Goal: Task Accomplishment & Management: Manage account settings

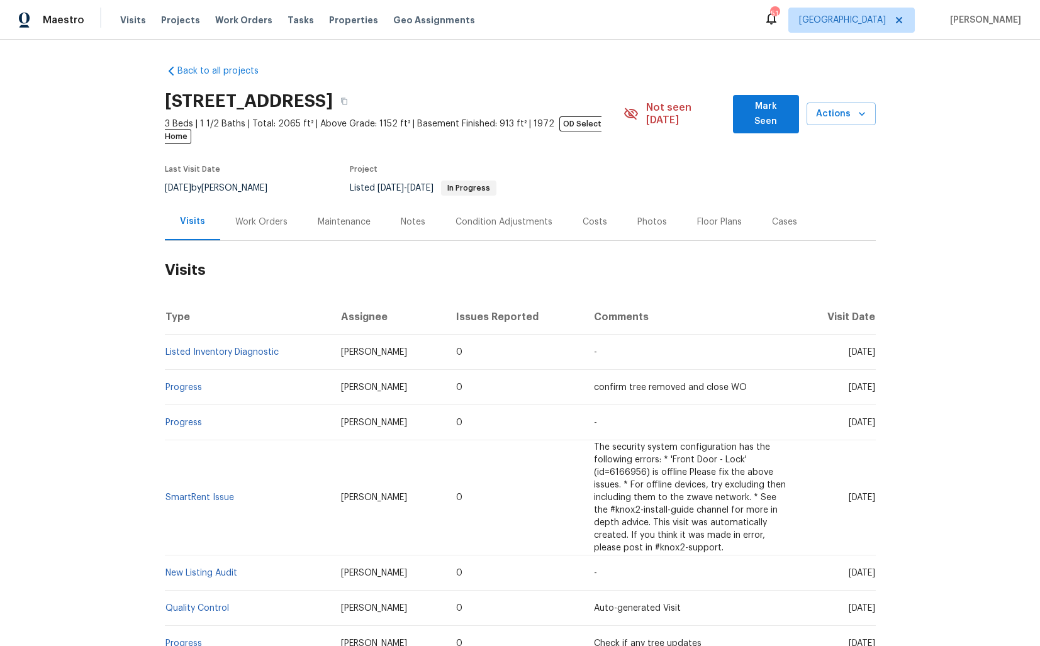
click at [243, 203] on div "Work Orders" at bounding box center [261, 221] width 82 height 37
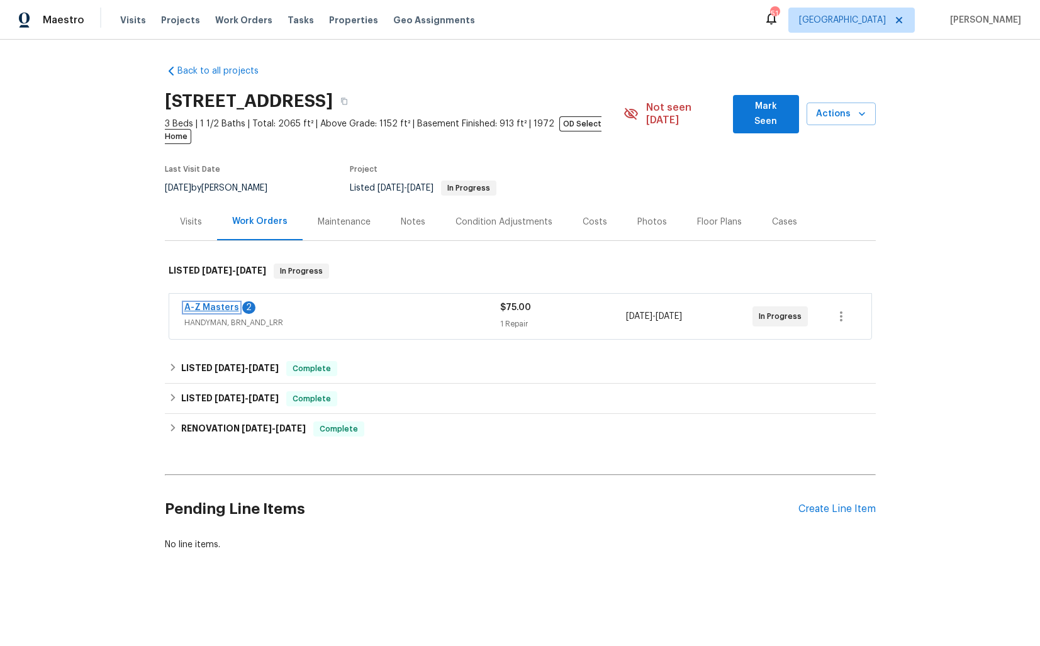
click at [212, 303] on link "A-Z Masters" at bounding box center [211, 307] width 55 height 9
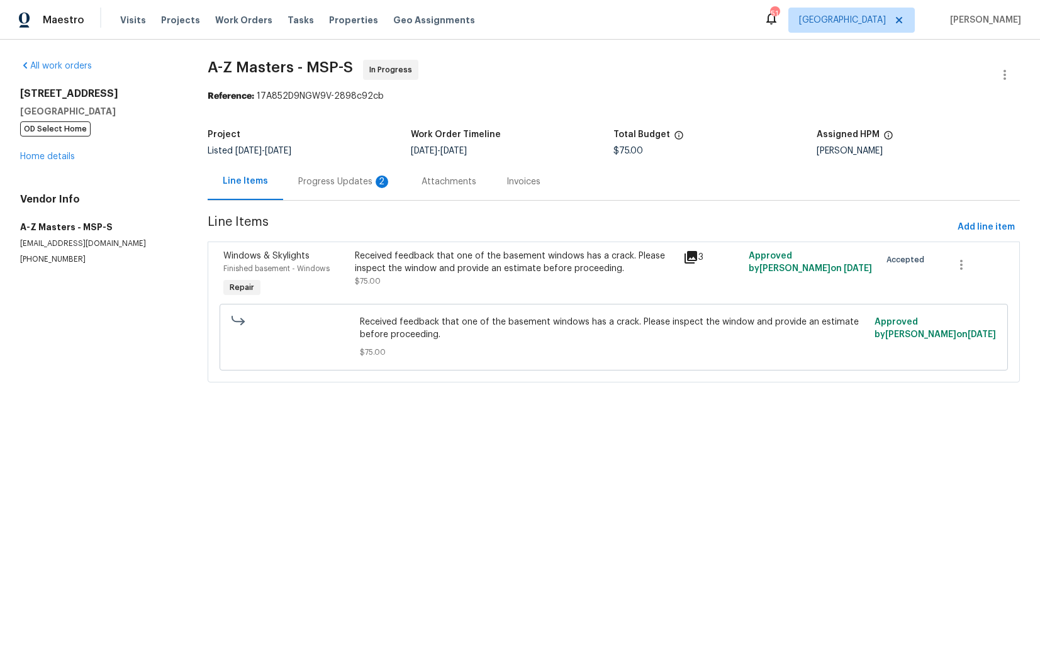
click at [352, 186] on div "Progress Updates 2" at bounding box center [344, 182] width 93 height 13
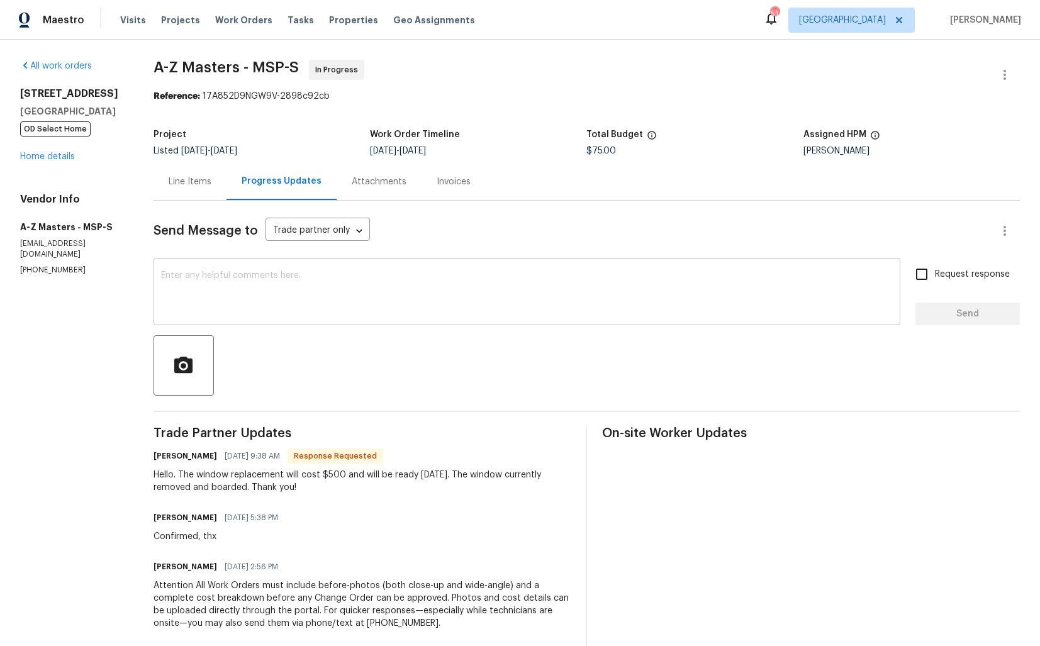
click at [298, 299] on textarea at bounding box center [527, 293] width 732 height 44
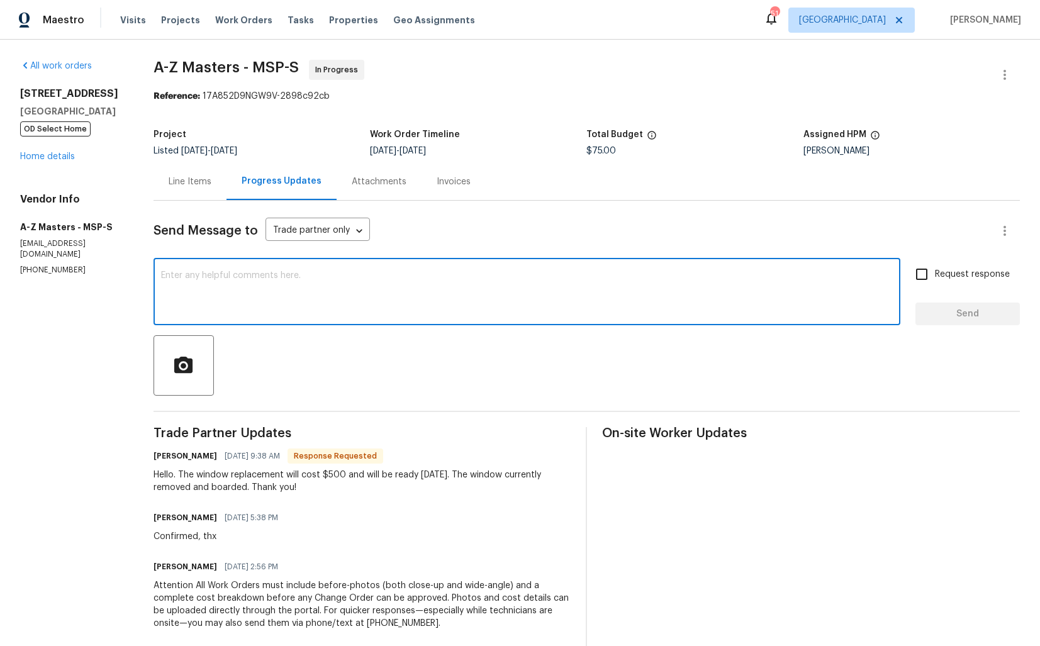
click at [170, 458] on h6 "Bahruz Mammadov" at bounding box center [186, 456] width 64 height 13
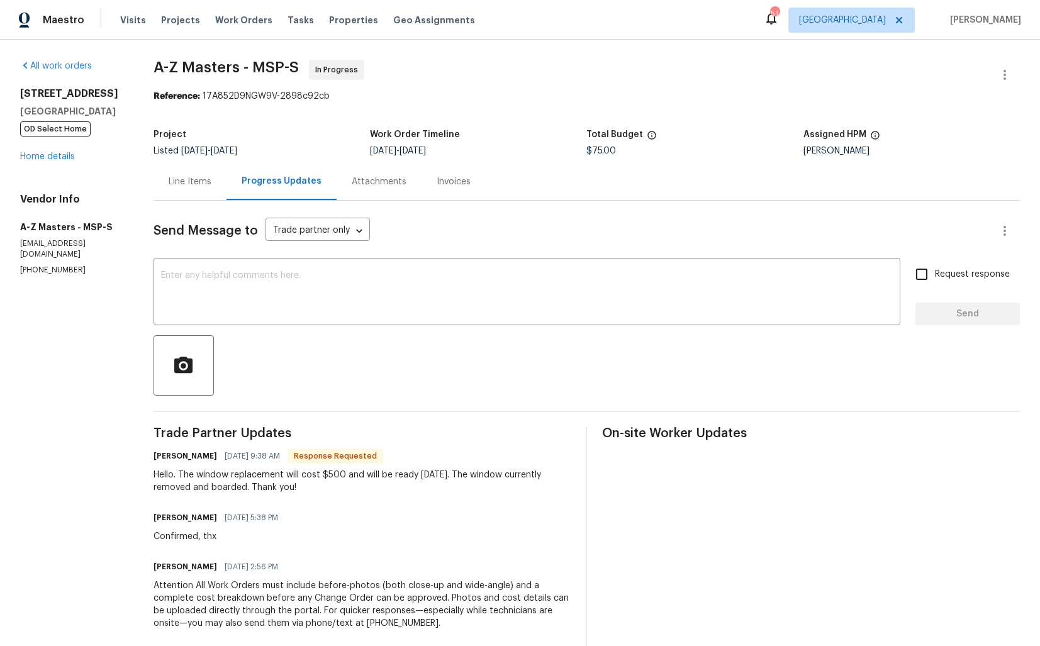
click at [170, 458] on h6 "Bahruz Mammadov" at bounding box center [186, 456] width 64 height 13
copy h6 "Bahruz"
click at [393, 314] on textarea at bounding box center [527, 293] width 732 height 44
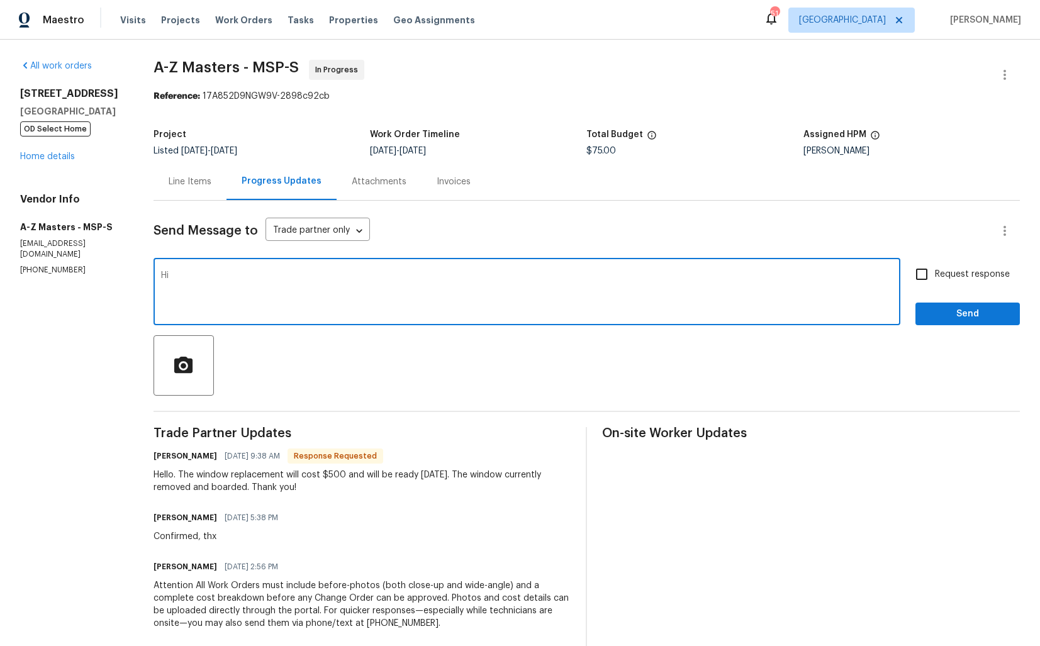
paste textarea "Bahruz"
click at [385, 276] on textarea "Hi Bahruz, thank you for the estomate, legt me check with our BR and grt bac to…" at bounding box center [527, 293] width 732 height 44
paste textarea "imate. Let me check with our BR and get back to"
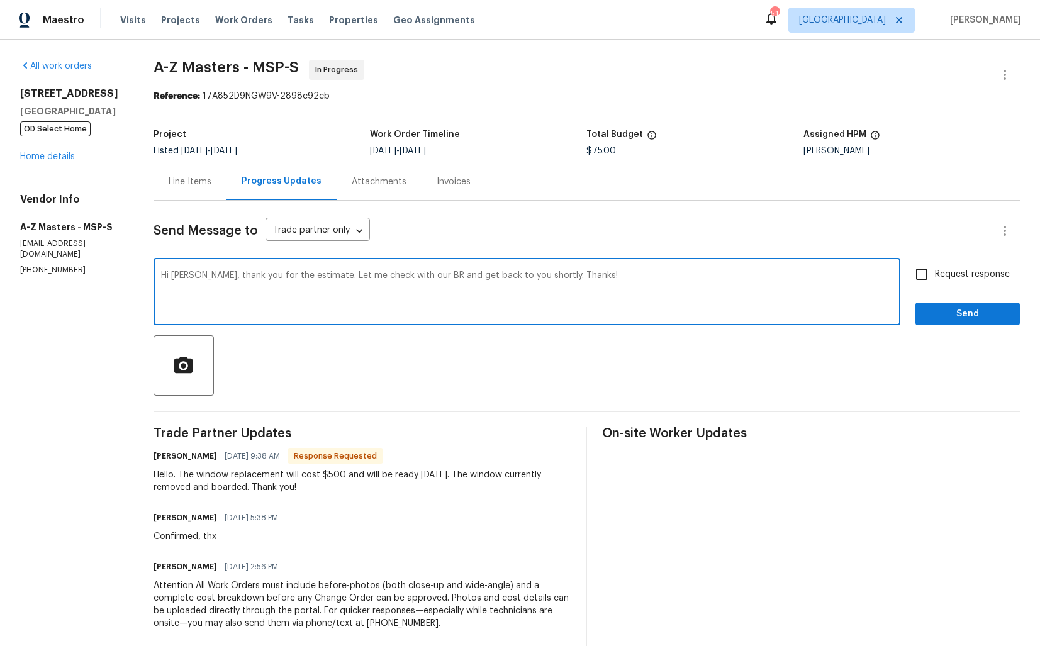
type textarea "Hi Bahruz, thank you for the estimate. Let me check with our BR and get back to…"
click at [934, 313] on span "Send" at bounding box center [968, 314] width 84 height 16
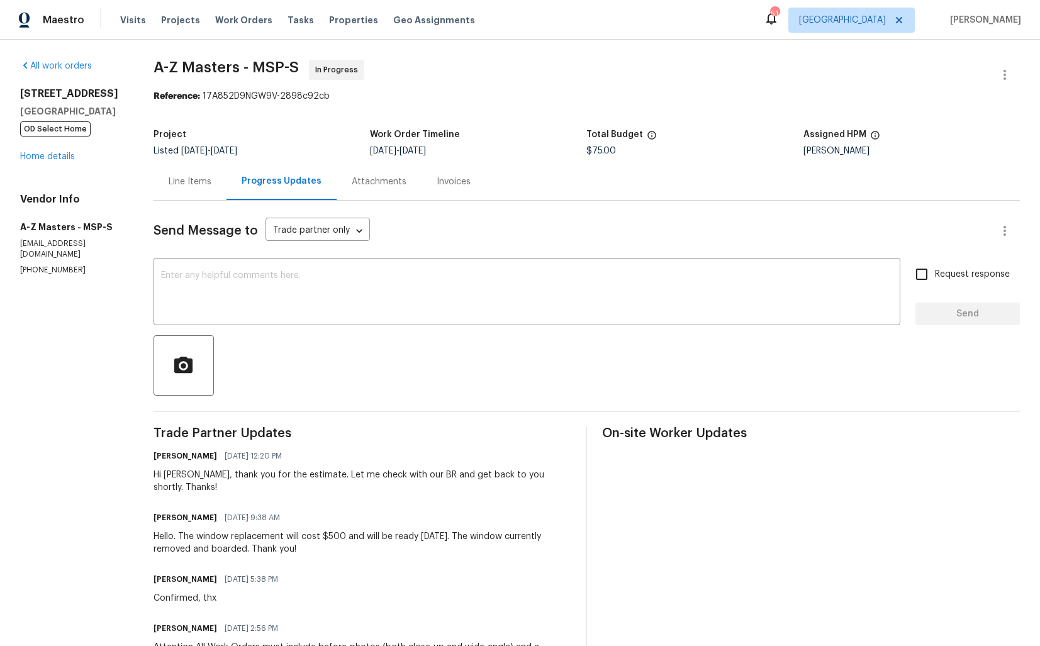
scroll to position [155, 0]
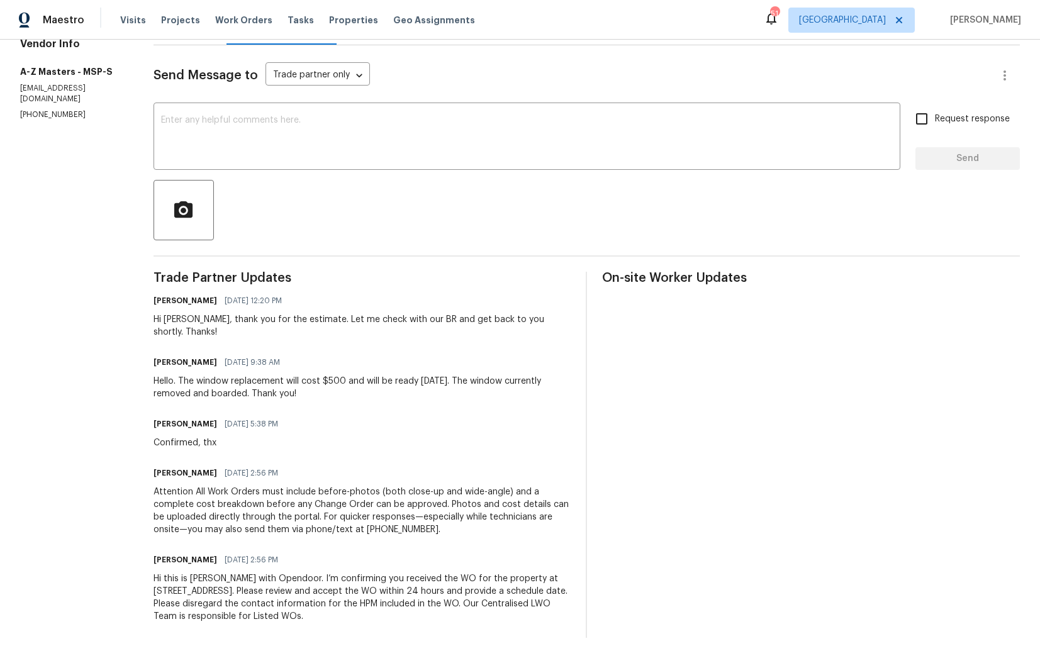
click at [217, 378] on div "Hello. The window replacement will cost $500 and will be ready on Monday. The w…" at bounding box center [363, 387] width 418 height 25
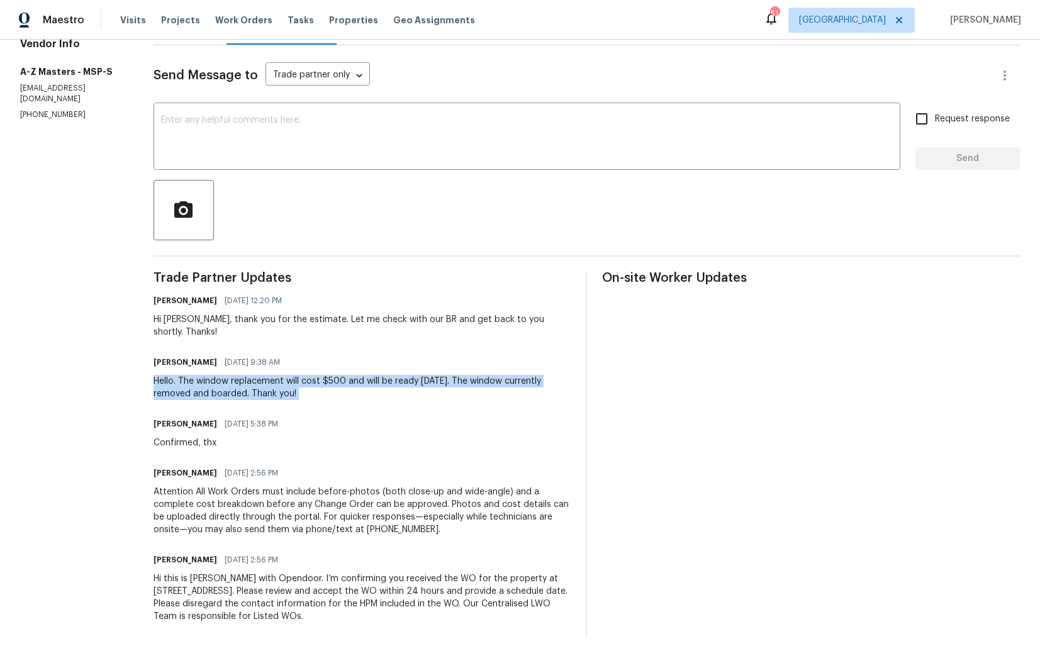
copy div "Hello. The window replacement will cost $500 and will be ready on Monday. The w…"
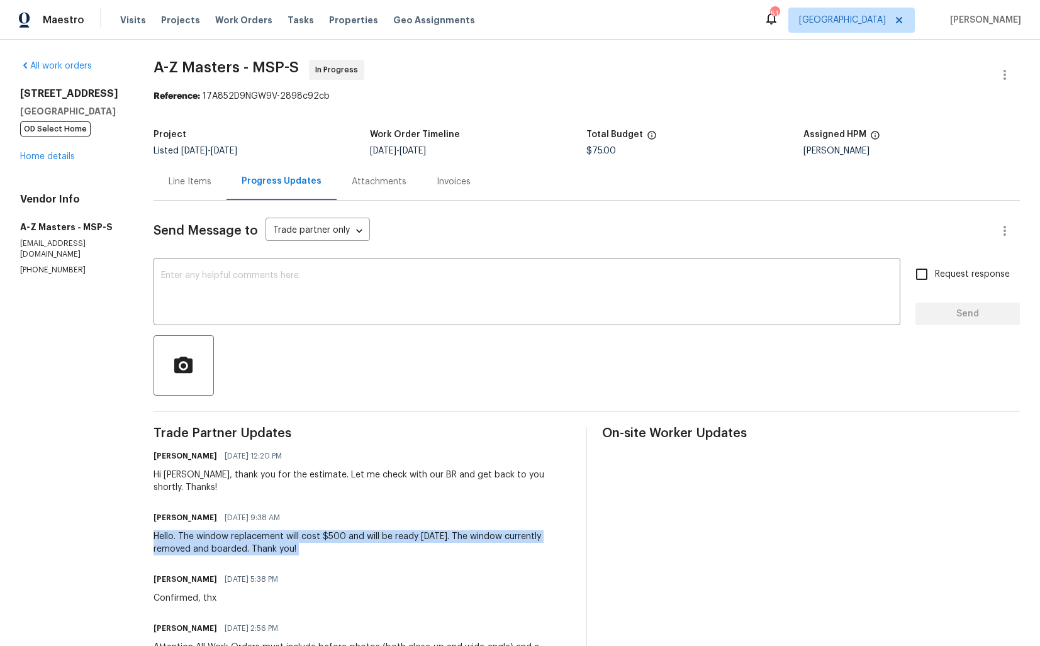
click at [595, 150] on span "$75.00" at bounding box center [602, 151] width 30 height 9
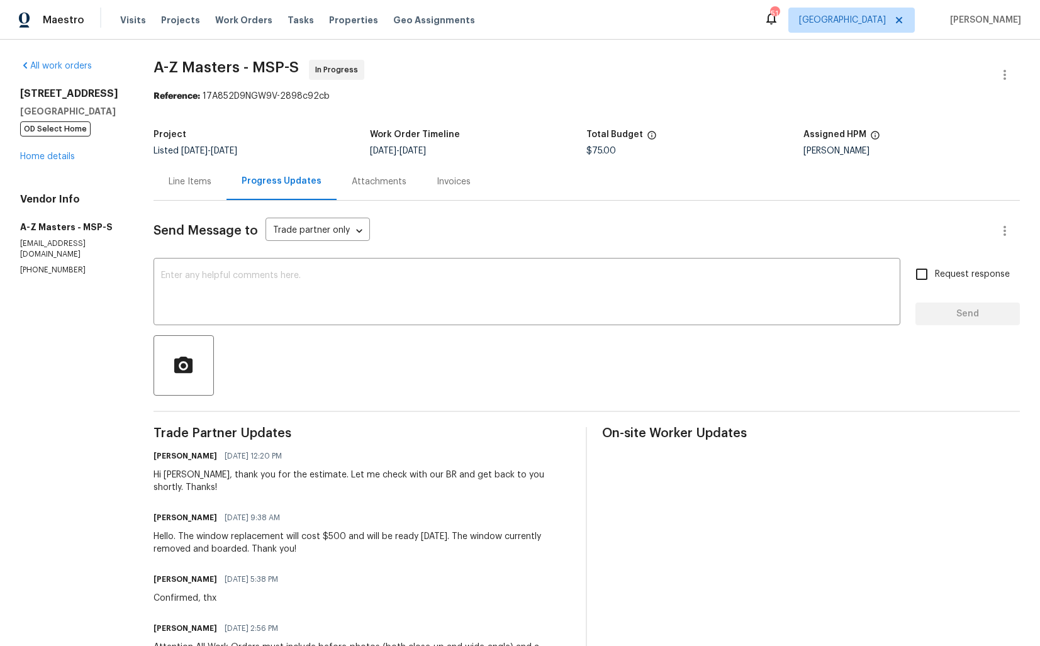
click at [595, 150] on span "$75.00" at bounding box center [602, 151] width 30 height 9
copy span "$75.00"
click at [353, 98] on div "Reference: 17A852D9NGW9V-2898c92cb" at bounding box center [587, 96] width 867 height 13
click at [418, 90] on div "Reference: 17A852D9NGW9V-2898c92cb" at bounding box center [587, 96] width 867 height 13
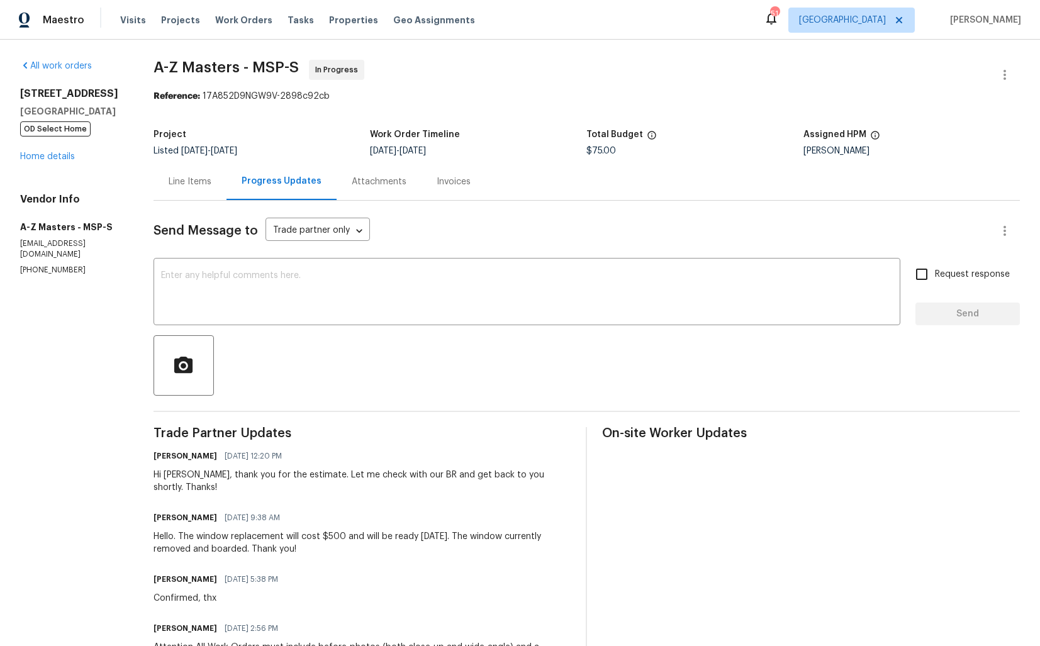
click at [206, 537] on div "Hello. The window replacement will cost $500 and will be ready on Monday. The w…" at bounding box center [363, 542] width 418 height 25
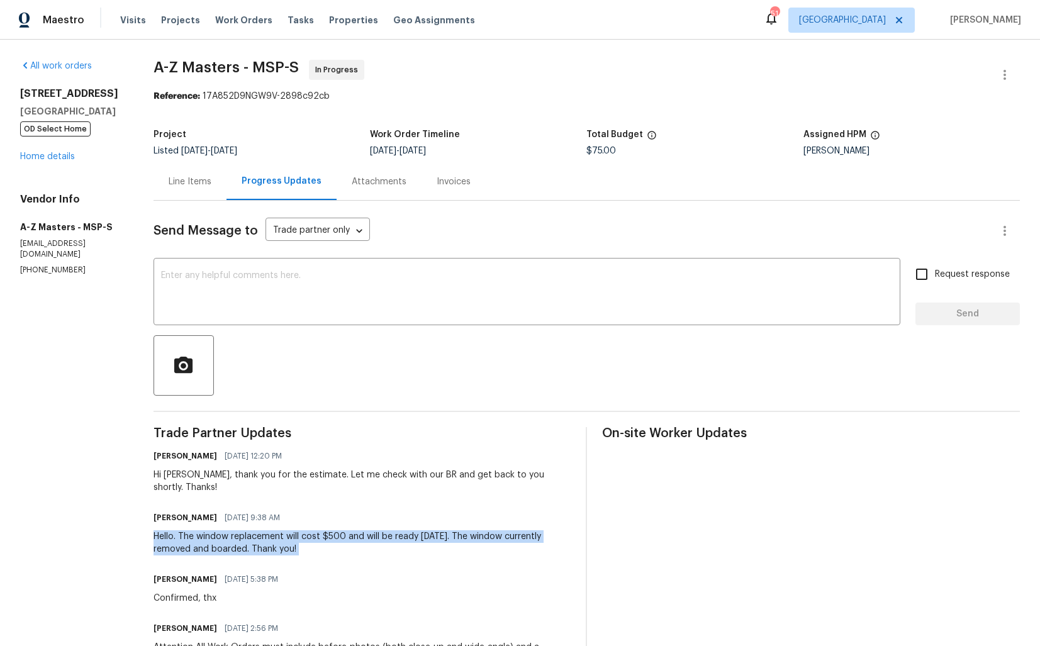
copy div "Hello. The window replacement will cost $500 and will be ready on Monday. The w…"
click at [146, 139] on div "All work orders 9405 Olympia St Golden Valley, MN 55427 OD Select Home Home det…" at bounding box center [520, 427] width 1040 height 774
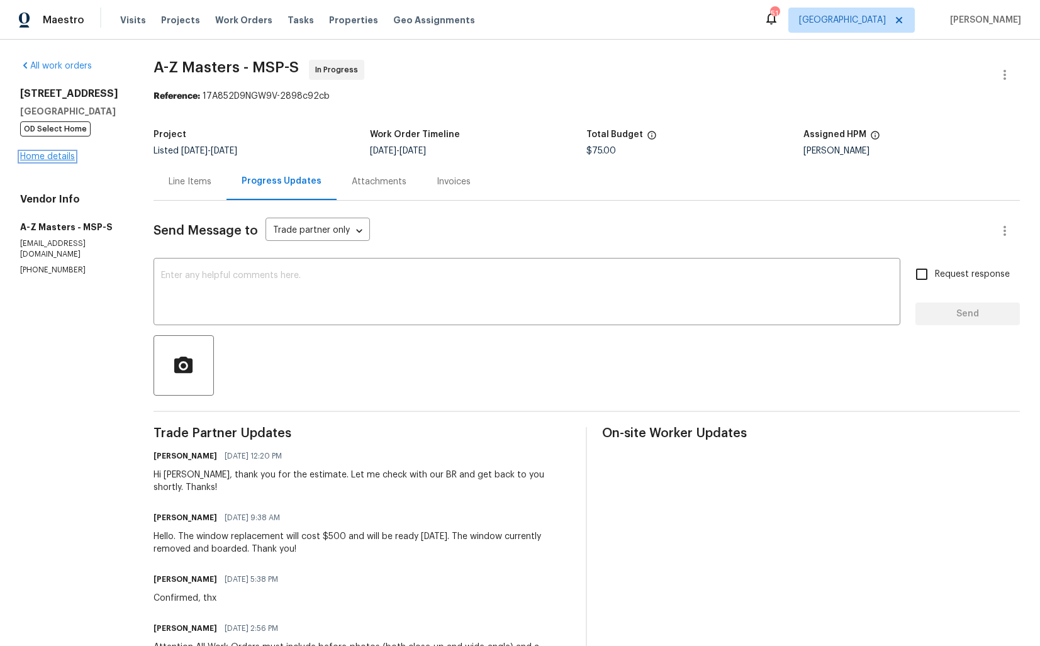
click at [43, 161] on link "Home details" at bounding box center [47, 156] width 55 height 9
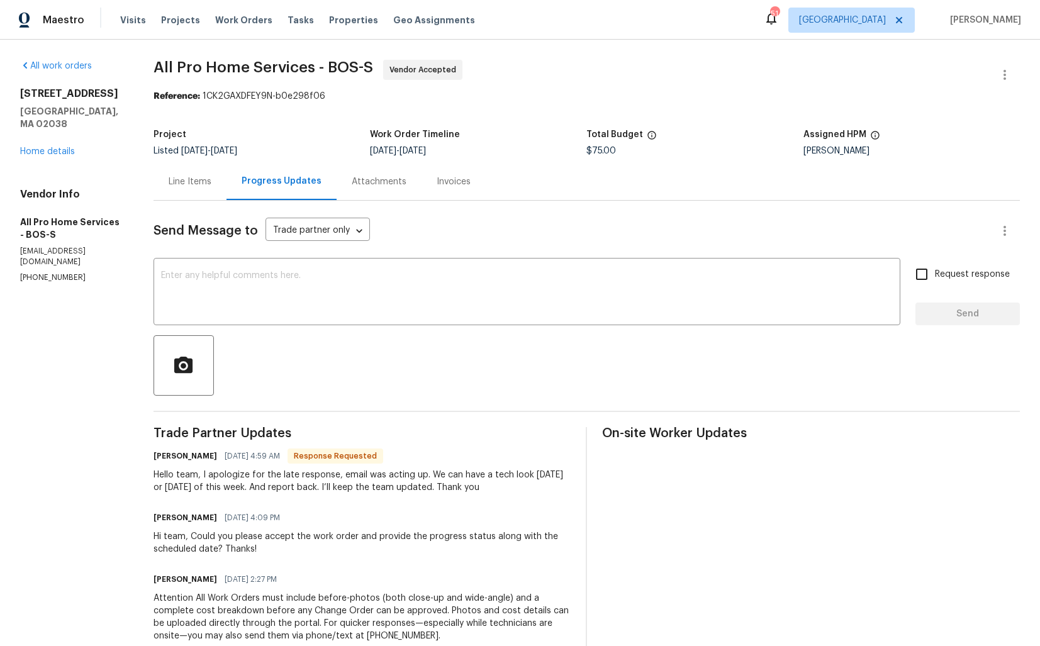
scroll to position [119, 0]
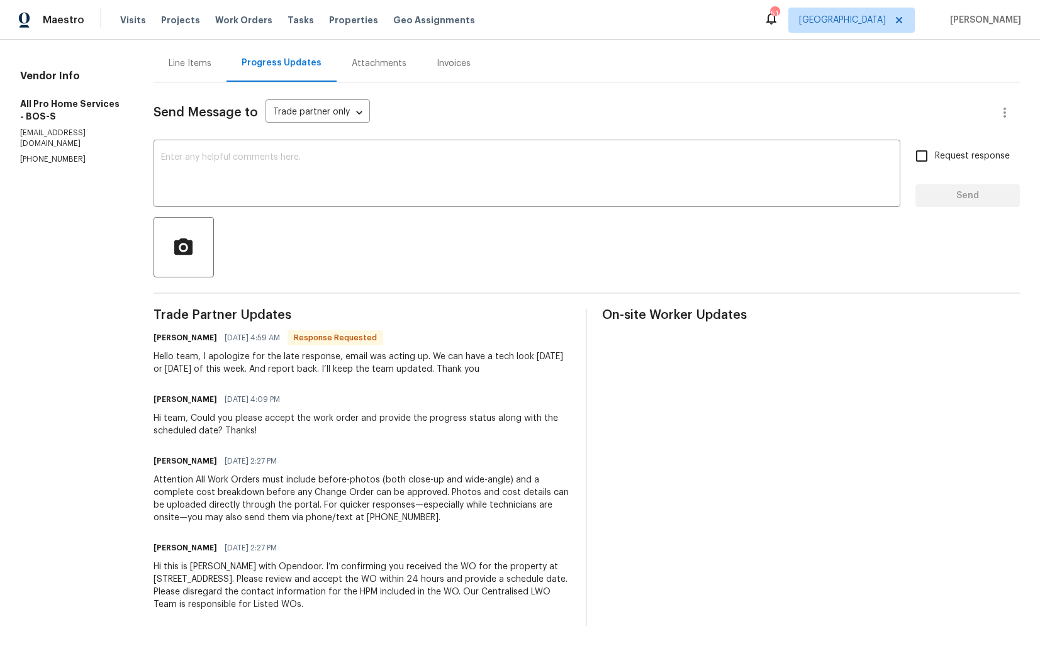
click at [166, 340] on h6 "[PERSON_NAME]" at bounding box center [186, 338] width 64 height 13
copy h6 "[PERSON_NAME]"
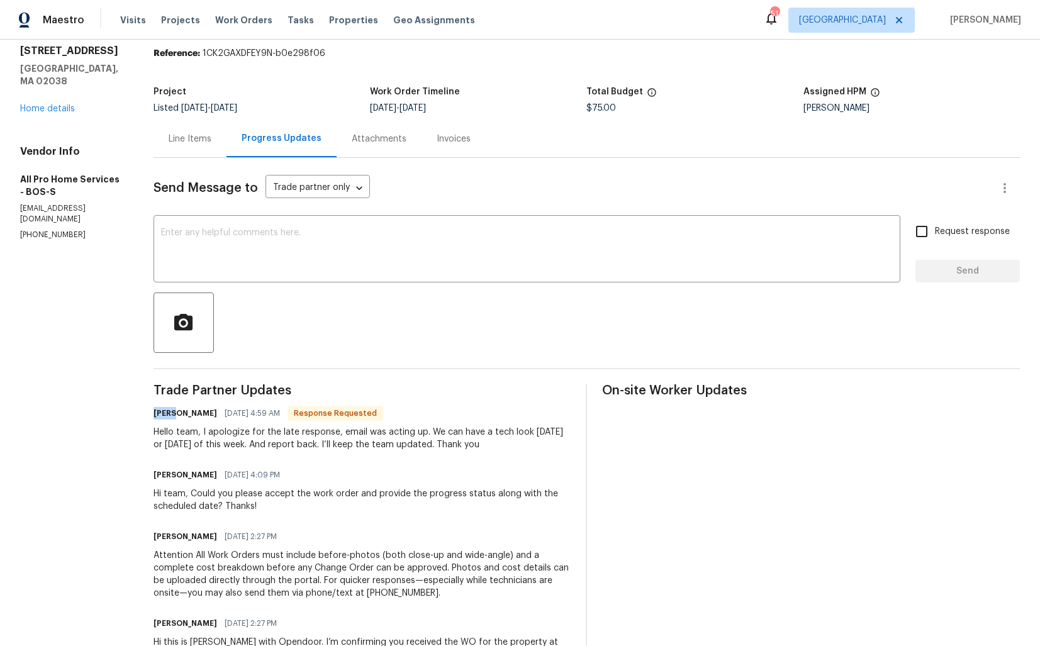
scroll to position [0, 0]
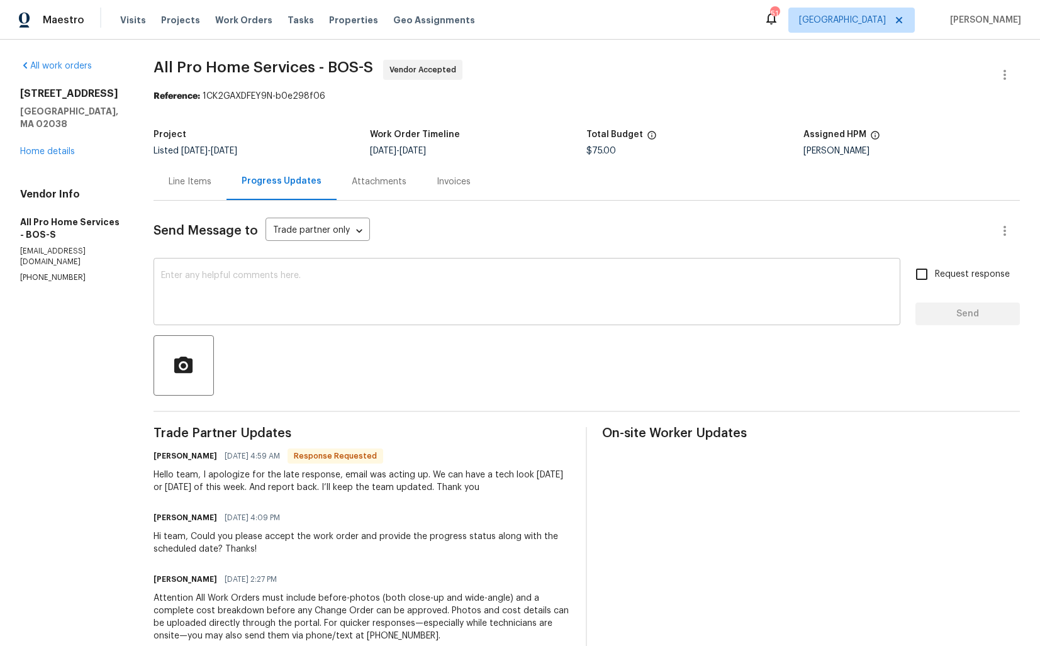
click at [222, 310] on textarea at bounding box center [527, 293] width 732 height 44
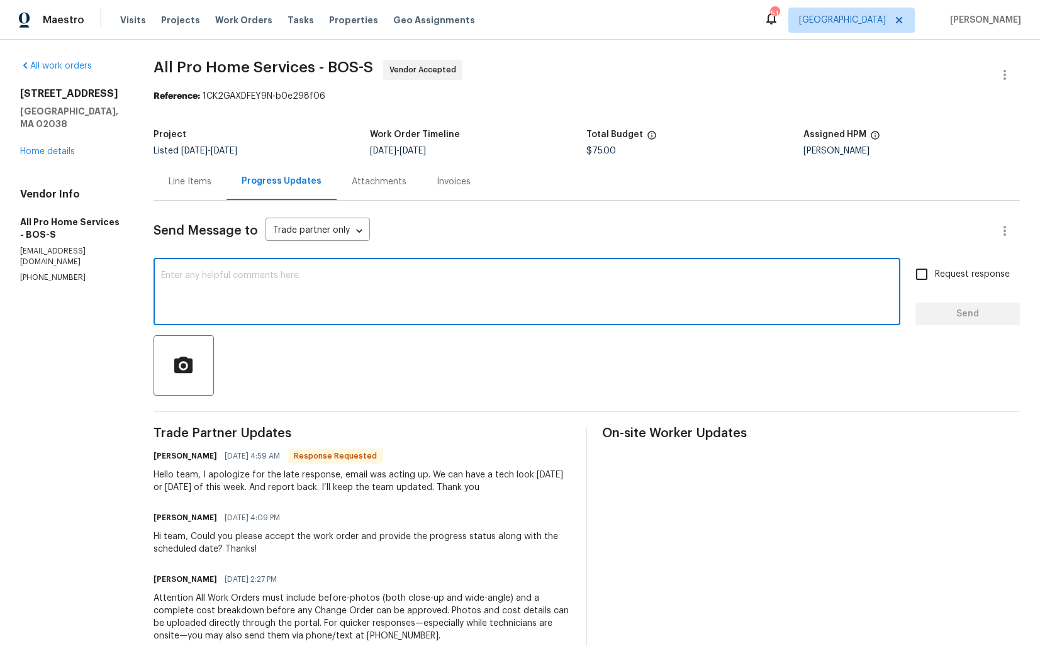
type textarea "G"
paste textarea "Scott"
type textarea "Hi Scott, thank you for the update. Kindly keep me posted. Thanks!"
click at [943, 270] on span "Request response" at bounding box center [972, 274] width 75 height 13
click at [935, 270] on input "Request response" at bounding box center [922, 274] width 26 height 26
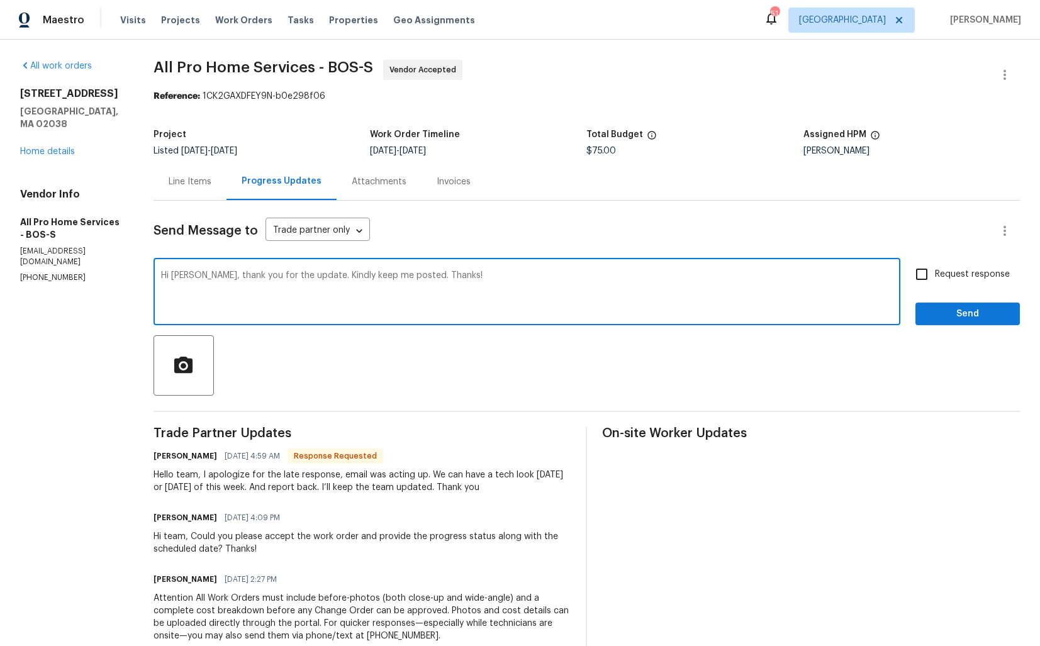
checkbox input "true"
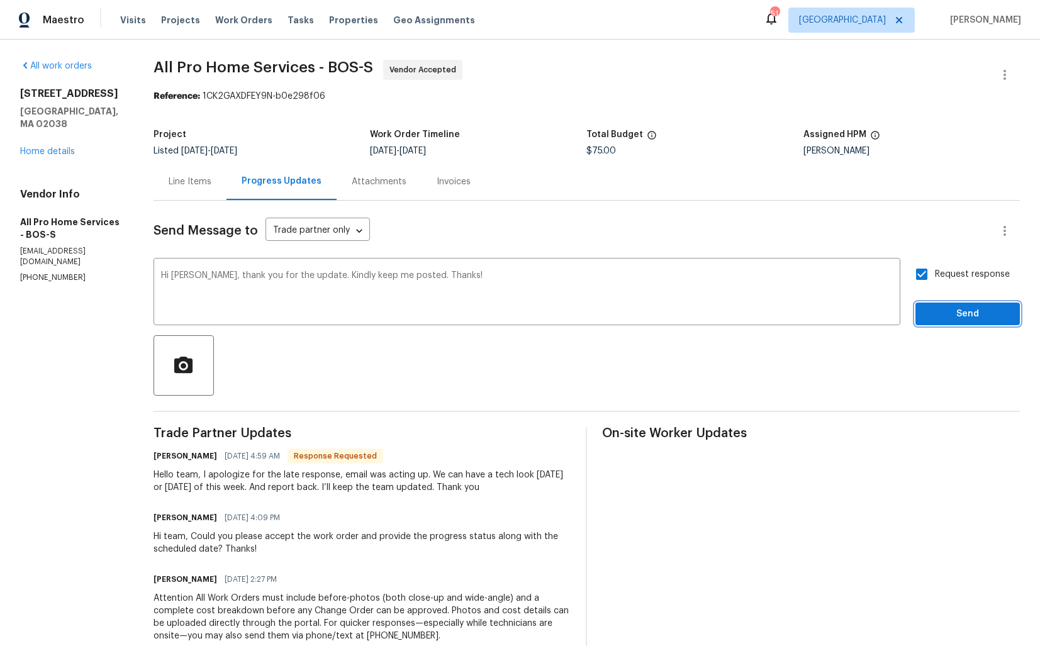
click at [943, 313] on span "Send" at bounding box center [968, 314] width 84 height 16
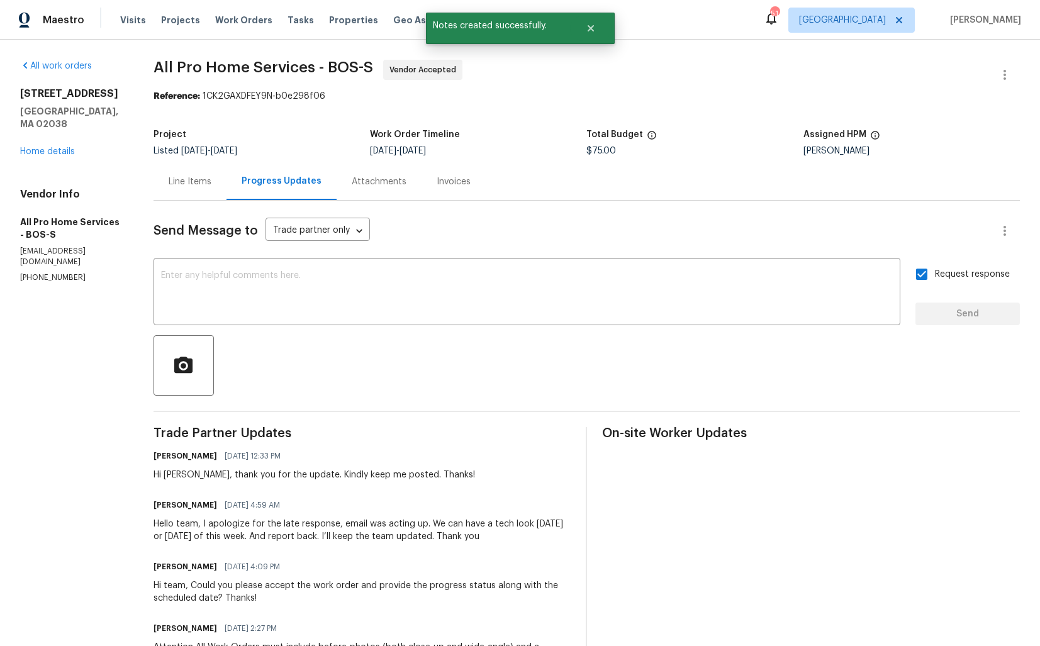
click at [198, 534] on div "Hello team, I apologize for the late response, email was acting up. We can have…" at bounding box center [363, 530] width 418 height 25
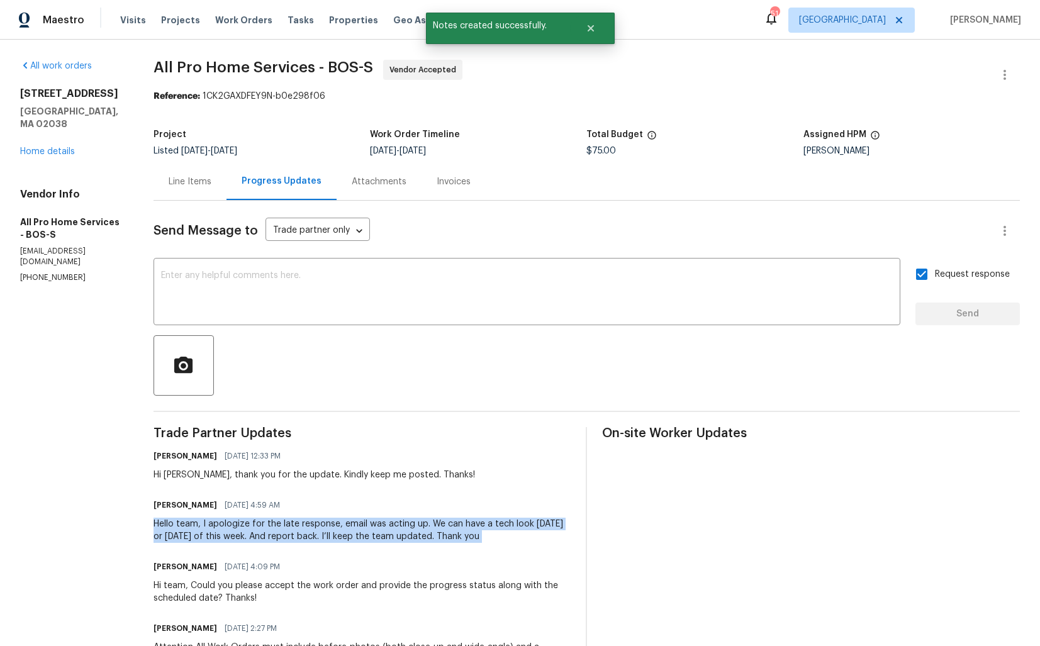
copy div "Hello team, I apologize for the late response, email was acting up. We can have…"
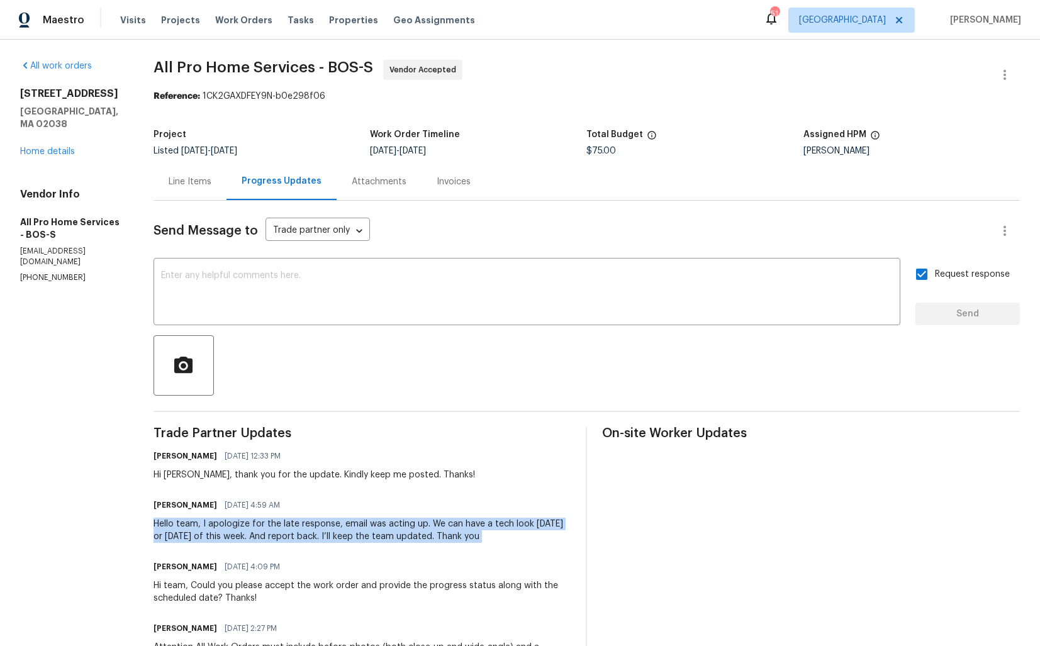
click at [98, 162] on div "All work orders 484 Pleasant St Franklin, MA 02038 Home details Vendor Info All…" at bounding box center [71, 171] width 103 height 223
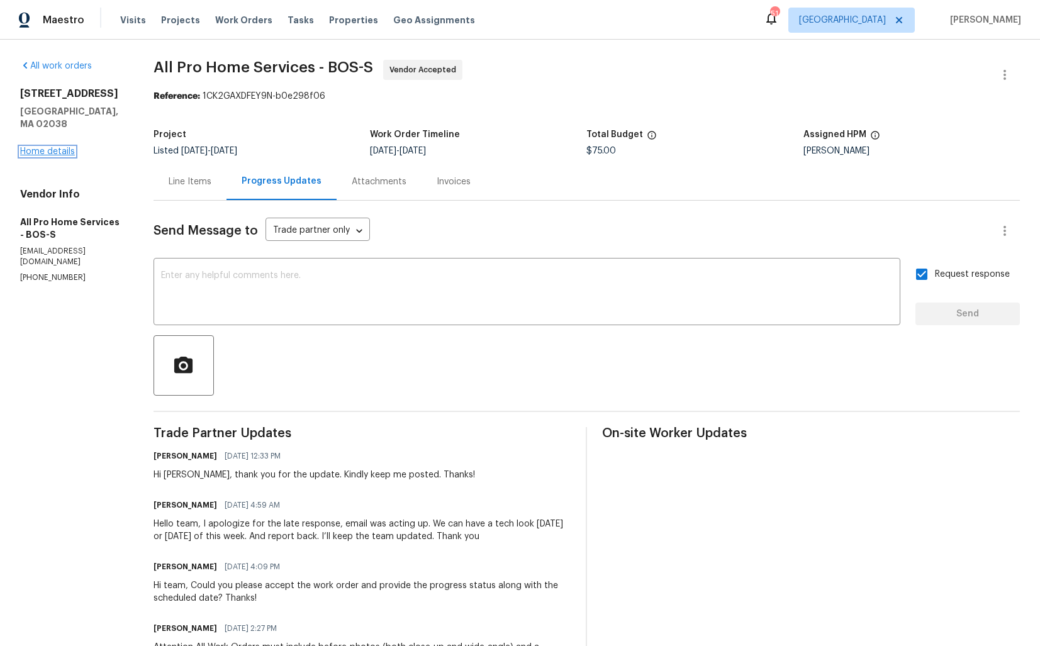
click at [54, 147] on link "Home details" at bounding box center [47, 151] width 55 height 9
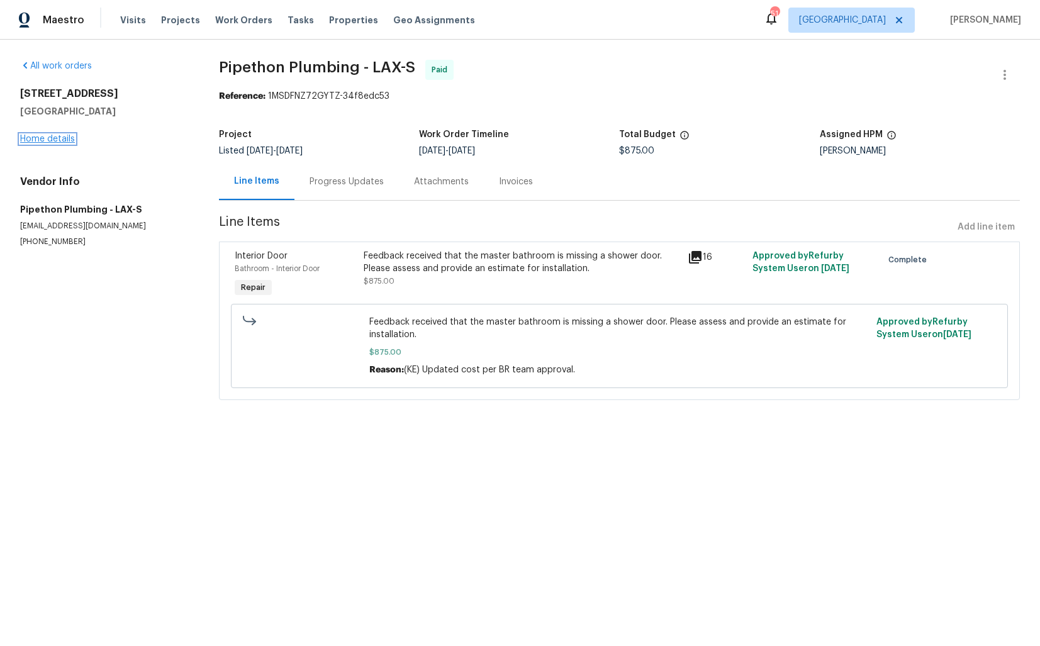
click at [52, 142] on link "Home details" at bounding box center [47, 139] width 55 height 9
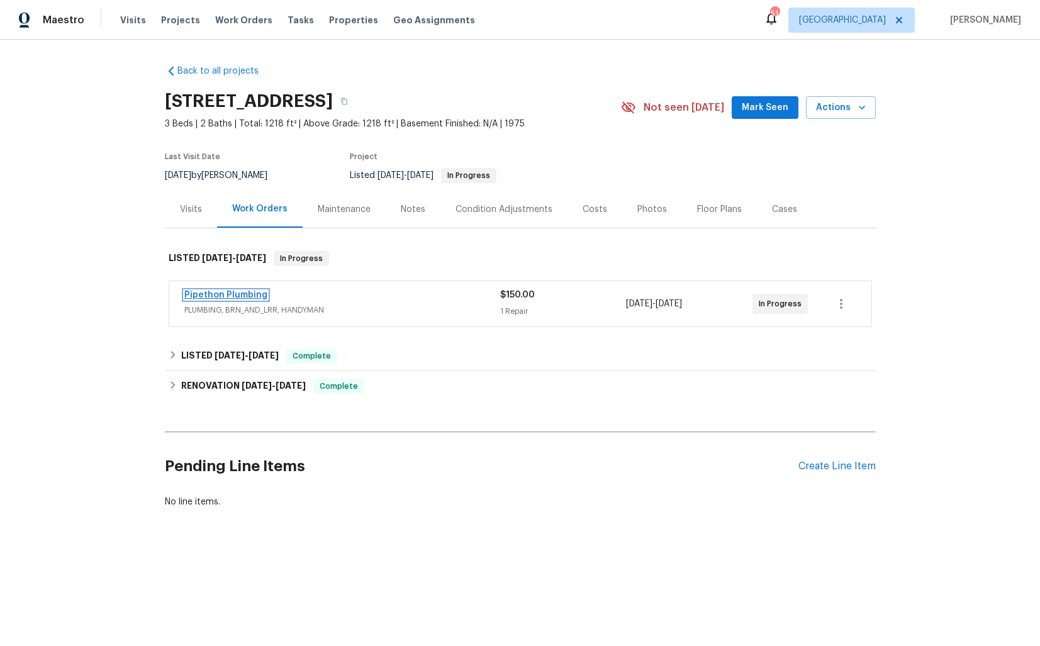
click at [231, 297] on link "Pipethon Plumbing" at bounding box center [225, 295] width 83 height 9
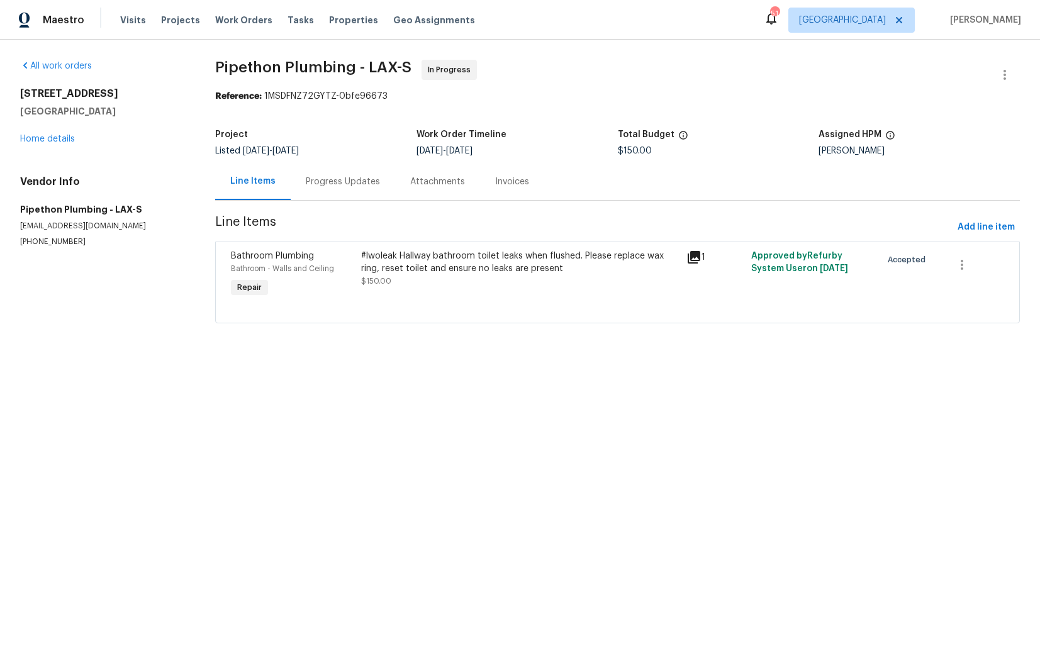
click at [334, 182] on div "Progress Updates" at bounding box center [343, 182] width 74 height 13
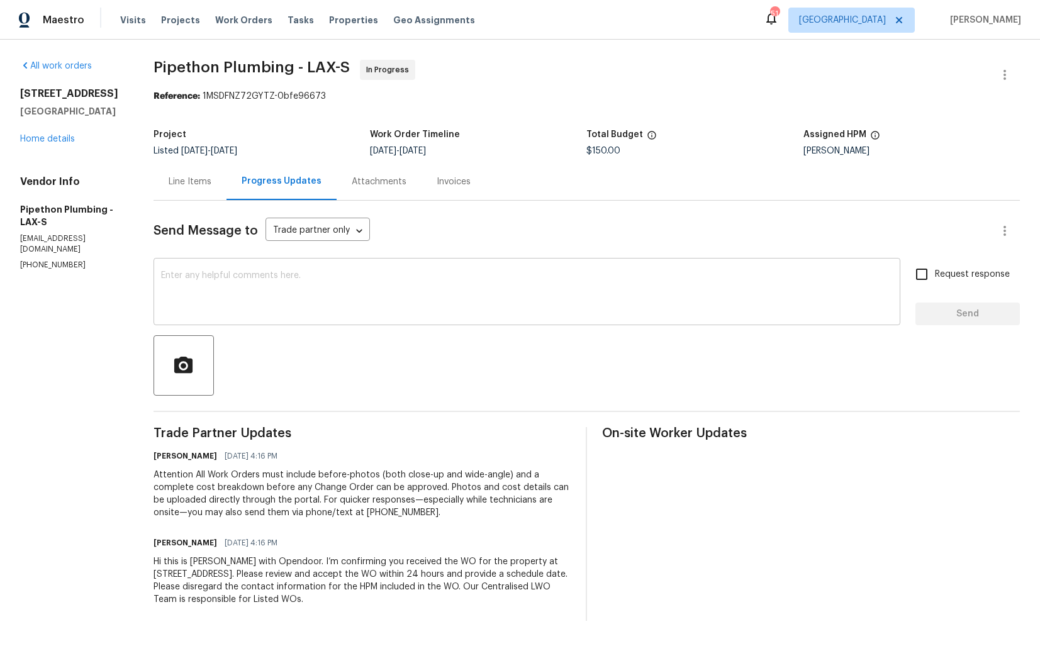
click at [383, 319] on div "x ​" at bounding box center [527, 293] width 747 height 64
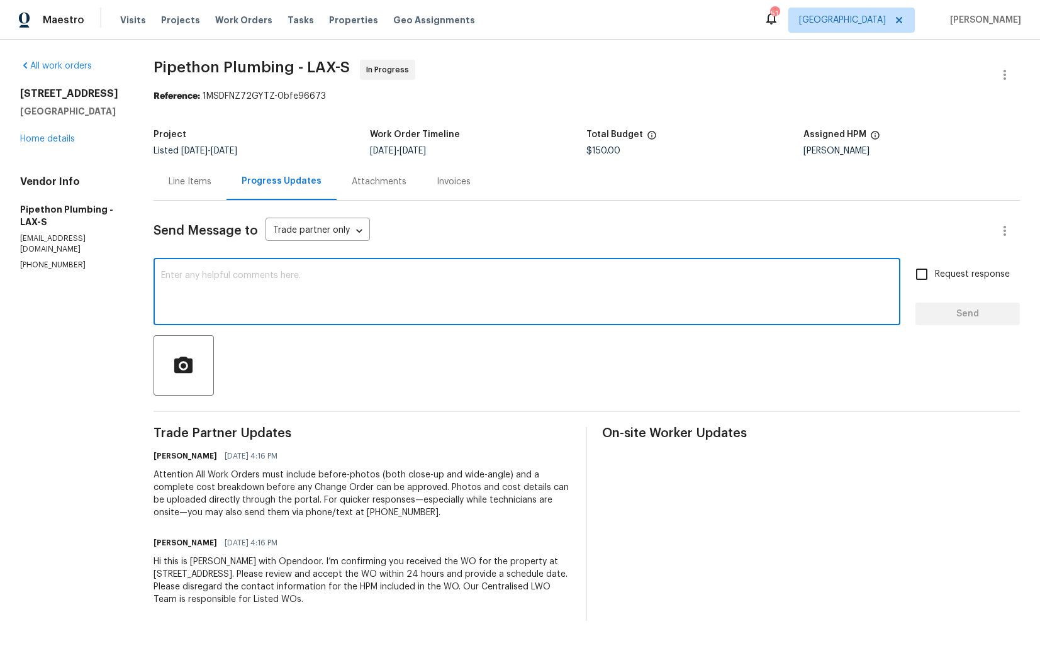
click at [318, 279] on textarea at bounding box center [527, 293] width 732 height 44
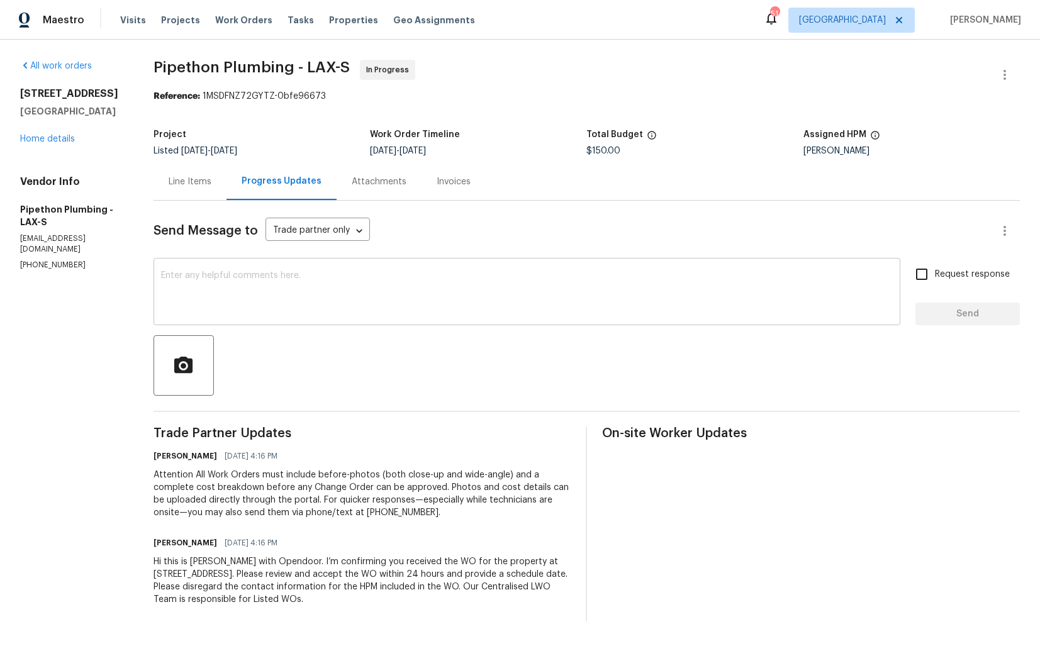
click at [453, 286] on textarea at bounding box center [527, 293] width 732 height 44
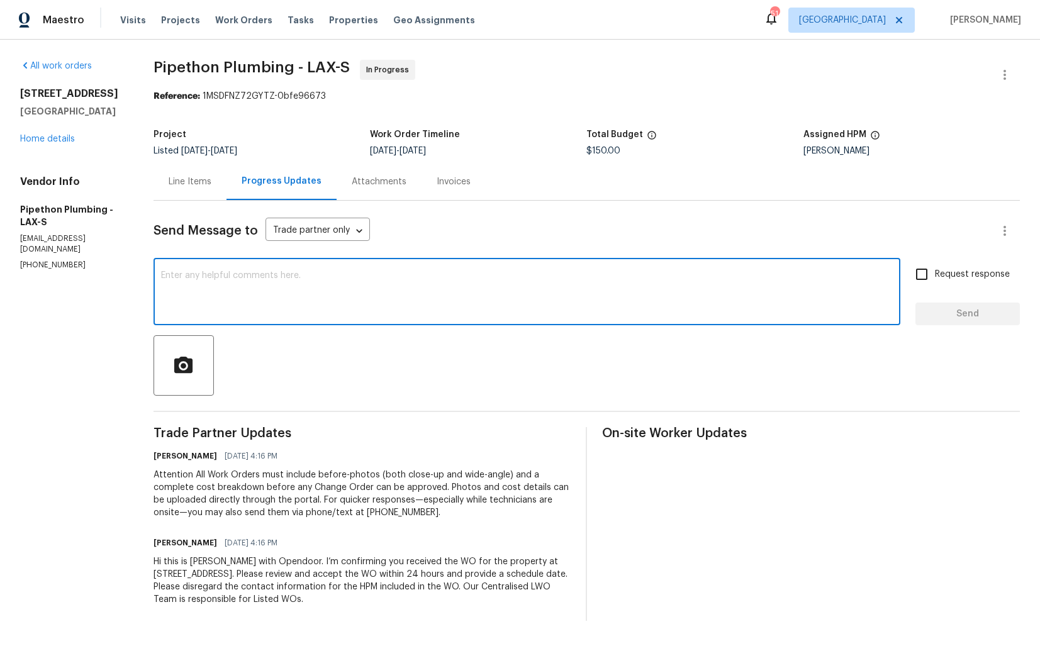
paste textarea "Hi team, could you please provide an update on the status of the work order? Th…"
type textarea "Hi team, could you please provide an update on the status of the work order? Th…"
click at [933, 273] on input "Request response" at bounding box center [922, 274] width 26 height 26
checkbox input "true"
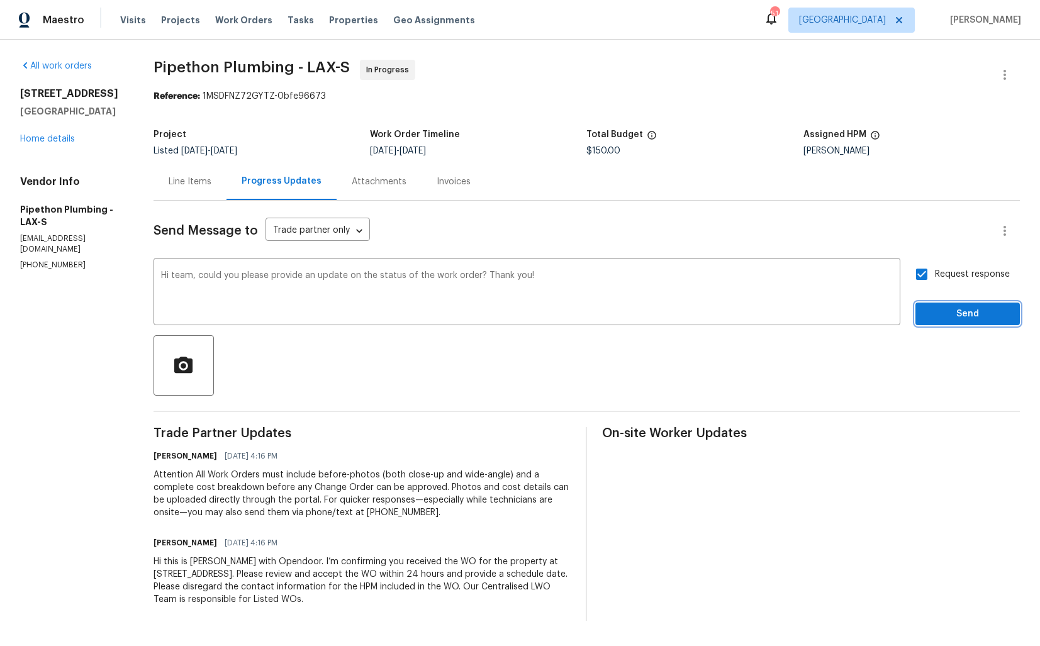
click at [950, 310] on span "Send" at bounding box center [968, 314] width 84 height 16
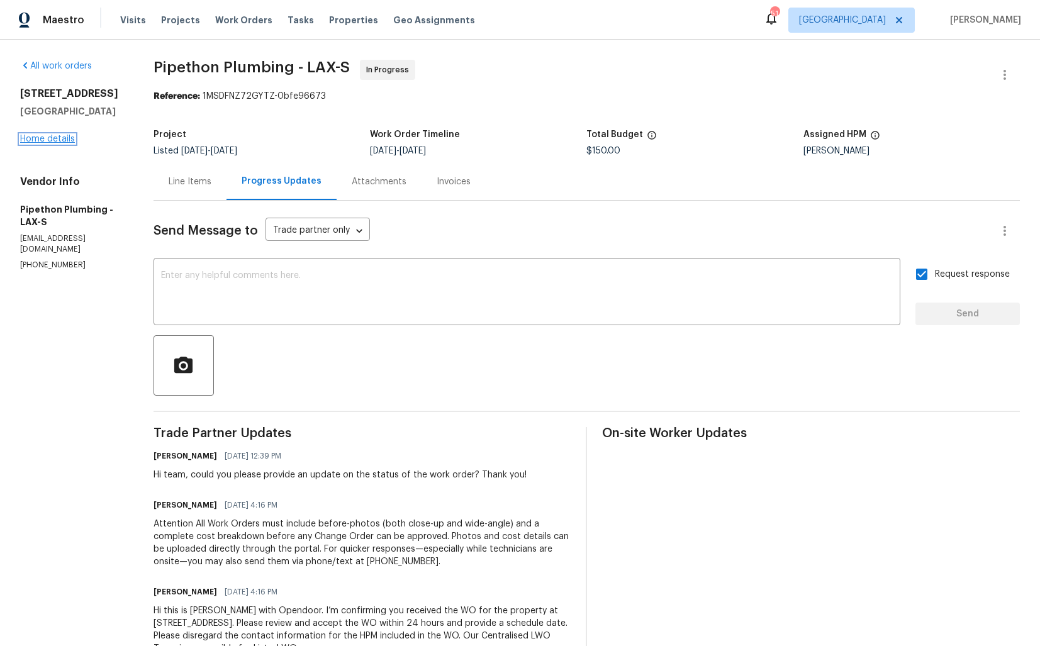
click at [55, 140] on link "Home details" at bounding box center [47, 139] width 55 height 9
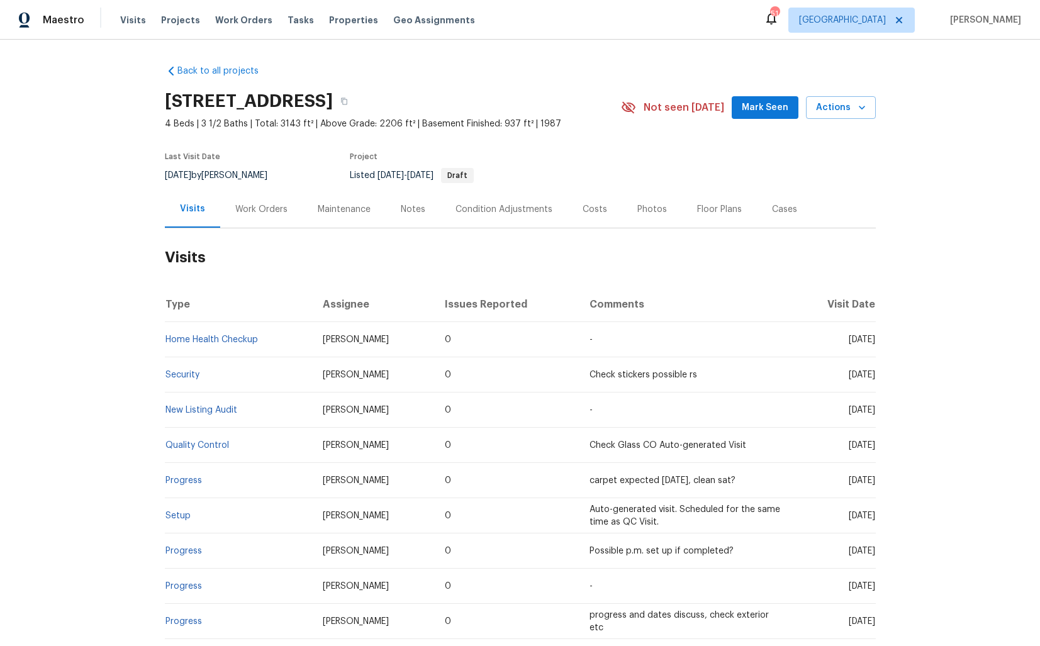
click at [275, 199] on div "Work Orders" at bounding box center [261, 209] width 82 height 37
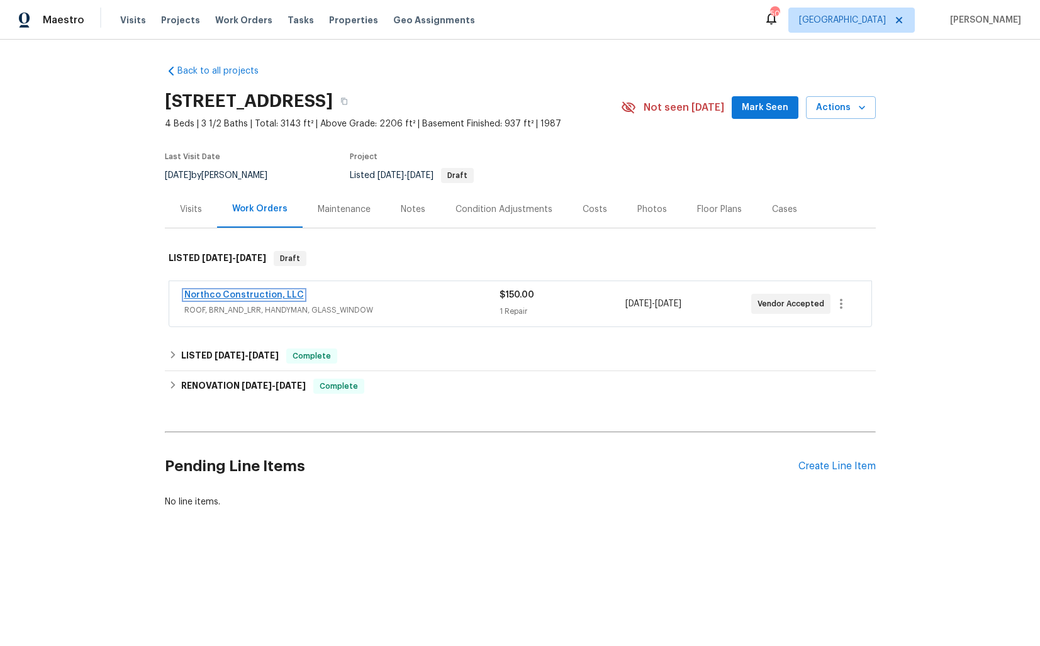
click at [260, 291] on link "Northco Construction, LLC" at bounding box center [244, 295] width 120 height 9
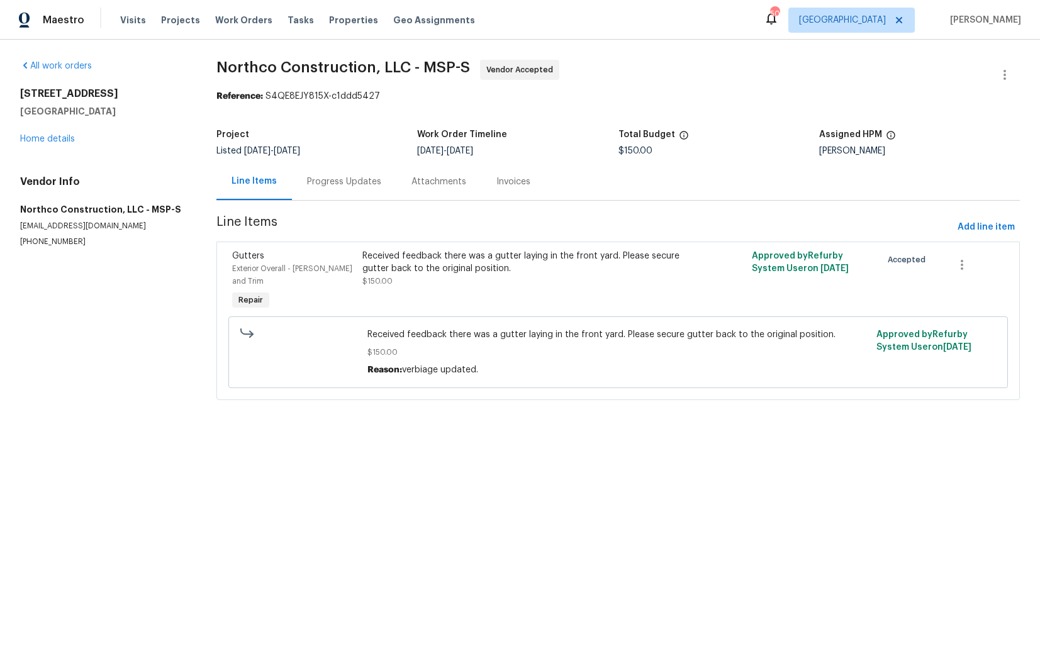
click at [334, 184] on div "Progress Updates" at bounding box center [344, 182] width 74 height 13
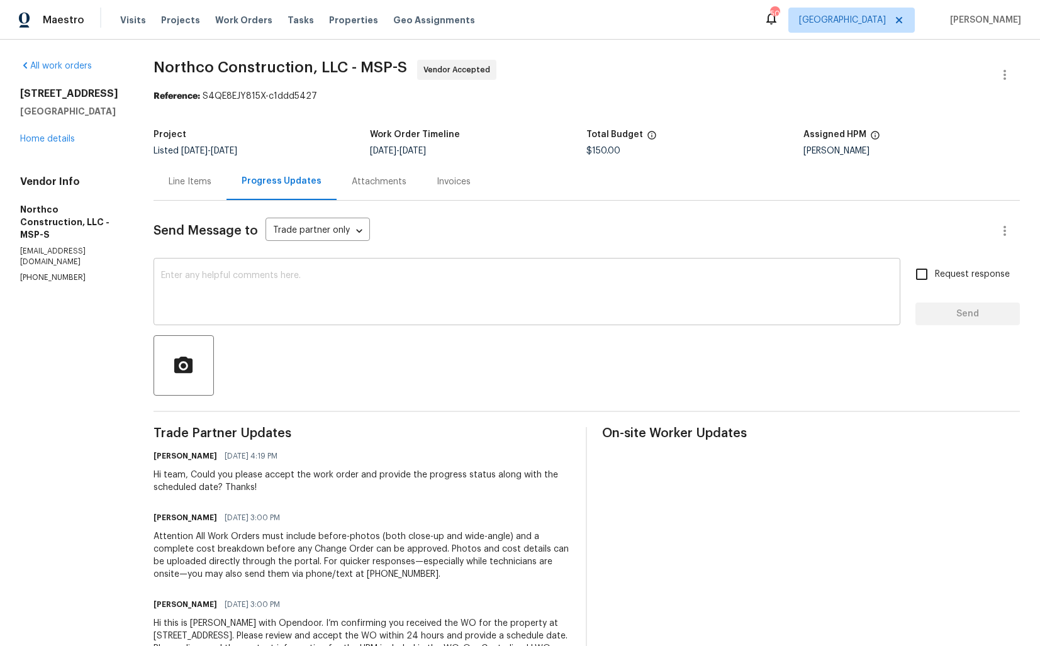
click at [361, 298] on textarea at bounding box center [527, 293] width 732 height 44
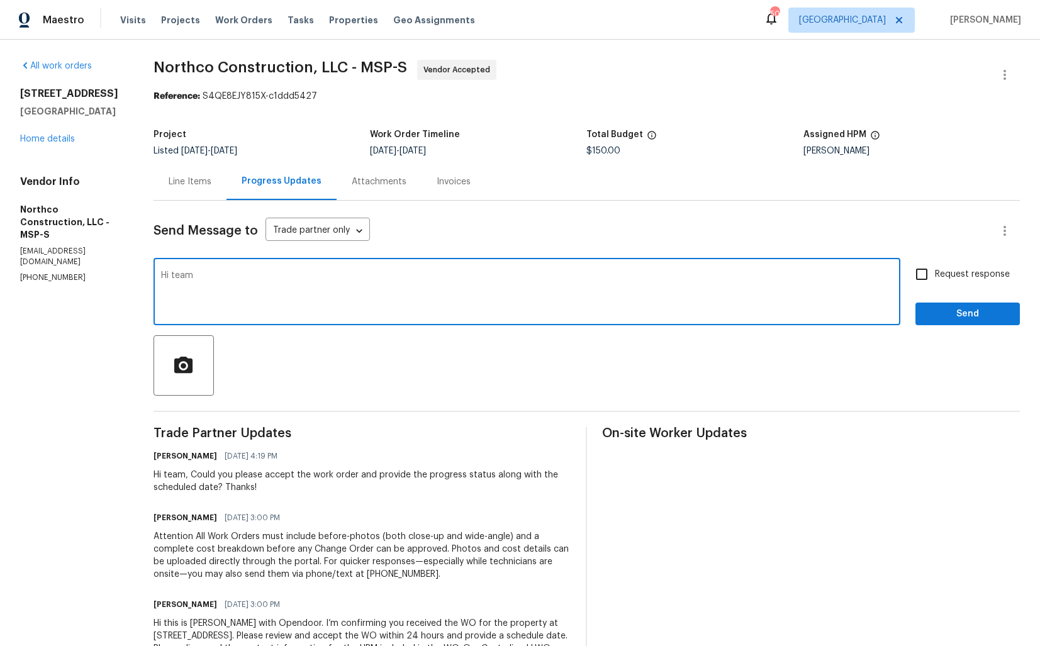
click at [541, 275] on textarea "Hi team" at bounding box center [527, 293] width 732 height 44
paste textarea "it would be really helpful if we could get a scheduled date for this. Thanks!"
type textarea "Hi team, thank you for accepting the WO, it would be really helpful if we could…"
click at [699, 266] on div "Hi team, thank you for accepting the WO, it would be really helpful if we could…" at bounding box center [527, 293] width 747 height 64
click at [925, 275] on input "Request response" at bounding box center [922, 274] width 26 height 26
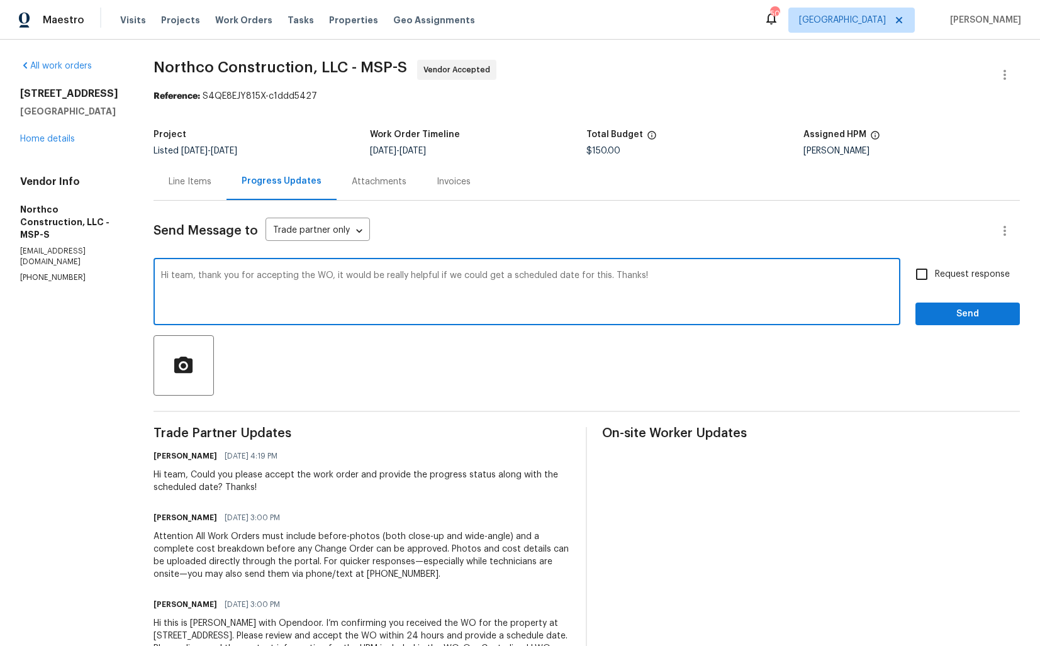
checkbox input "true"
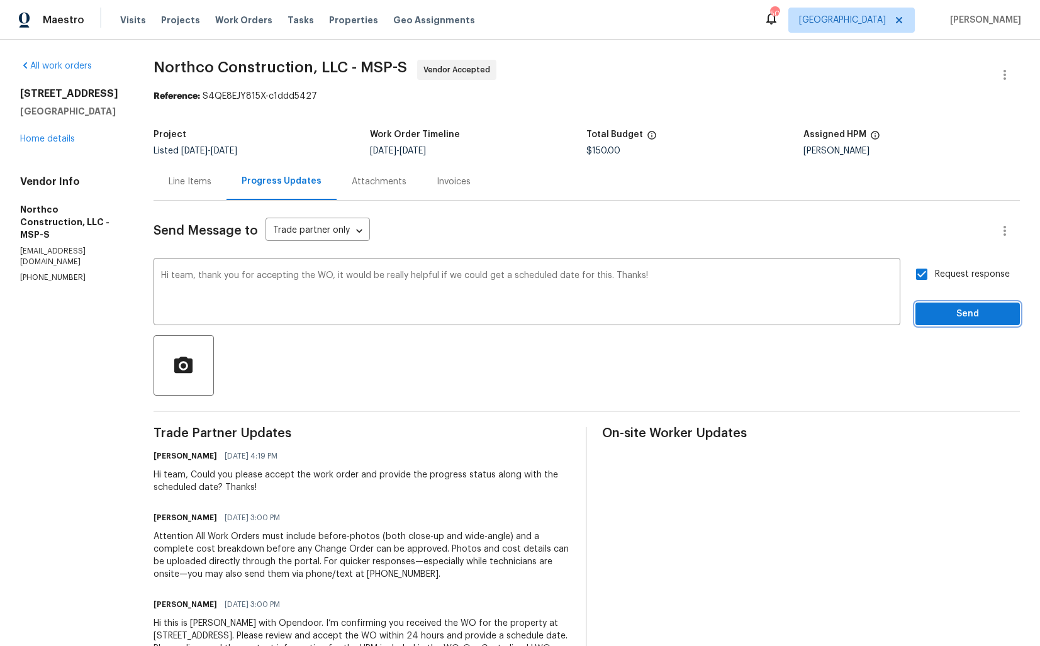
click at [952, 313] on span "Send" at bounding box center [968, 314] width 84 height 16
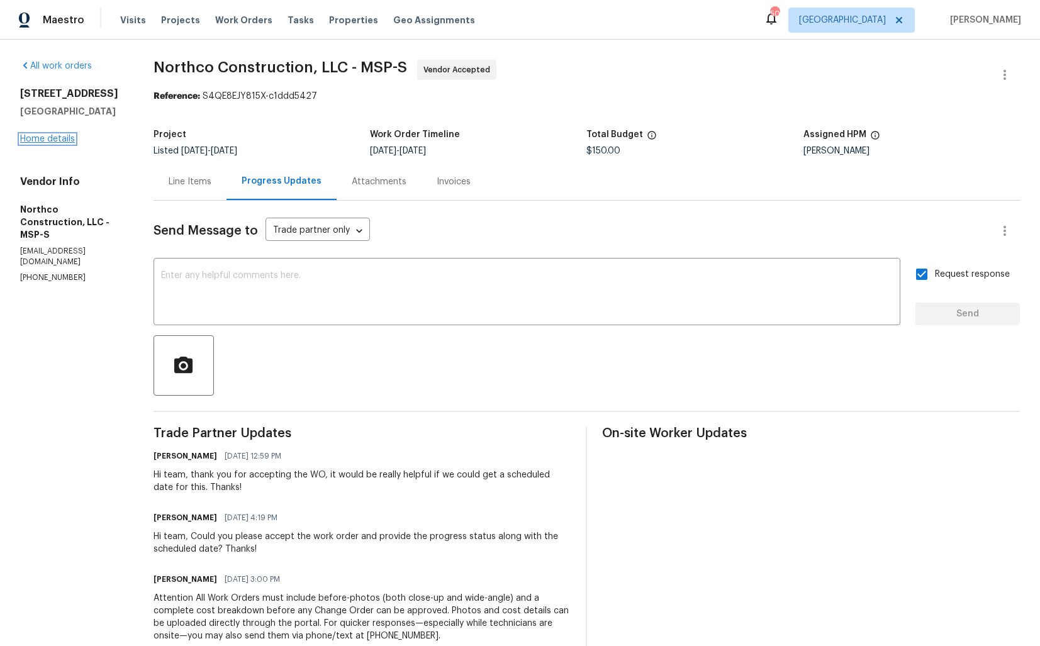
click at [59, 143] on link "Home details" at bounding box center [47, 139] width 55 height 9
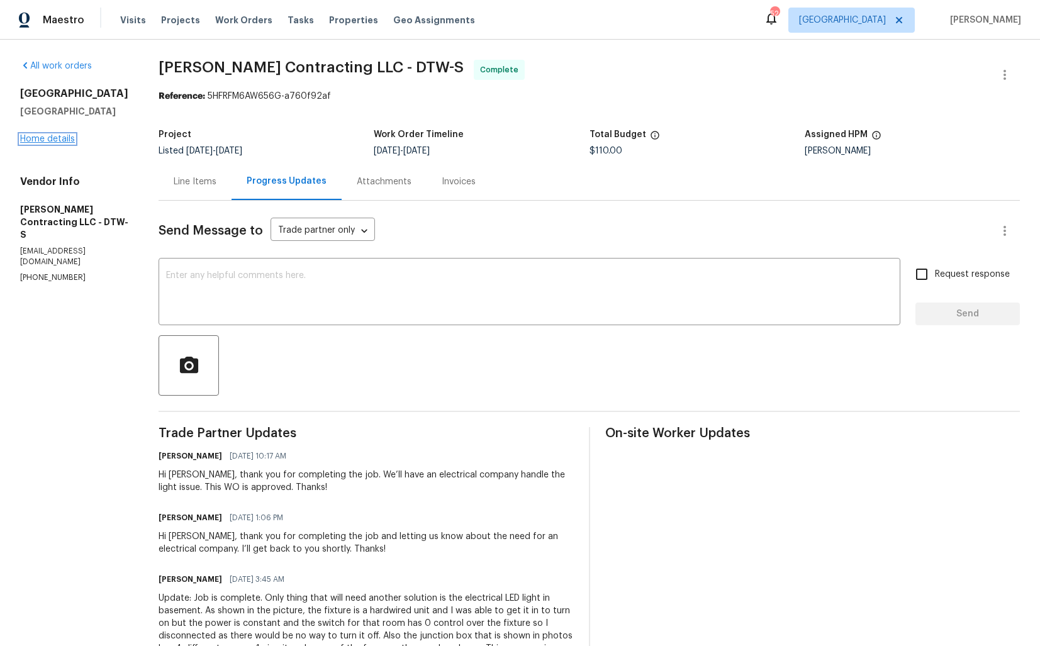
click at [30, 140] on link "Home details" at bounding box center [47, 139] width 55 height 9
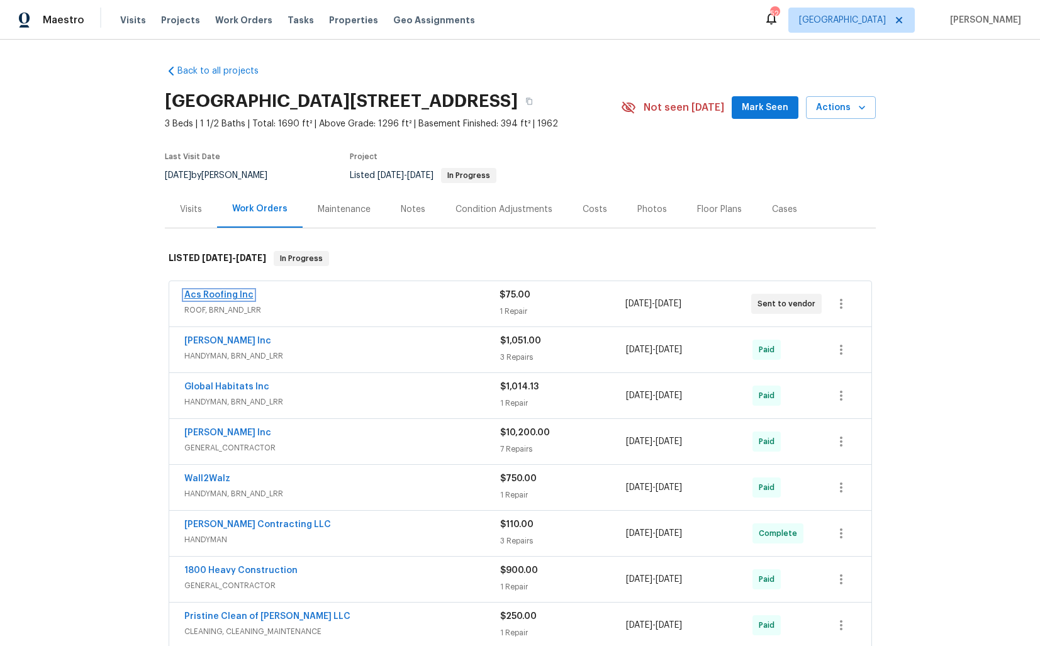
click at [225, 296] on link "Acs Roofing Inc" at bounding box center [218, 295] width 69 height 9
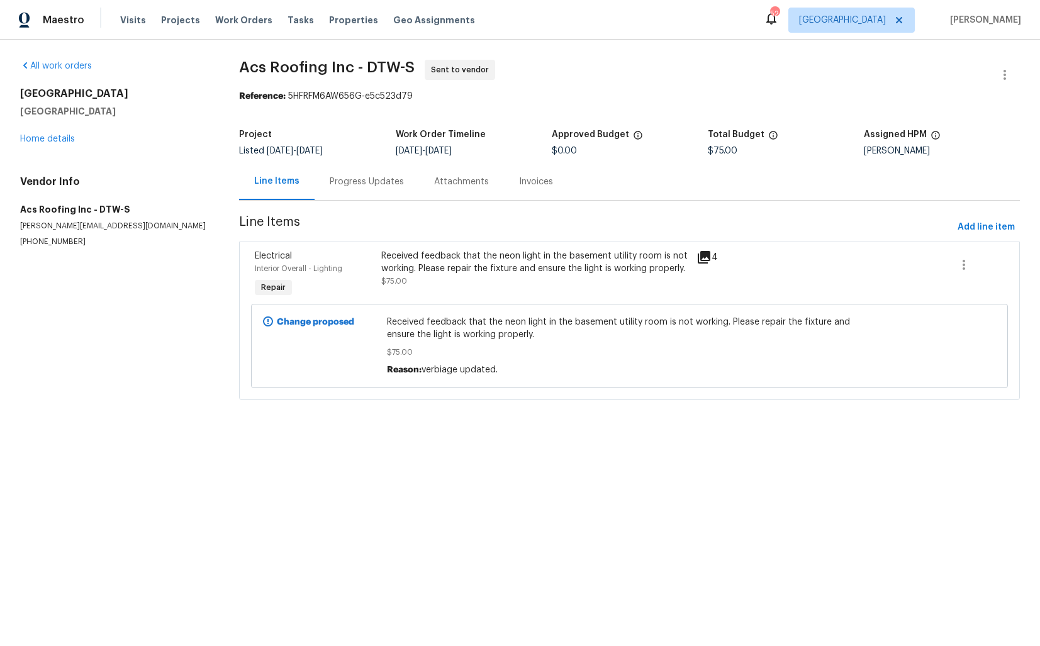
click at [337, 182] on div "Progress Updates" at bounding box center [367, 182] width 74 height 13
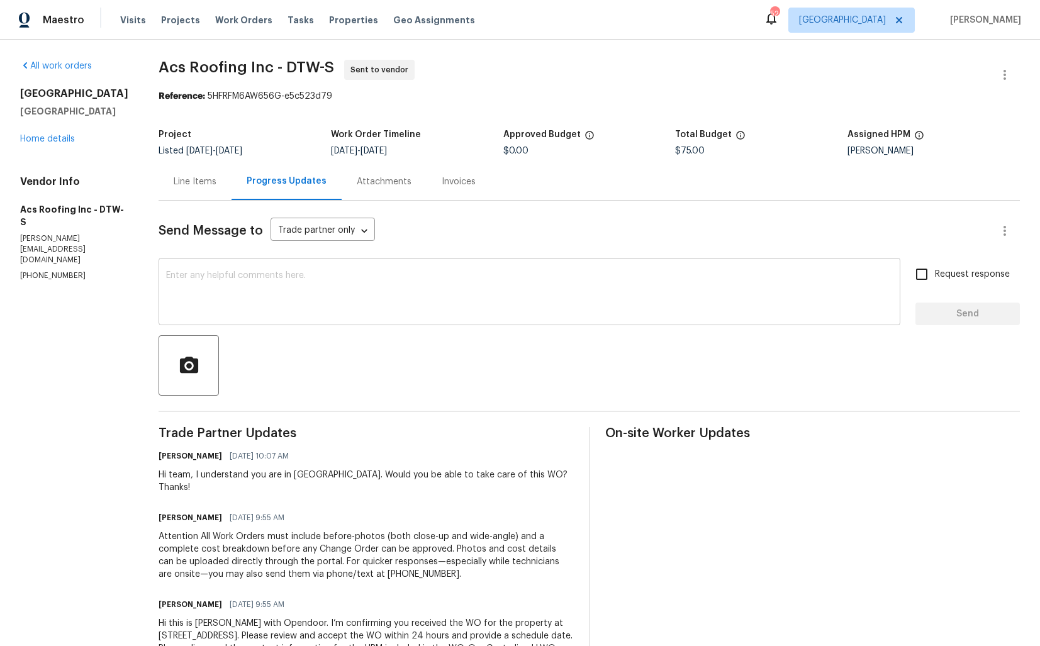
click at [371, 286] on textarea at bounding box center [529, 293] width 727 height 44
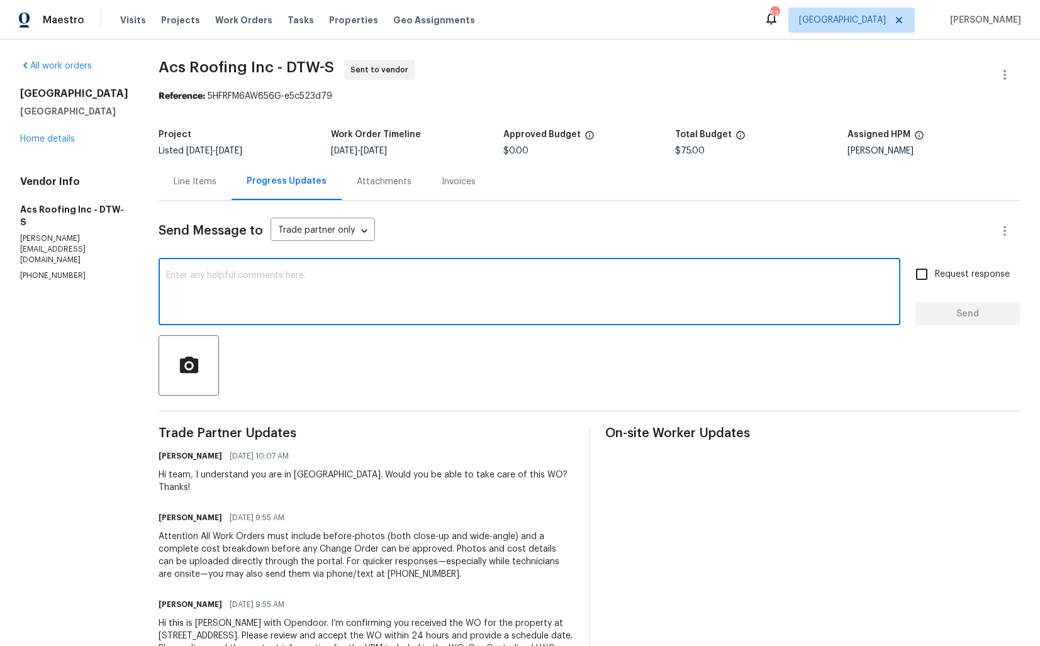
click at [182, 477] on div "Hi team, I understand you are in [GEOGRAPHIC_DATA]. Would you be able to take c…" at bounding box center [366, 481] width 415 height 25
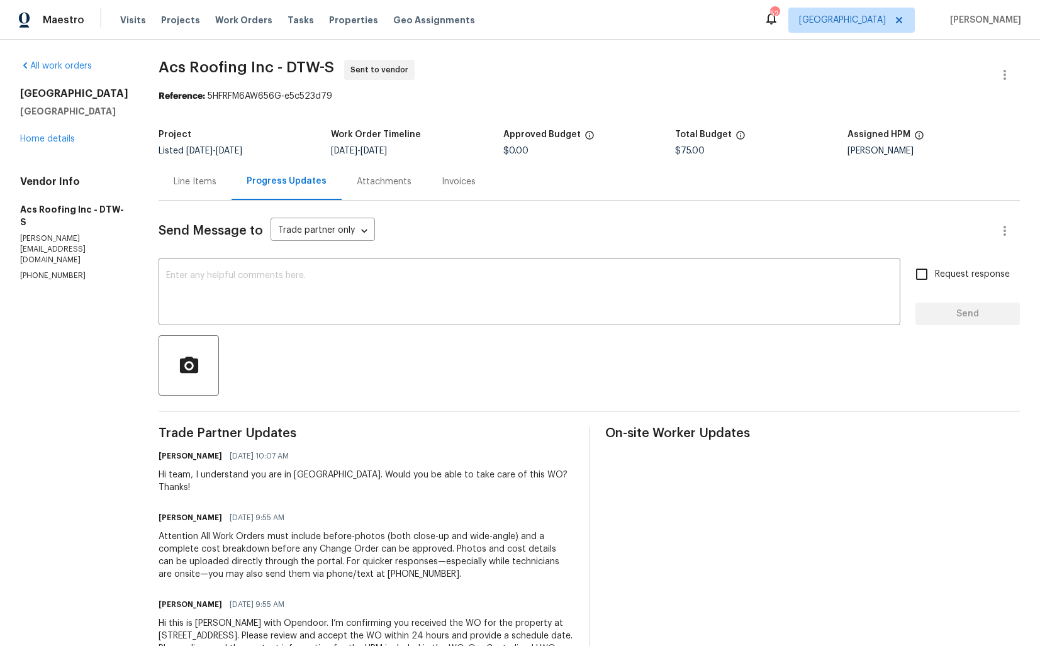
click at [182, 477] on div "Hi team, I understand you are in [GEOGRAPHIC_DATA]. Would you be able to take c…" at bounding box center [366, 481] width 415 height 25
copy div "team"
click at [378, 298] on textarea at bounding box center [529, 293] width 727 height 44
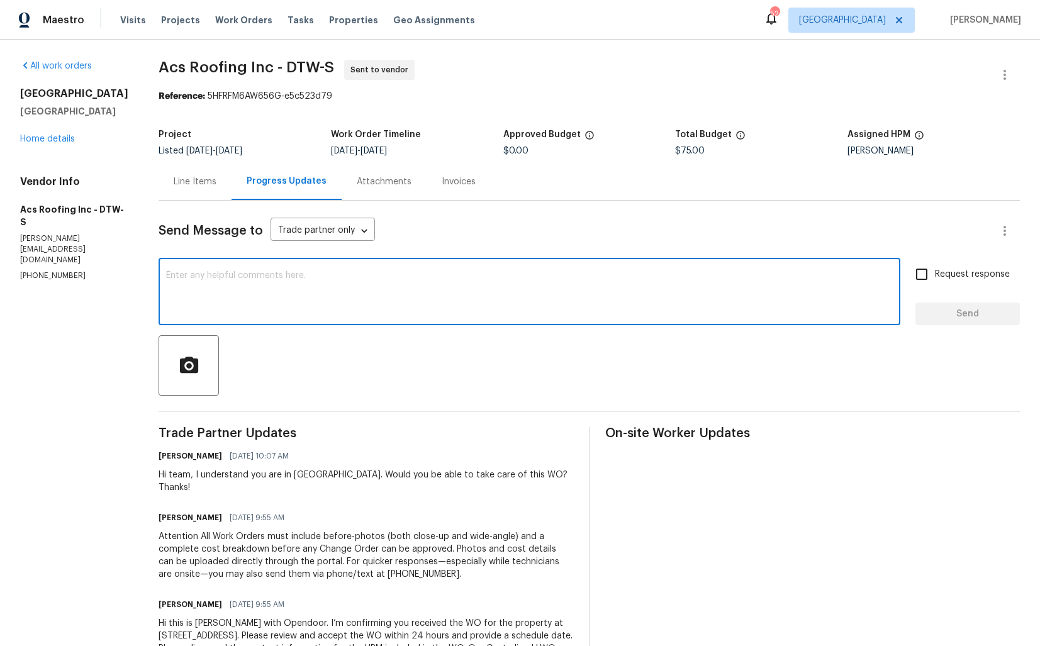
paste textarea "team"
type textarea "team"
paste textarea "team"
type textarea "Hi team, do we have any update on this WO? Thanks!!"
click at [921, 282] on input "Request response" at bounding box center [922, 274] width 26 height 26
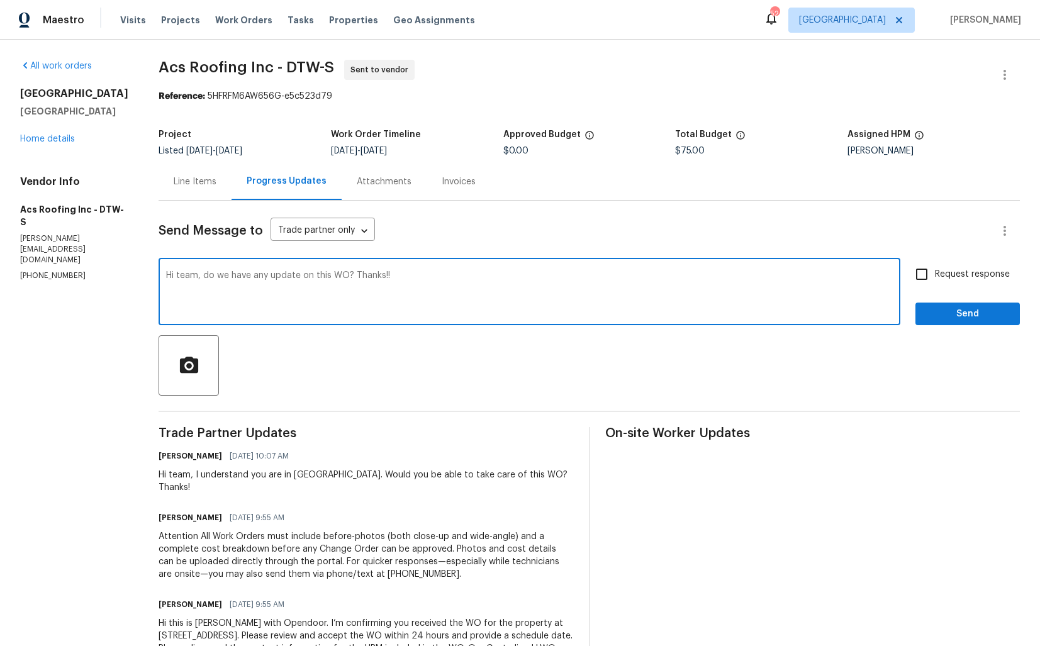
checkbox input "true"
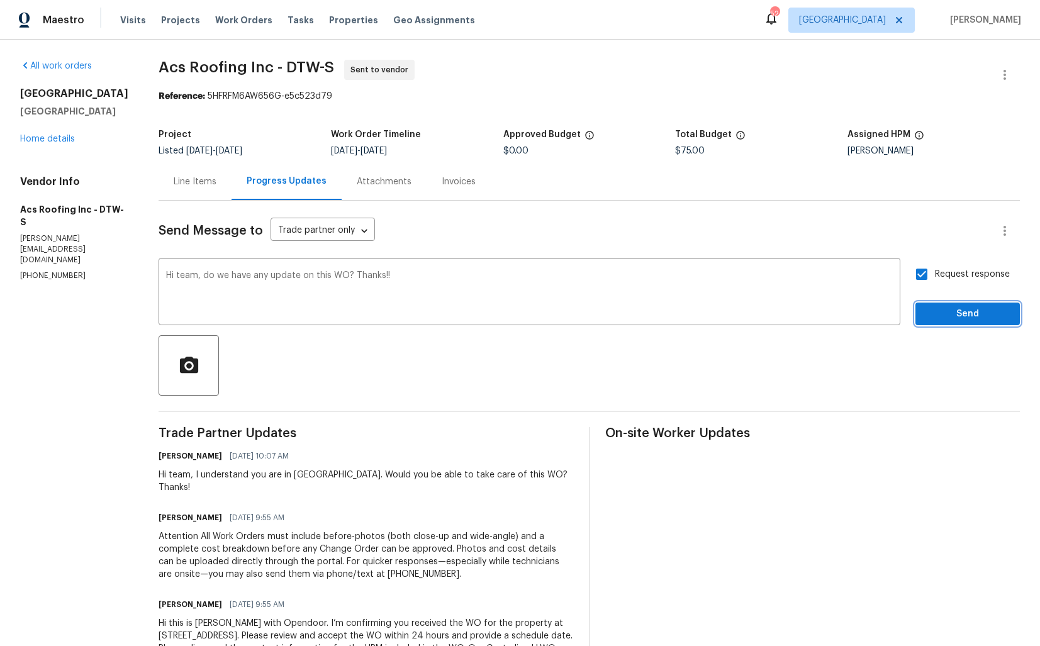
click at [939, 323] on button "Send" at bounding box center [968, 314] width 104 height 23
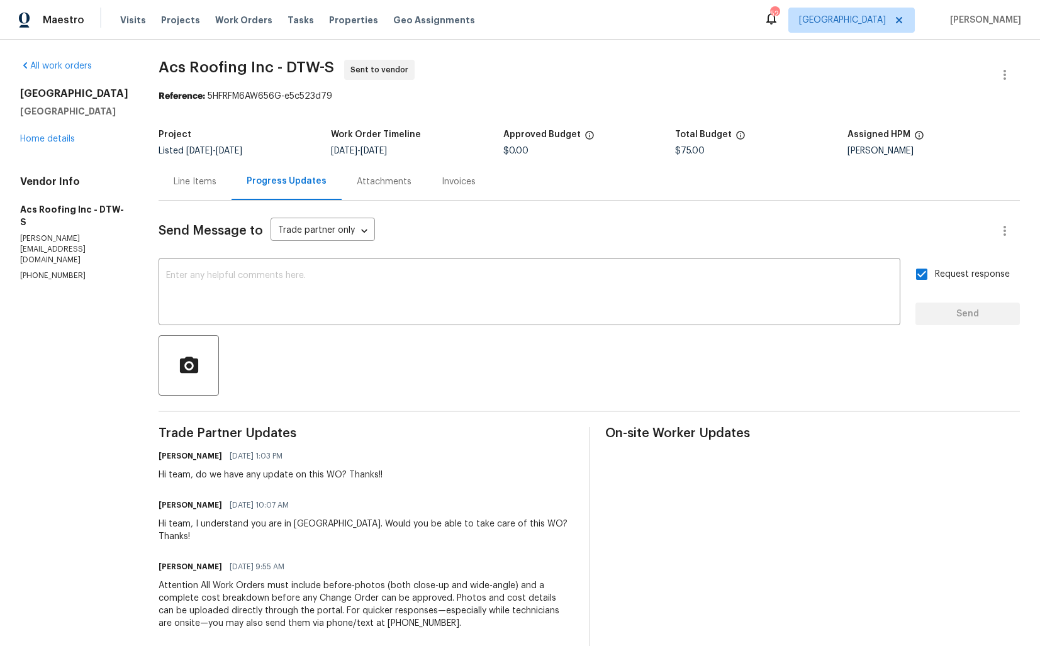
click at [138, 116] on div "All work orders 53044 Ruann Dr Shelby Township, MI 48316 Home details Vendor In…" at bounding box center [520, 396] width 1040 height 712
click at [344, 292] on textarea at bounding box center [529, 293] width 727 height 44
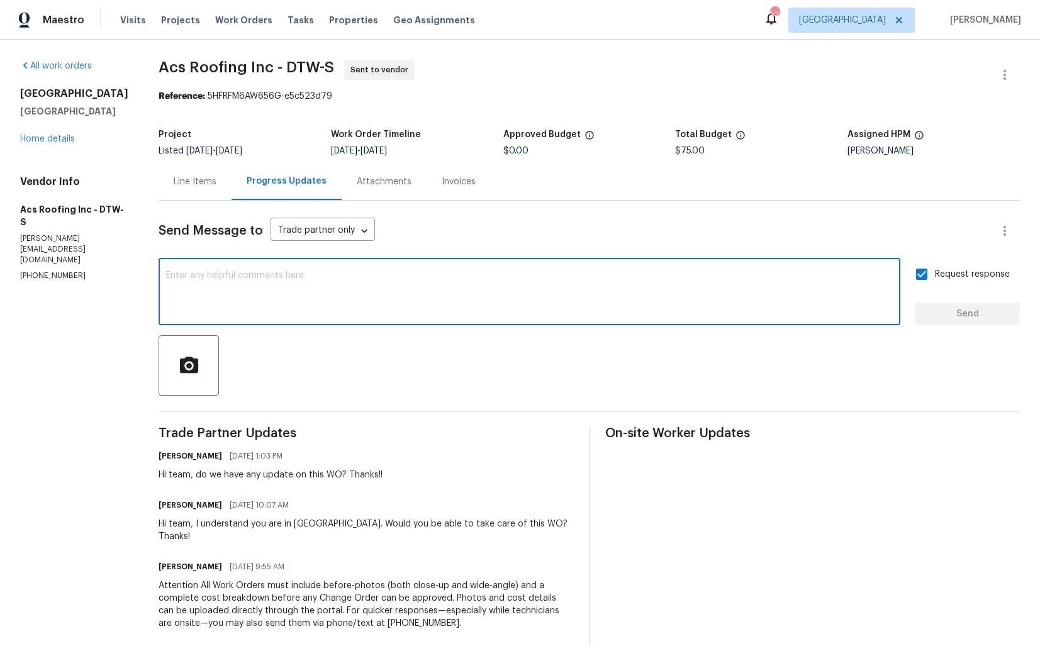
click at [666, 113] on section "Acs Roofing Inc - DTW-S Sent to vendor Reference: 5HFRFM6AW656G-e5c523d79 Proje…" at bounding box center [590, 396] width 862 height 672
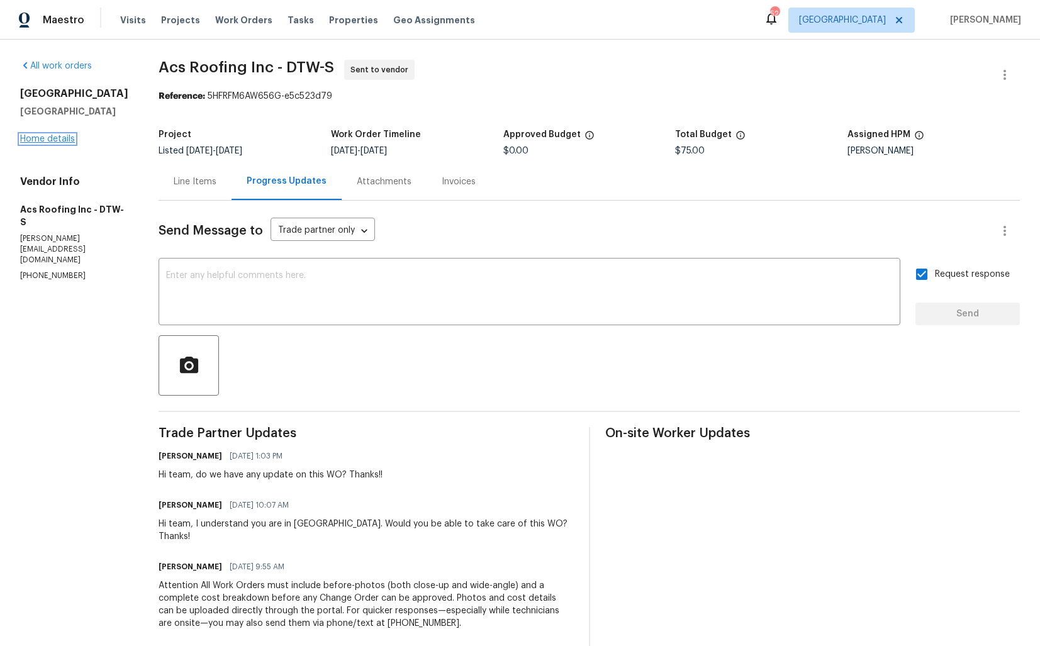
click at [64, 143] on link "Home details" at bounding box center [47, 139] width 55 height 9
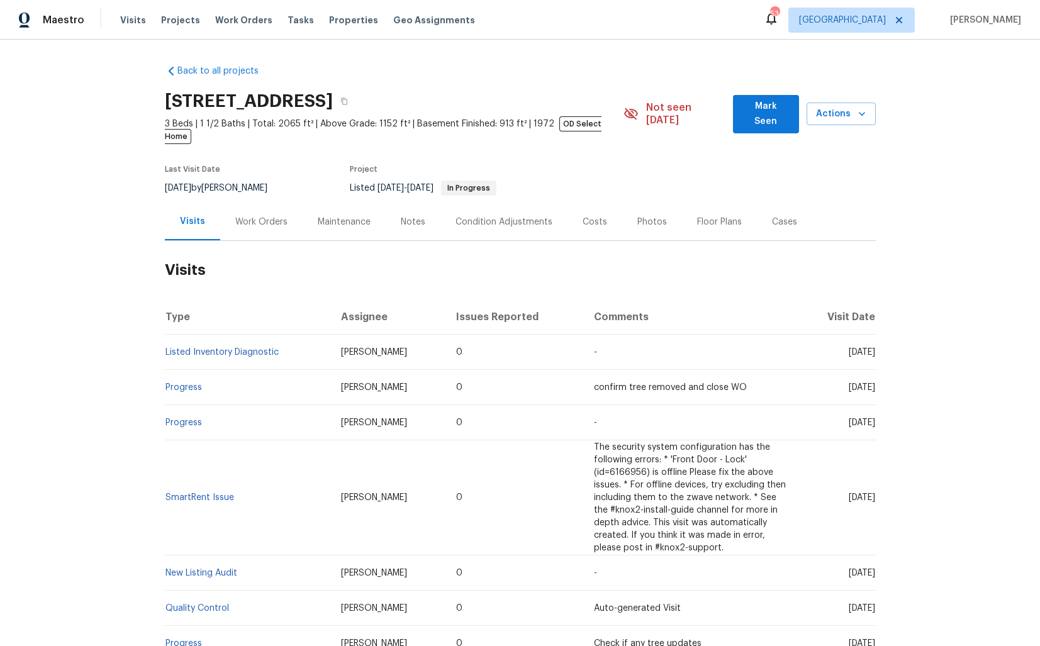
click at [265, 221] on div "Work Orders" at bounding box center [261, 221] width 82 height 37
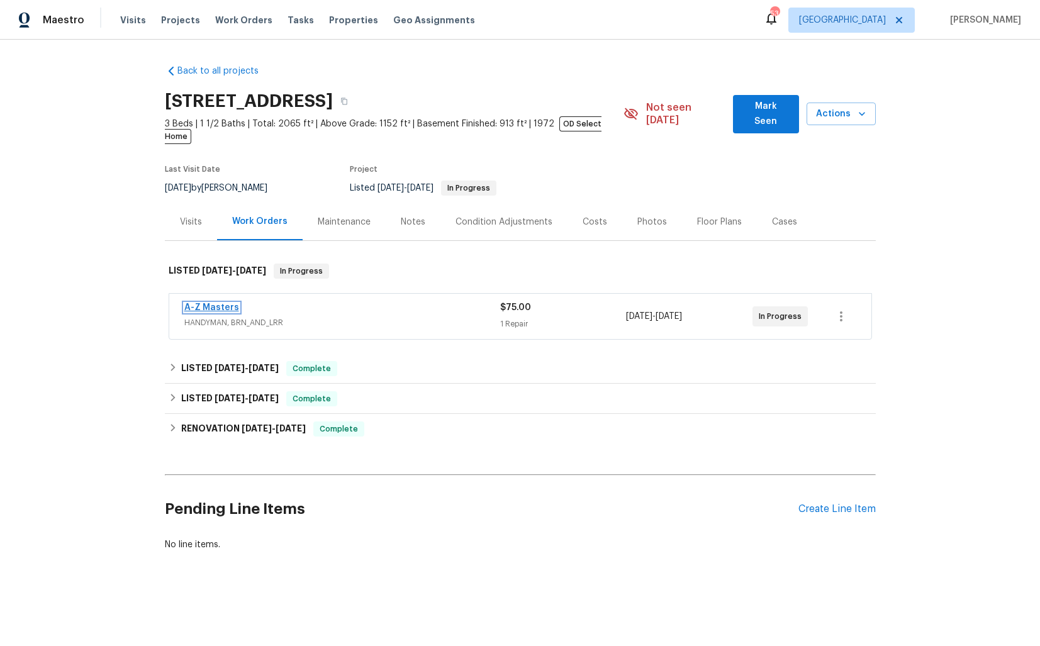
click at [195, 303] on link "A-Z Masters" at bounding box center [211, 307] width 55 height 9
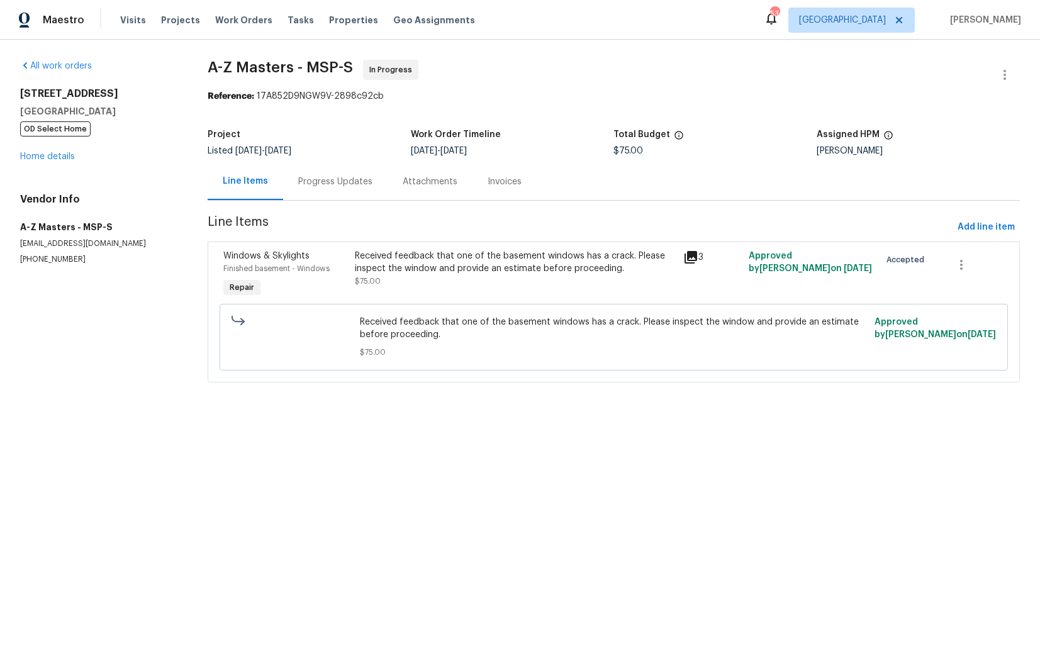
click at [334, 167] on div "Progress Updates" at bounding box center [335, 181] width 104 height 37
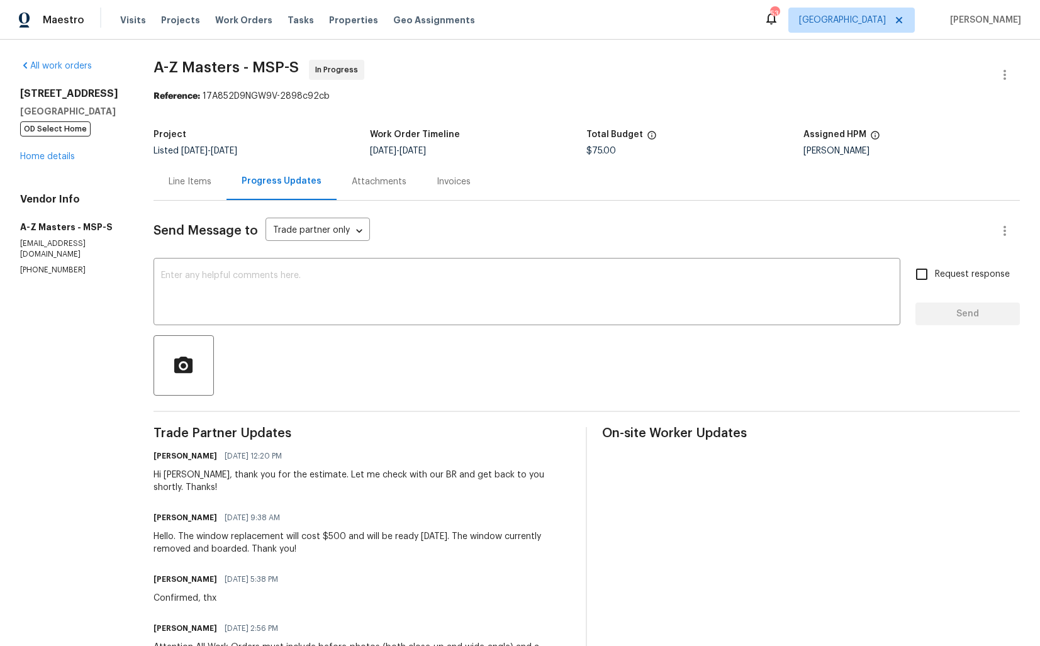
click at [188, 198] on div "Line Items" at bounding box center [190, 181] width 73 height 37
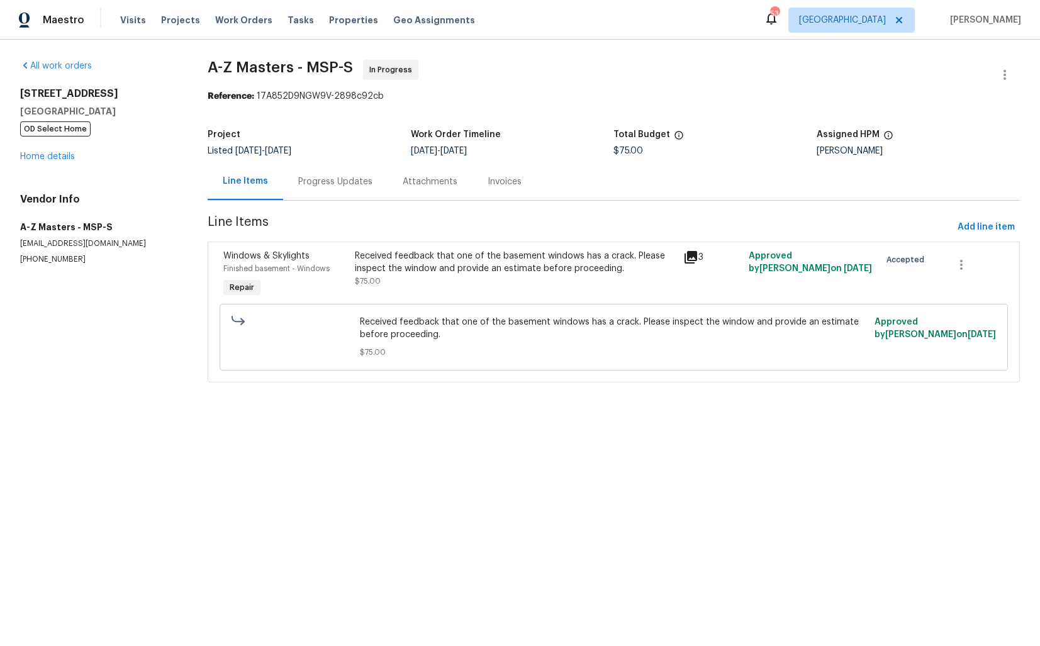
click at [401, 272] on div "Received feedback that one of the basement windows has a crack. Please inspect …" at bounding box center [515, 262] width 321 height 25
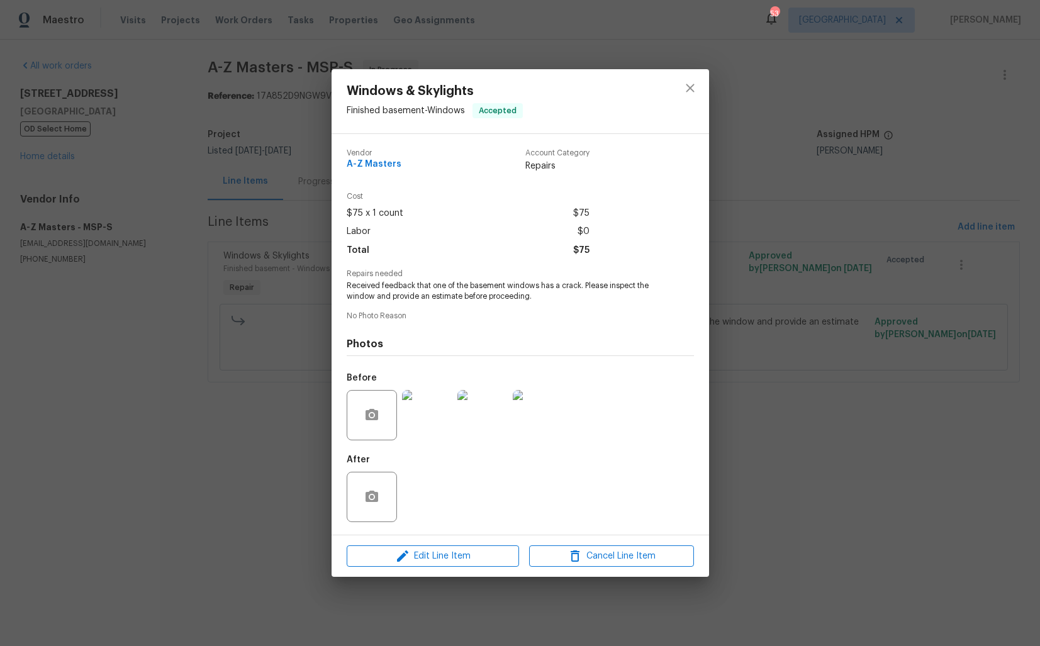
click at [431, 417] on img at bounding box center [427, 415] width 50 height 50
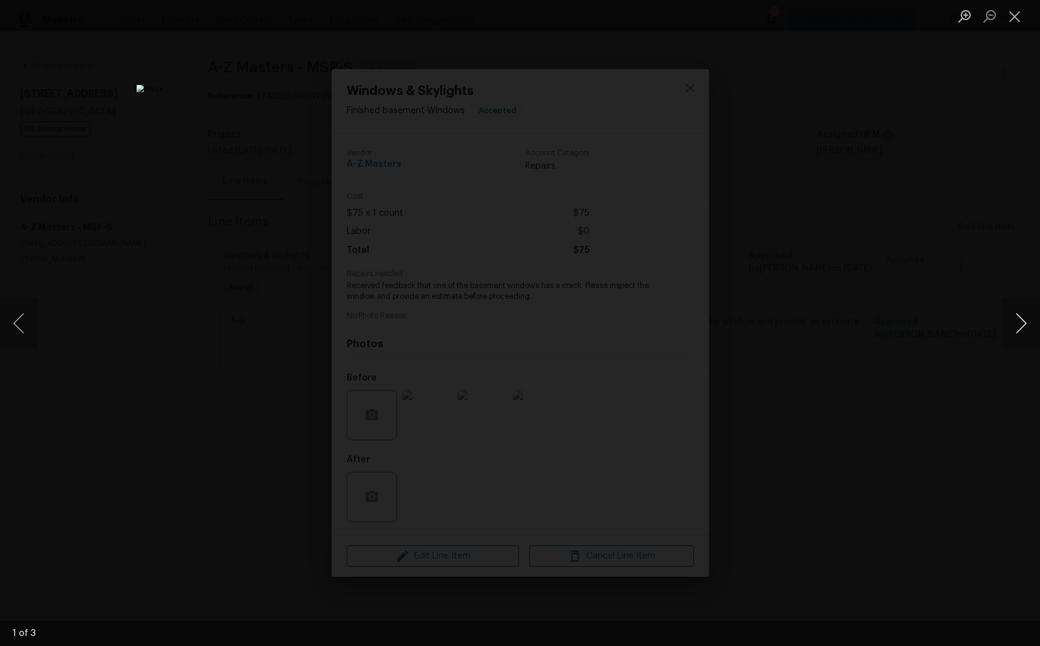
click at [1018, 330] on button "Next image" at bounding box center [1021, 323] width 38 height 50
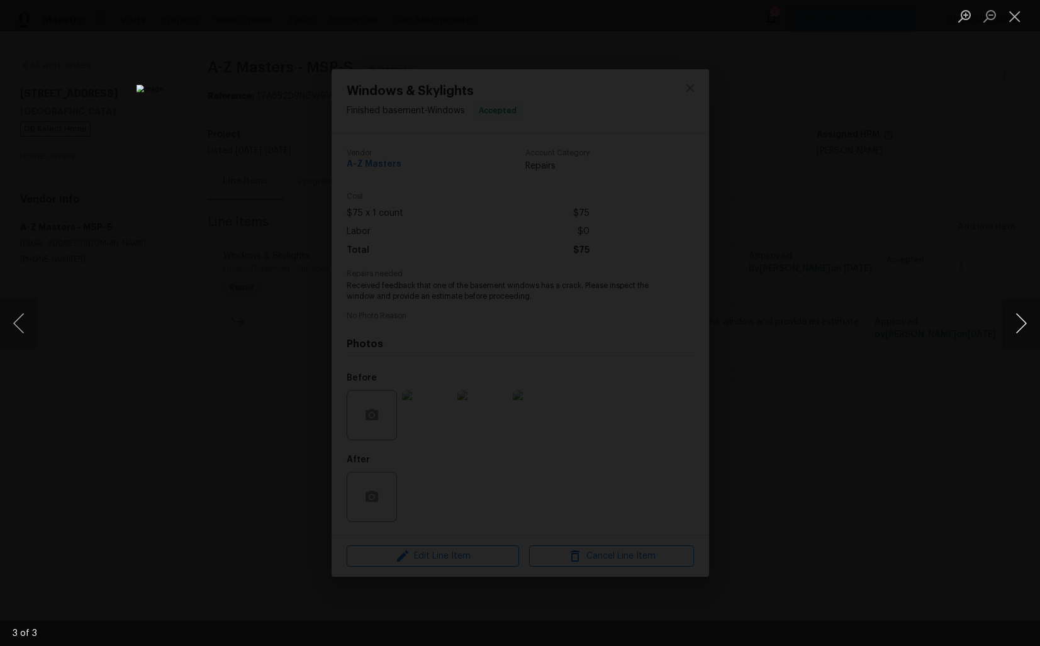
click at [1018, 330] on button "Next image" at bounding box center [1021, 323] width 38 height 50
click at [850, 311] on div "Lightbox" at bounding box center [520, 323] width 1040 height 646
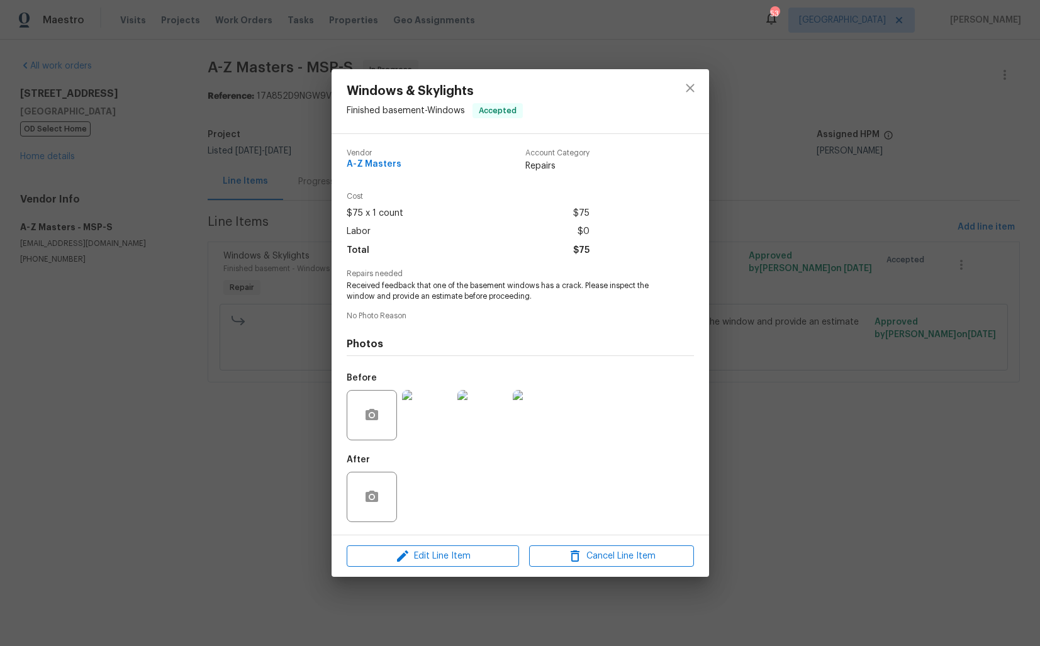
click at [278, 388] on div "Windows & Skylights Finished basement - Windows Accepted Vendor A-Z Masters Acc…" at bounding box center [520, 323] width 1040 height 646
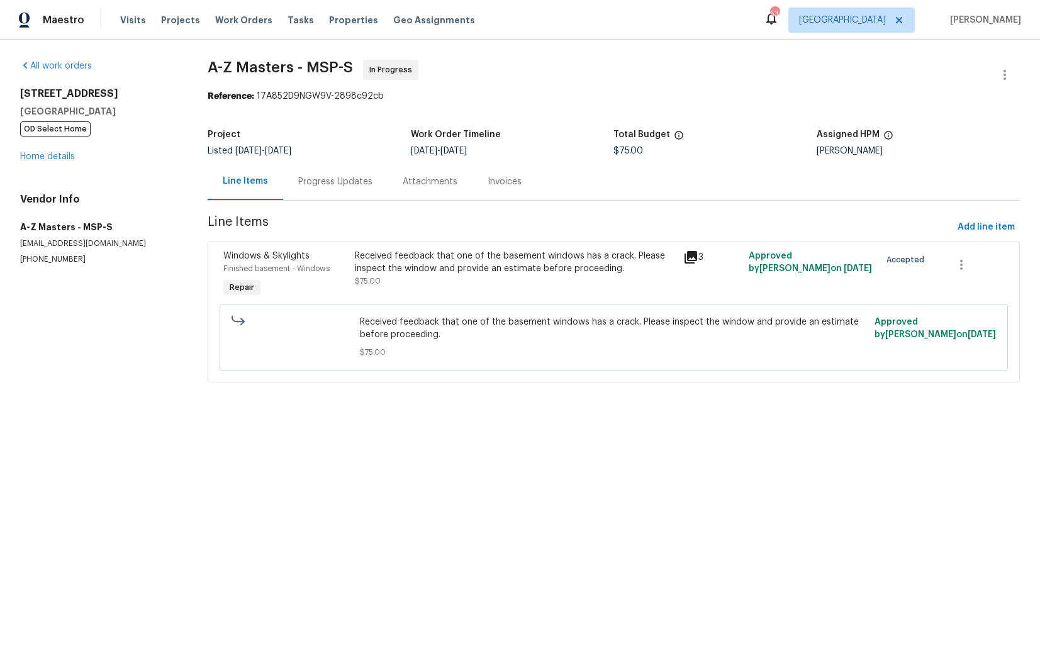
click at [342, 189] on div "Progress Updates" at bounding box center [335, 181] width 104 height 37
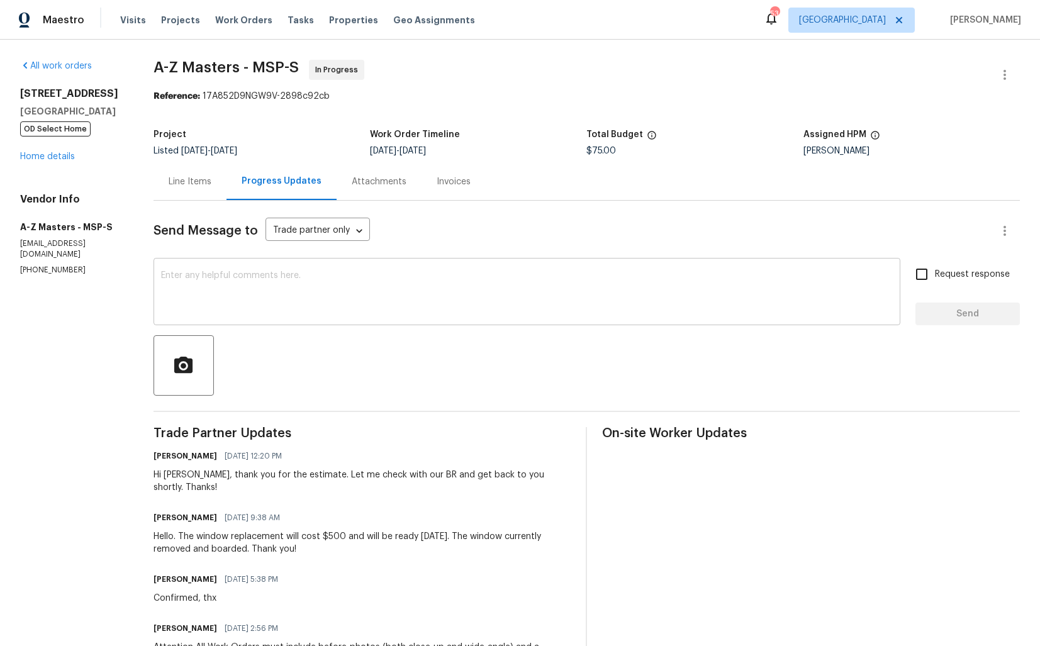
click at [305, 303] on textarea at bounding box center [527, 293] width 732 height 44
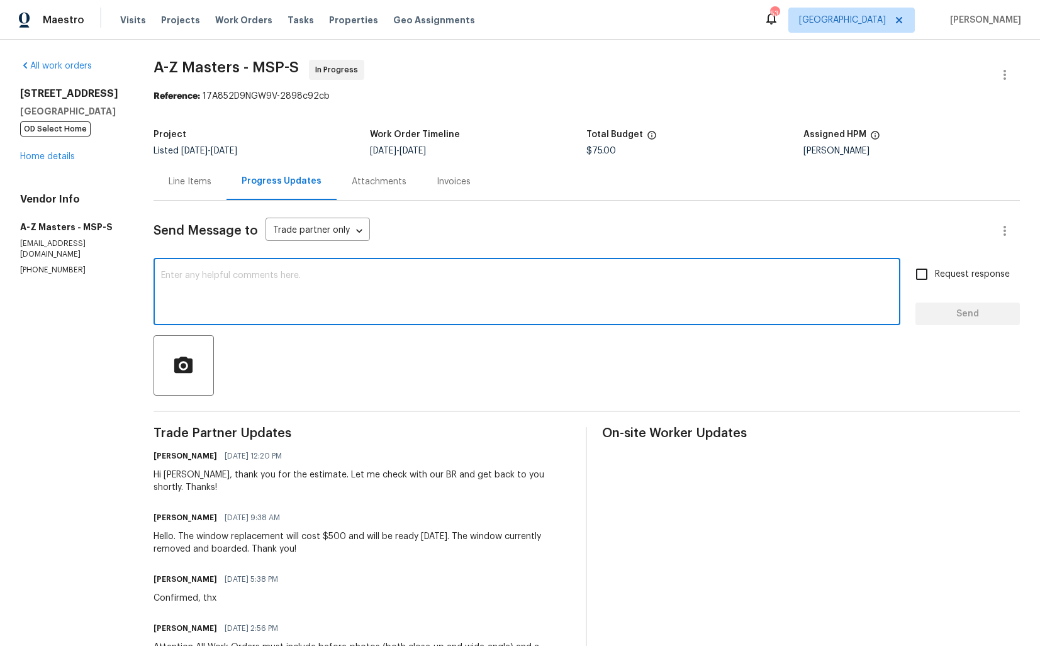
paste textarea "Hi [TP Name], thank you for the estimate. The cost for this type of window seem…"
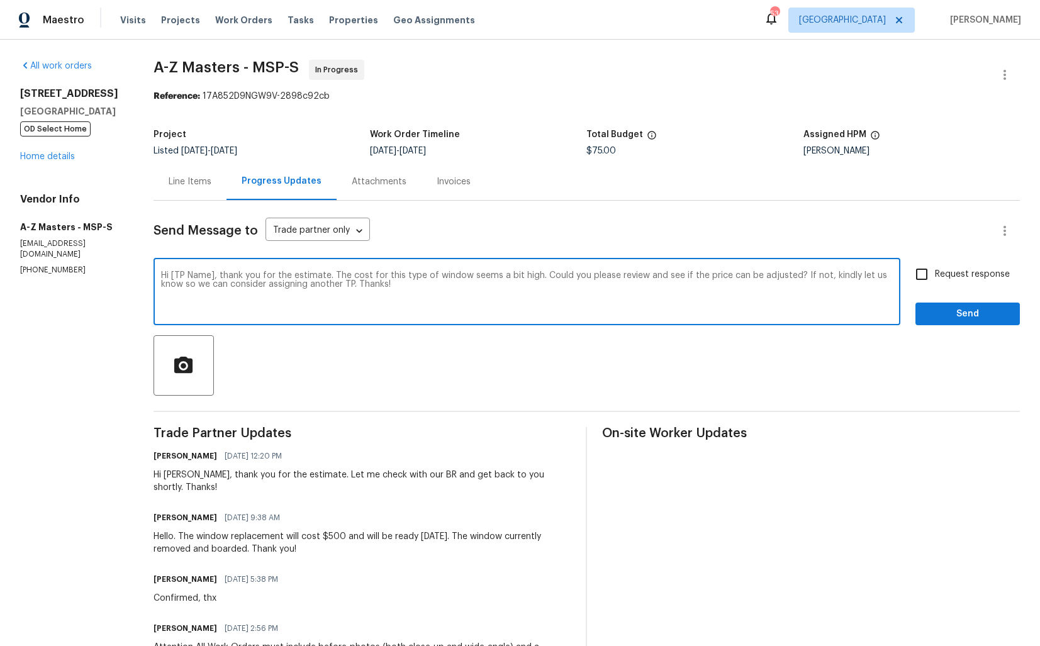
type textarea "Hi [TP Name], thank you for the estimate. The cost for this type of window seem…"
click at [360, 276] on textarea "Hi [TP Name], thank you for the estimate. The cost for this type of window seem…" at bounding box center [527, 293] width 732 height 44
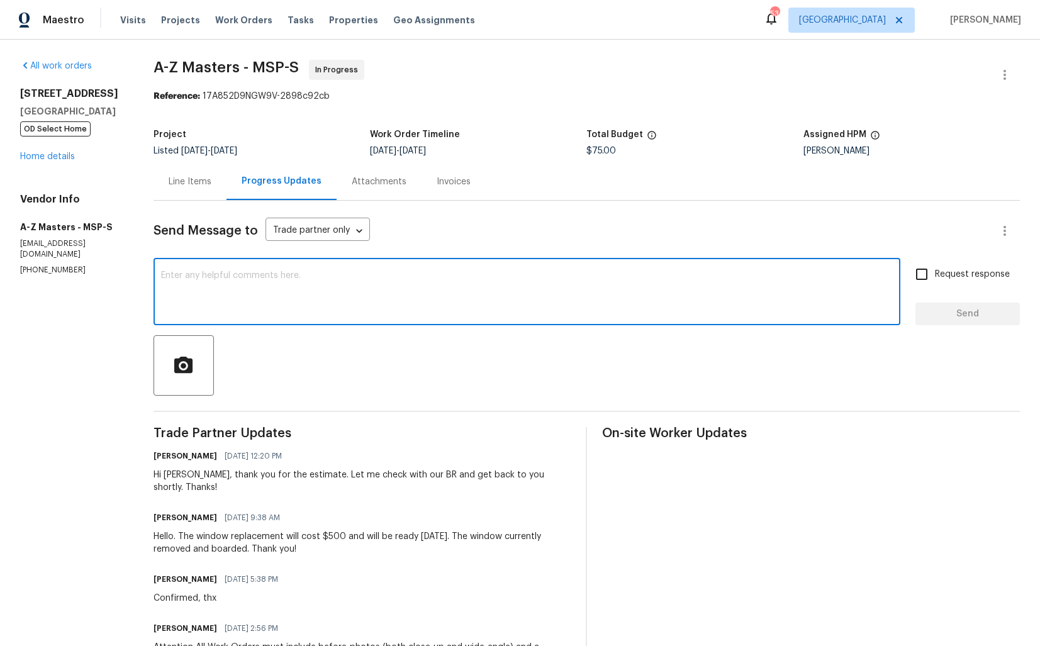
click at [189, 166] on div "Line Items" at bounding box center [190, 181] width 73 height 37
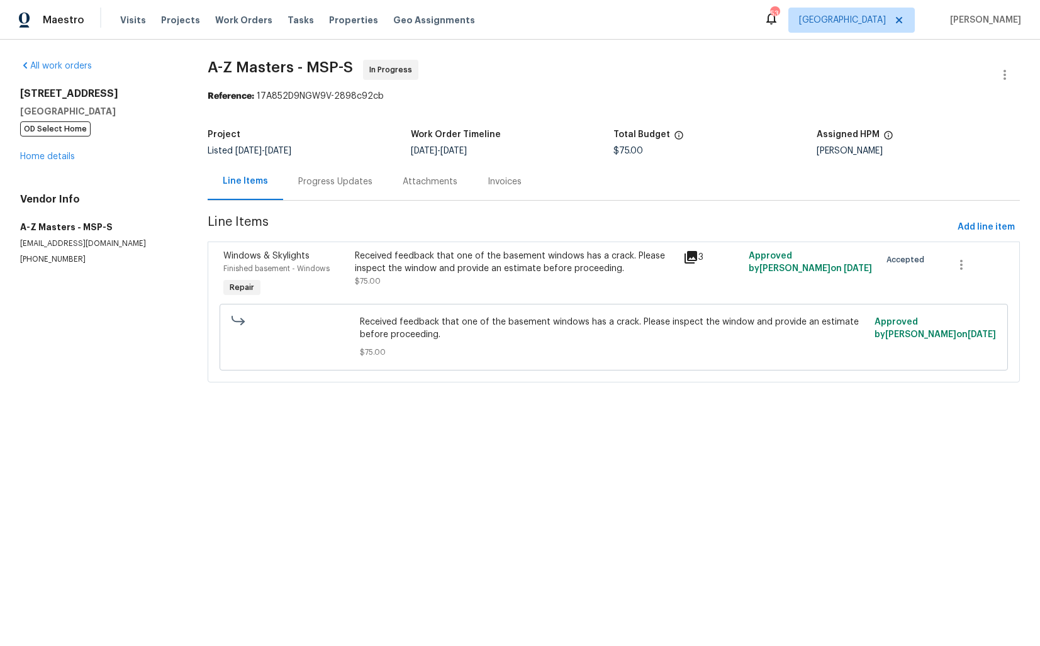
click at [495, 290] on div "Received feedback that one of the basement windows has a crack. Please inspect …" at bounding box center [515, 275] width 328 height 58
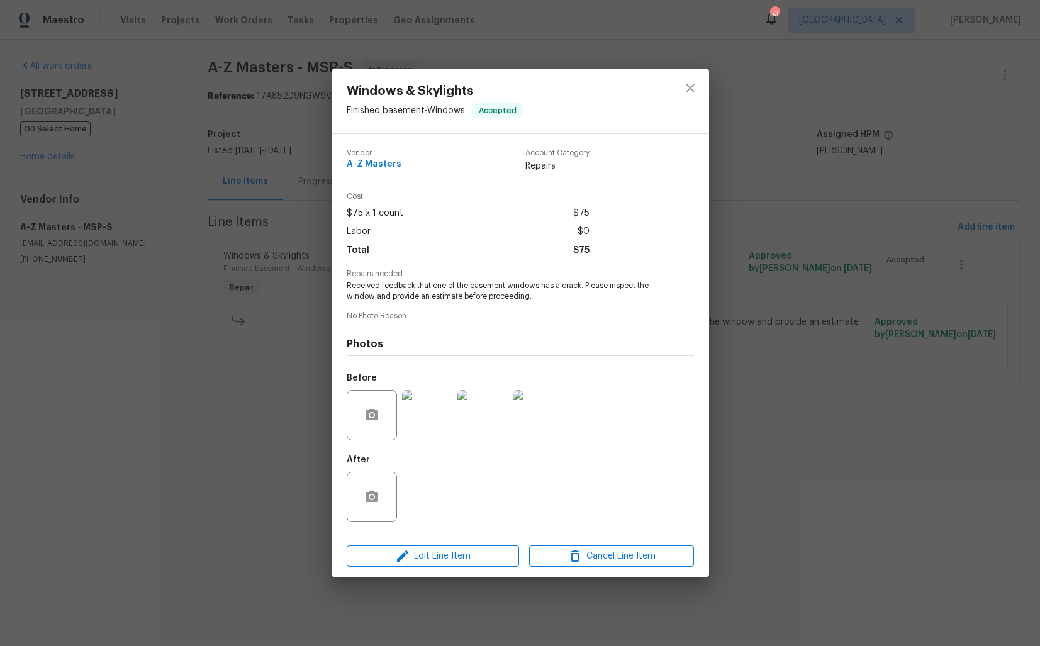
click at [429, 409] on img at bounding box center [427, 415] width 50 height 50
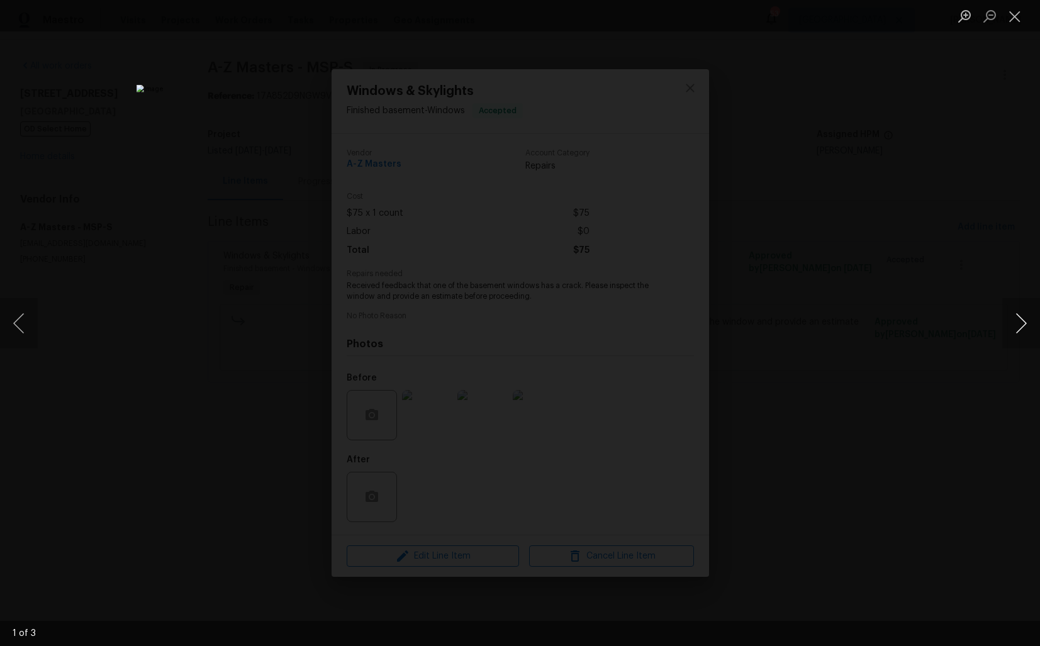
click at [1027, 328] on button "Next image" at bounding box center [1021, 323] width 38 height 50
click at [1015, 324] on button "Next image" at bounding box center [1021, 323] width 38 height 50
click at [905, 283] on div "Lightbox" at bounding box center [520, 323] width 1040 height 646
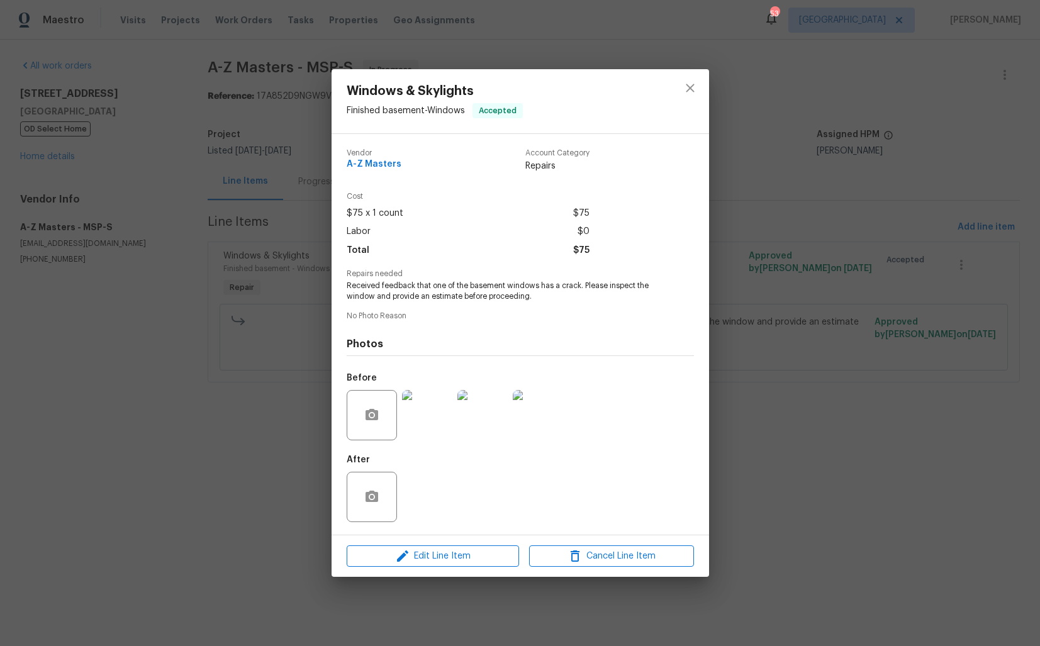
click at [227, 293] on div "Windows & Skylights Finished basement - Windows Accepted Vendor A-Z Masters Acc…" at bounding box center [520, 323] width 1040 height 646
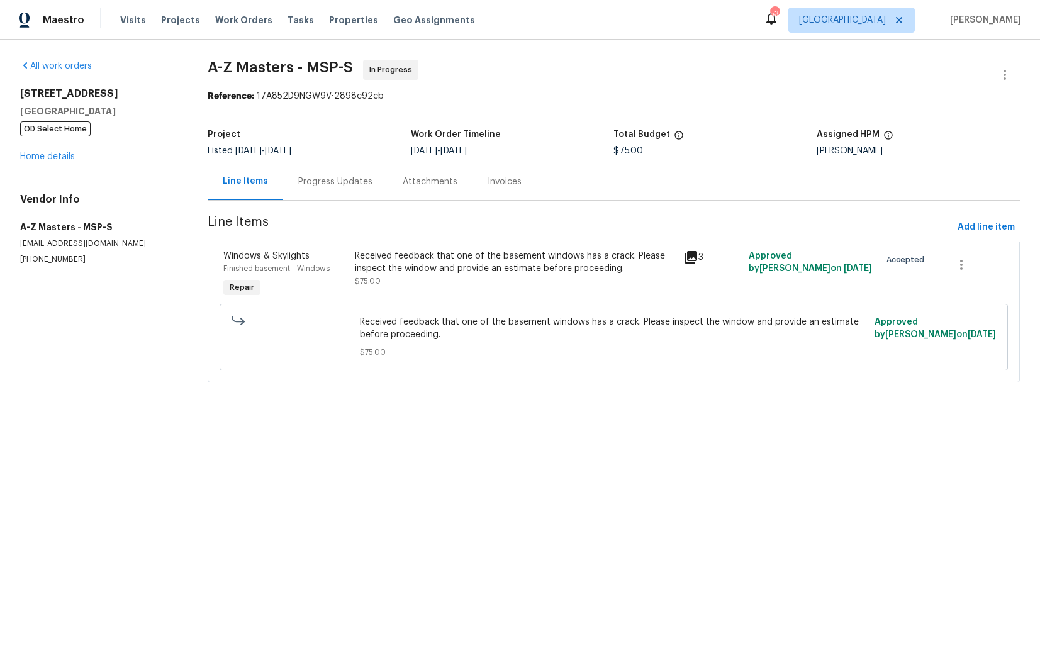
click at [335, 184] on div "Progress Updates" at bounding box center [335, 182] width 74 height 13
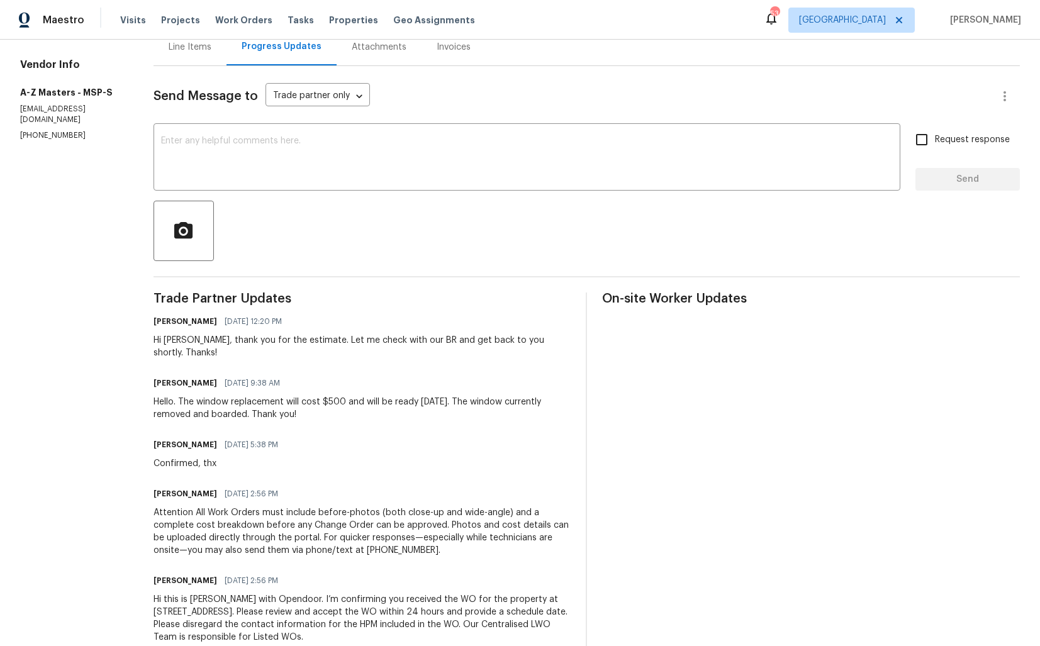
scroll to position [150, 0]
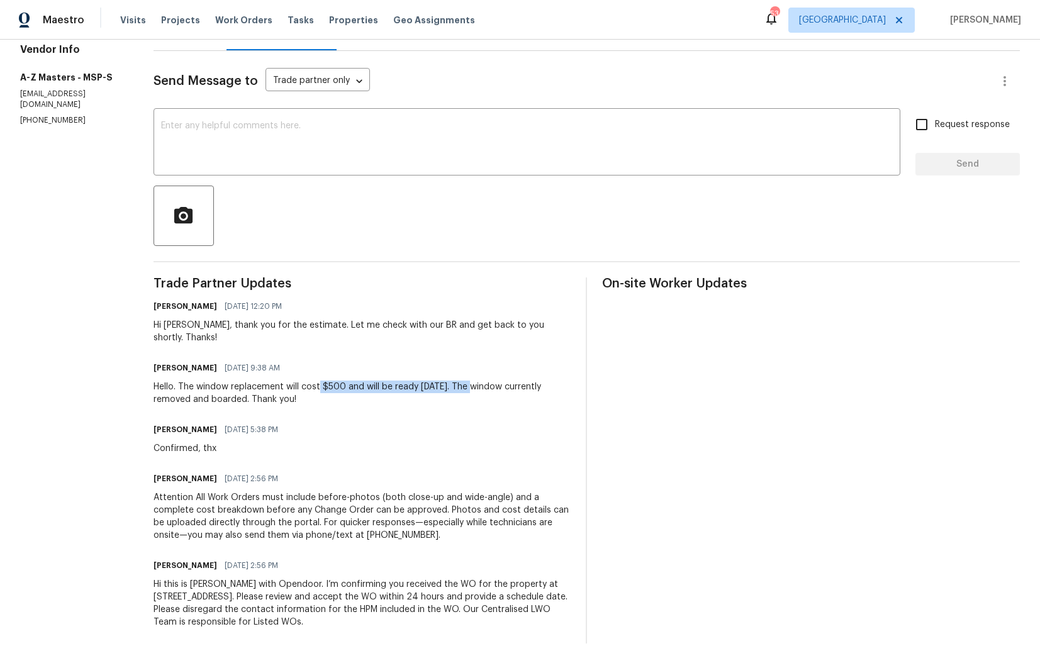
drag, startPoint x: 323, startPoint y: 374, endPoint x: 477, endPoint y: 373, distance: 154.2
click at [477, 381] on div "Hello. The window replacement will cost $500 and will be ready on Monday. The w…" at bounding box center [363, 393] width 418 height 25
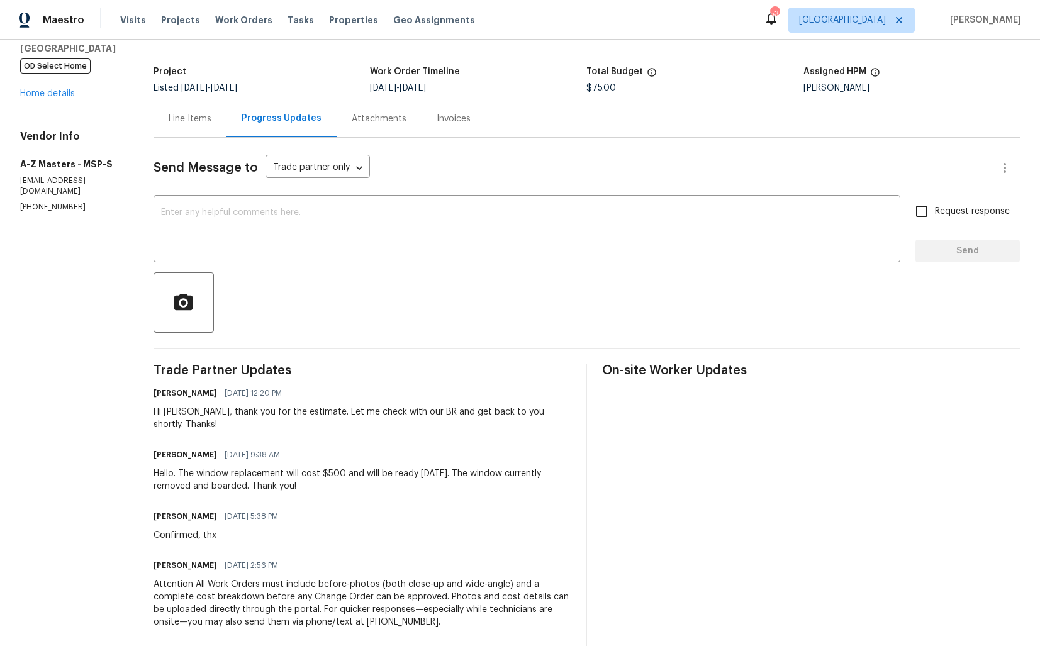
scroll to position [0, 0]
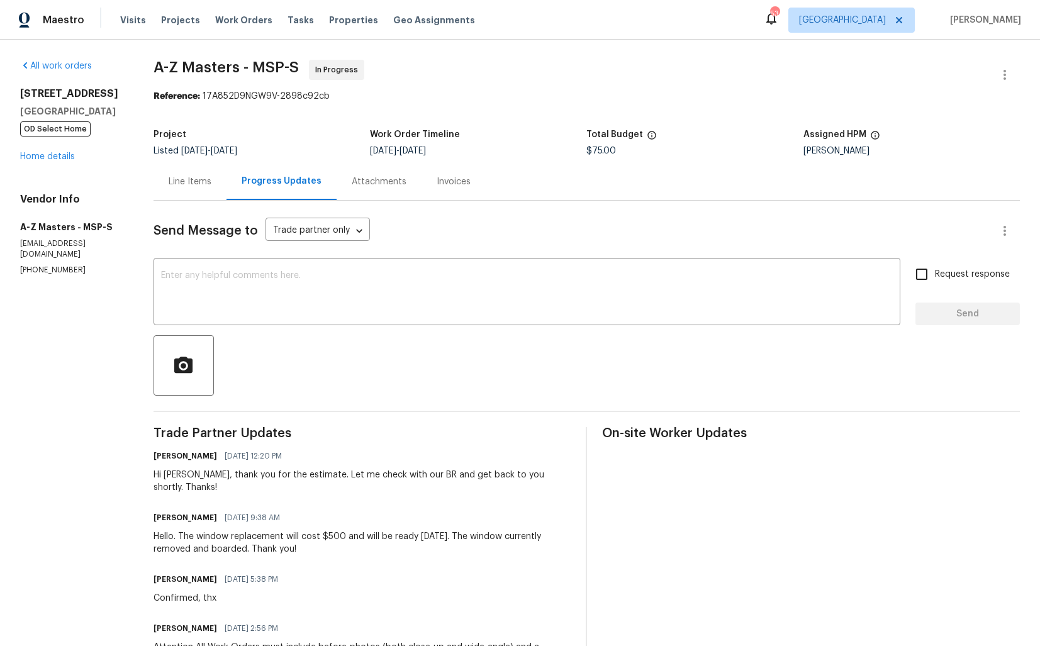
click at [198, 189] on div "Line Items" at bounding box center [190, 181] width 73 height 37
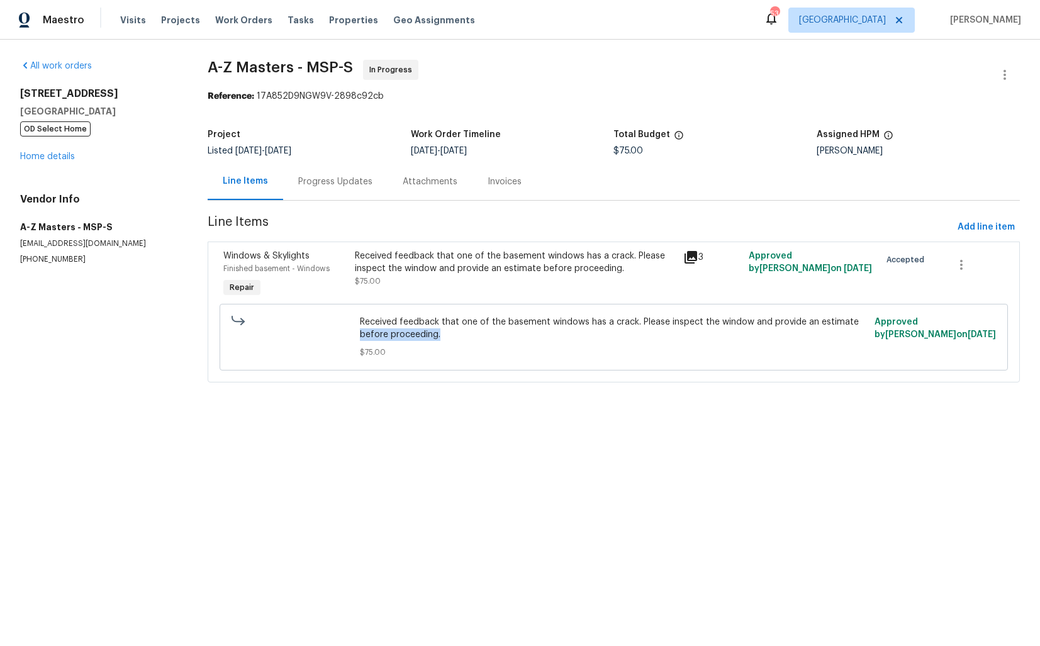
drag, startPoint x: 362, startPoint y: 334, endPoint x: 456, endPoint y: 334, distance: 93.1
click at [456, 334] on span "Received feedback that one of the basement windows has a crack. Please inspect …" at bounding box center [613, 328] width 507 height 25
click at [452, 237] on span "Line Items" at bounding box center [580, 227] width 745 height 23
click at [355, 167] on div "Progress Updates" at bounding box center [335, 181] width 104 height 37
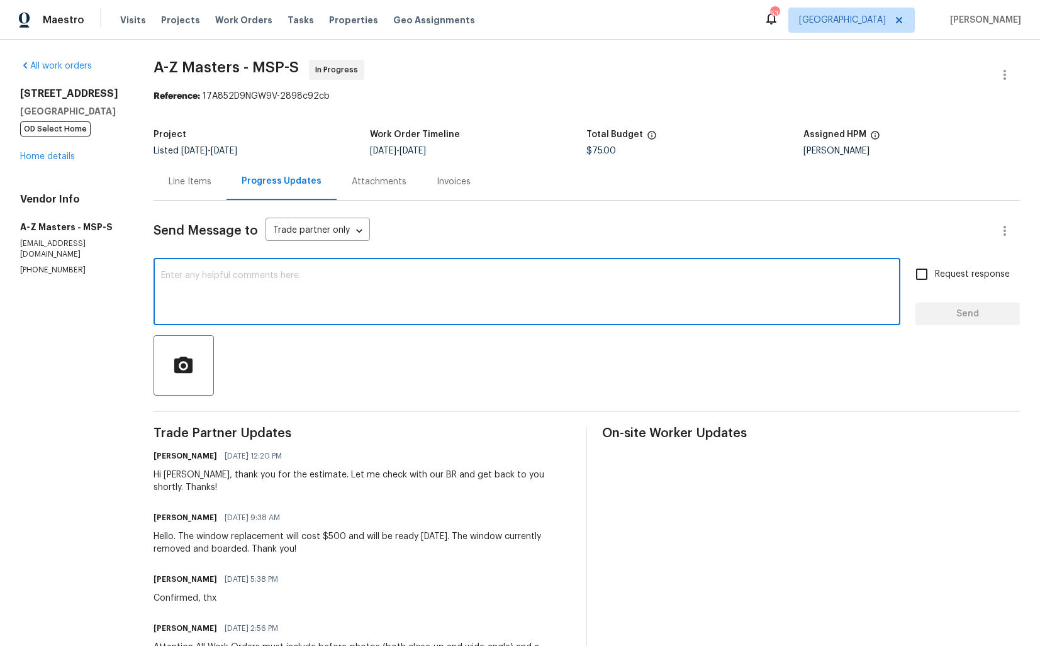
click at [399, 293] on textarea at bounding box center [527, 293] width 732 height 44
paste textarea "Hi [TP Name], thank you for the estimate. Our BR feels that the cost for this t…"
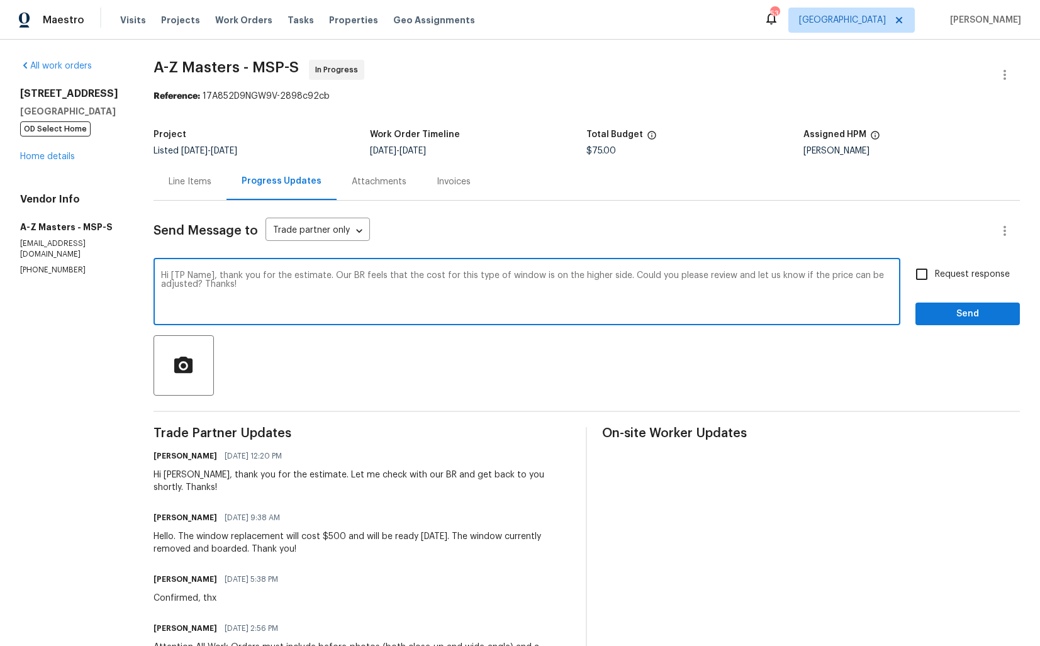
click at [179, 477] on div "Hi Bahruz, thank you for the estimate. Let me check with our BR and get back to…" at bounding box center [363, 481] width 418 height 25
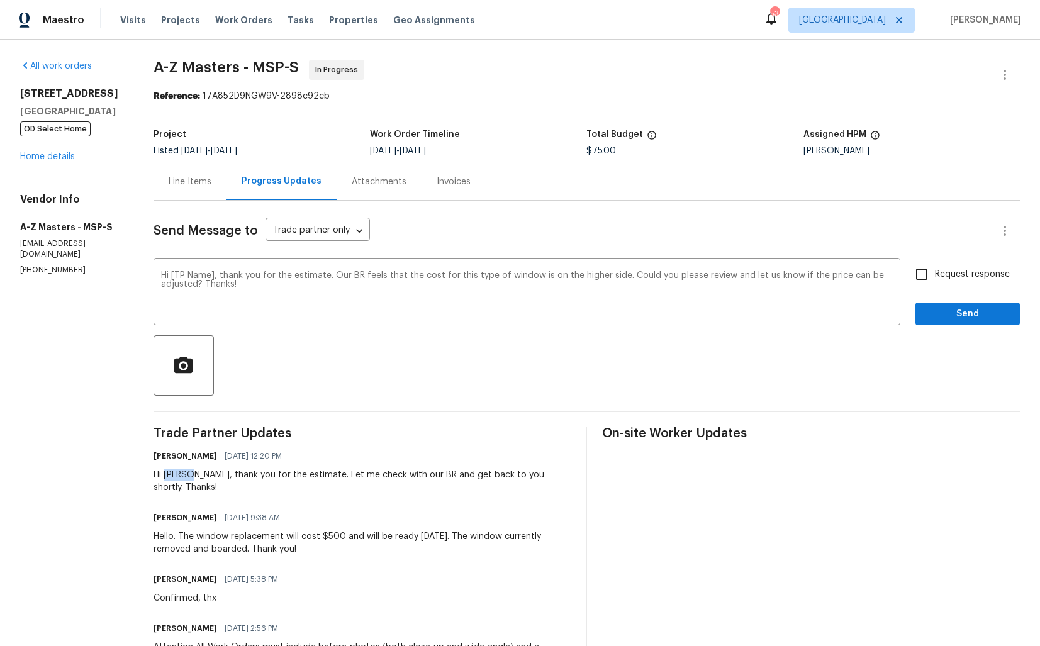
copy div "Bahruz"
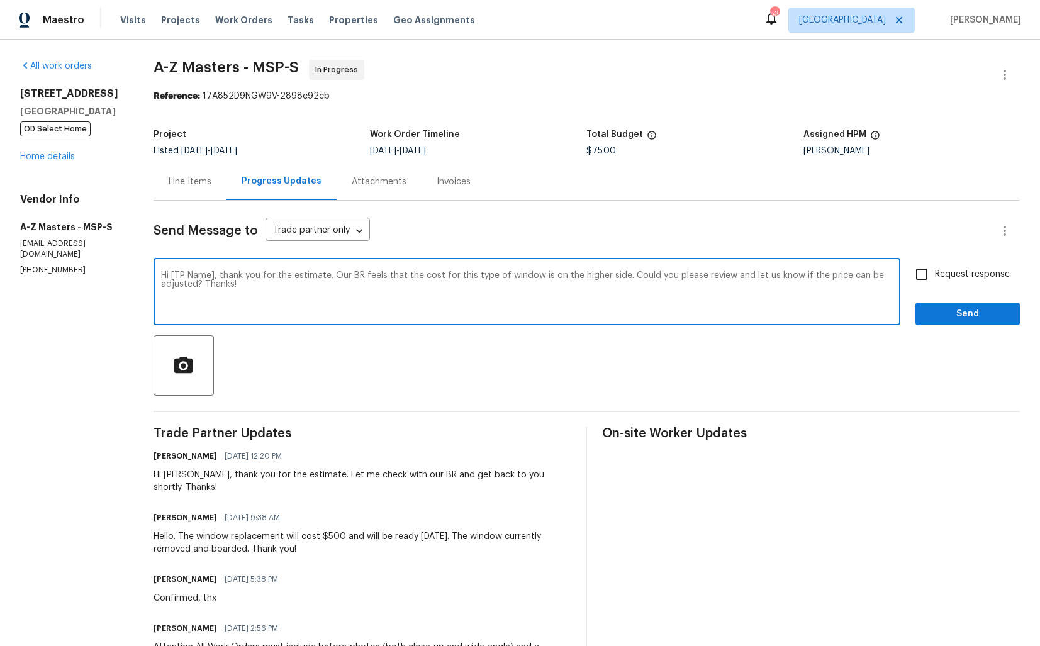
drag, startPoint x: 174, startPoint y: 276, endPoint x: 216, endPoint y: 279, distance: 42.3
click at [216, 279] on textarea "Hi [TP Name], thank you for the estimate. Our BR feels that the cost for this t…" at bounding box center [527, 293] width 732 height 44
type textarea "Hi, thank you for the estimate. Our BR feels that the cost for this type of win…"
click at [925, 273] on input "Request response" at bounding box center [922, 274] width 26 height 26
checkbox input "true"
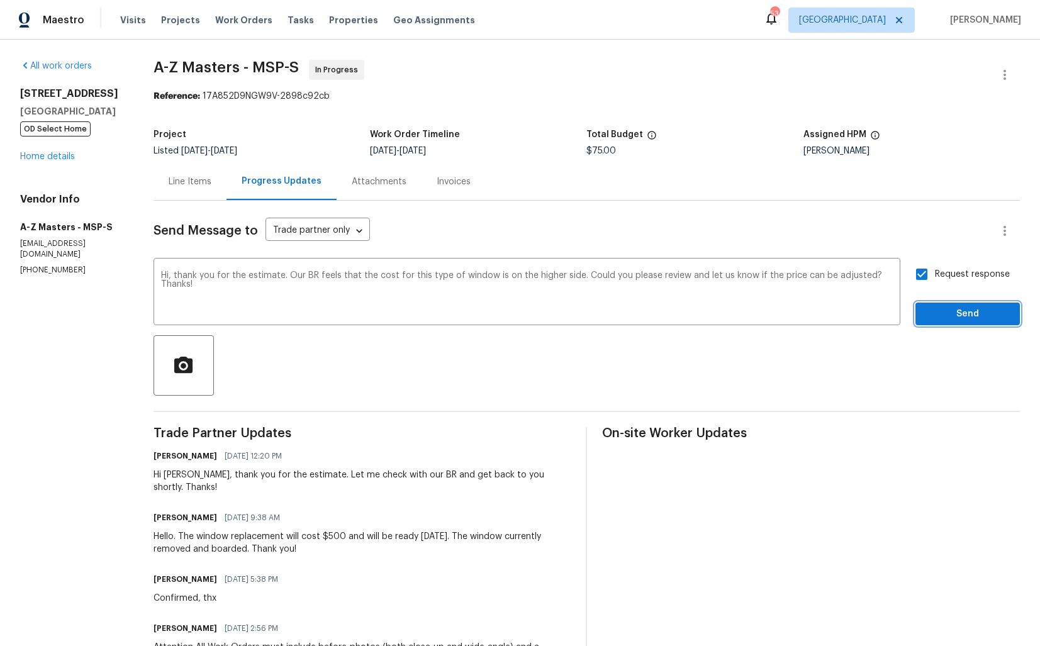
click at [951, 311] on span "Send" at bounding box center [968, 314] width 84 height 16
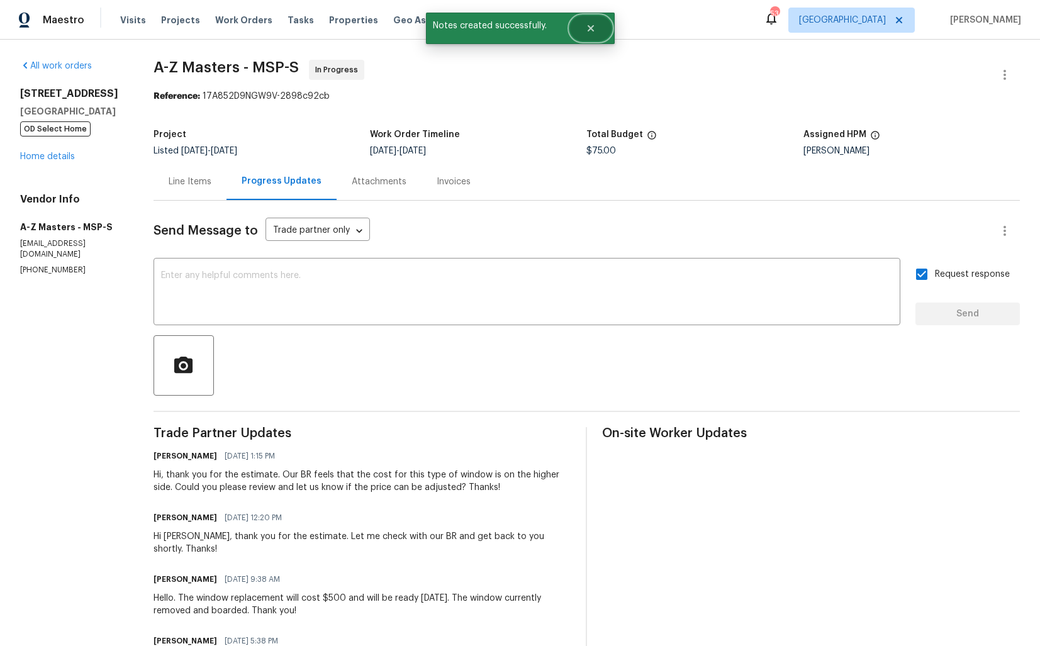
click at [594, 38] on button "Close" at bounding box center [591, 28] width 42 height 25
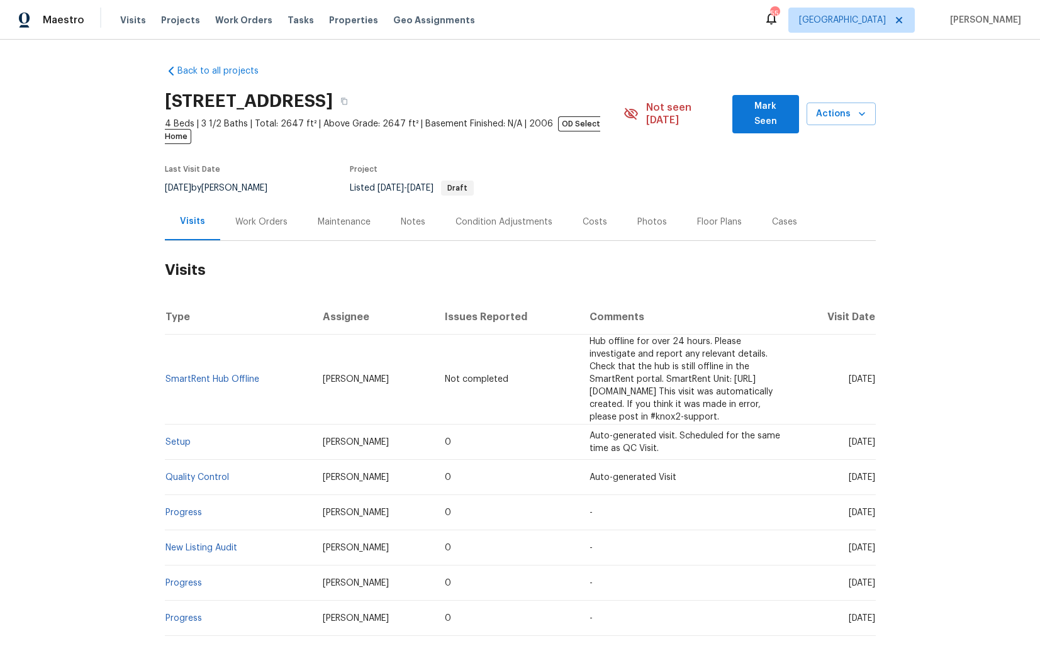
click at [267, 216] on div "Work Orders" at bounding box center [261, 222] width 52 height 13
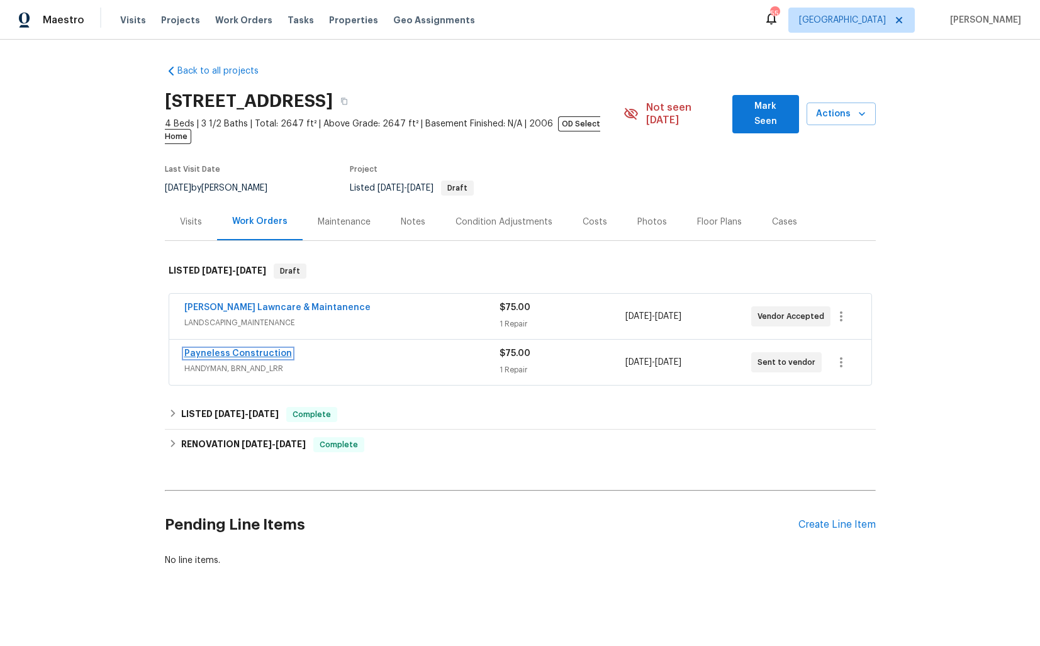
click at [222, 349] on link "Payneless Construction" at bounding box center [238, 353] width 108 height 9
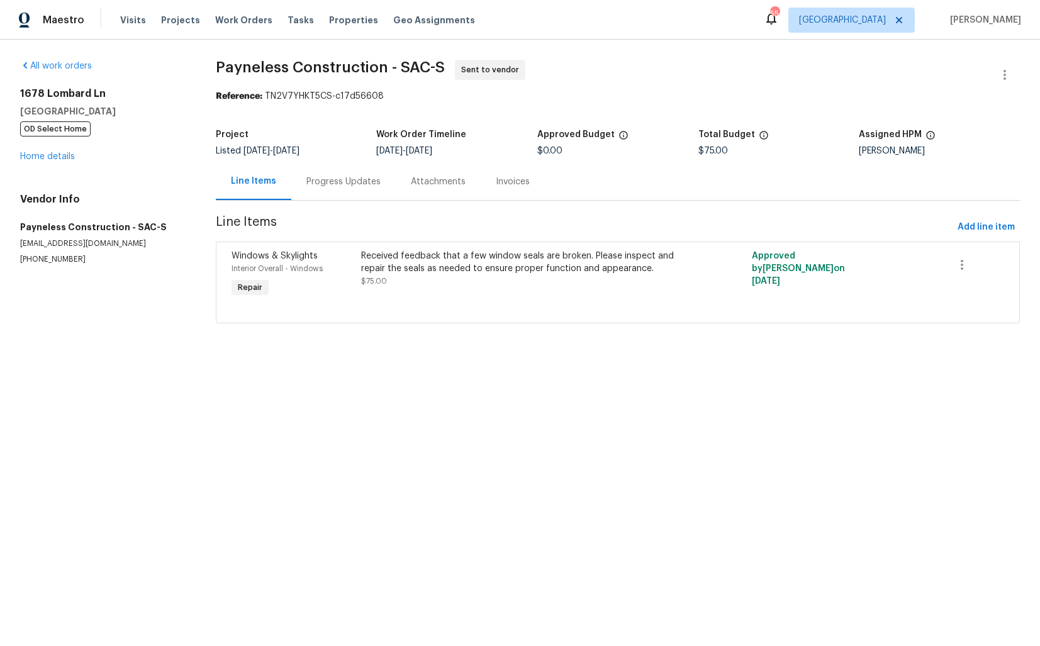
click at [323, 178] on div "Progress Updates" at bounding box center [343, 182] width 74 height 13
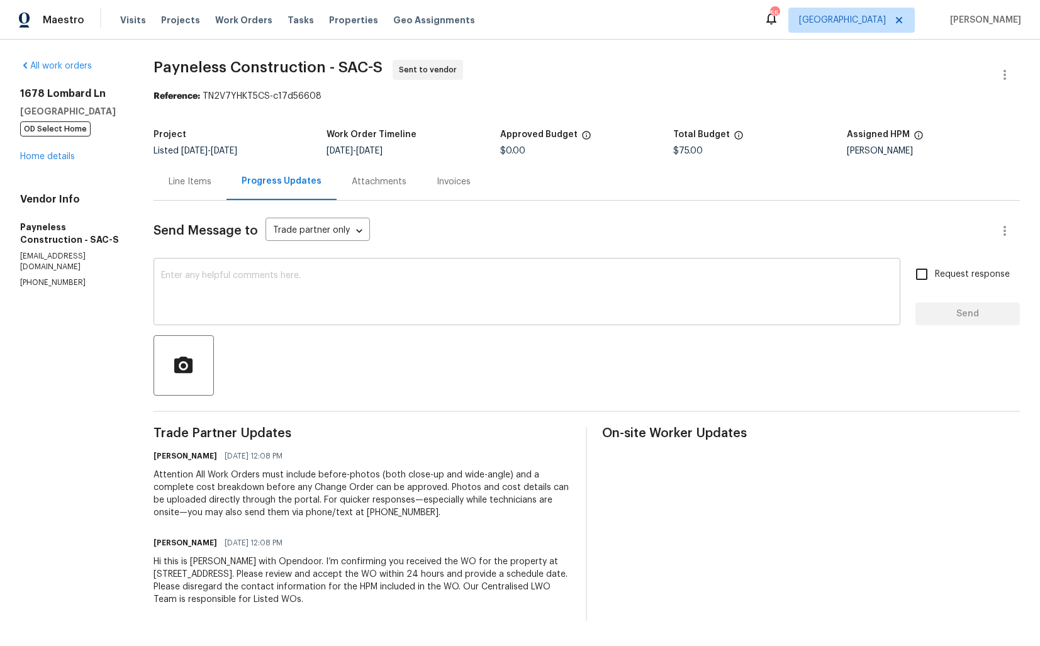
click at [292, 308] on textarea at bounding box center [527, 293] width 732 height 44
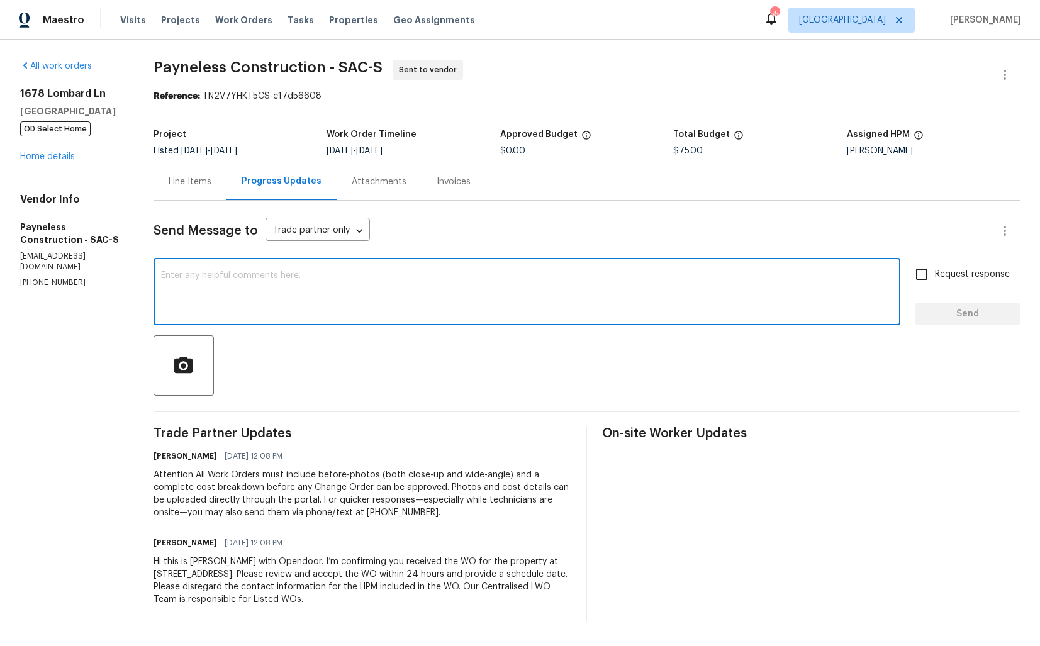
click at [599, 298] on textarea at bounding box center [527, 293] width 732 height 44
paste textarea "Could you please accept the work order and provide the progress status along wi…"
click at [188, 272] on textarea "Could you please accept the work order and provide the progress status along wi…" at bounding box center [527, 293] width 732 height 44
click at [678, 276] on textarea "Hi team, could you please accept the work order and provide the progress status…" at bounding box center [527, 293] width 732 height 44
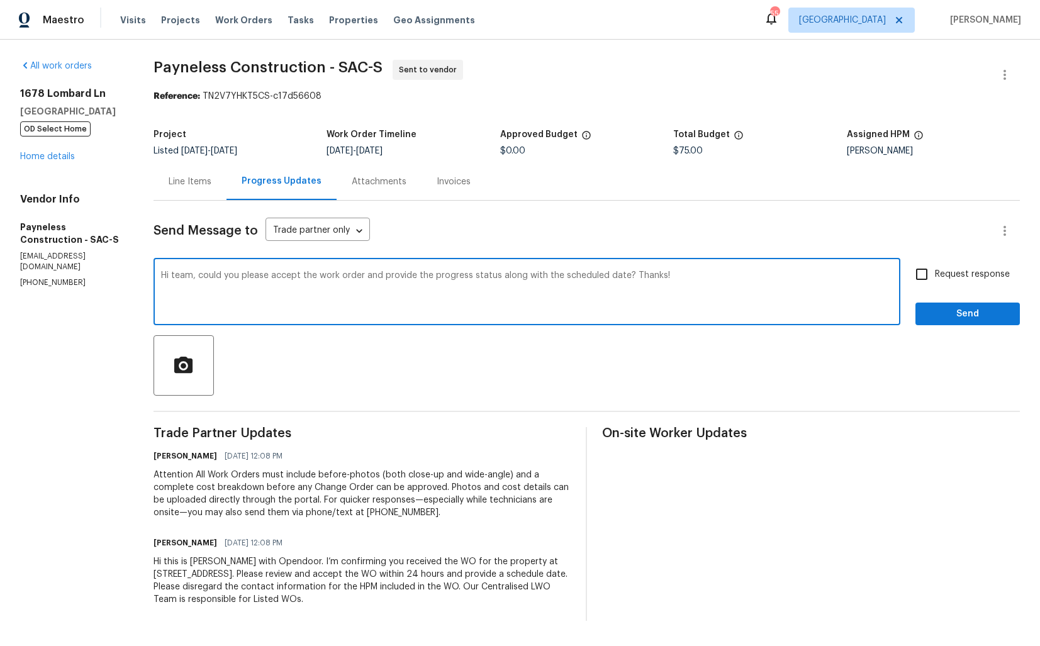
type textarea "Hi team, could you please accept the work order and provide the progress status…"
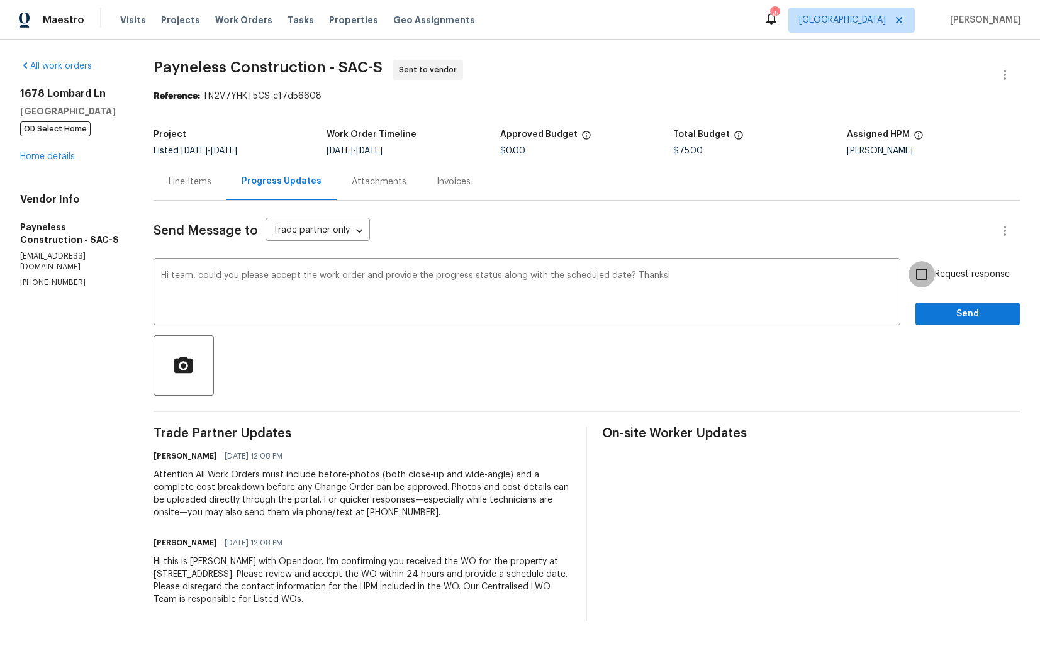
click at [926, 276] on input "Request response" at bounding box center [922, 274] width 26 height 26
checkbox input "true"
click at [943, 301] on div "Request response Send" at bounding box center [968, 293] width 104 height 64
click at [941, 317] on span "Send" at bounding box center [968, 314] width 84 height 16
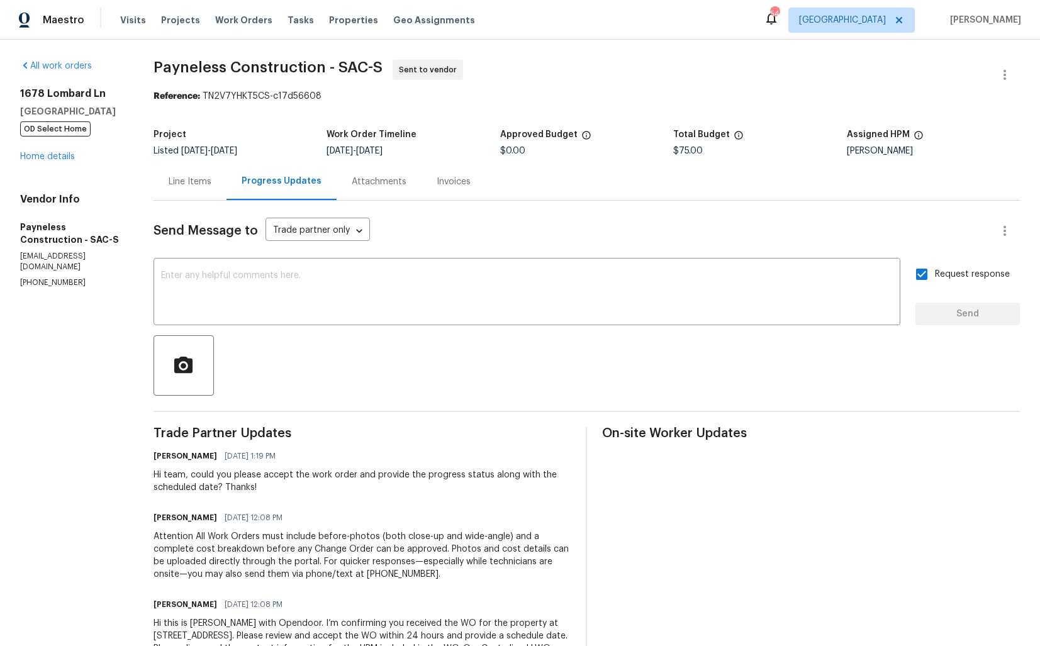
click at [47, 151] on div "1678 Lombard Ln Lincoln, CA 95648 OD Select Home Home details" at bounding box center [71, 125] width 103 height 76
click at [36, 154] on link "Home details" at bounding box center [47, 156] width 55 height 9
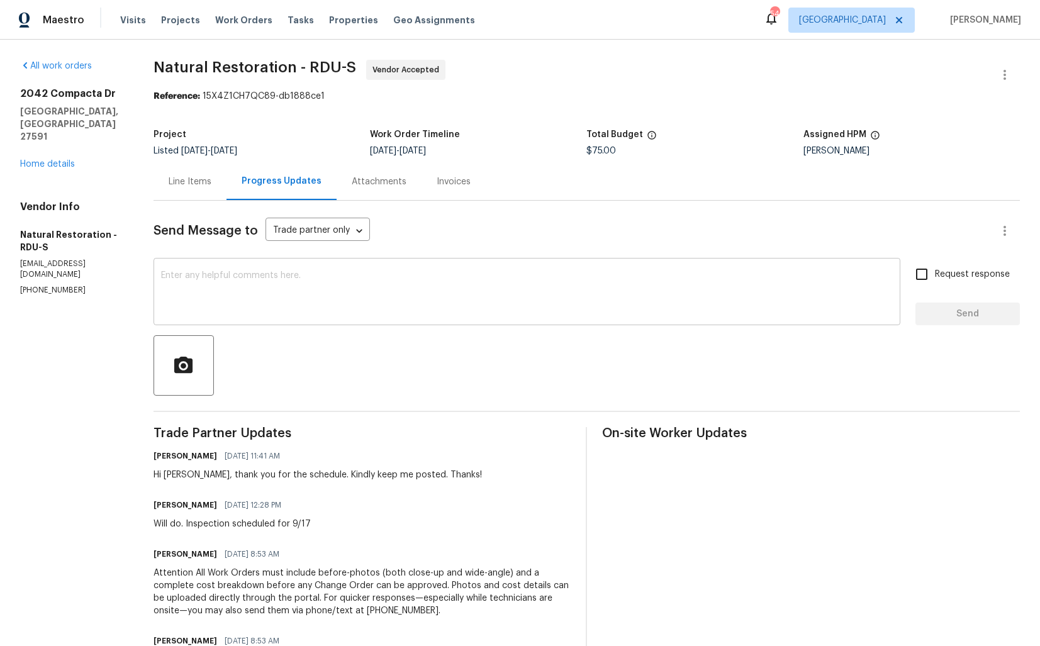
click at [497, 292] on textarea at bounding box center [527, 293] width 732 height 44
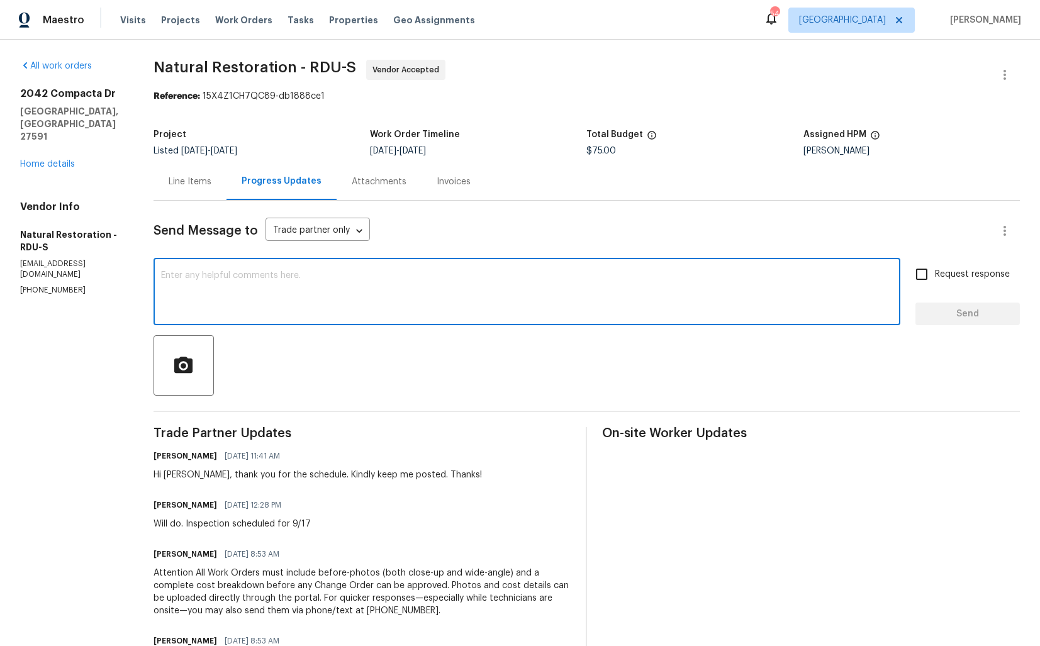
paste textarea "Hi team, do we have an update on the progression status of the work order? Woul…"
click at [711, 276] on textarea "Hi team, do we have an update on the progression status of the work order? Woul…" at bounding box center [527, 293] width 732 height 44
paste textarea ", hope we are on the right track. Could you please provide the status of WO as …"
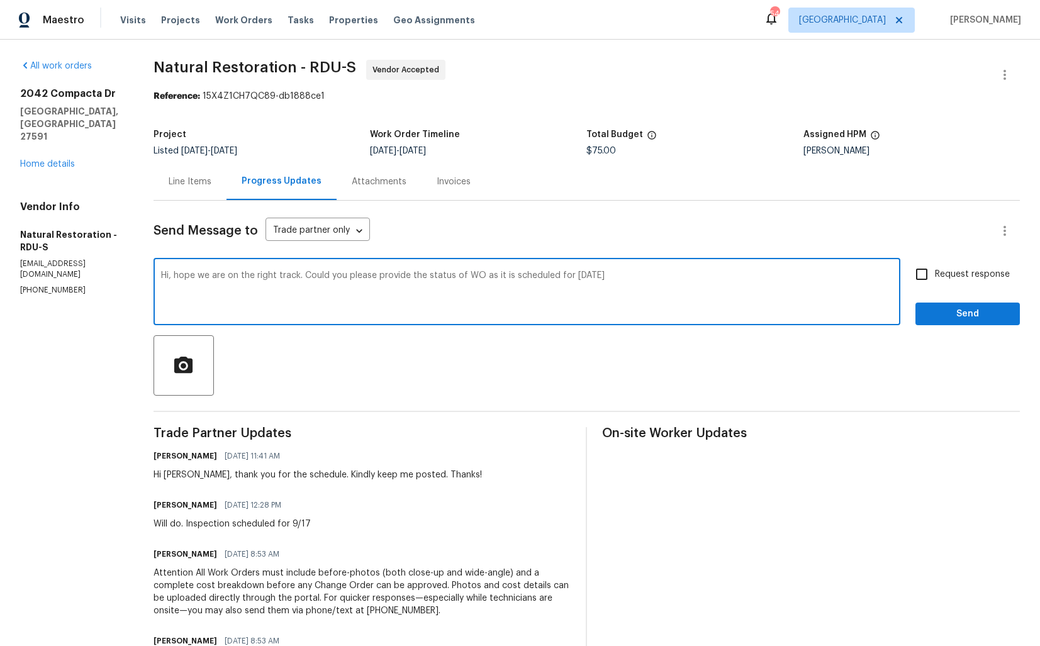
click at [179, 471] on div "Hi [PERSON_NAME], thank you for the schedule. Kindly keep me posted. Thanks!" at bounding box center [318, 475] width 328 height 13
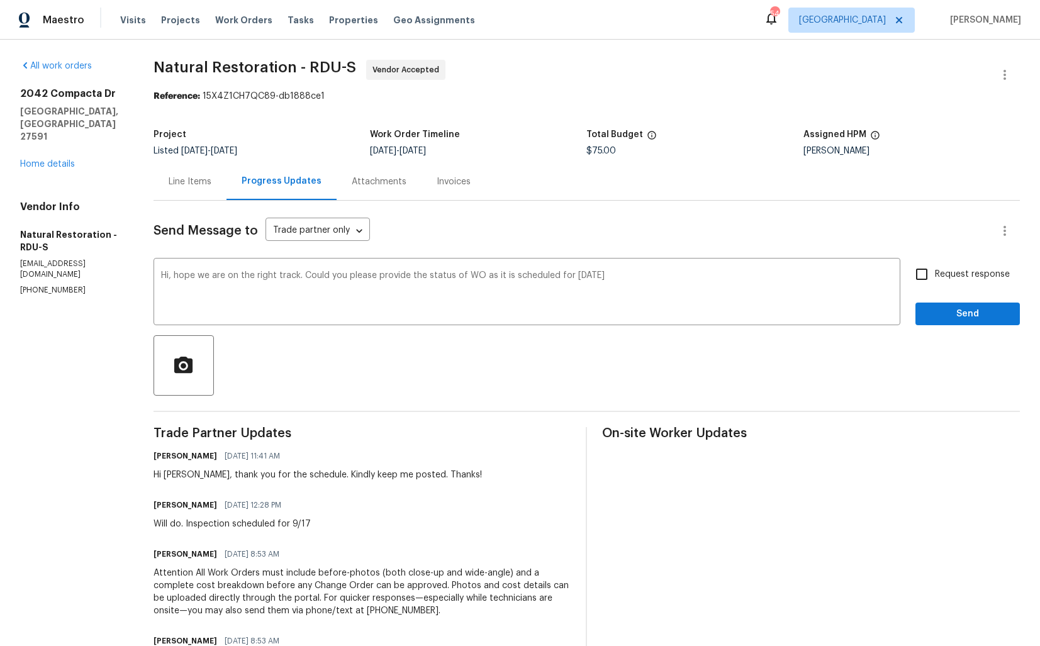
click at [179, 471] on div "Hi [PERSON_NAME], thank you for the schedule. Kindly keep me posted. Thanks!" at bounding box center [318, 475] width 328 height 13
copy div "[PERSON_NAME]"
click at [172, 276] on textarea "Hi, hope we are on the right track. Could you please provide the status of WO a…" at bounding box center [527, 293] width 732 height 44
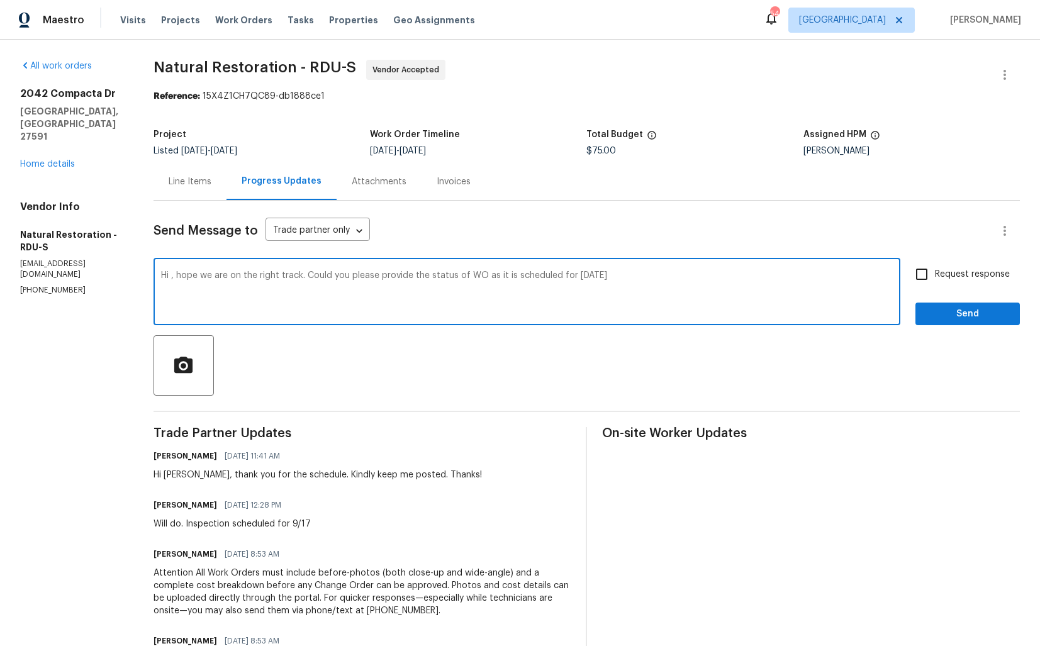
paste textarea "[PERSON_NAME]"
click at [635, 279] on textarea "Hi [PERSON_NAME], hope we are on the right track. Could you please provide the …" at bounding box center [527, 293] width 732 height 44
type textarea "Hi [PERSON_NAME], hope we are on the right track. Could you please provide the …"
click at [931, 279] on input "Request response" at bounding box center [922, 274] width 26 height 26
checkbox input "true"
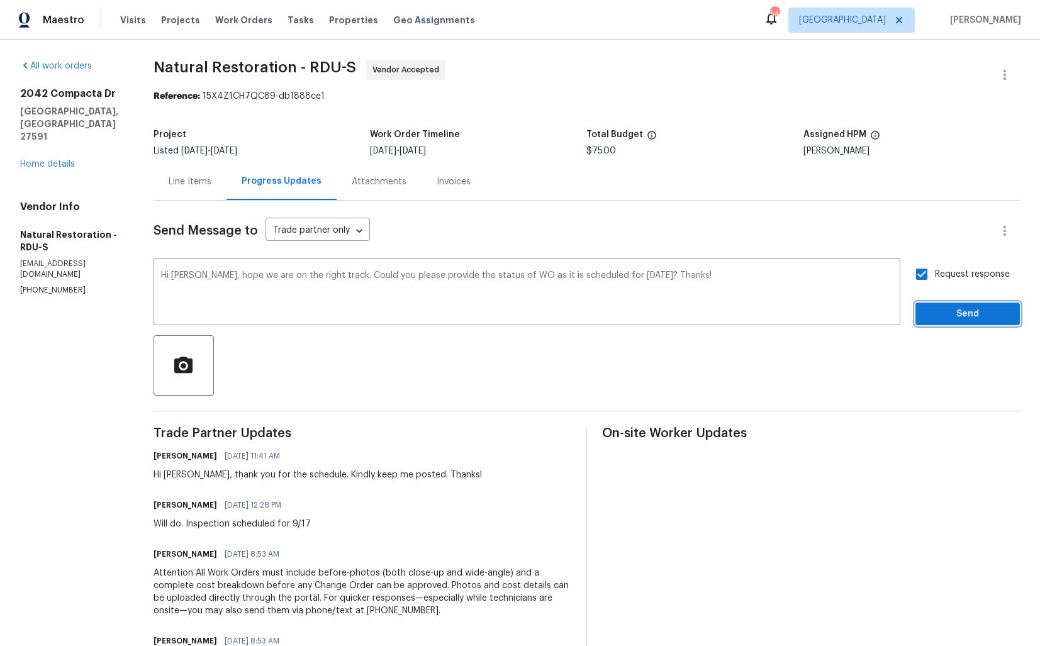
click at [943, 308] on span "Send" at bounding box center [968, 314] width 84 height 16
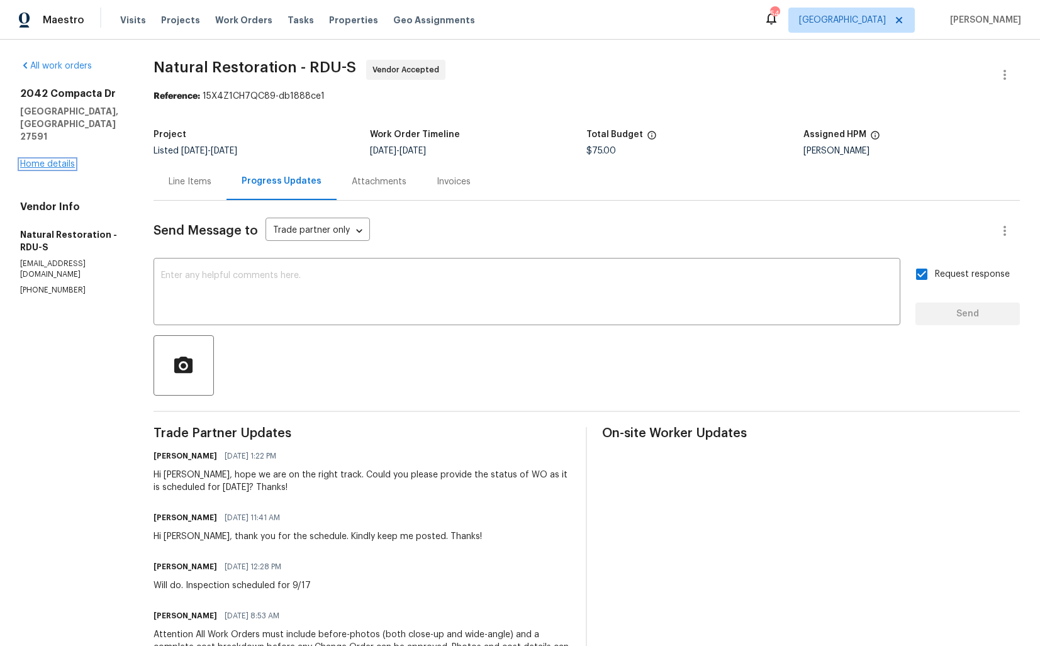
click at [55, 160] on link "Home details" at bounding box center [47, 164] width 55 height 9
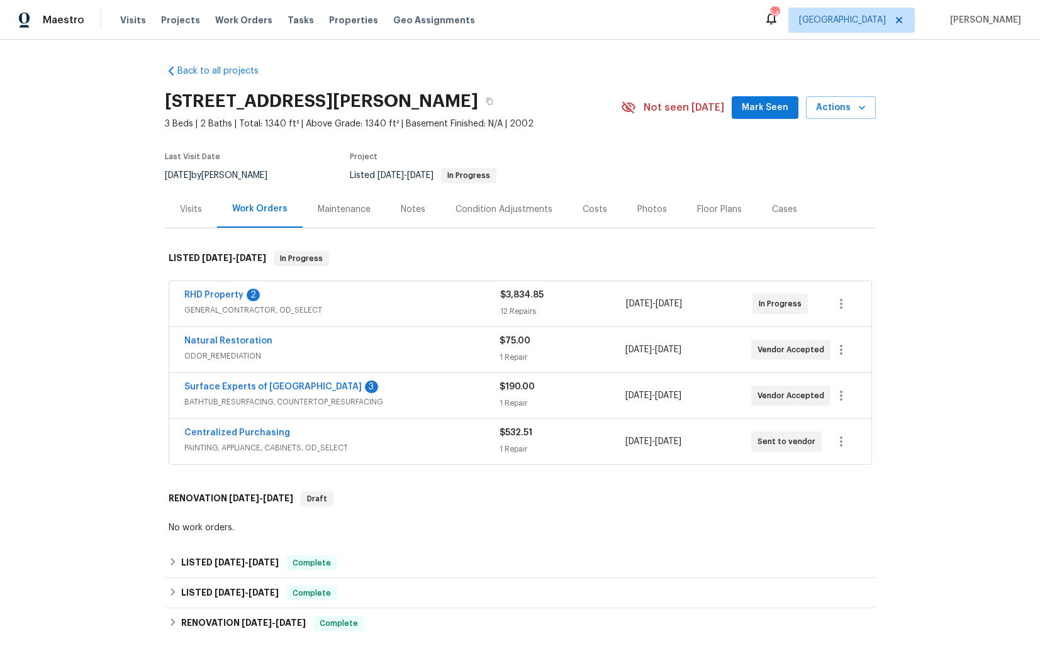
click at [360, 301] on div "RHD Property 2" at bounding box center [342, 296] width 316 height 15
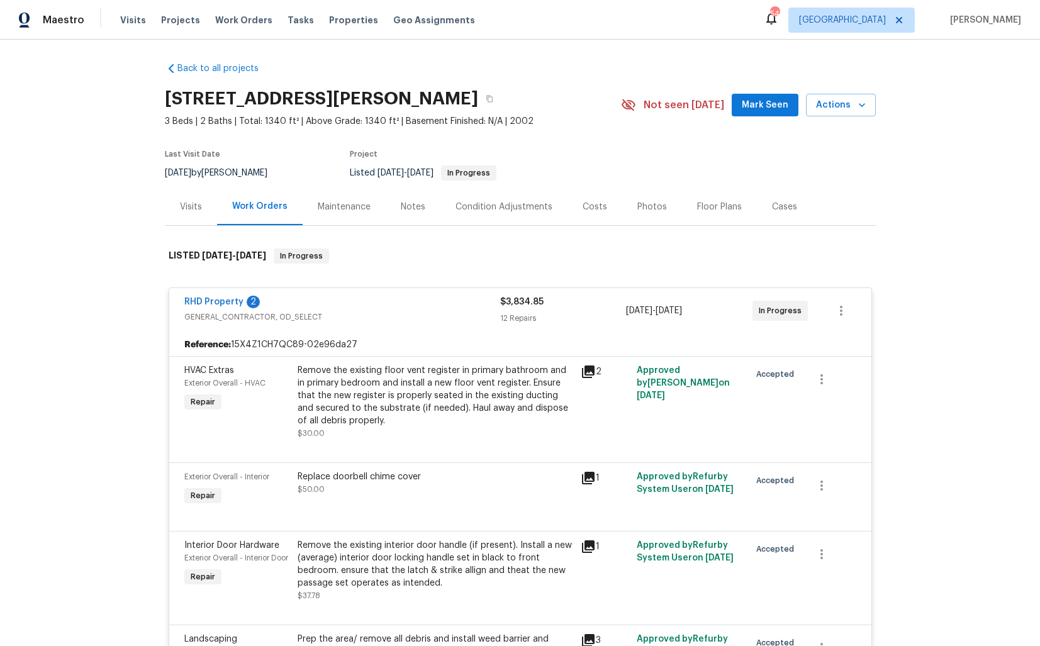
scroll to position [1, 0]
click at [227, 301] on link "RHD Property" at bounding box center [213, 303] width 59 height 9
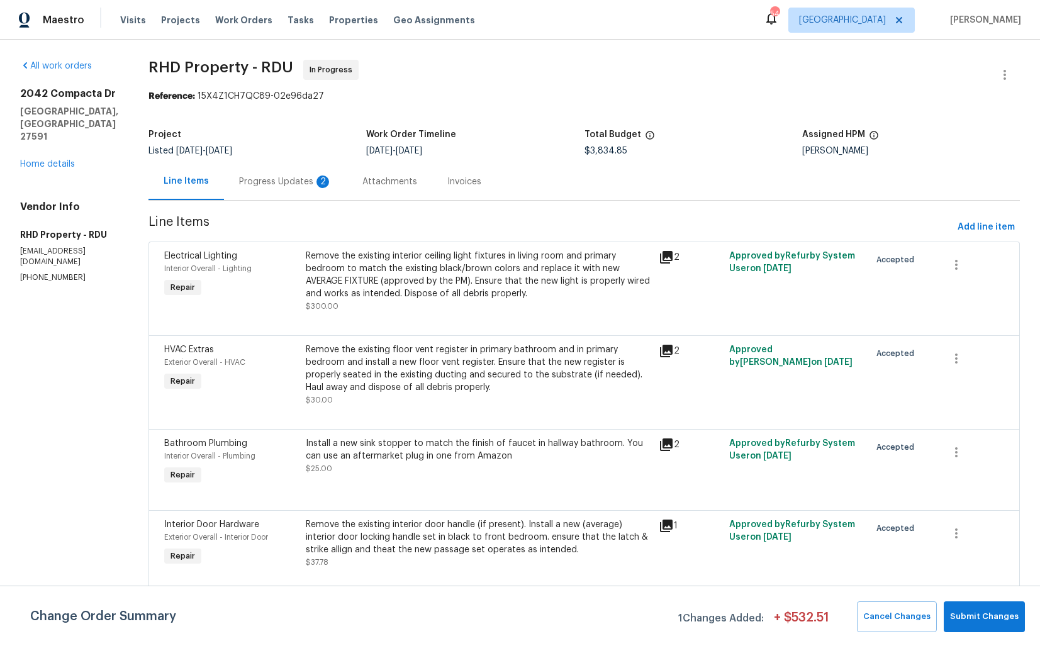
click at [289, 184] on div "Progress Updates 2" at bounding box center [285, 182] width 93 height 13
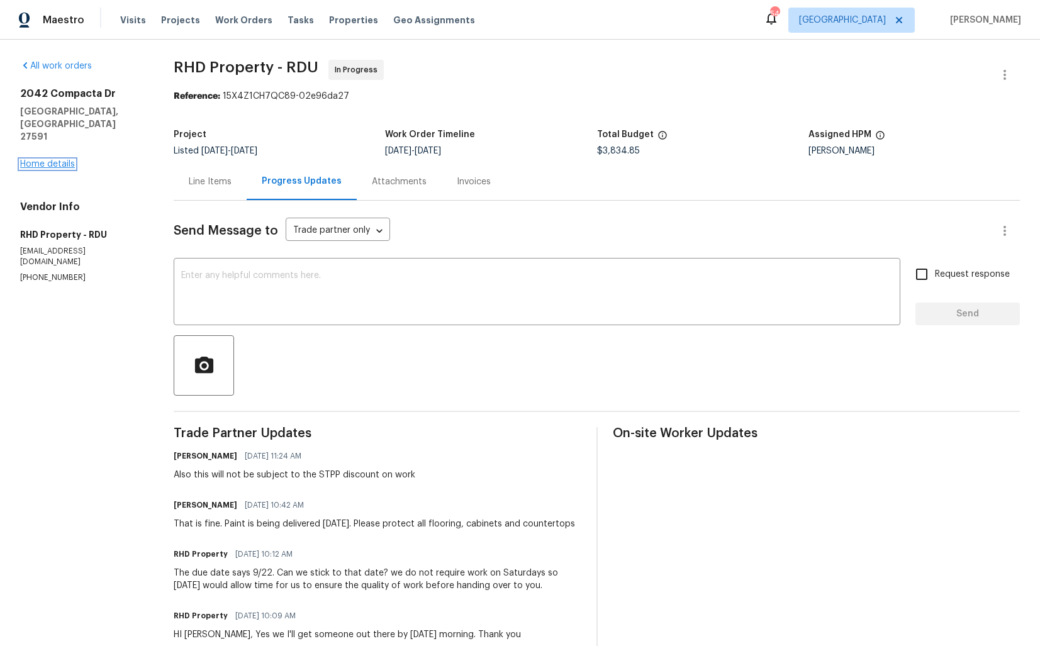
click at [44, 160] on link "Home details" at bounding box center [47, 164] width 55 height 9
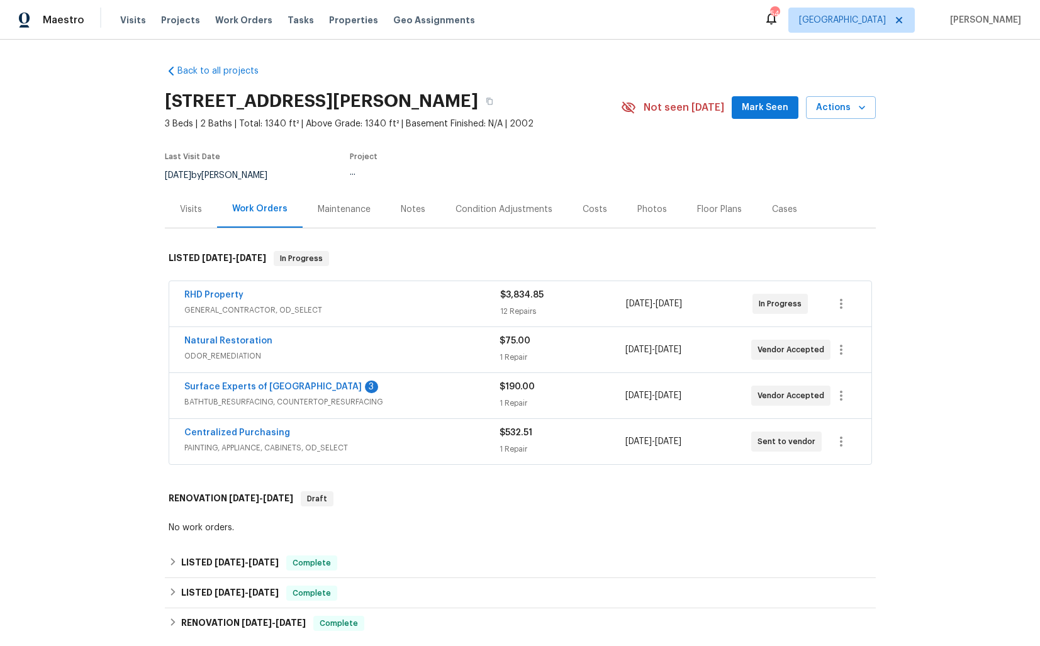
click at [359, 388] on div "Surface Experts of North Raleigh 3" at bounding box center [341, 388] width 315 height 15
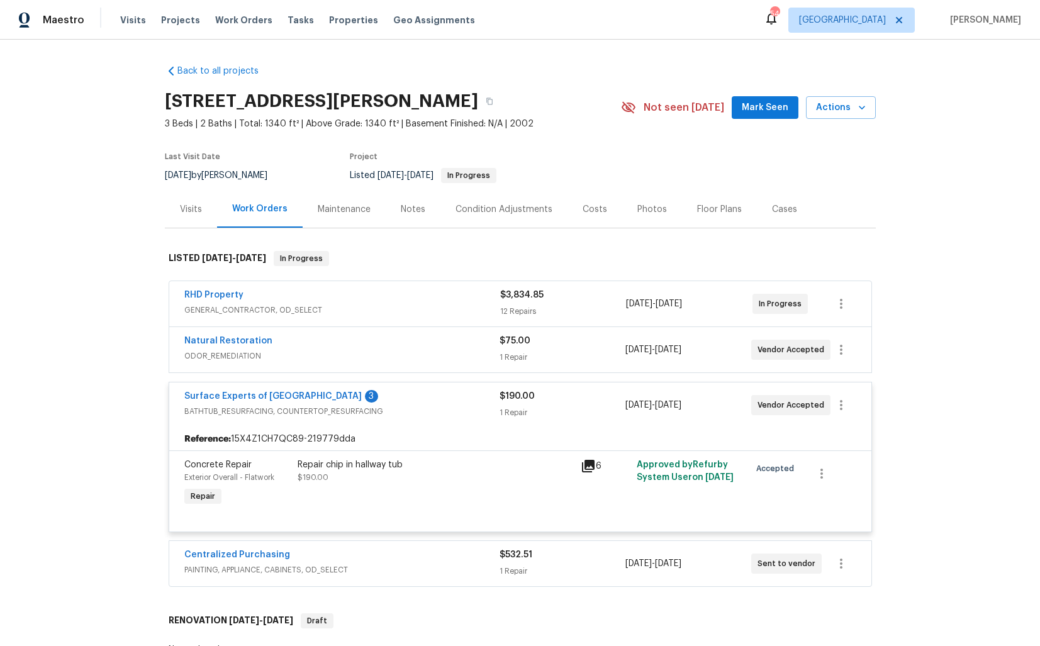
click at [388, 399] on div "Surface Experts of North Raleigh 3" at bounding box center [341, 397] width 315 height 15
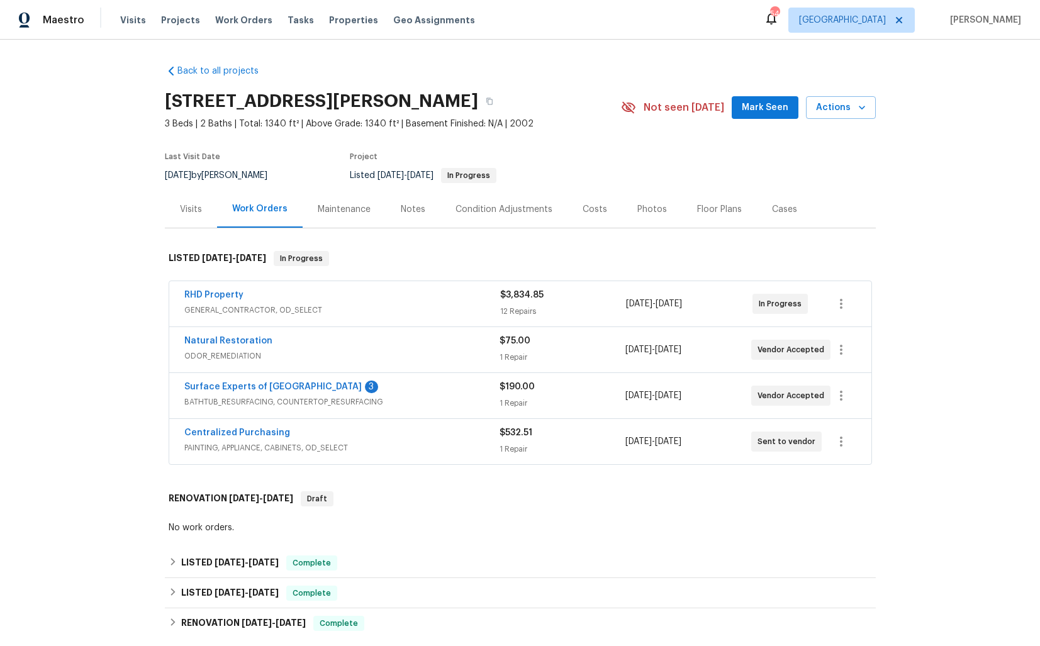
click at [356, 435] on div "Centralized Purchasing" at bounding box center [341, 434] width 315 height 15
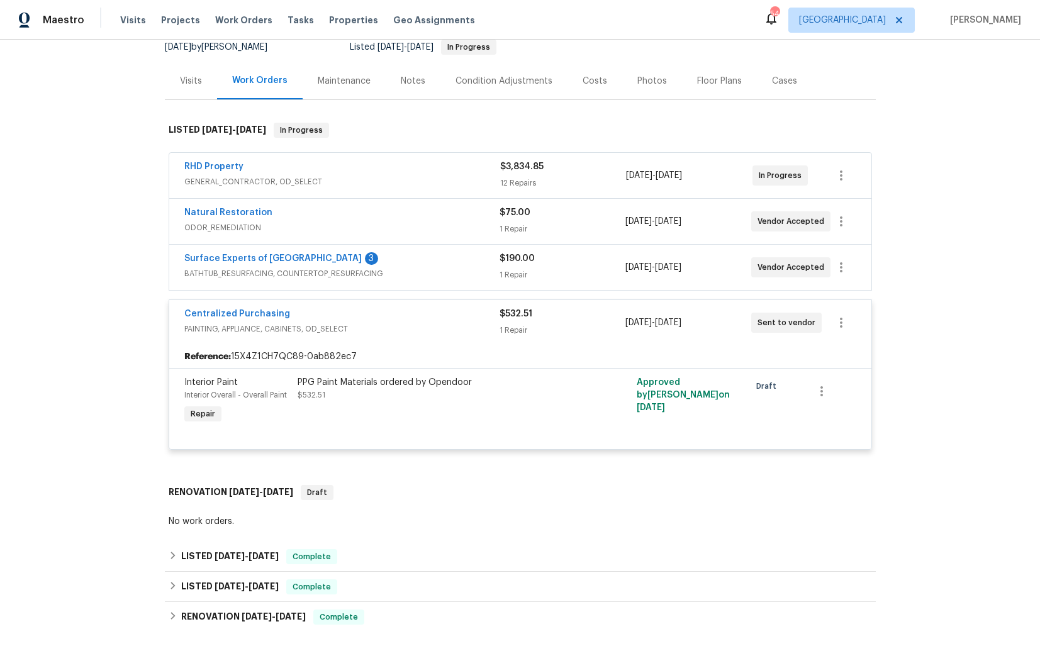
scroll to position [138, 0]
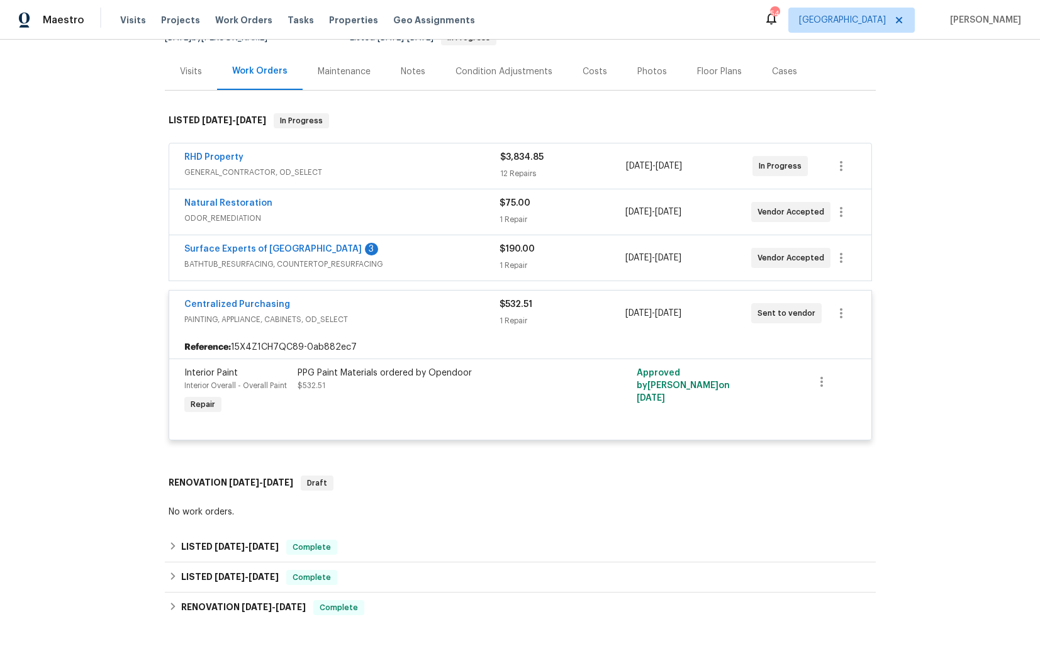
click at [376, 302] on div "Centralized Purchasing" at bounding box center [341, 305] width 315 height 15
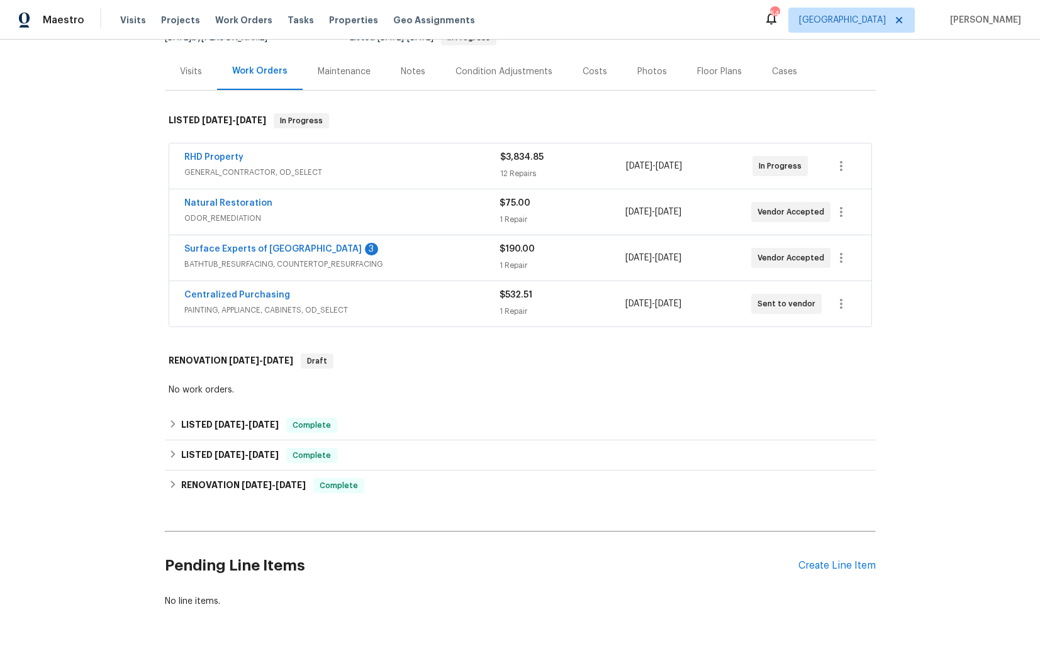
scroll to position [0, 0]
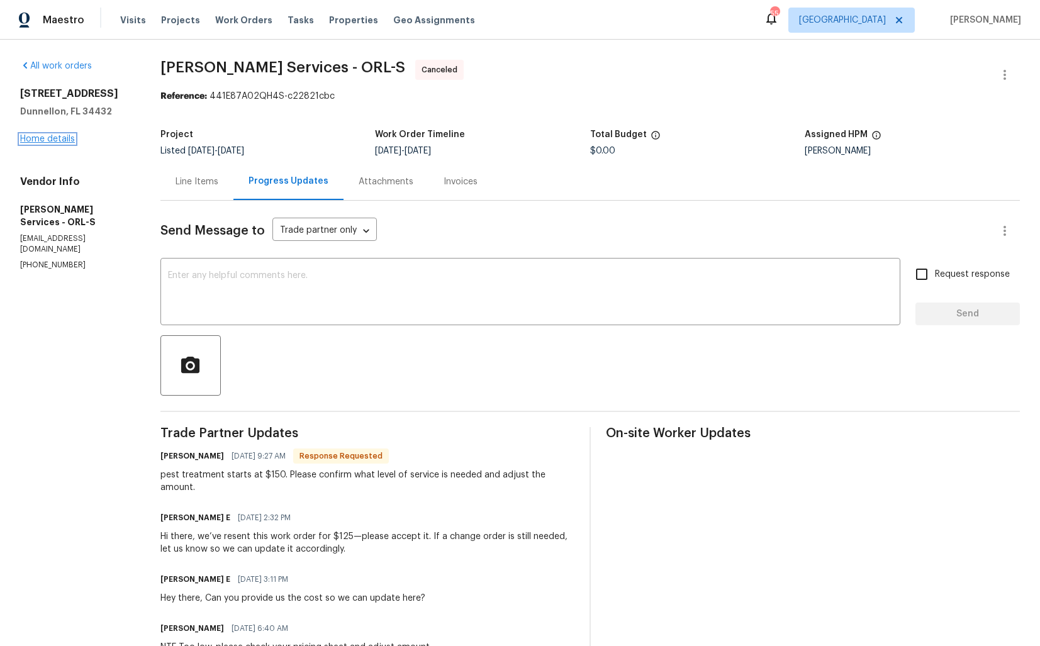
click at [43, 140] on link "Home details" at bounding box center [47, 139] width 55 height 9
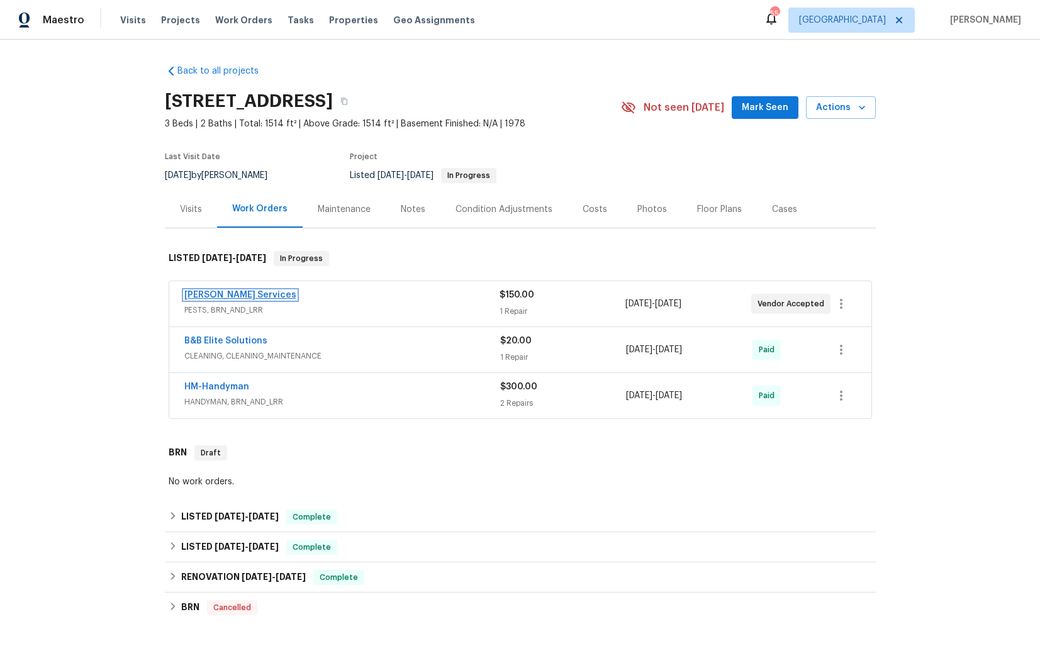
click at [205, 295] on link "Massey Services" at bounding box center [240, 295] width 112 height 9
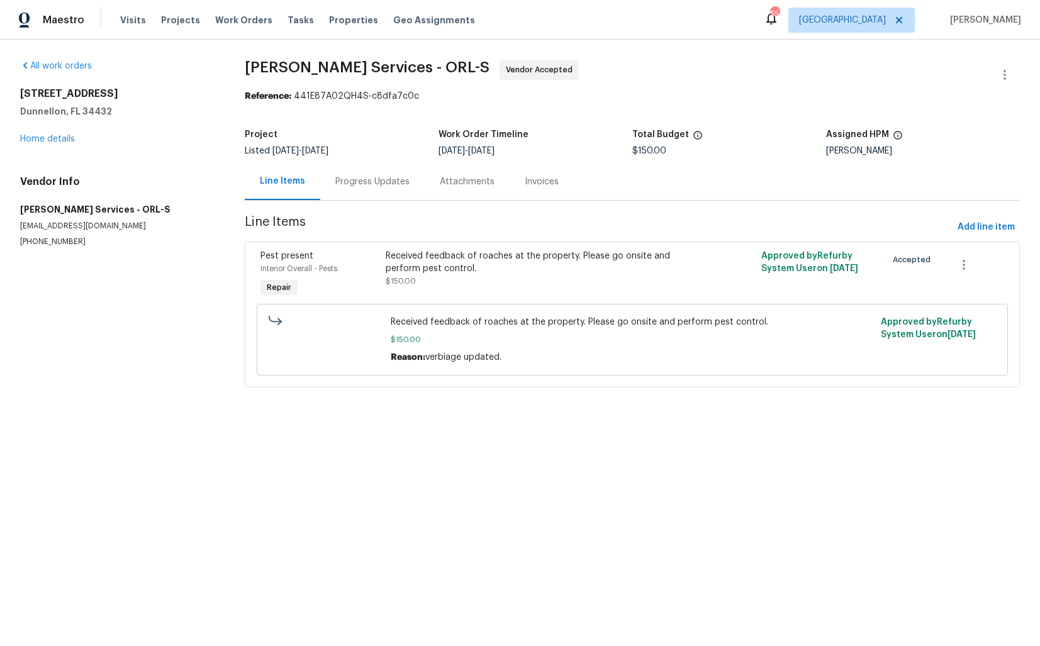
click at [354, 184] on div "Progress Updates" at bounding box center [372, 182] width 74 height 13
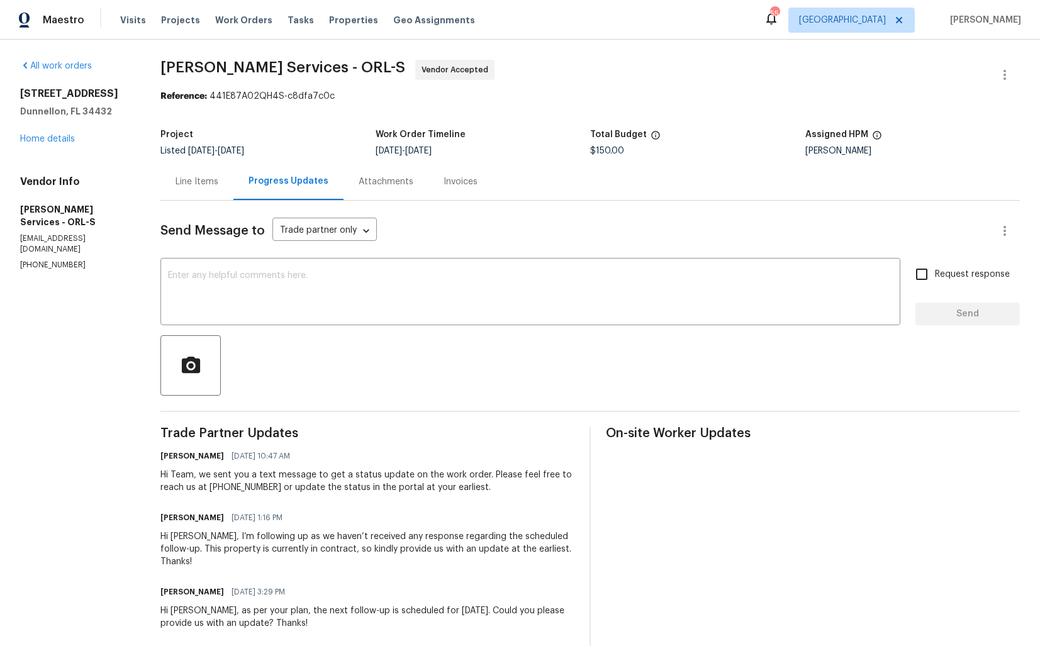
click at [218, 184] on div "Line Items" at bounding box center [197, 182] width 43 height 13
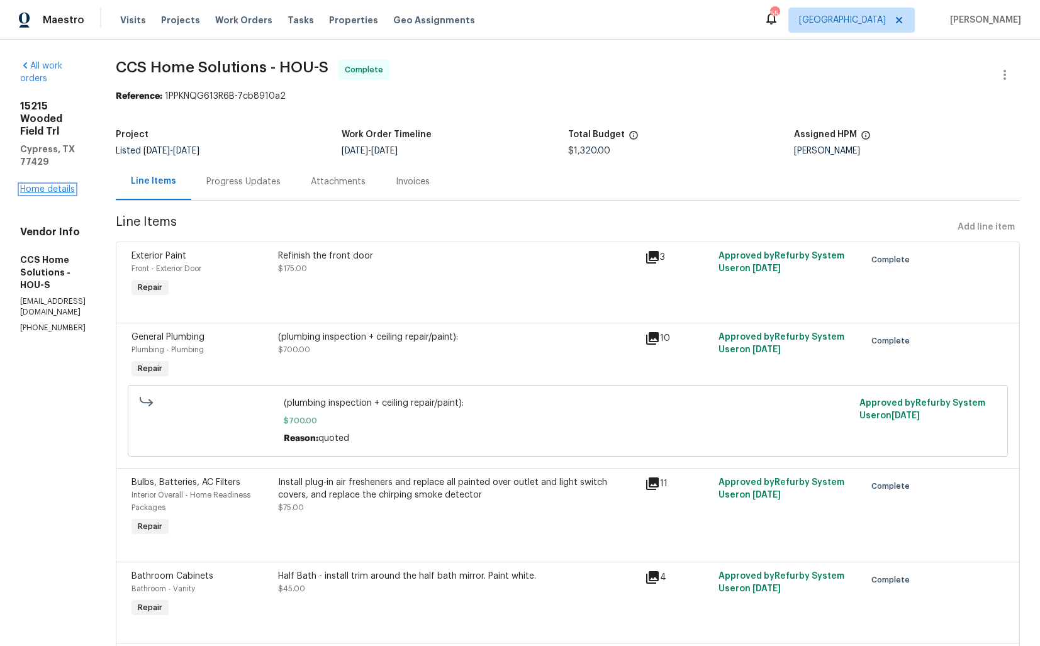
click at [61, 185] on link "Home details" at bounding box center [47, 189] width 55 height 9
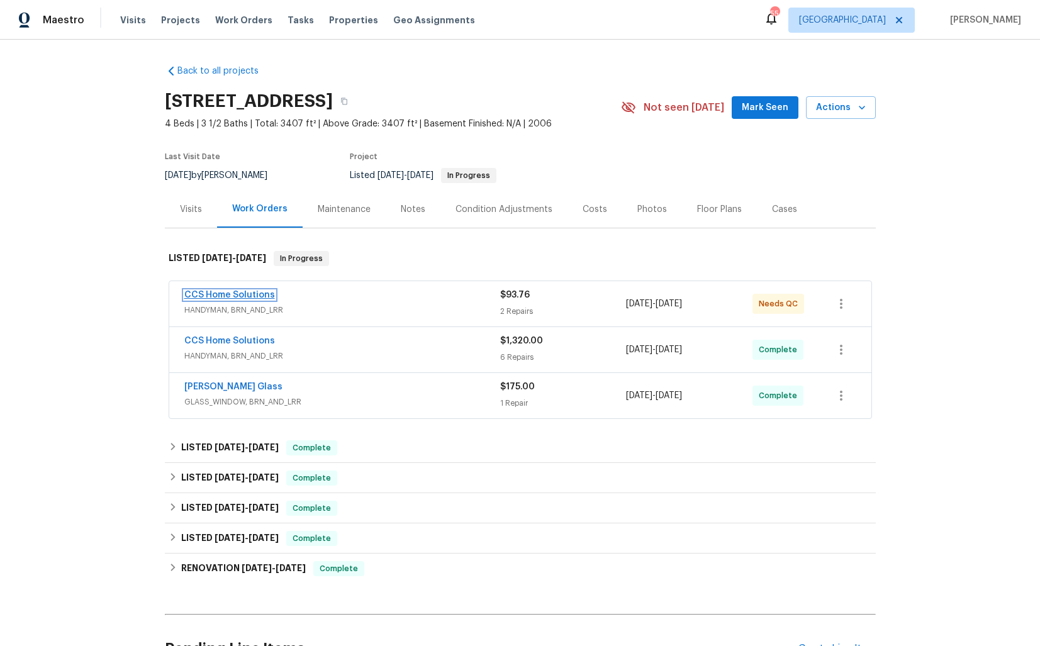
click at [228, 291] on link "CCS Home Solutions" at bounding box center [229, 295] width 91 height 9
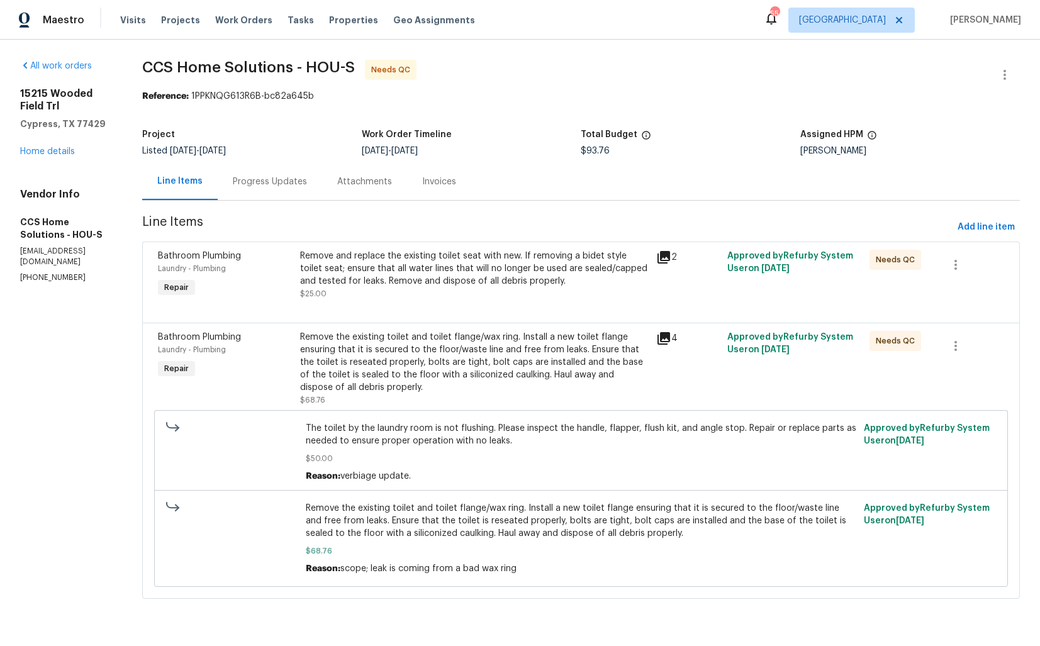
click at [388, 340] on div "Remove the existing toilet and toilet flange/wax ring. Install a new toilet fla…" at bounding box center [474, 362] width 348 height 63
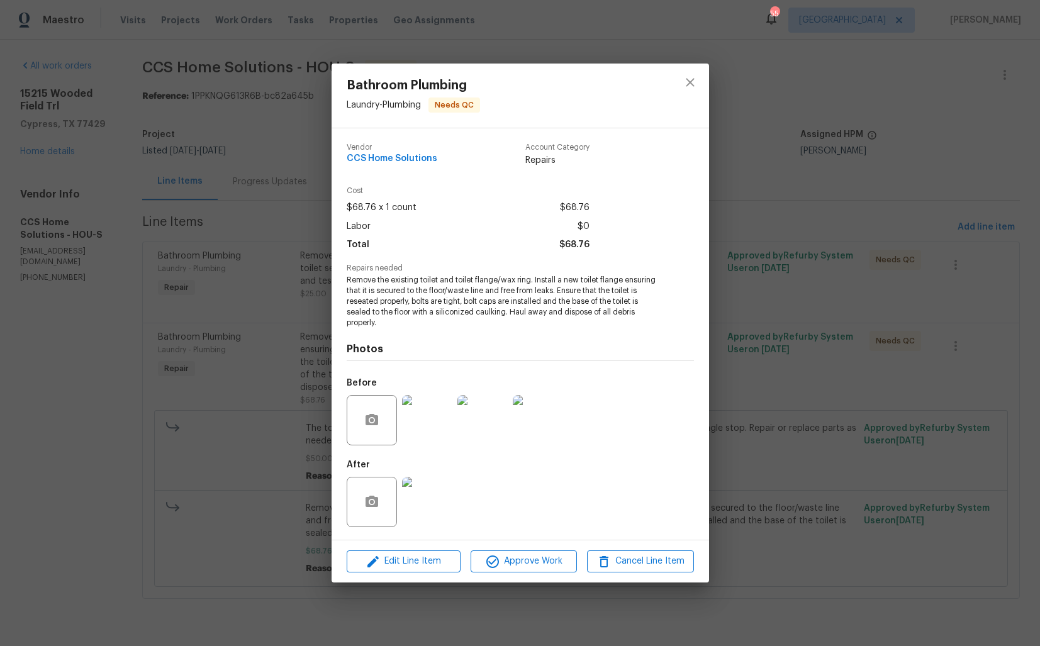
click at [199, 419] on div "Bathroom Plumbing Laundry - Plumbing Needs QC Vendor CCS Home Solutions Account…" at bounding box center [520, 323] width 1040 height 646
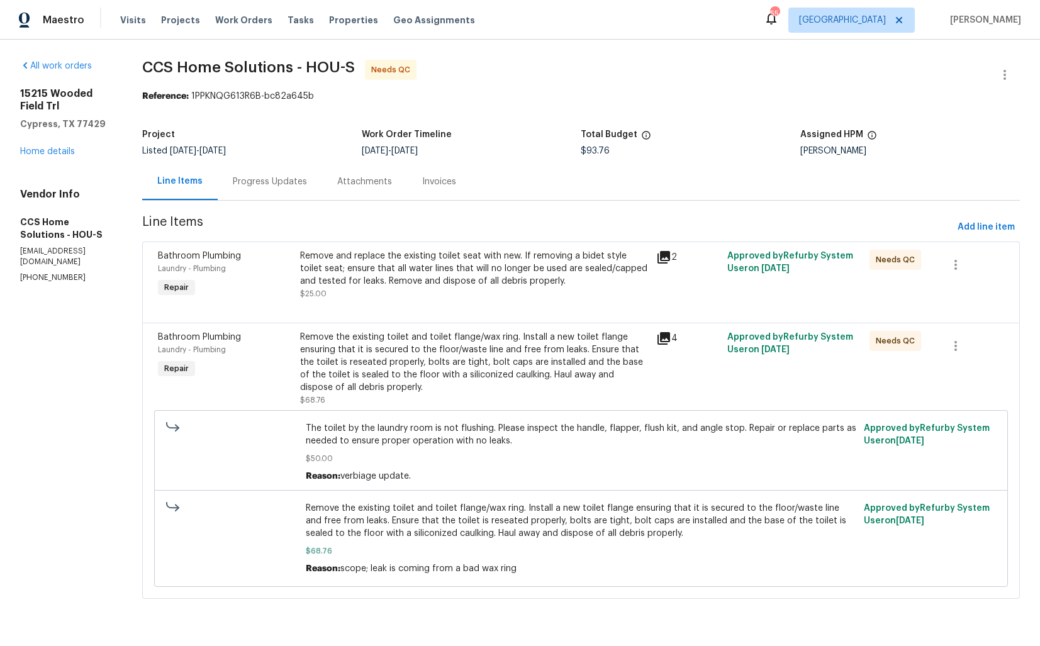
click at [356, 276] on div "Remove and replace the existing toilet seat with new. If removing a bidet style…" at bounding box center [474, 269] width 348 height 38
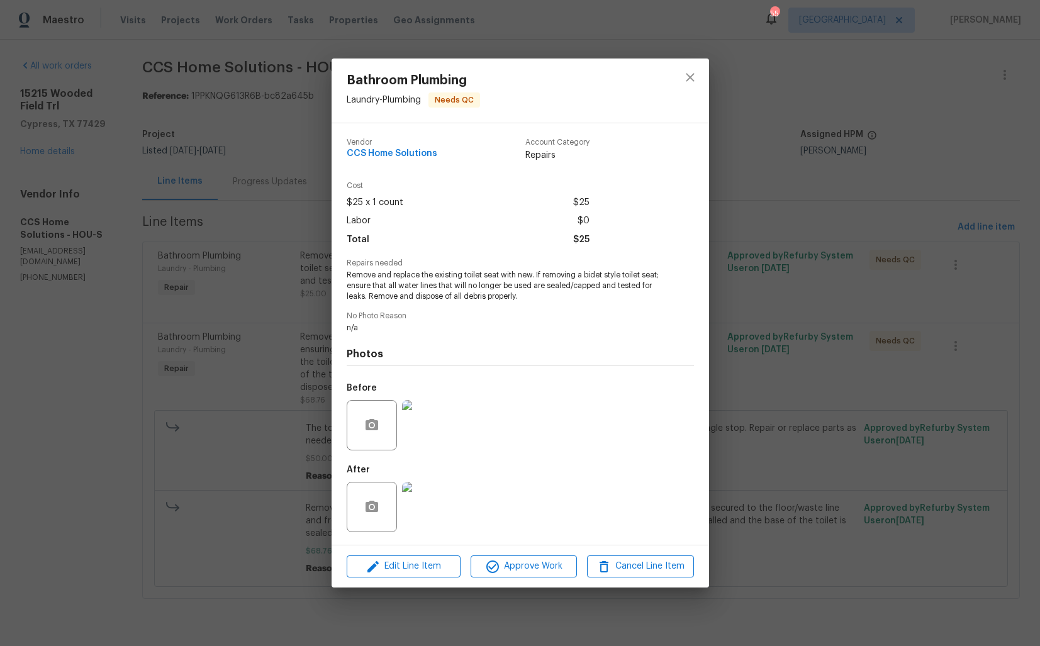
click at [287, 398] on div "Bathroom Plumbing Laundry - Plumbing Needs QC Vendor CCS Home Solutions Account…" at bounding box center [520, 323] width 1040 height 646
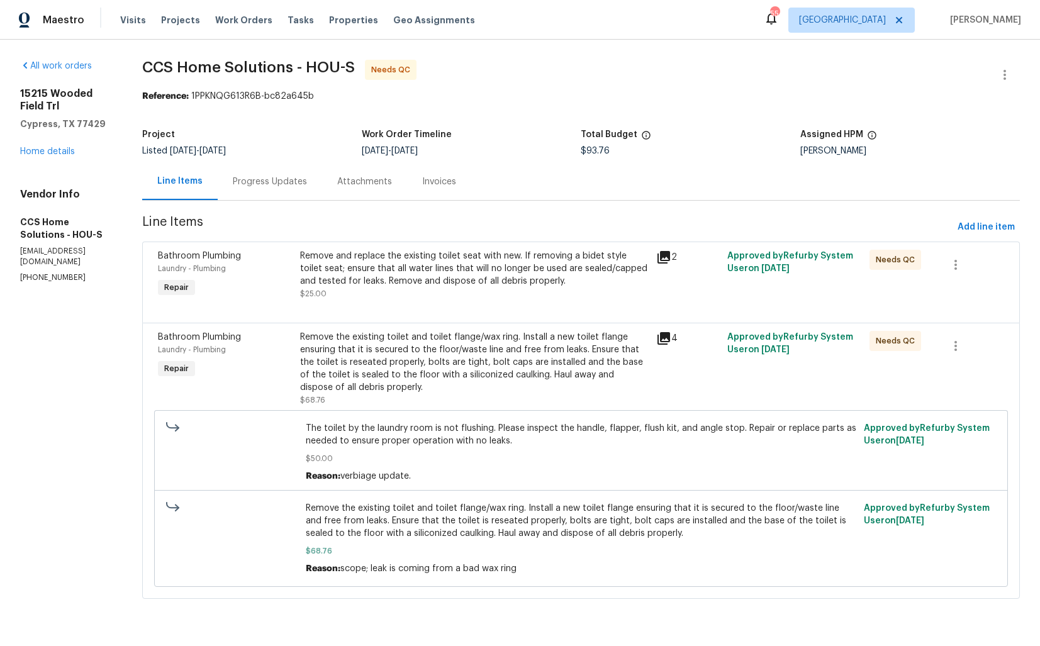
click at [269, 178] on div "Progress Updates" at bounding box center [270, 182] width 74 height 13
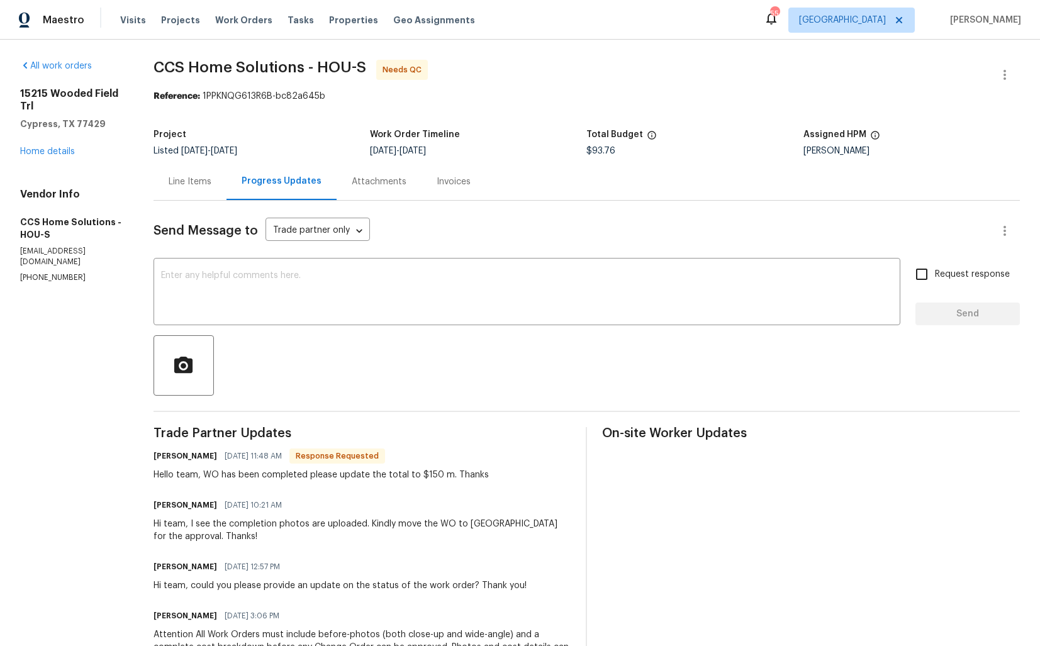
click at [313, 298] on textarea at bounding box center [527, 293] width 732 height 44
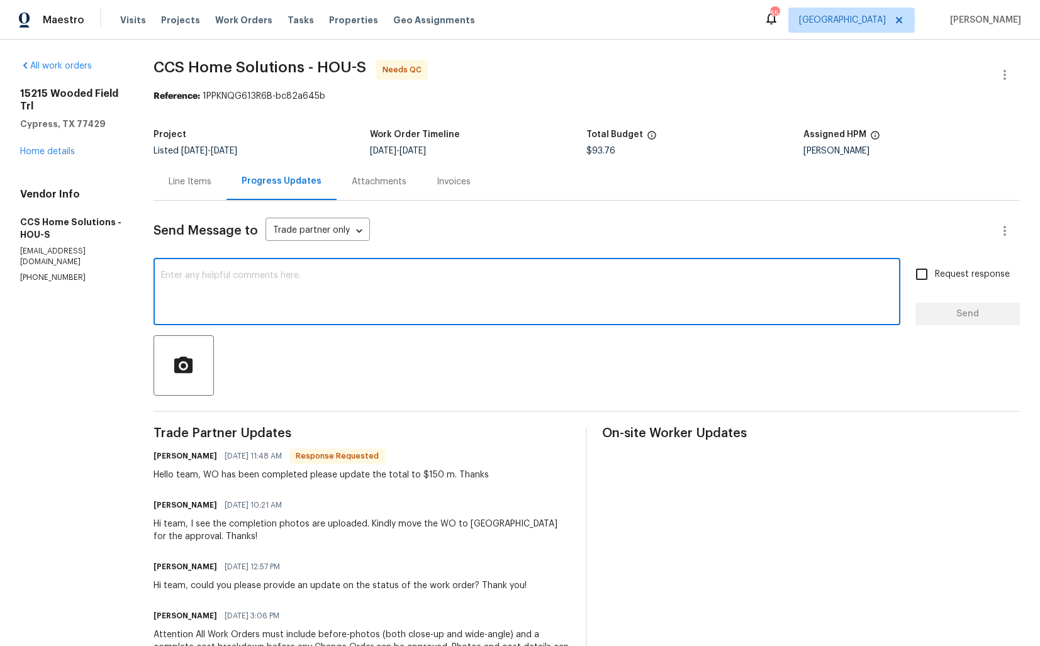
click at [205, 181] on div "Line Items" at bounding box center [190, 182] width 43 height 13
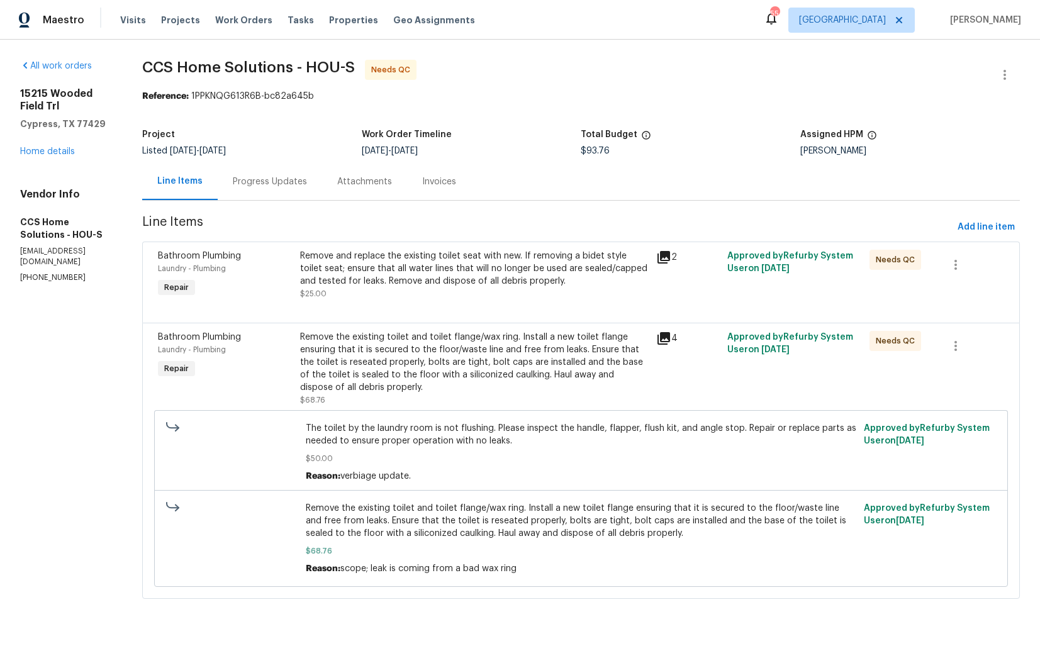
click at [278, 172] on div "Progress Updates" at bounding box center [270, 181] width 104 height 37
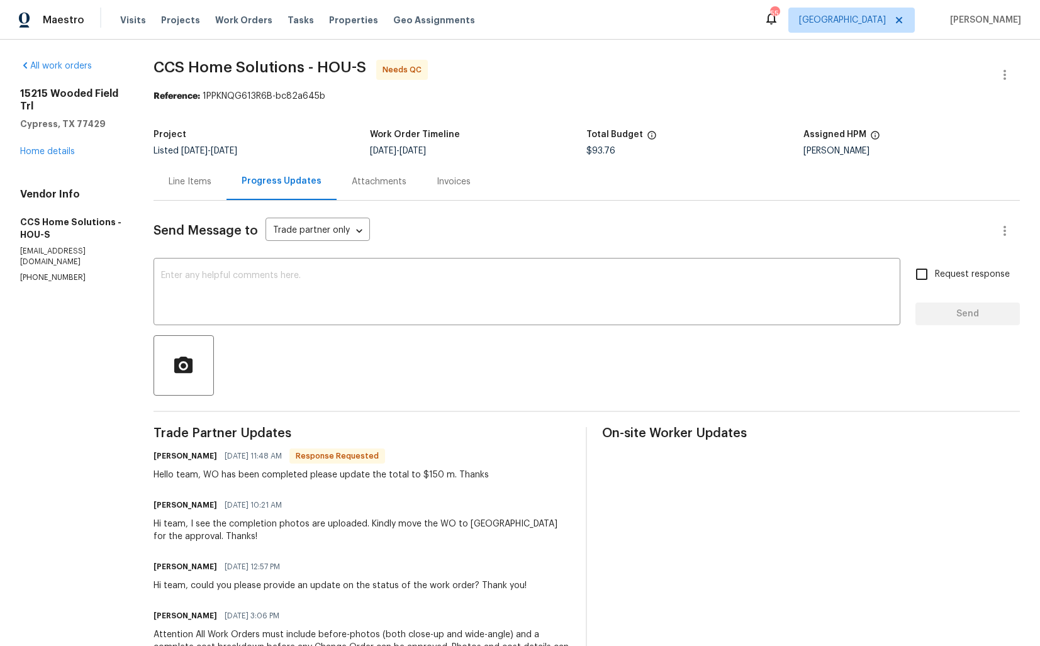
click at [204, 187] on div "Line Items" at bounding box center [190, 182] width 43 height 13
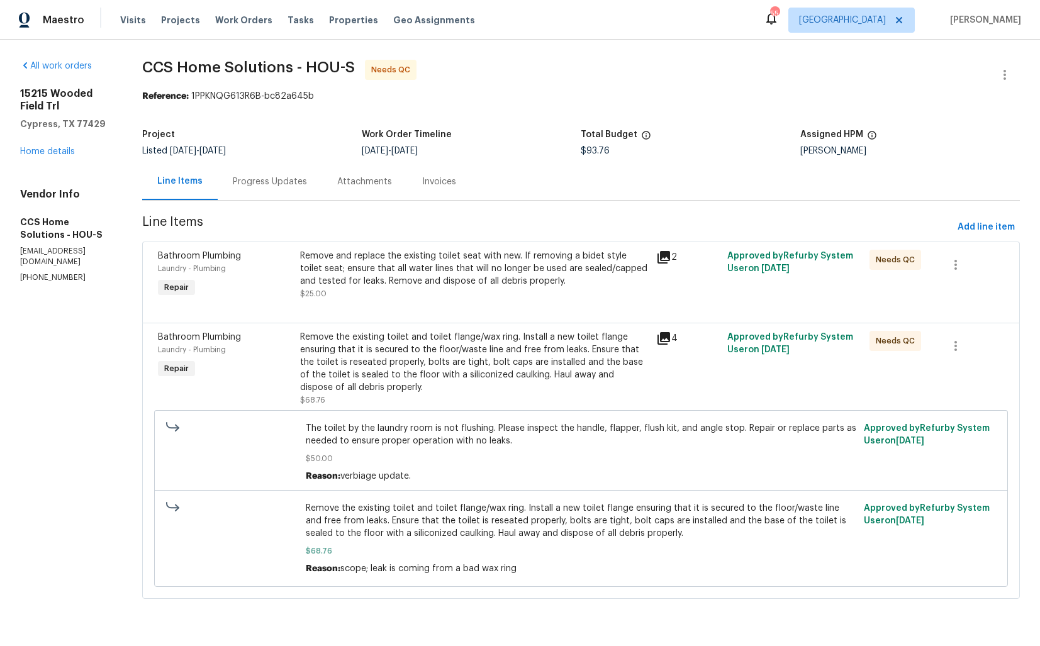
click at [402, 293] on div "Remove and replace the existing toilet seat with new. If removing a bidet style…" at bounding box center [474, 275] width 348 height 50
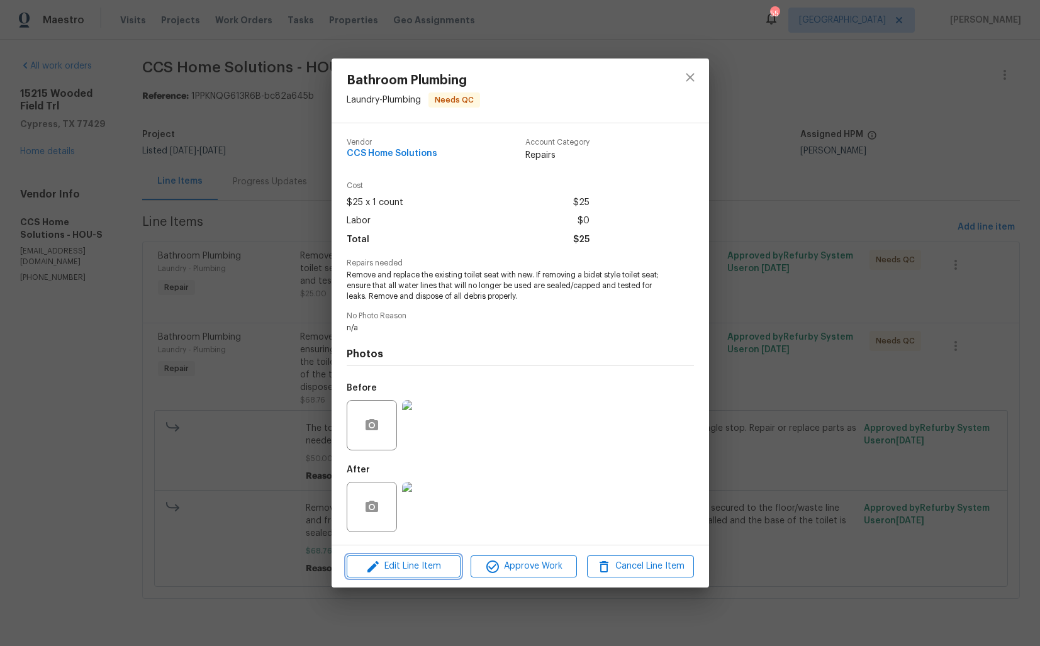
click at [390, 569] on span "Edit Line Item" at bounding box center [404, 567] width 106 height 16
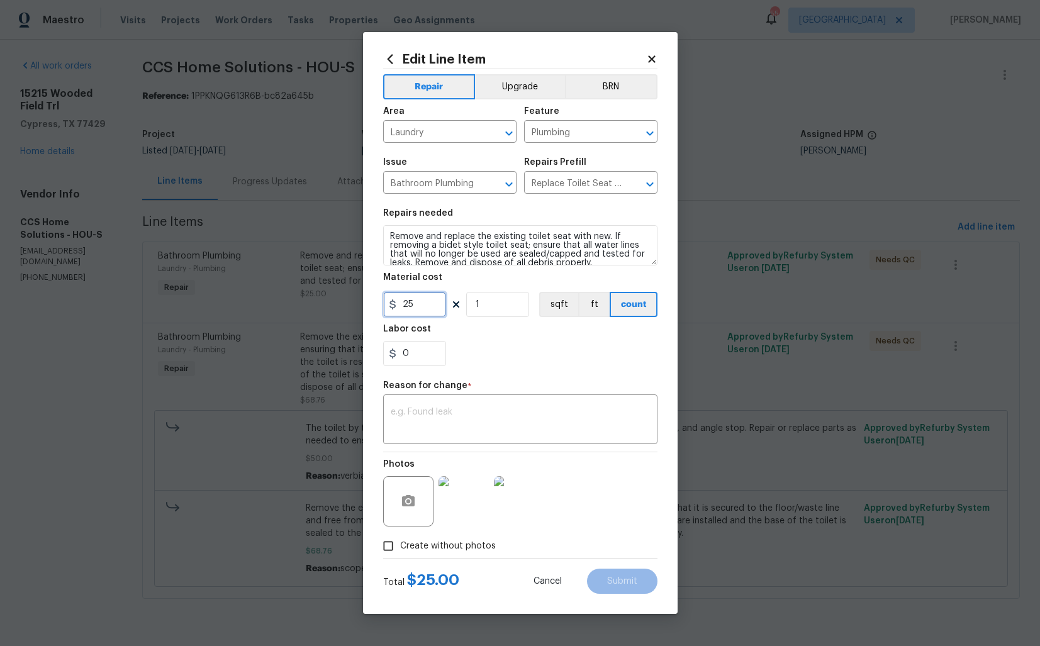
click at [427, 310] on input "25" at bounding box center [414, 304] width 63 height 25
type input "81.24"
click at [475, 408] on textarea at bounding box center [520, 421] width 259 height 26
click at [449, 420] on textarea at bounding box center [520, 421] width 259 height 26
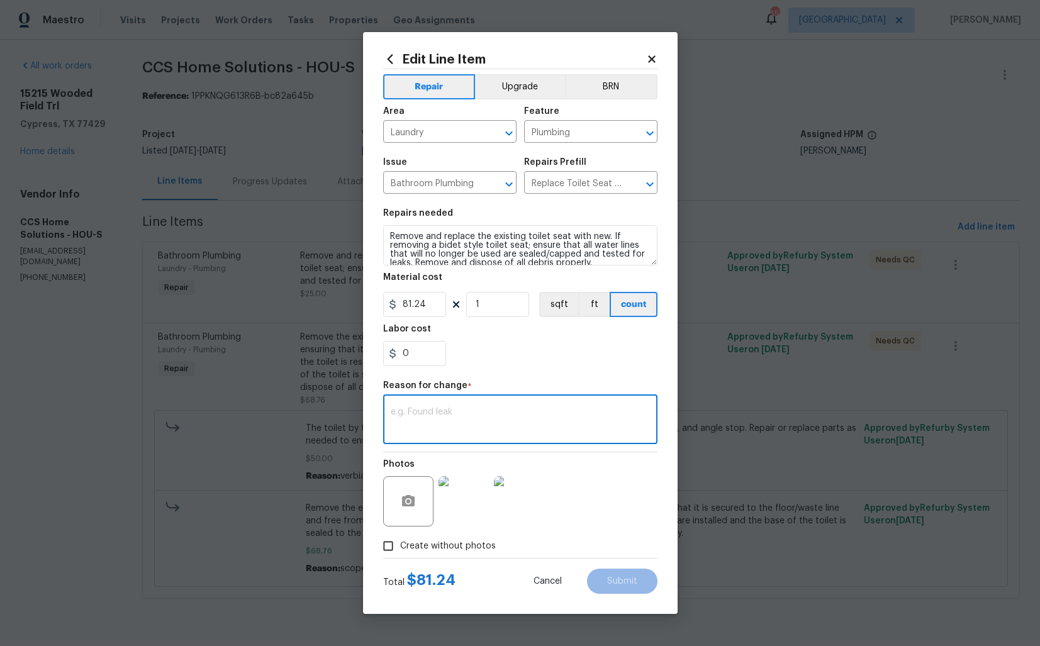
paste textarea "(AM) Updated per vendor’s final cost."
type textarea "(AM) Updated per vendor’s final cost."
click at [608, 586] on span "Submit" at bounding box center [622, 581] width 30 height 9
type input "25"
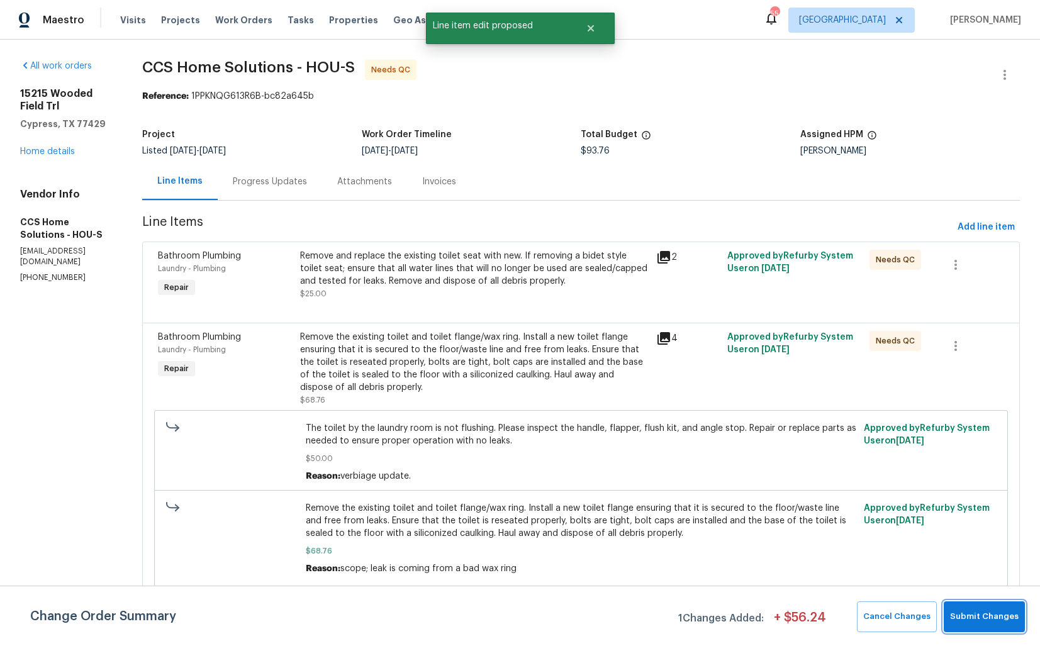
click at [963, 612] on span "Submit Changes" at bounding box center [984, 617] width 69 height 14
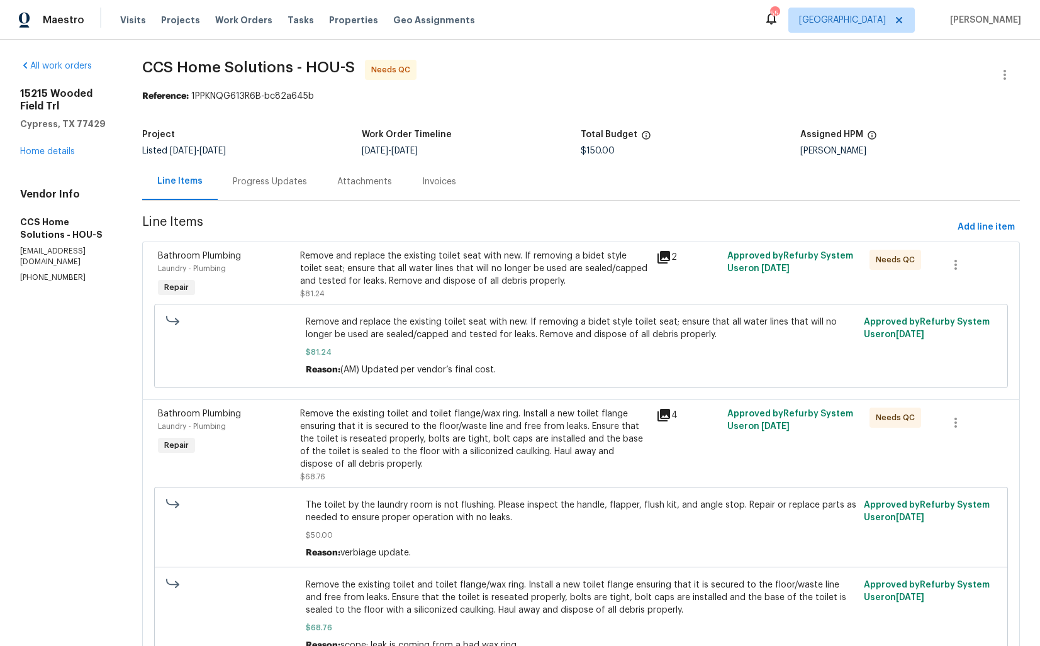
click at [259, 179] on div "Progress Updates" at bounding box center [270, 182] width 74 height 13
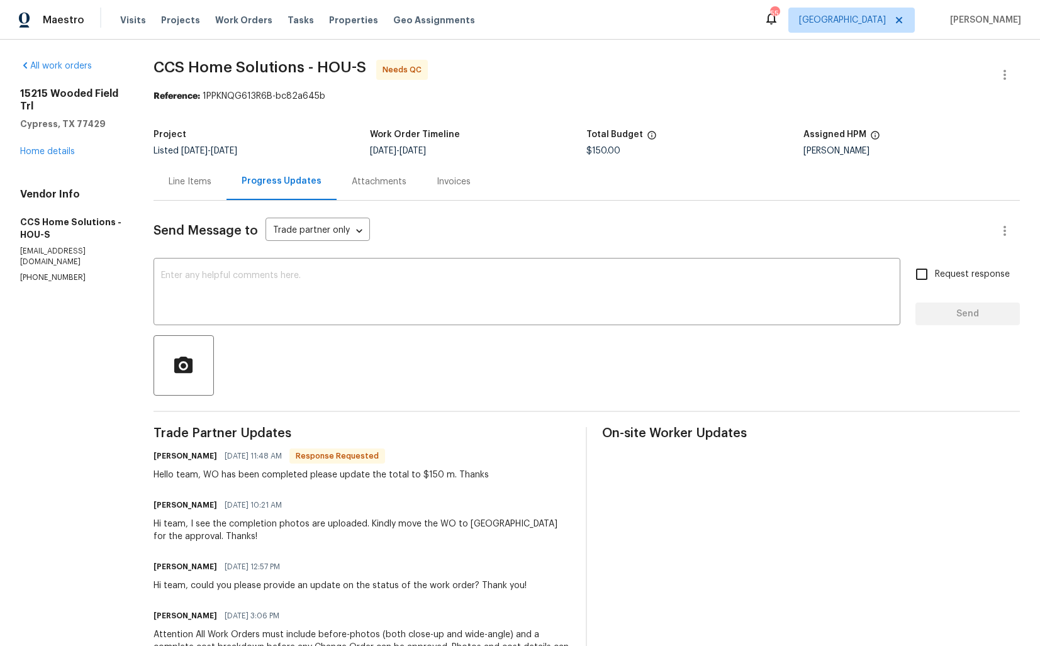
click at [169, 456] on h6 "Julice Millan" at bounding box center [186, 456] width 64 height 13
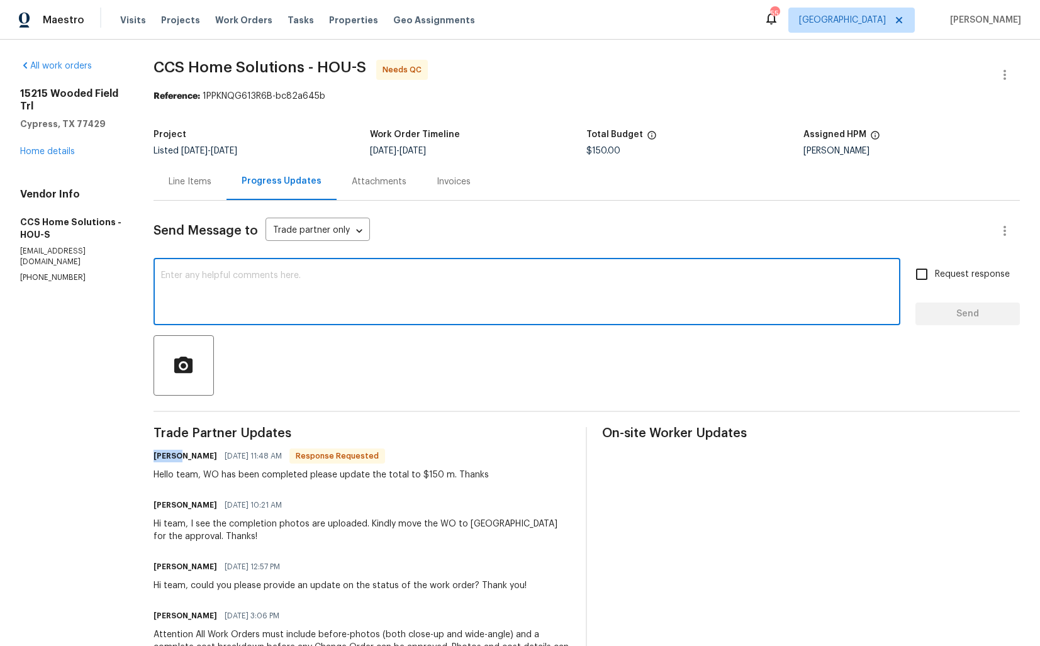
click at [391, 271] on textarea at bounding box center [527, 293] width 732 height 44
click at [1009, 74] on icon "button" at bounding box center [1004, 74] width 15 height 15
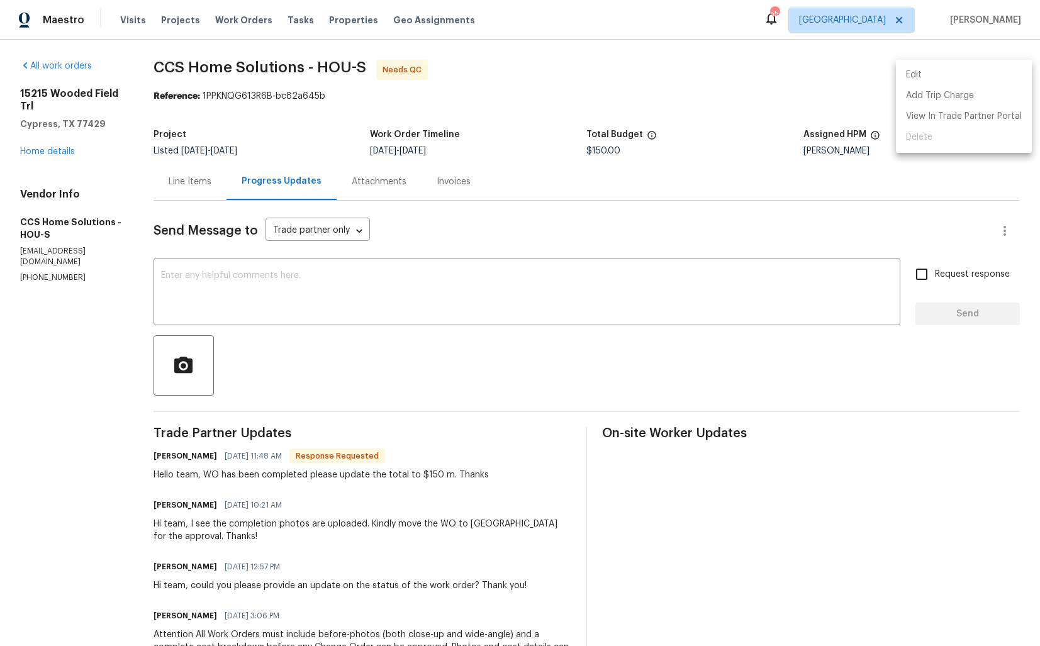
click at [911, 73] on li "Edit" at bounding box center [964, 75] width 136 height 21
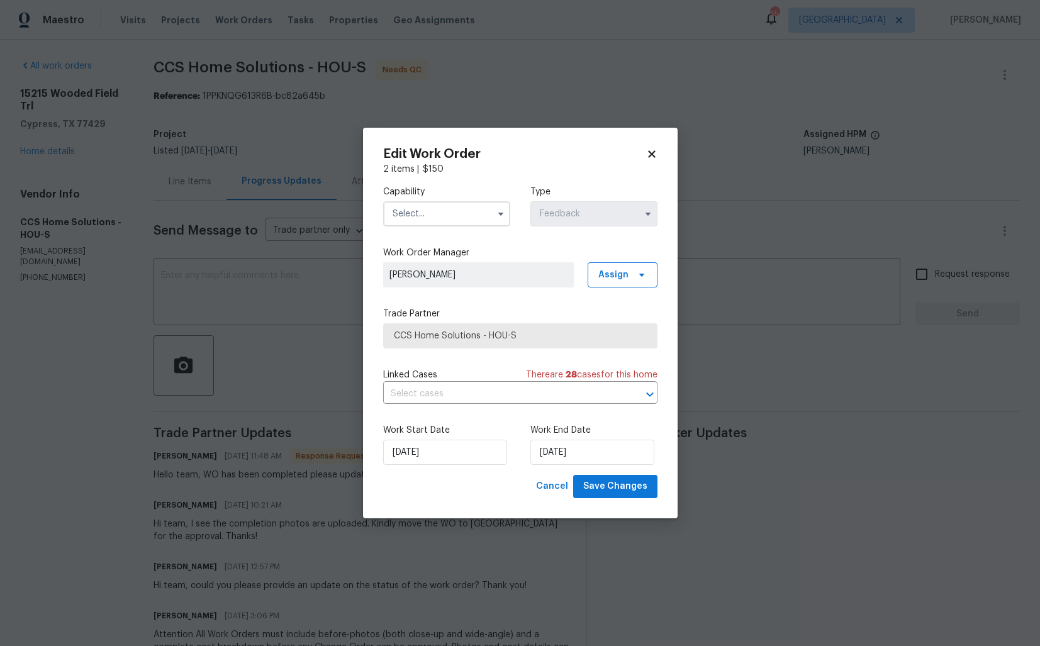
click at [469, 214] on input "text" at bounding box center [446, 213] width 127 height 25
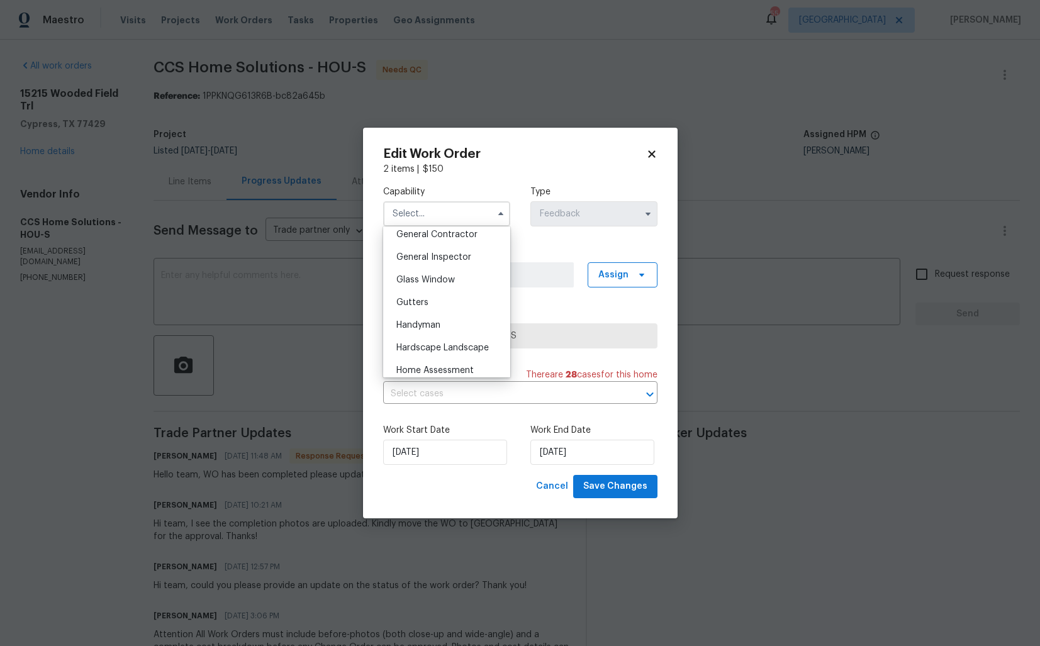
scroll to position [609, 0]
click at [439, 328] on span "Handyman" at bounding box center [418, 324] width 44 height 9
type input "Handyman"
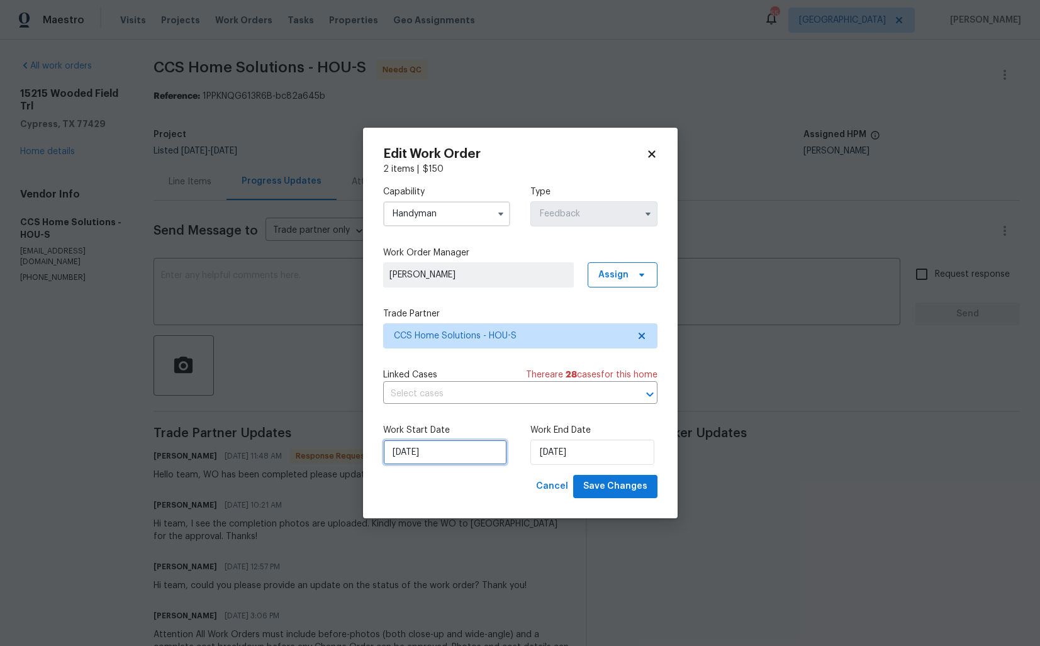
click at [437, 445] on input "15/09/2025" at bounding box center [445, 452] width 124 height 25
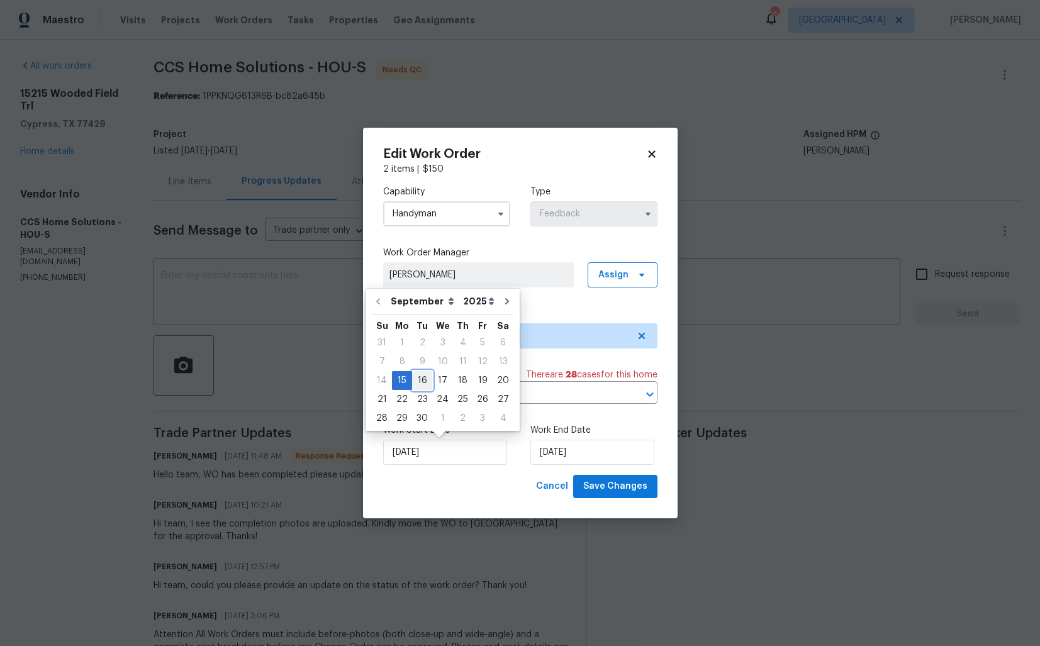
click at [427, 373] on div "16" at bounding box center [422, 381] width 20 height 18
type input "16/09/2025"
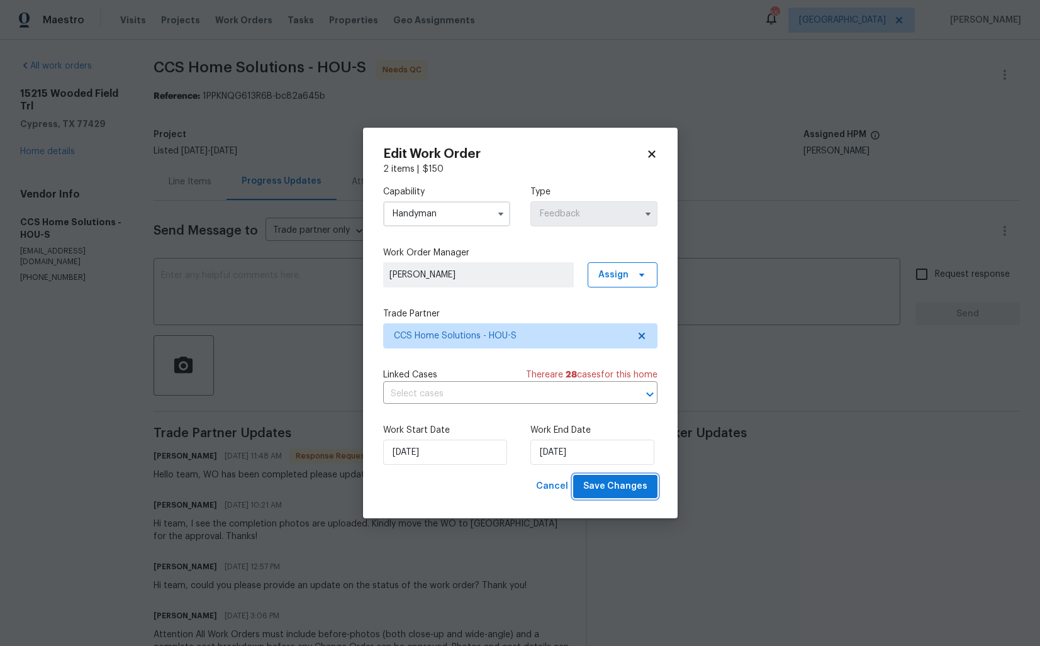
click at [619, 490] on span "Save Changes" at bounding box center [615, 487] width 64 height 16
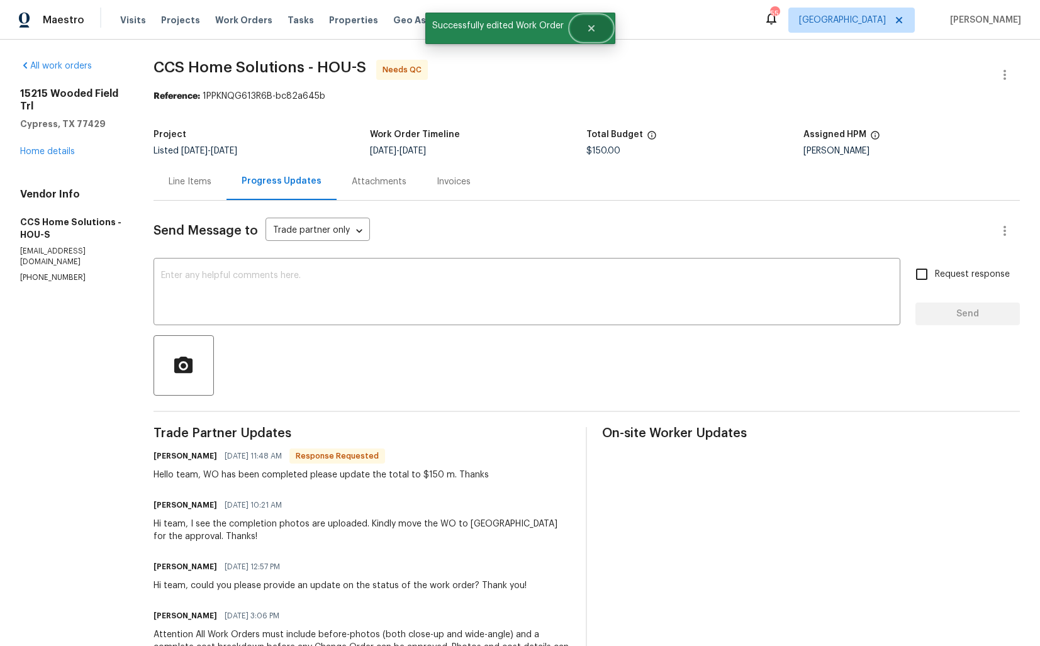
click at [588, 30] on icon "Close" at bounding box center [591, 28] width 6 height 6
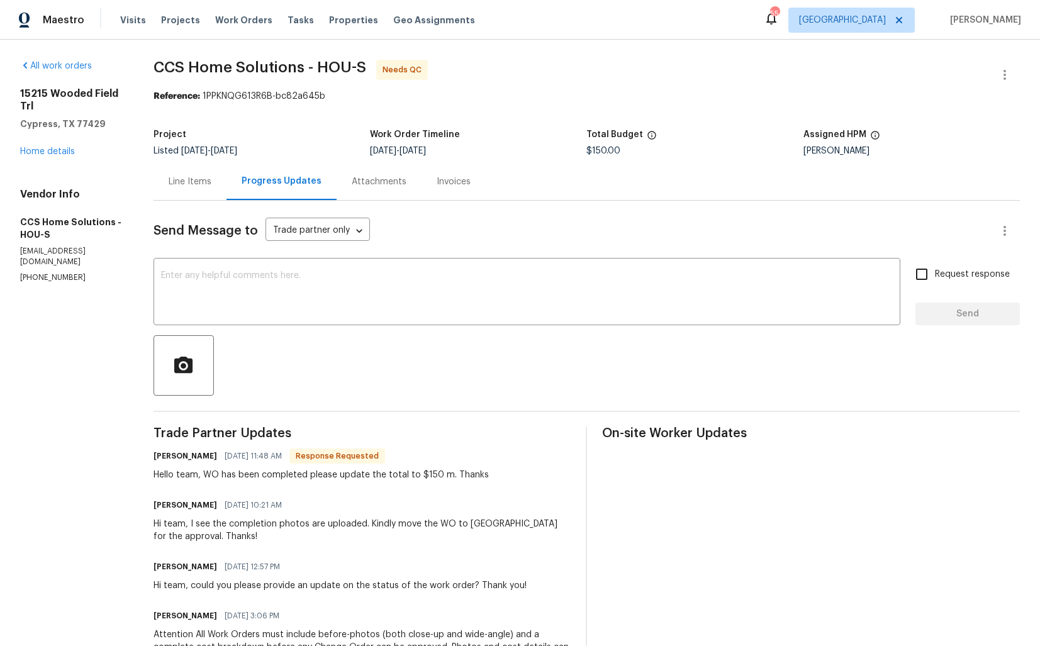
click at [162, 456] on h6 "Julice Millan" at bounding box center [186, 456] width 64 height 13
copy h6 "Julice"
click at [527, 101] on div "Reference: 1PPKNQG613R6B-bc82a645b" at bounding box center [587, 96] width 867 height 13
click at [321, 334] on div "Send Message to Trade partner only Trade partner only ​ x ​ Request response Se…" at bounding box center [587, 491] width 867 height 580
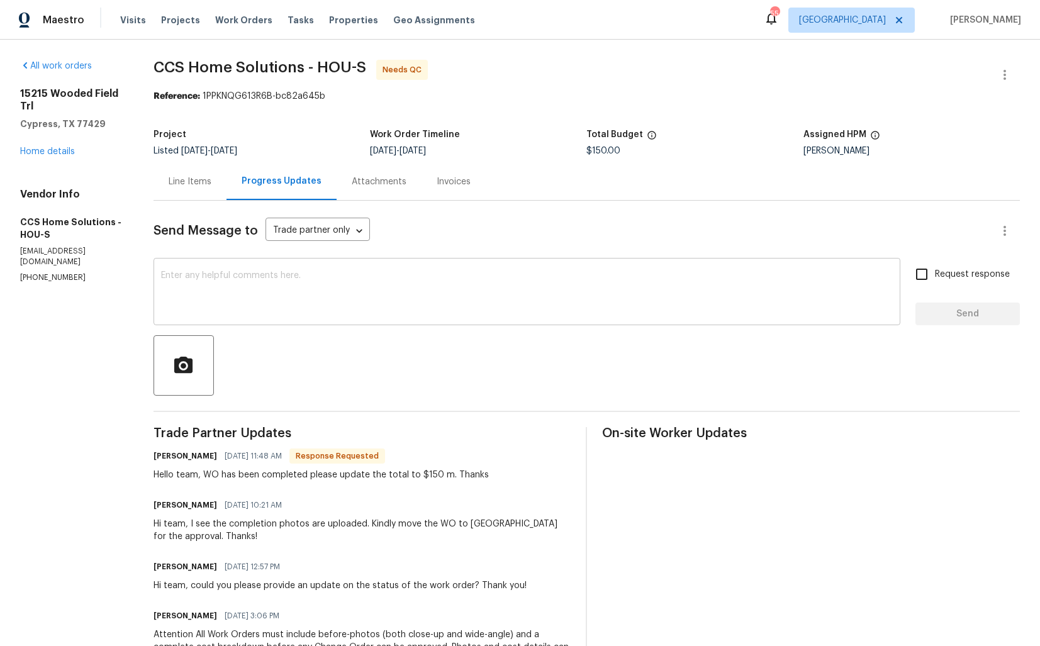
click at [347, 298] on textarea at bounding box center [527, 293] width 732 height 44
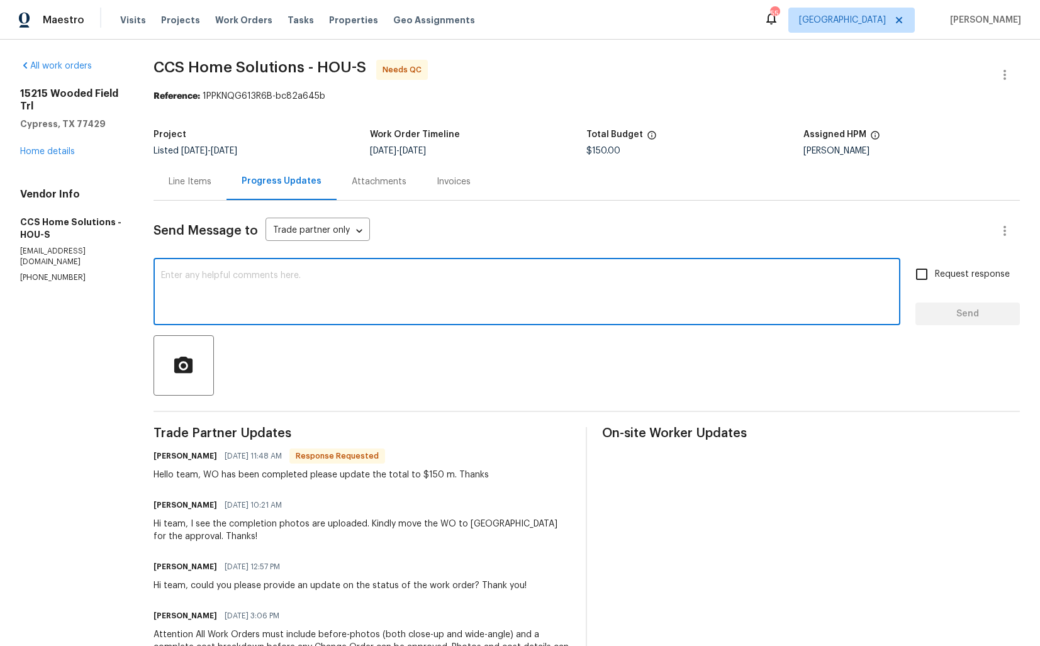
click at [163, 458] on h6 "Julice Millan" at bounding box center [186, 456] width 64 height 13
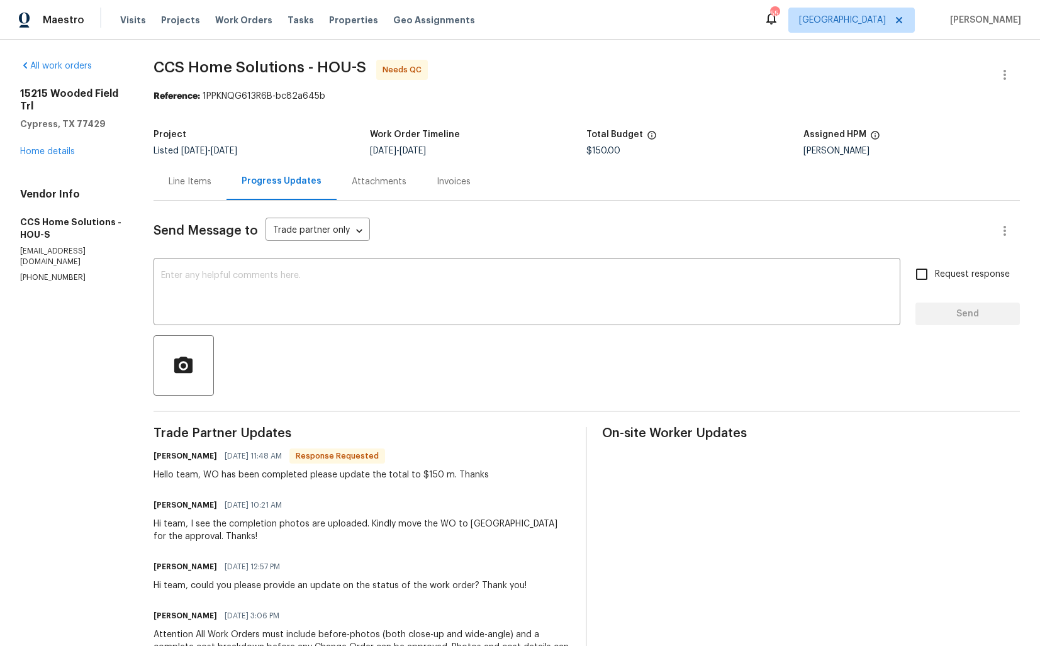
click at [163, 458] on h6 "Julice Millan" at bounding box center [186, 456] width 64 height 13
copy h6 "Julice"
click at [345, 297] on textarea at bounding box center [527, 293] width 732 height 44
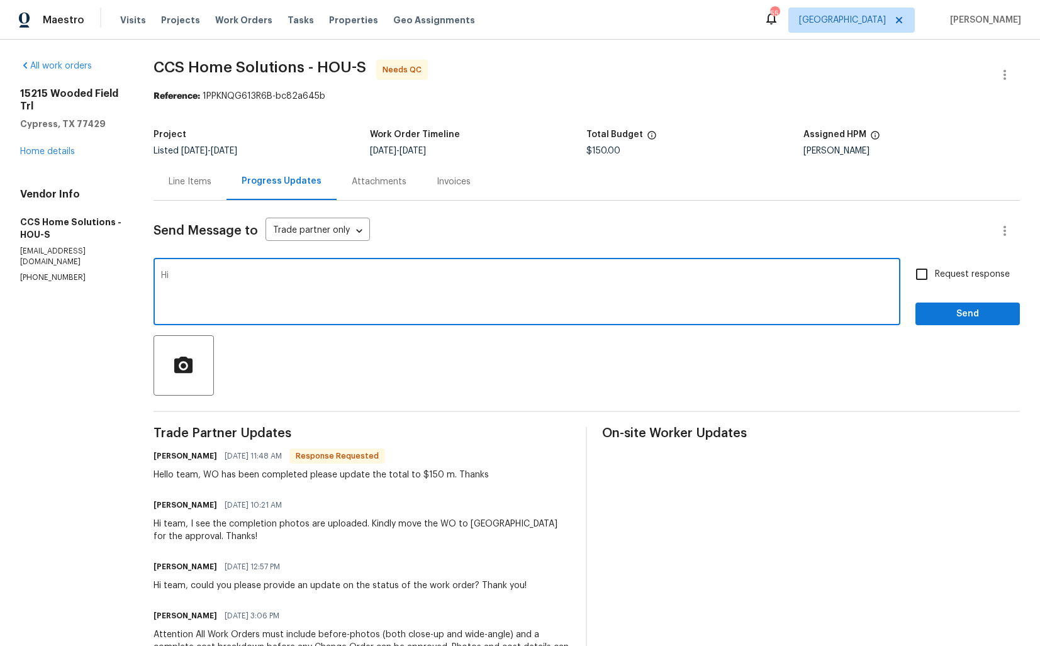
paste textarea "Julice"
type textarea "Hi Julice, thank you for completing the job, cost has been updated and the WO i…"
click at [942, 308] on span "Send" at bounding box center [968, 314] width 84 height 16
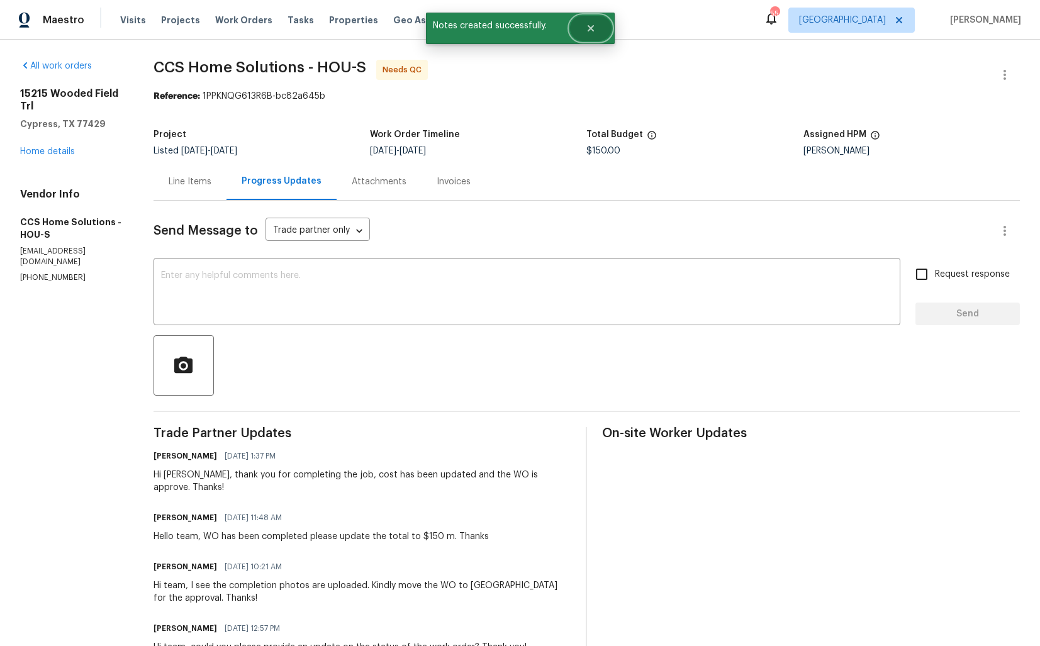
click at [575, 23] on button "Close" at bounding box center [591, 28] width 42 height 25
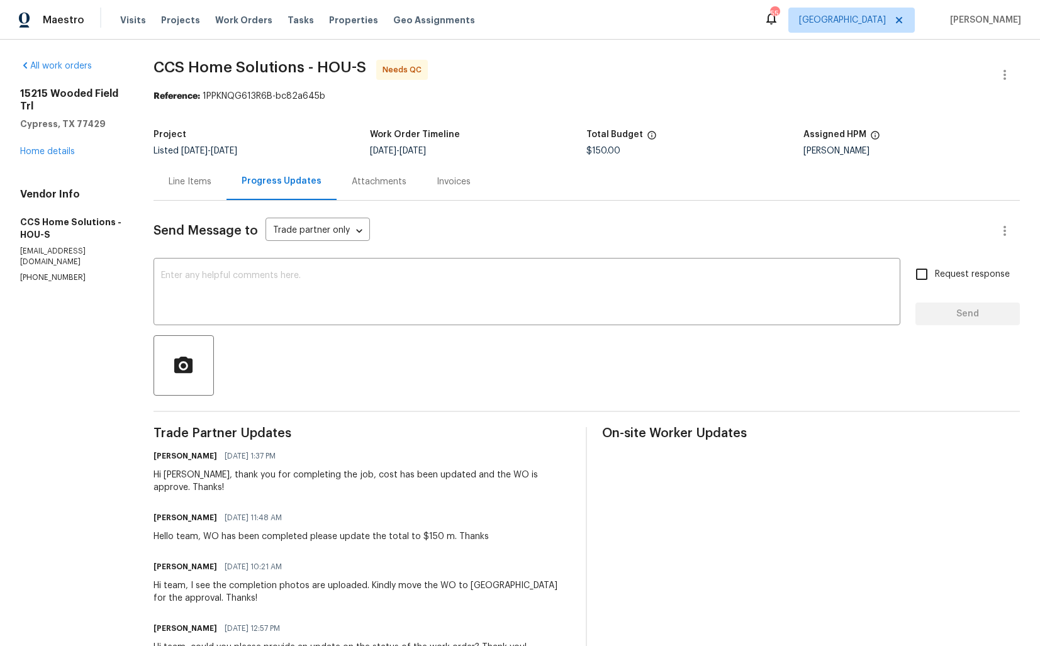
click at [184, 179] on div "Line Items" at bounding box center [190, 182] width 43 height 13
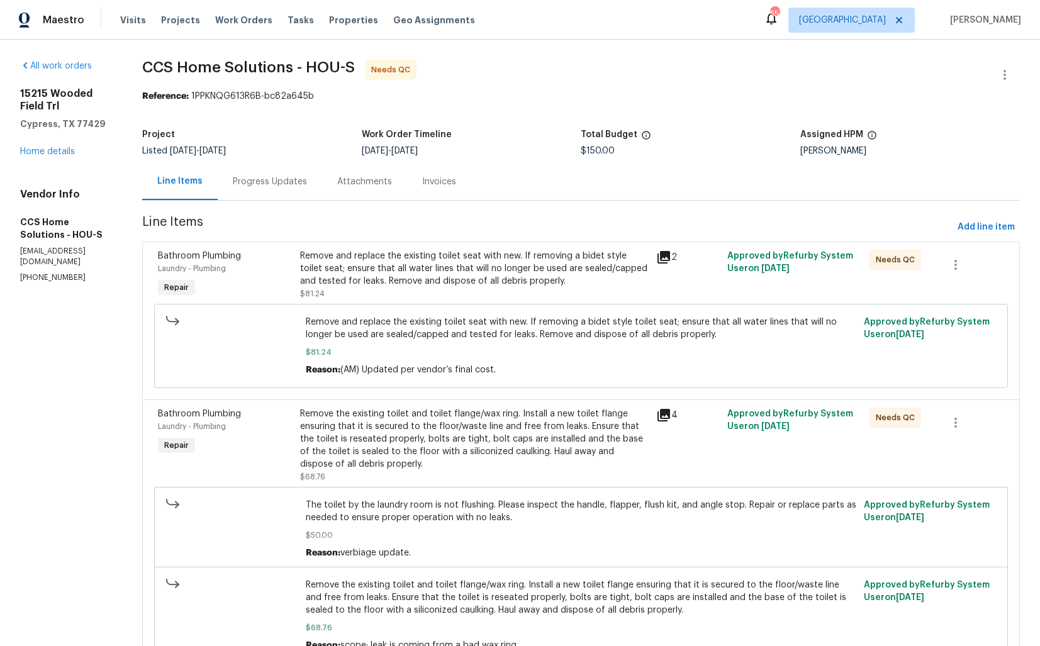
click at [444, 271] on div "Remove and replace the existing toilet seat with new. If removing a bidet style…" at bounding box center [474, 269] width 348 height 38
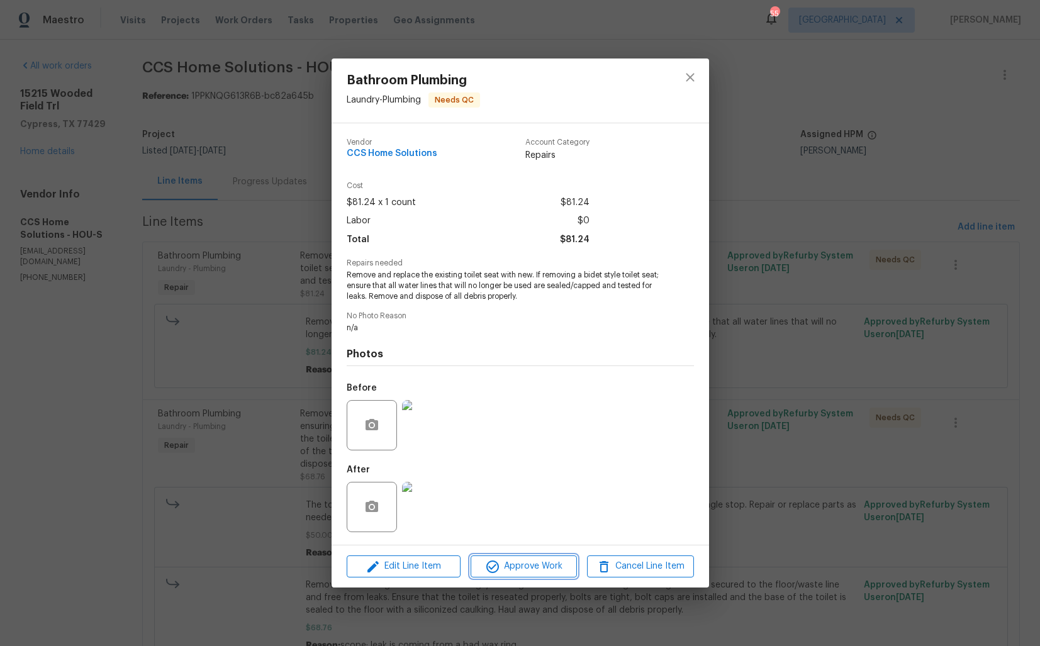
click at [491, 563] on icon "button" at bounding box center [492, 566] width 15 height 15
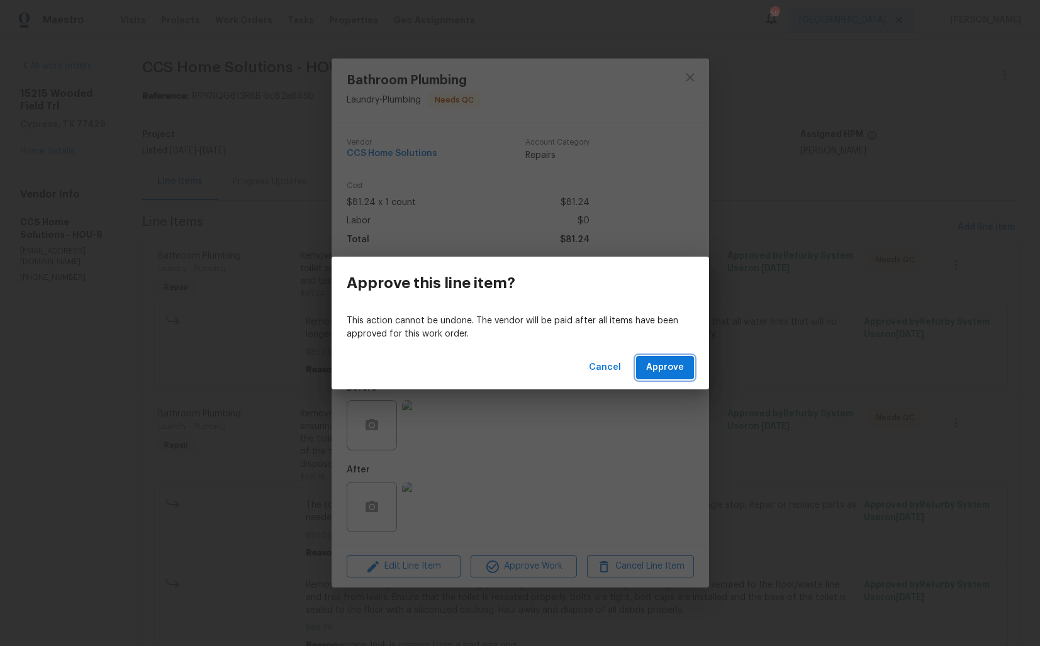
click at [657, 371] on span "Approve" at bounding box center [665, 368] width 38 height 16
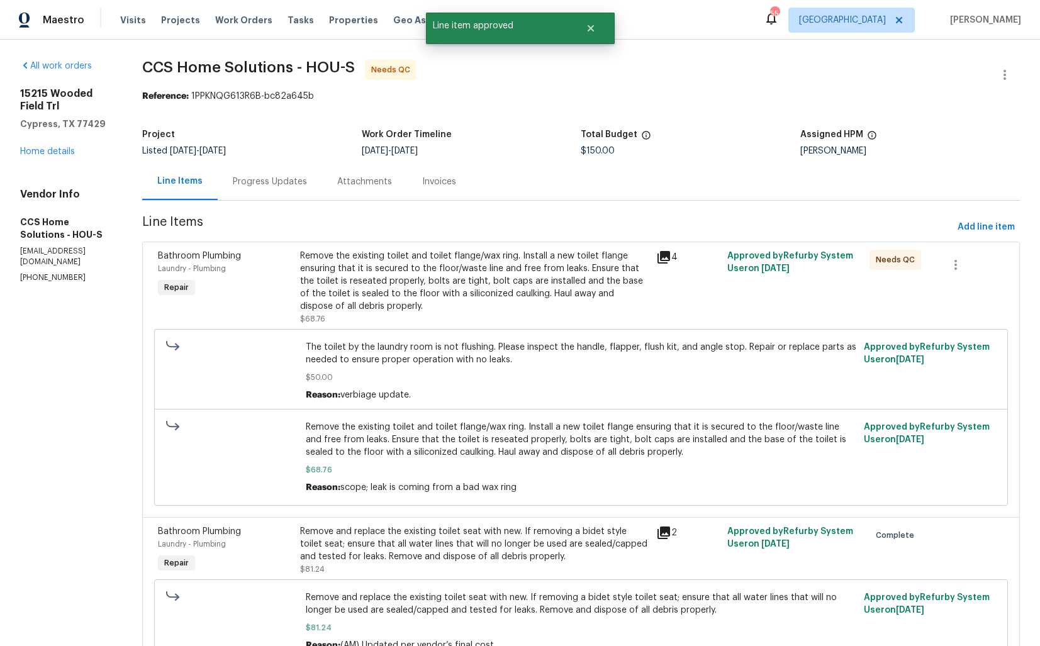
click at [530, 277] on div "Remove the existing toilet and toilet flange/wax ring. Install a new toilet fla…" at bounding box center [474, 281] width 348 height 63
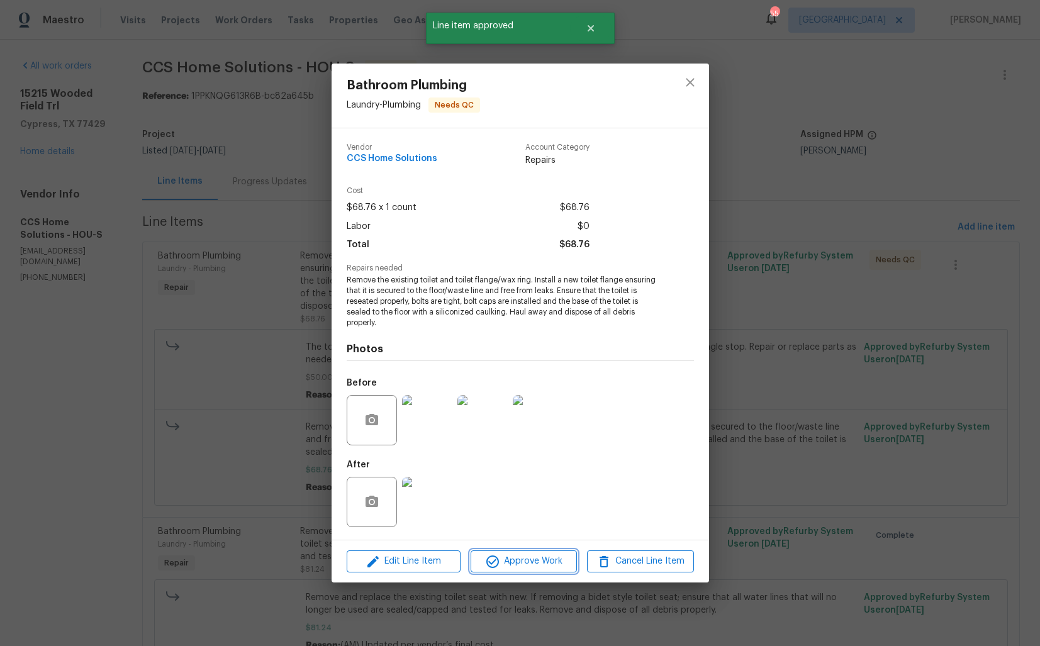
click at [507, 565] on span "Approve Work" at bounding box center [523, 562] width 99 height 16
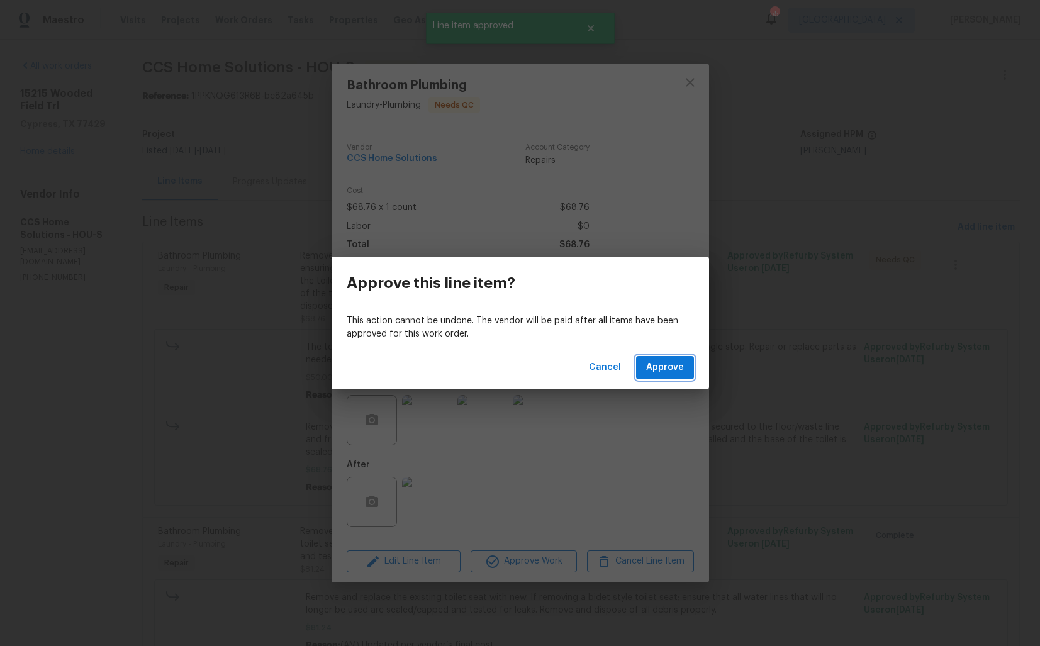
click at [656, 372] on span "Approve" at bounding box center [665, 368] width 38 height 16
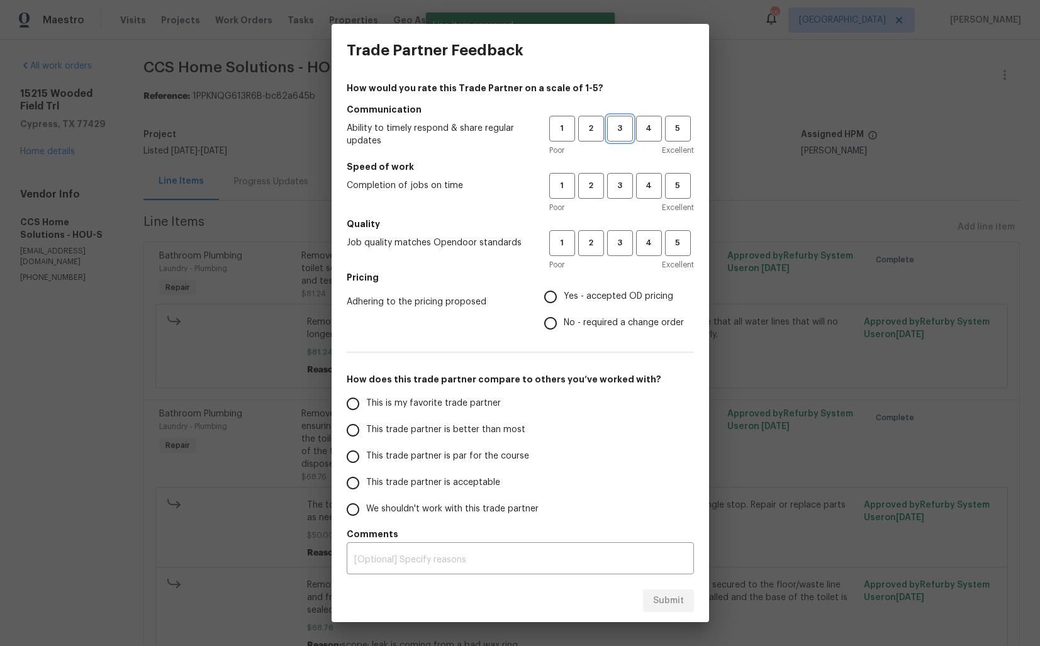
click at [619, 132] on span "3" at bounding box center [620, 128] width 23 height 14
click at [615, 182] on span "3" at bounding box center [620, 186] width 23 height 14
click at [612, 249] on span "3" at bounding box center [620, 243] width 23 height 14
click at [562, 339] on div "How would you rate this Trade Partner on a scale of 1-5? Communication Ability …" at bounding box center [520, 328] width 347 height 493
click at [562, 315] on input "No - required a change order" at bounding box center [550, 323] width 26 height 26
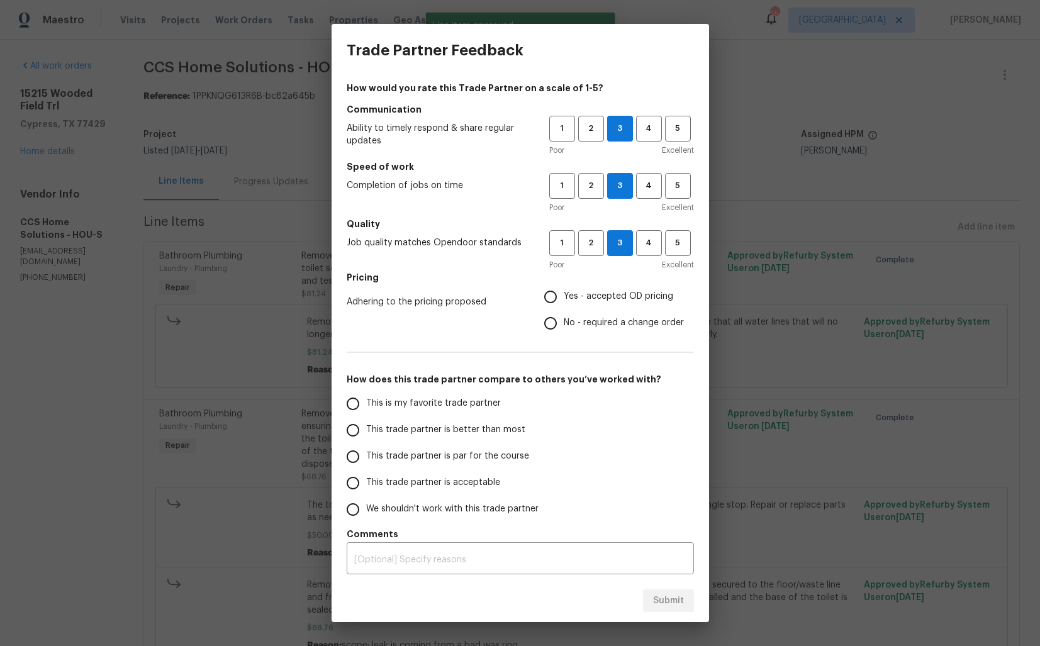
radio input "true"
click at [470, 430] on span "This trade partner is better than most" at bounding box center [445, 430] width 159 height 13
click at [366, 430] on input "This trade partner is better than most" at bounding box center [353, 430] width 26 height 26
click at [670, 598] on span "Submit" at bounding box center [668, 601] width 31 height 16
radio input "true"
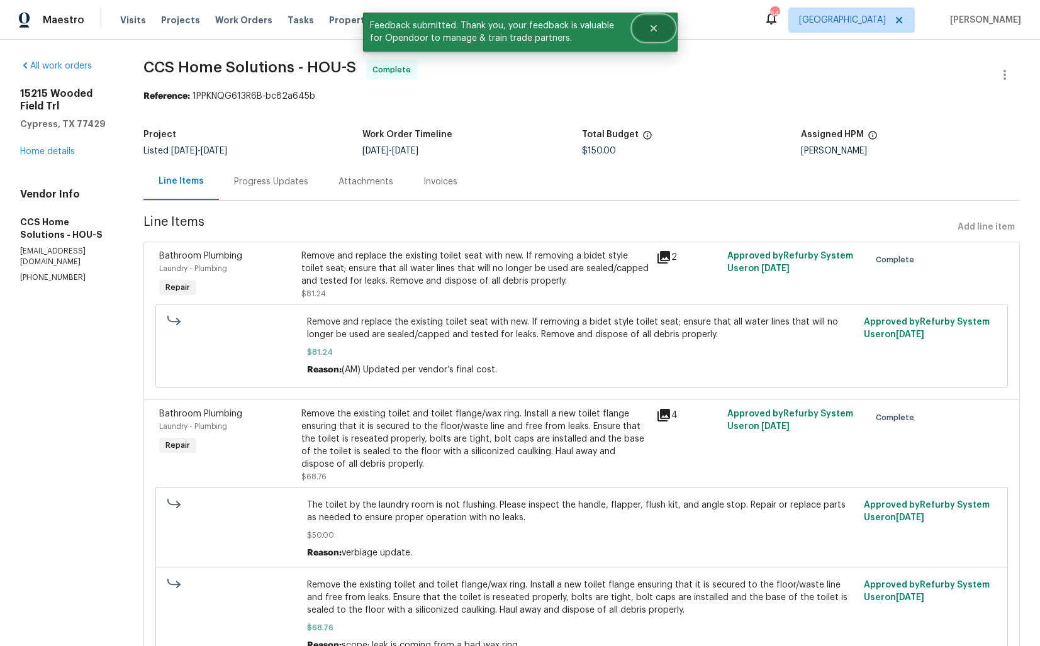
click at [653, 34] on button "Close" at bounding box center [654, 28] width 42 height 25
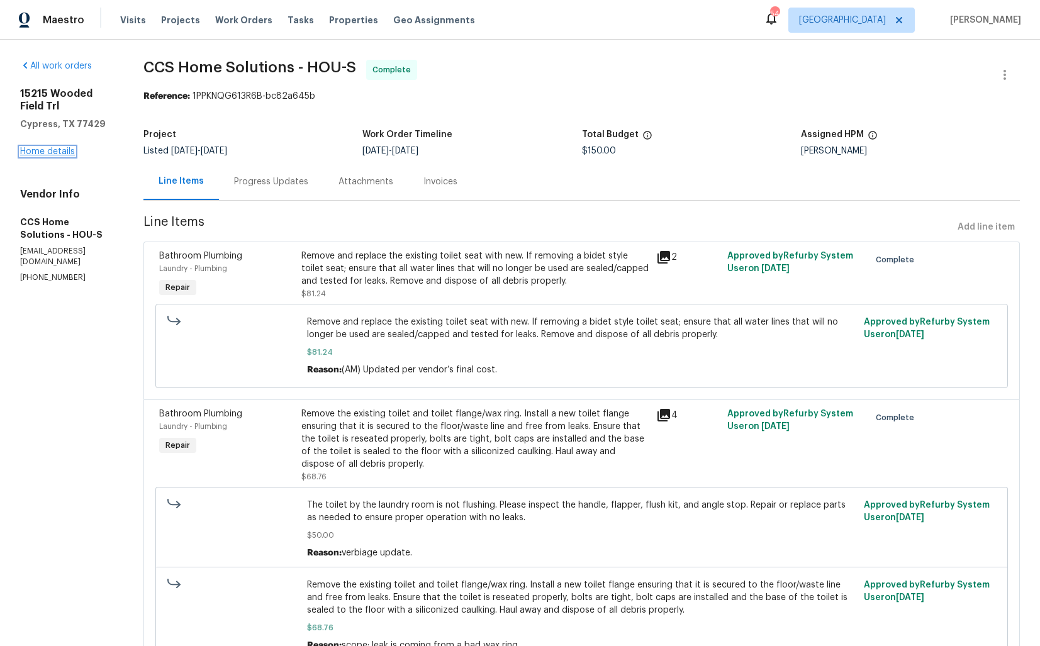
click at [62, 147] on link "Home details" at bounding box center [47, 151] width 55 height 9
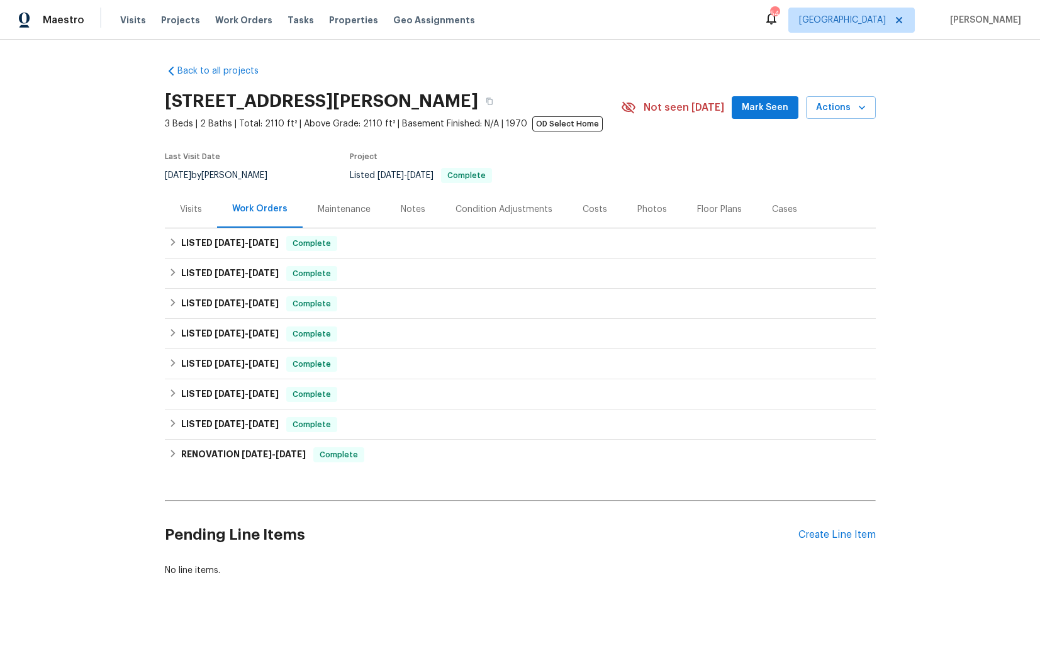
click at [193, 212] on div "Visits" at bounding box center [191, 209] width 22 height 13
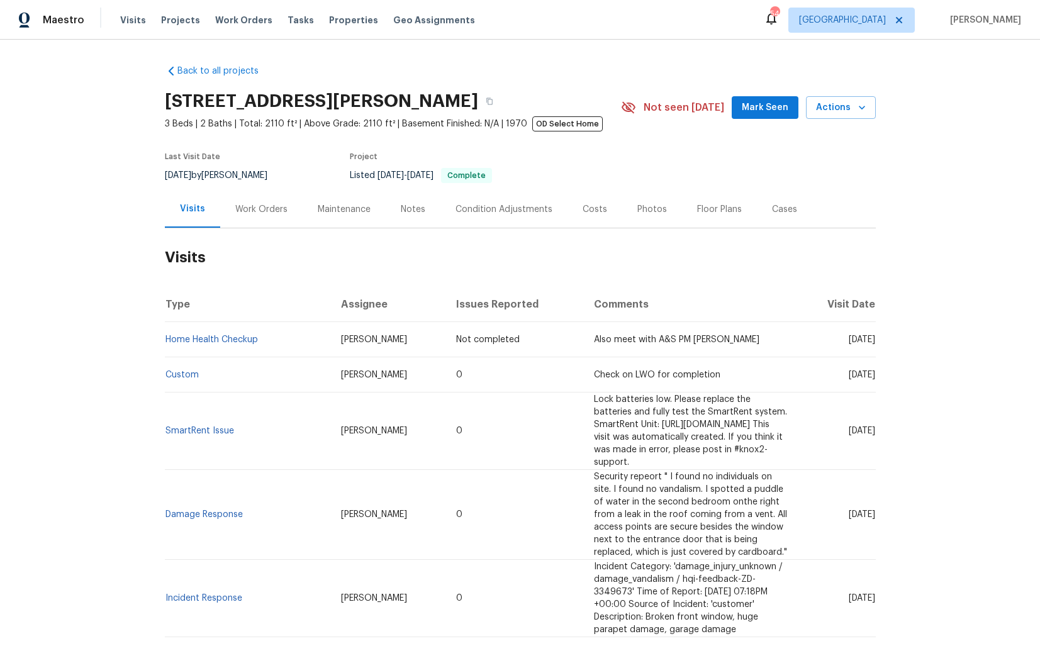
click at [266, 218] on div "Work Orders" at bounding box center [261, 209] width 82 height 37
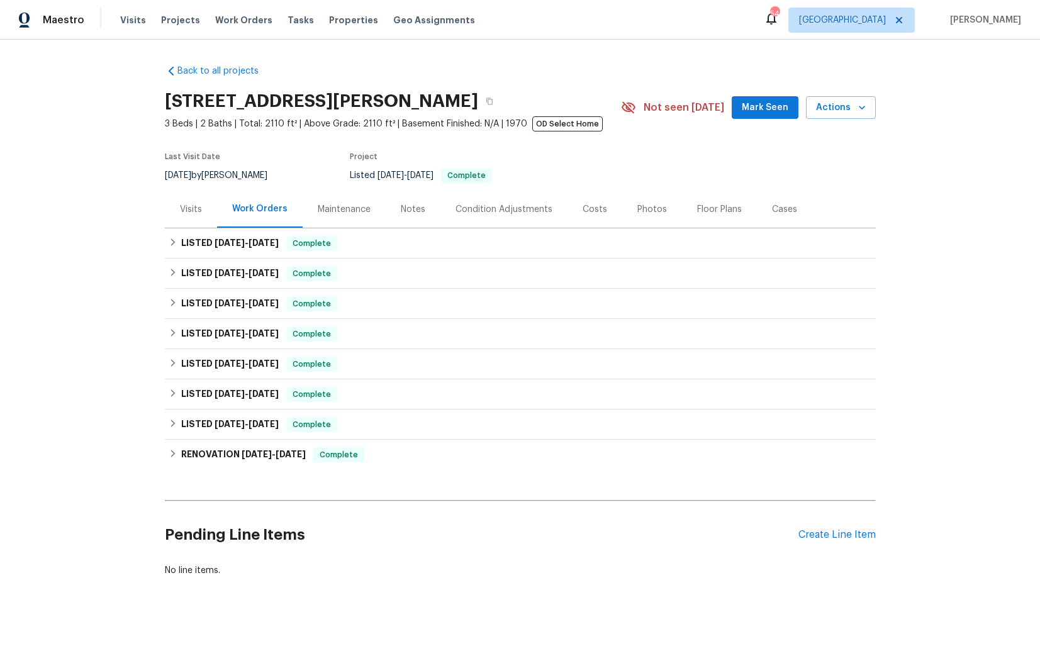
click at [193, 216] on div "Visits" at bounding box center [191, 209] width 52 height 37
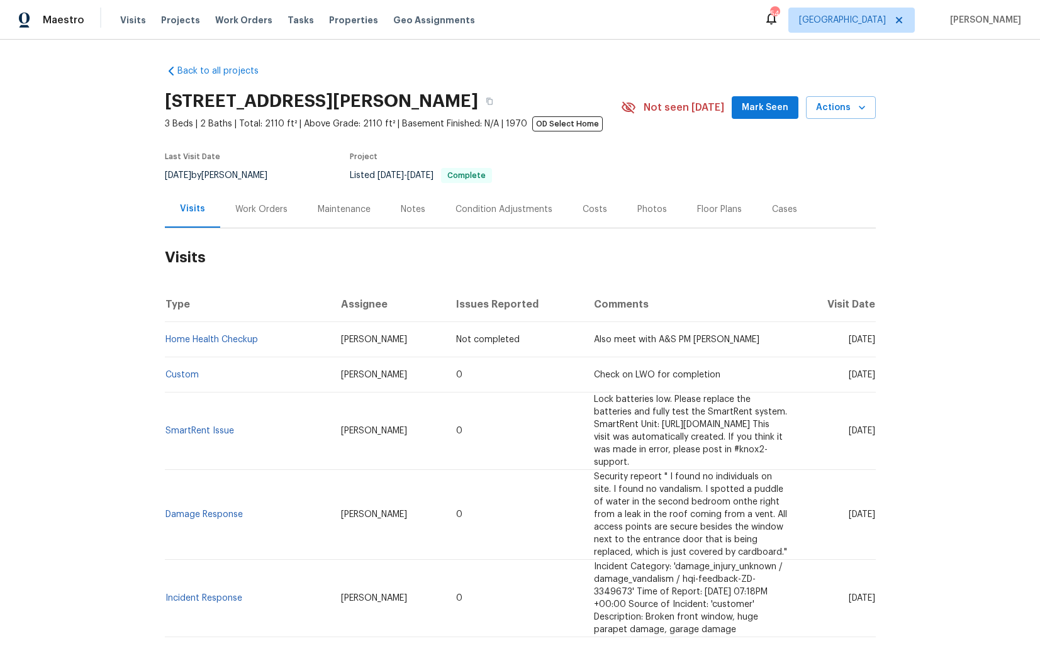
drag, startPoint x: 843, startPoint y: 340, endPoint x: 879, endPoint y: 340, distance: 35.9
click at [879, 340] on div "Back to all projects 35 Sandia Heights Dr NE, Albuquerque, NM 87122 3 Beds | 2 …" at bounding box center [520, 343] width 1040 height 607
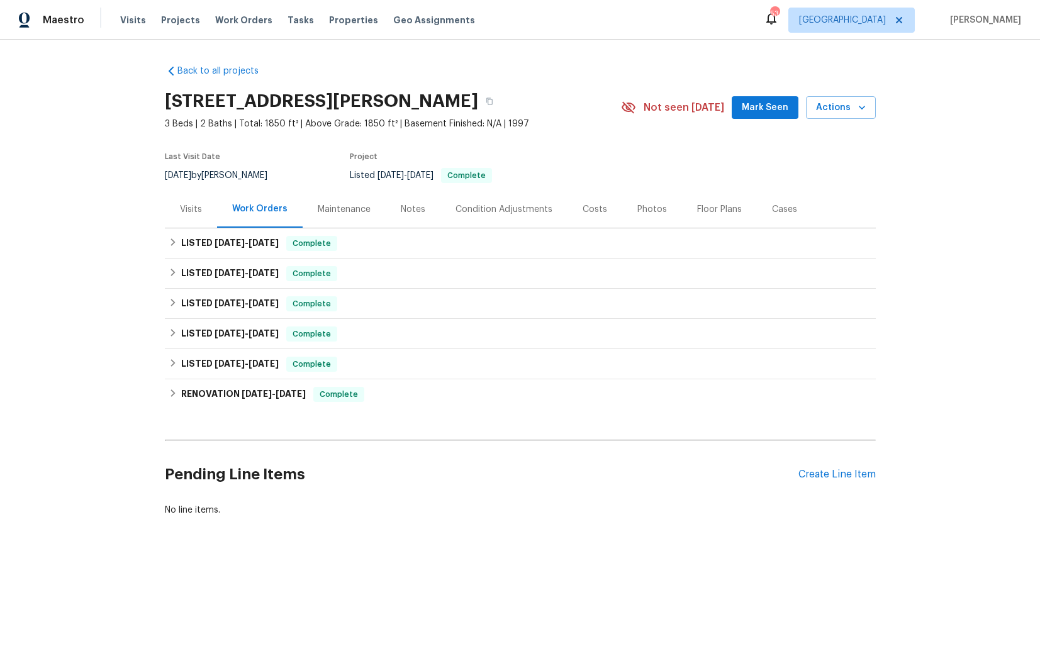
click at [198, 208] on div "Visits" at bounding box center [191, 209] width 22 height 13
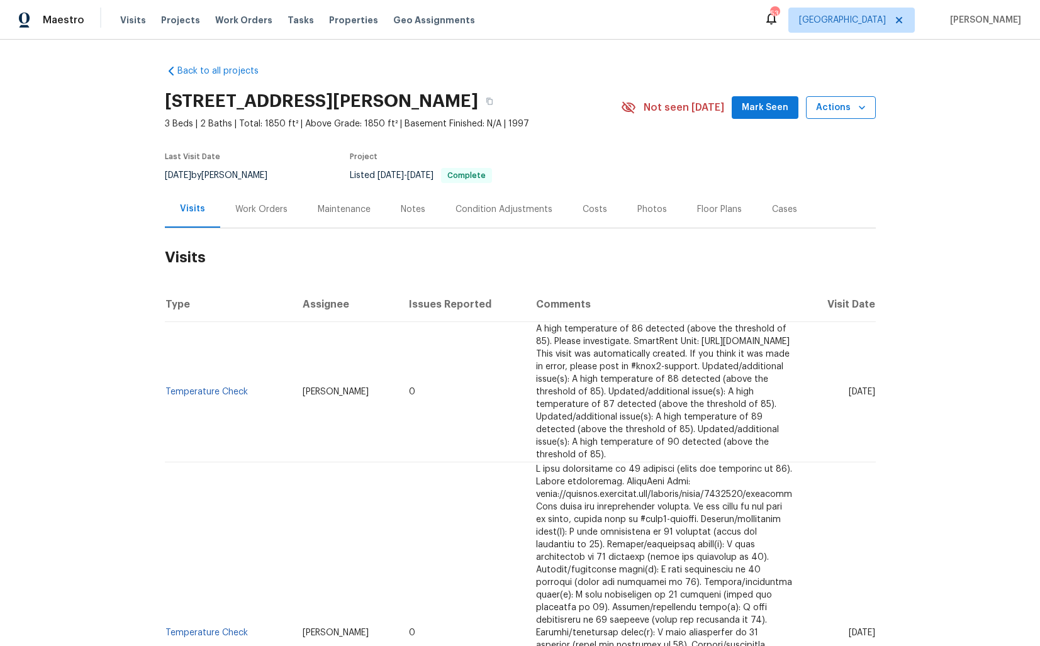
click at [836, 109] on span "Actions" at bounding box center [841, 108] width 50 height 16
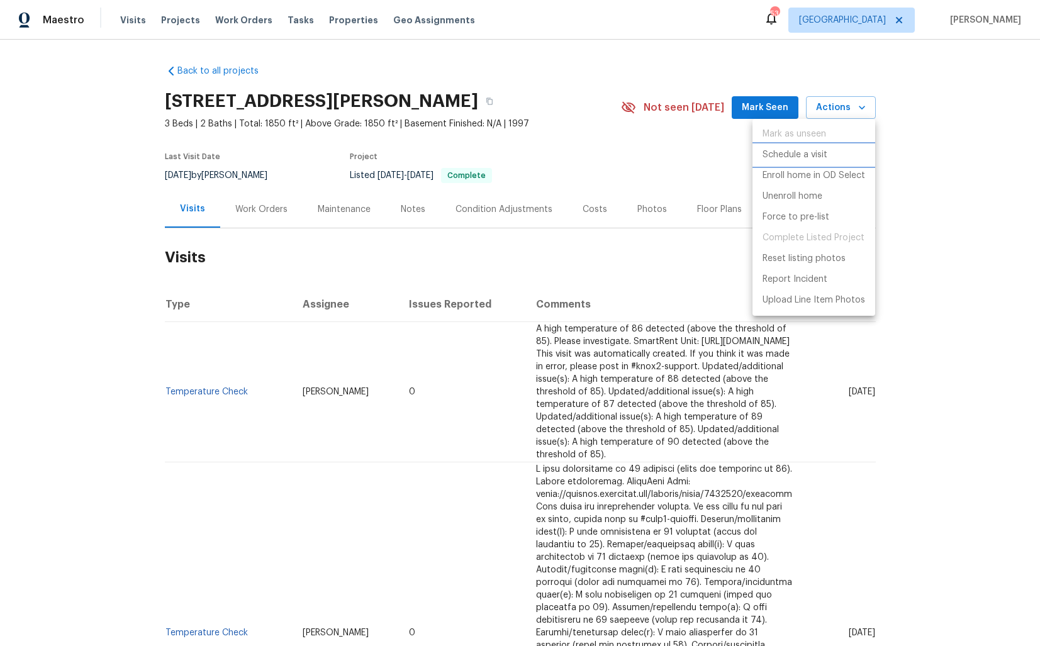
click at [809, 157] on p "Schedule a visit" at bounding box center [795, 155] width 65 height 13
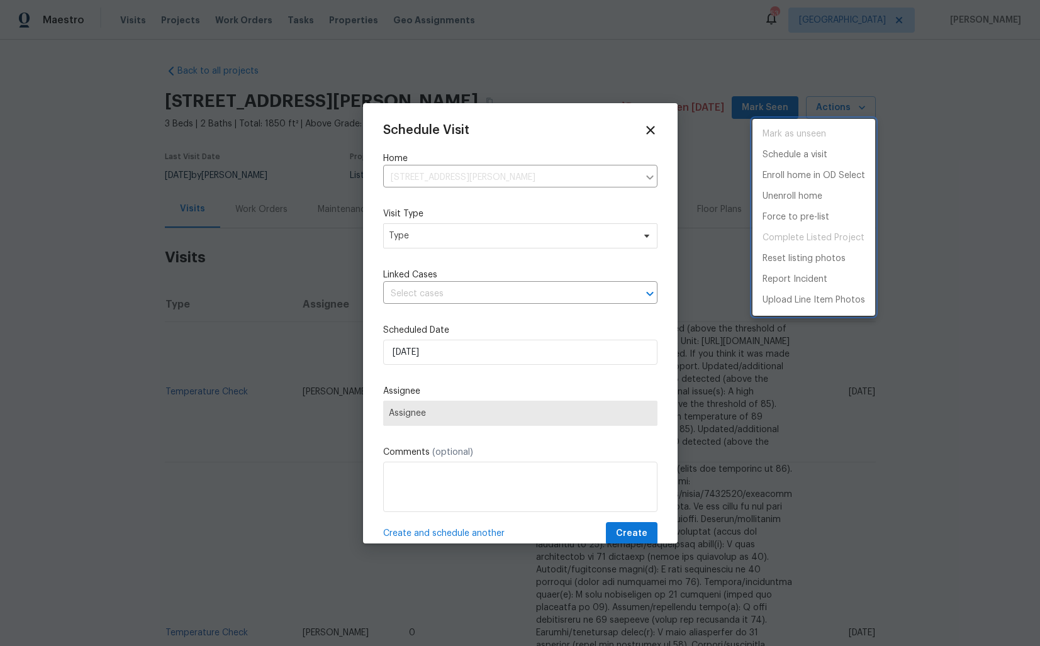
click at [400, 241] on div at bounding box center [520, 323] width 1040 height 646
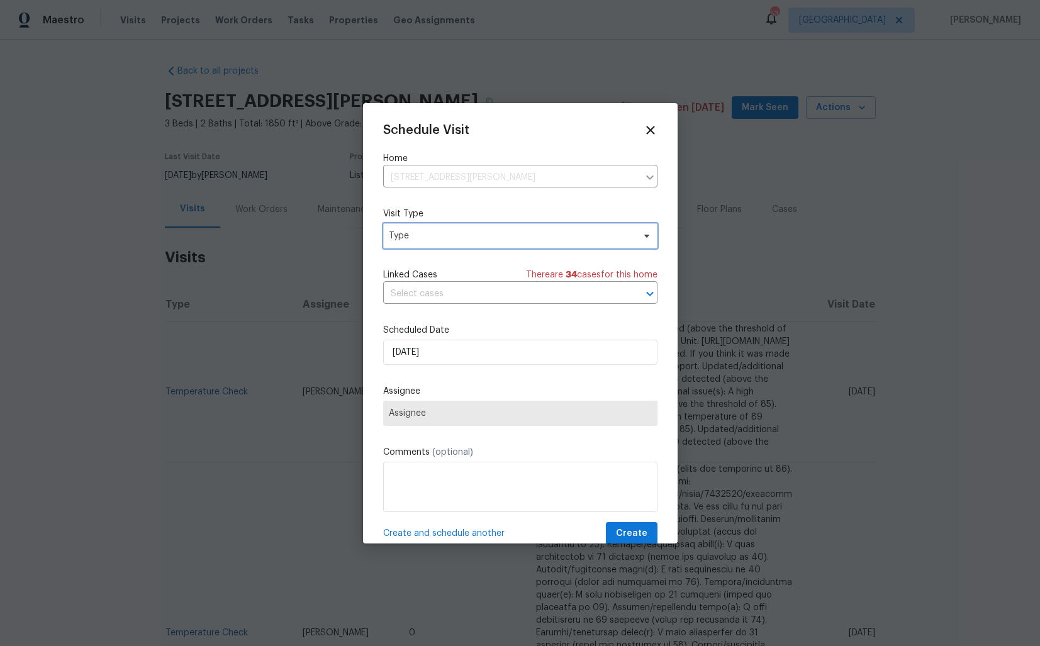
click at [417, 239] on span "Type" at bounding box center [511, 236] width 245 height 13
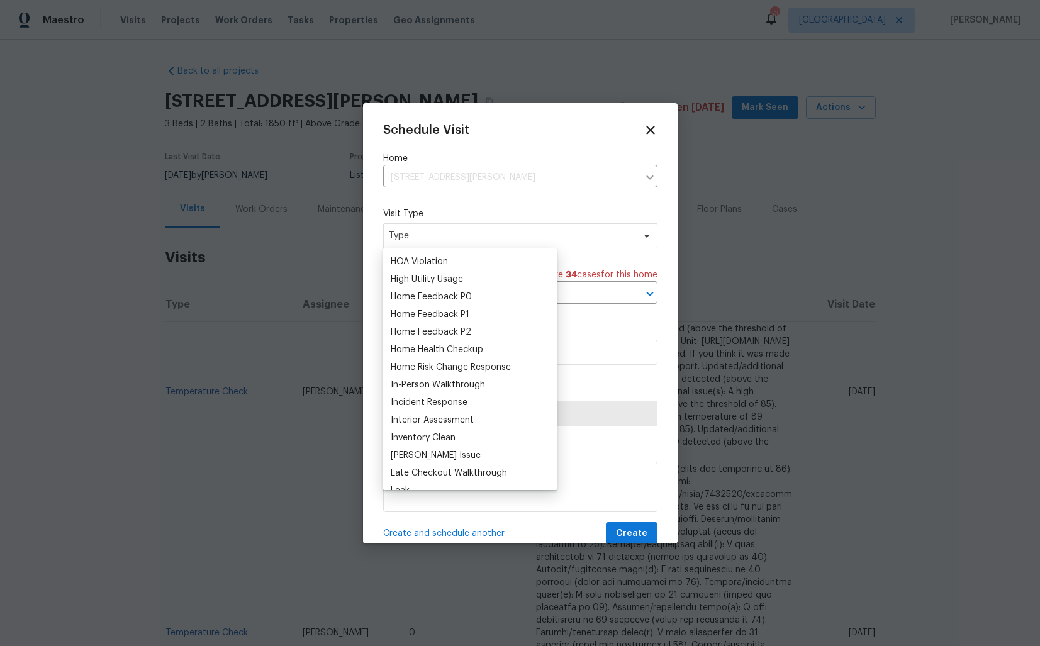
scroll to position [348, 0]
click at [422, 354] on div "Home Health Checkup" at bounding box center [437, 352] width 93 height 13
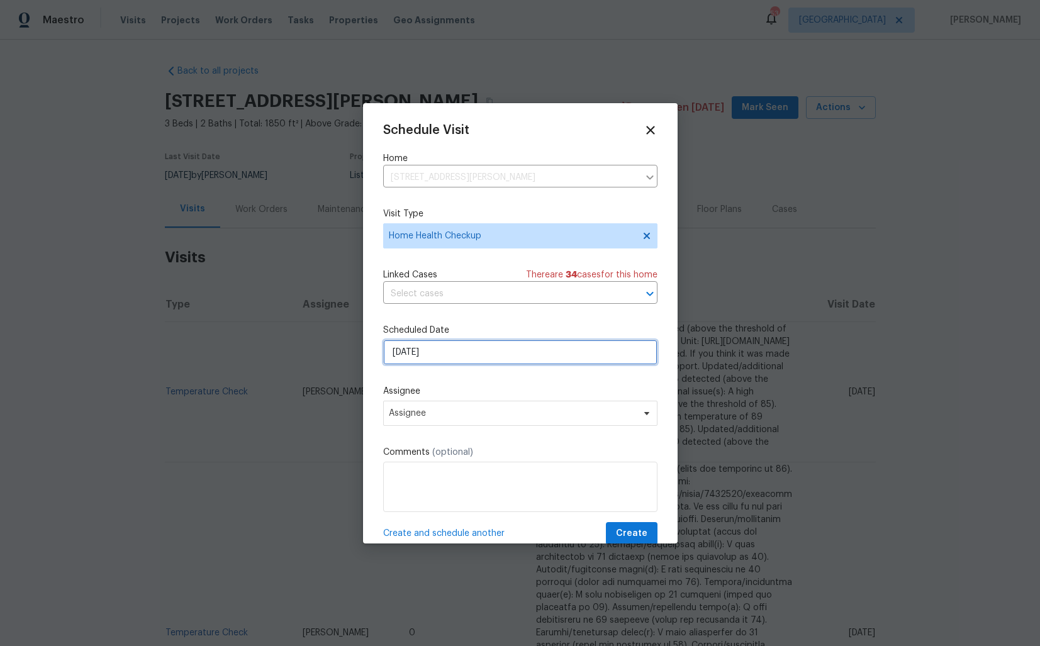
click at [434, 351] on input "17/09/2025" at bounding box center [520, 352] width 274 height 25
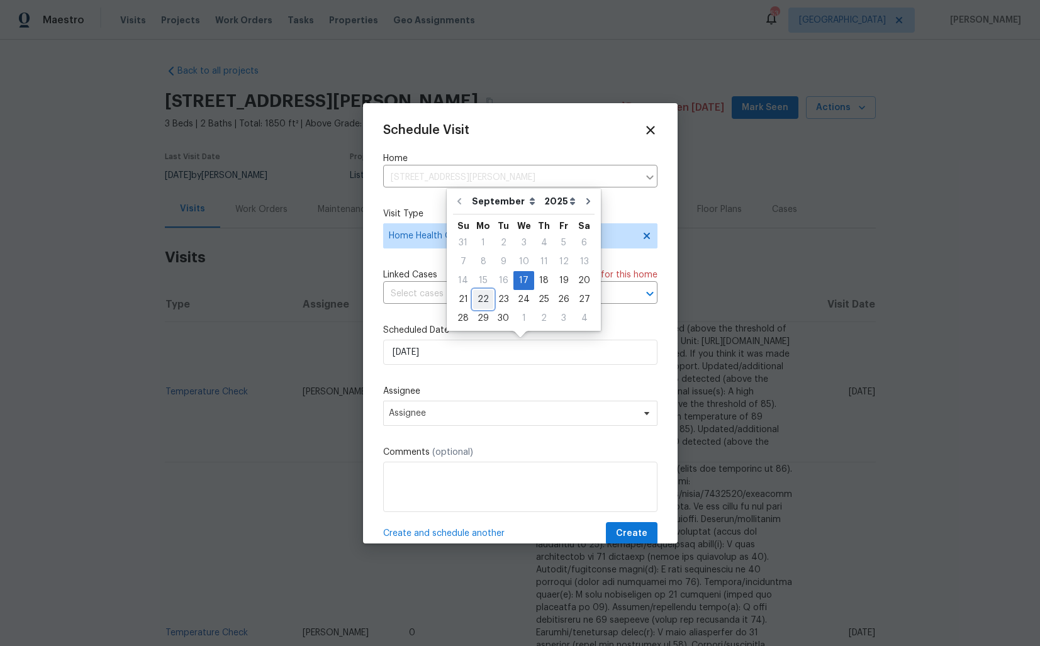
click at [484, 299] on div "22" at bounding box center [483, 300] width 20 height 18
type input "22/09/2025"
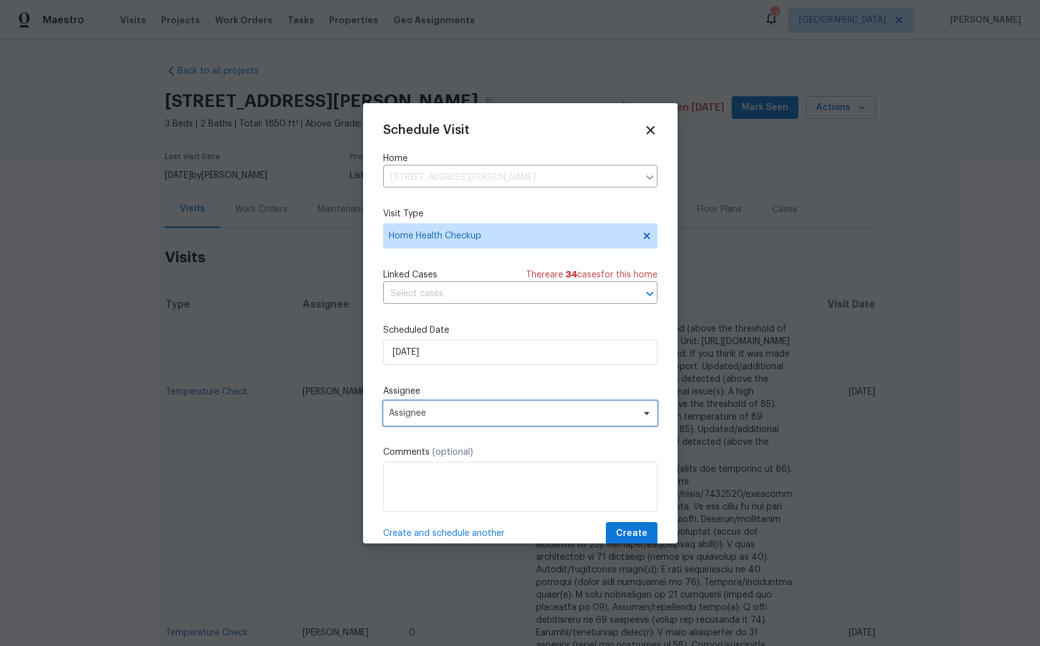
click at [429, 414] on span "Assignee" at bounding box center [512, 413] width 247 height 10
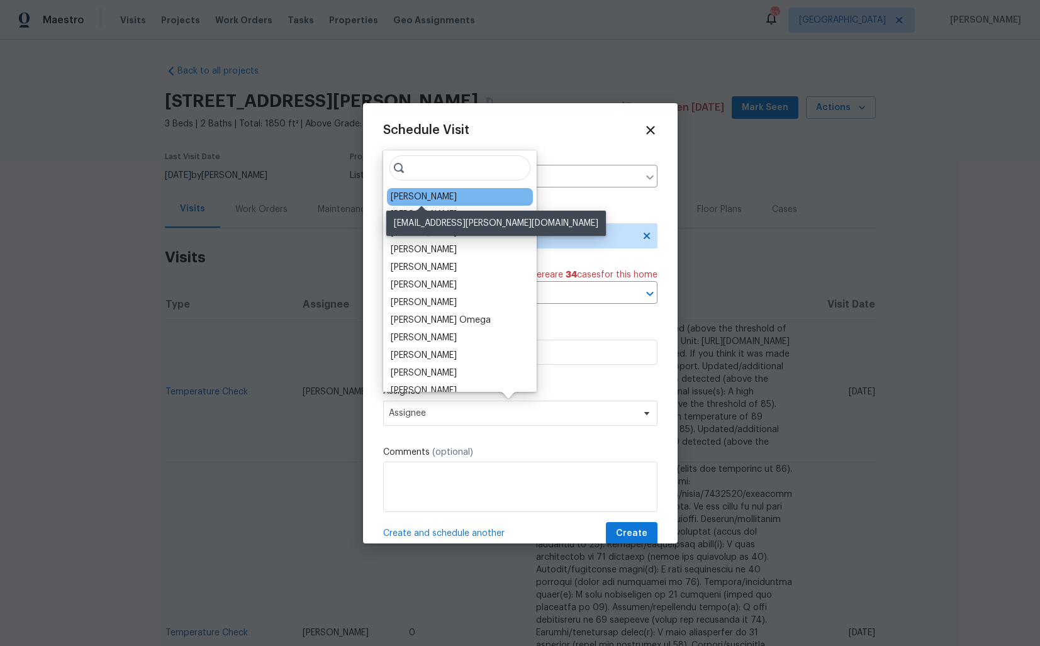
click at [435, 196] on div "Mark Cardenas" at bounding box center [424, 197] width 66 height 13
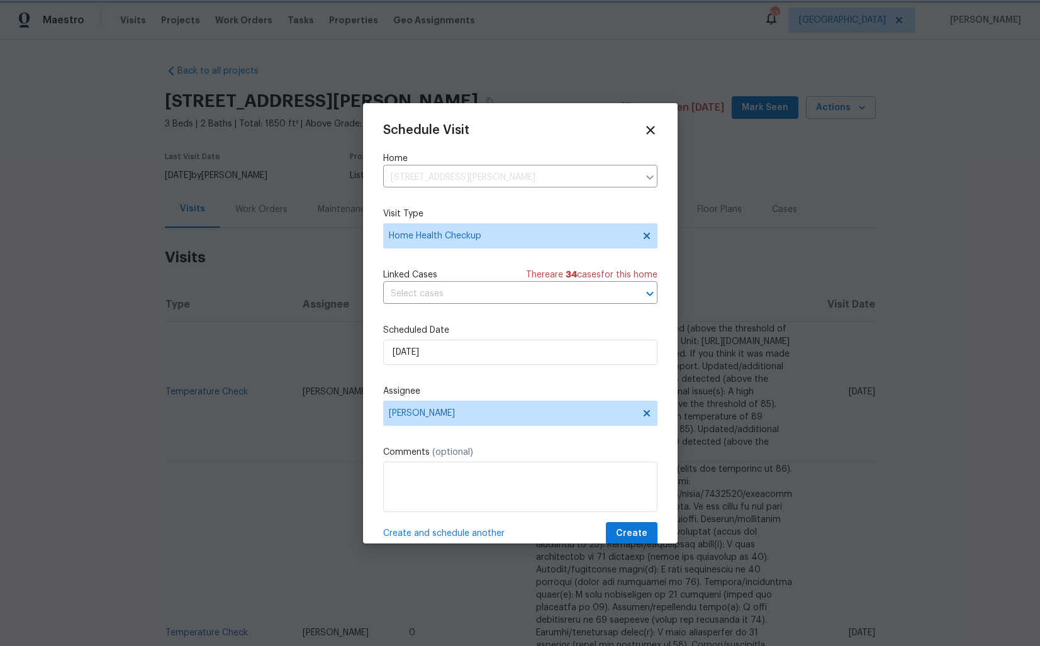
scroll to position [22, 0]
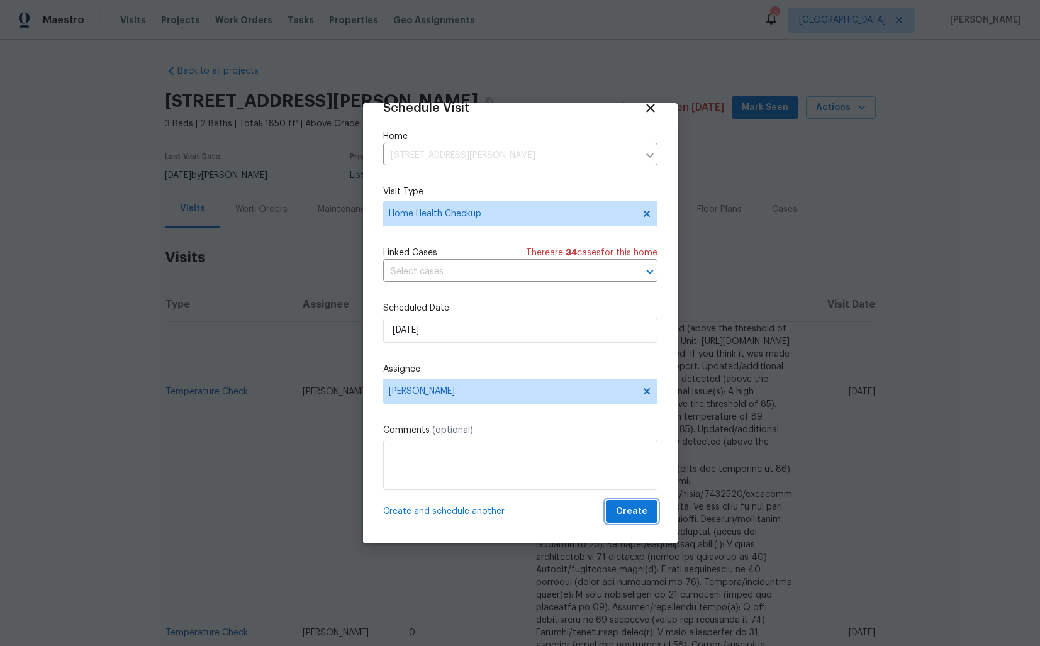
click at [621, 515] on span "Create" at bounding box center [631, 512] width 31 height 16
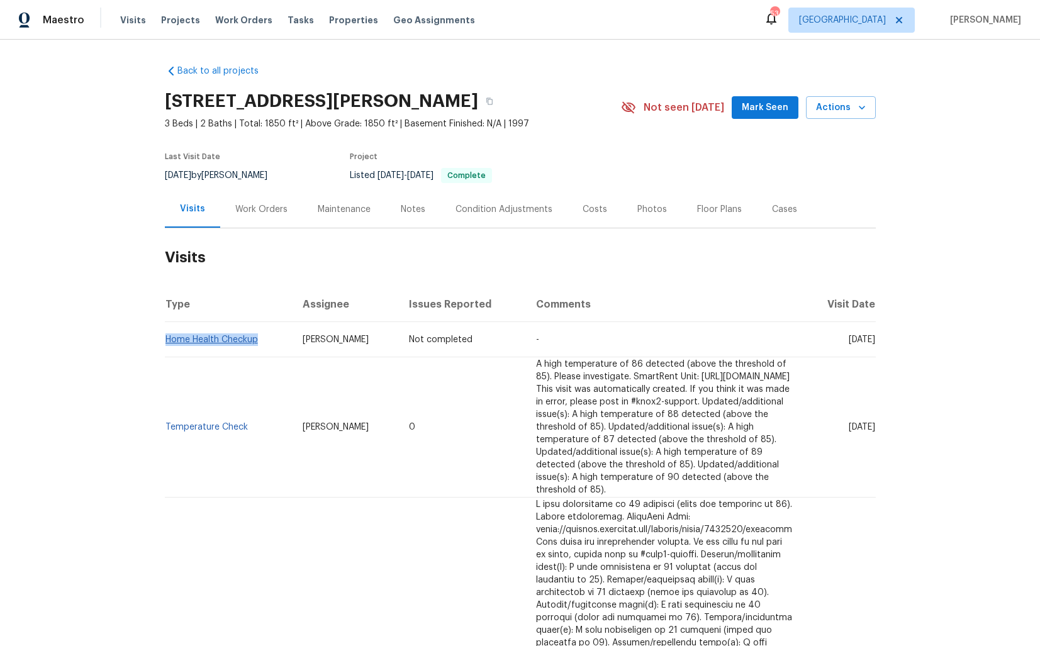
drag, startPoint x: 259, startPoint y: 339, endPoint x: 165, endPoint y: 339, distance: 93.8
click at [165, 339] on td "Home Health Checkup" at bounding box center [229, 339] width 128 height 35
copy link "Home Health Checkup"
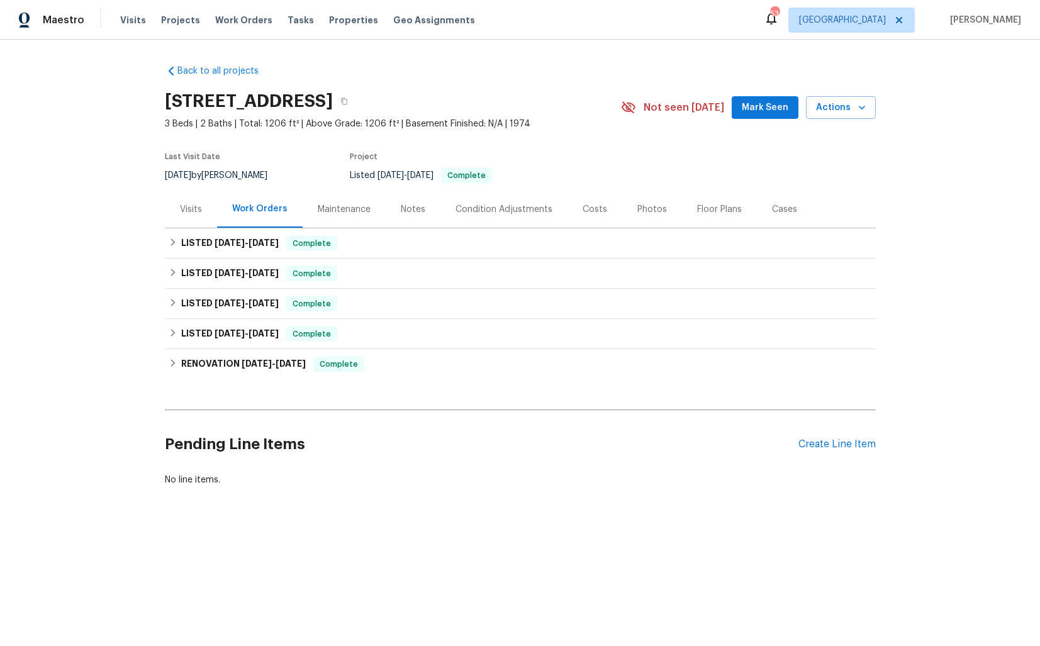
click at [187, 213] on div "Visits" at bounding box center [191, 209] width 22 height 13
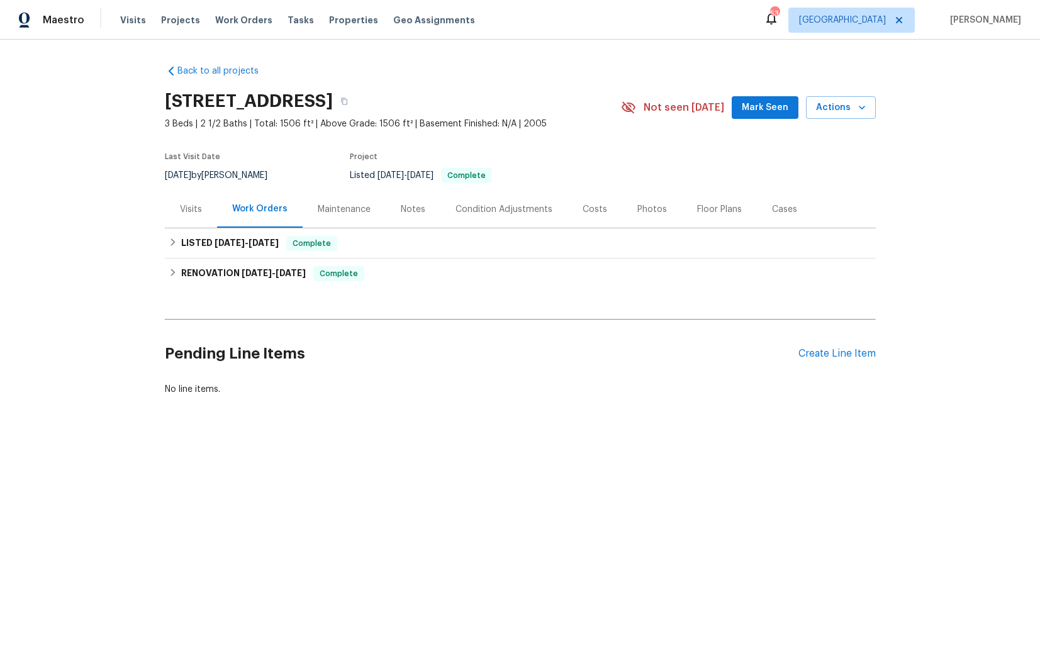
click at [186, 207] on div "Visits" at bounding box center [191, 209] width 22 height 13
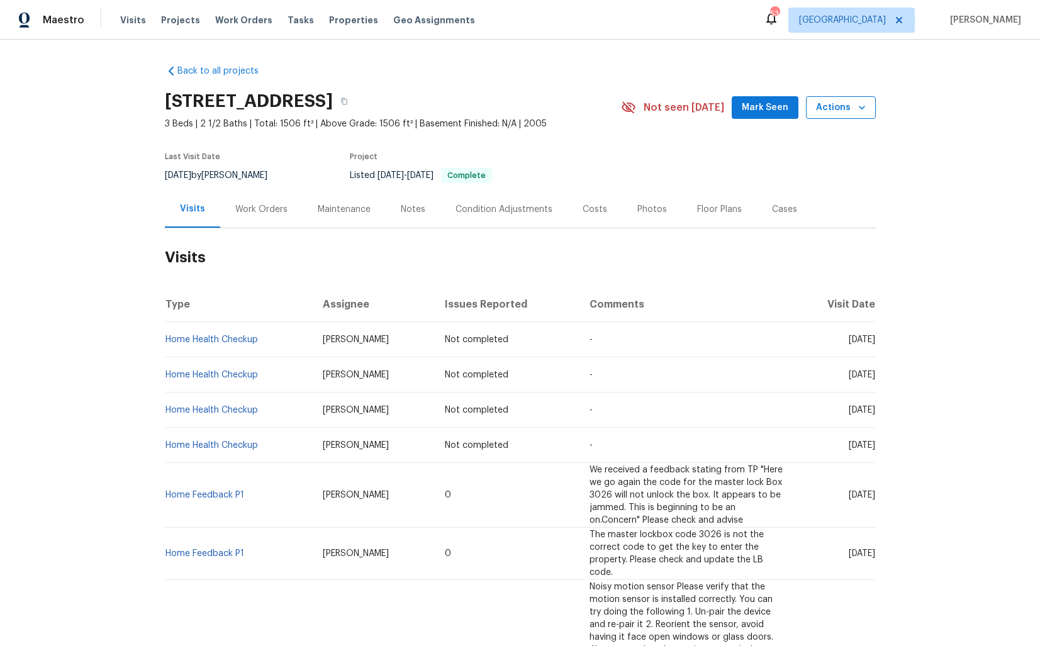
click at [835, 106] on span "Actions" at bounding box center [841, 108] width 50 height 16
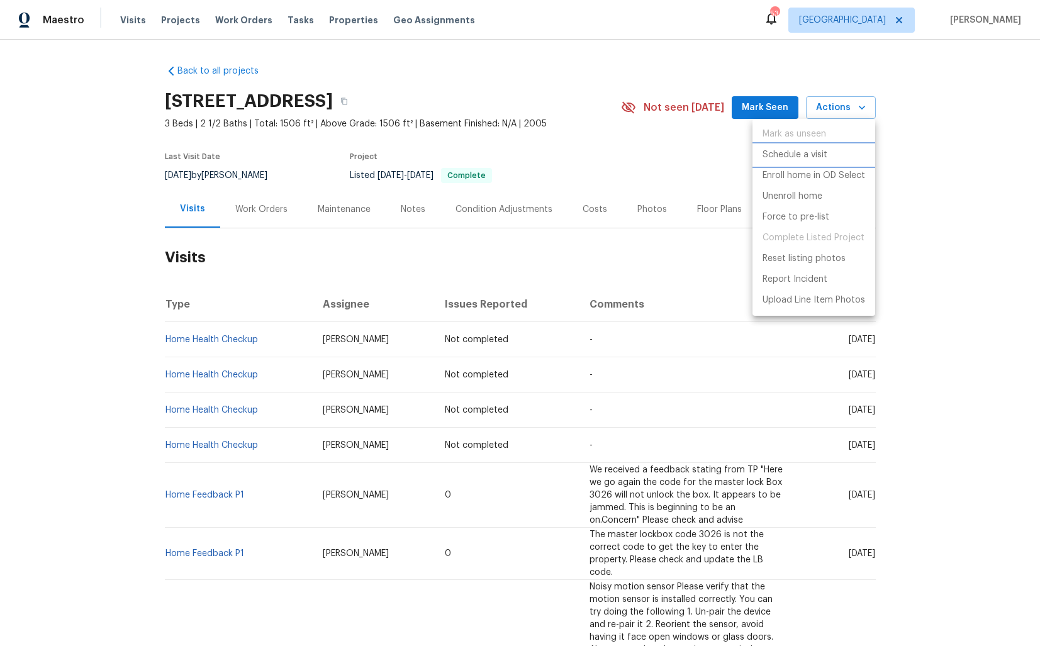
click at [807, 157] on p "Schedule a visit" at bounding box center [795, 155] width 65 height 13
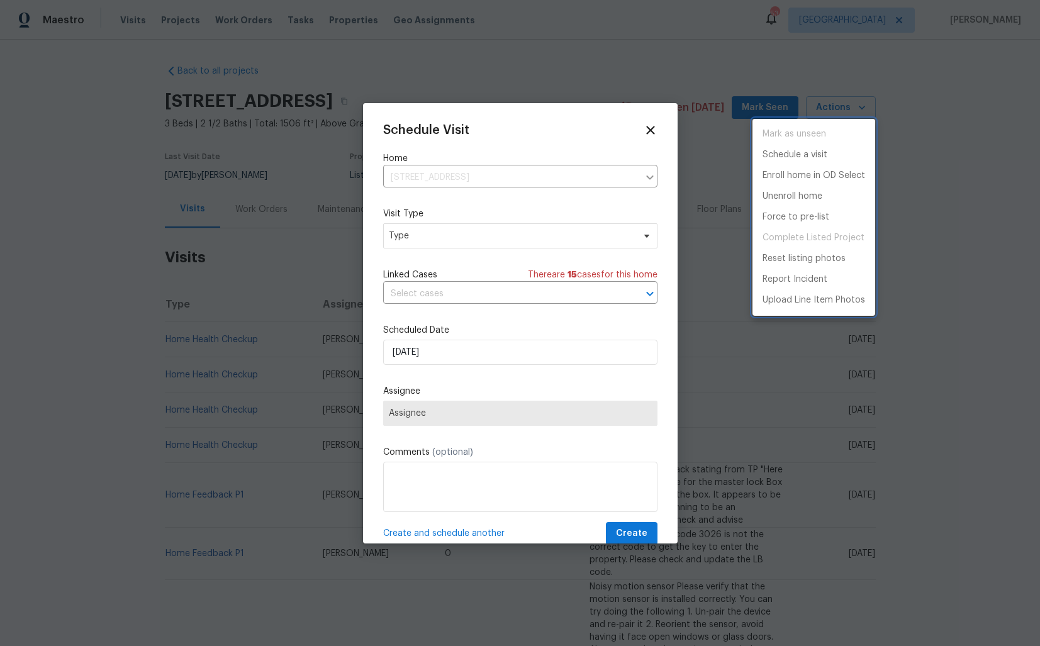
click at [415, 246] on div at bounding box center [520, 323] width 1040 height 646
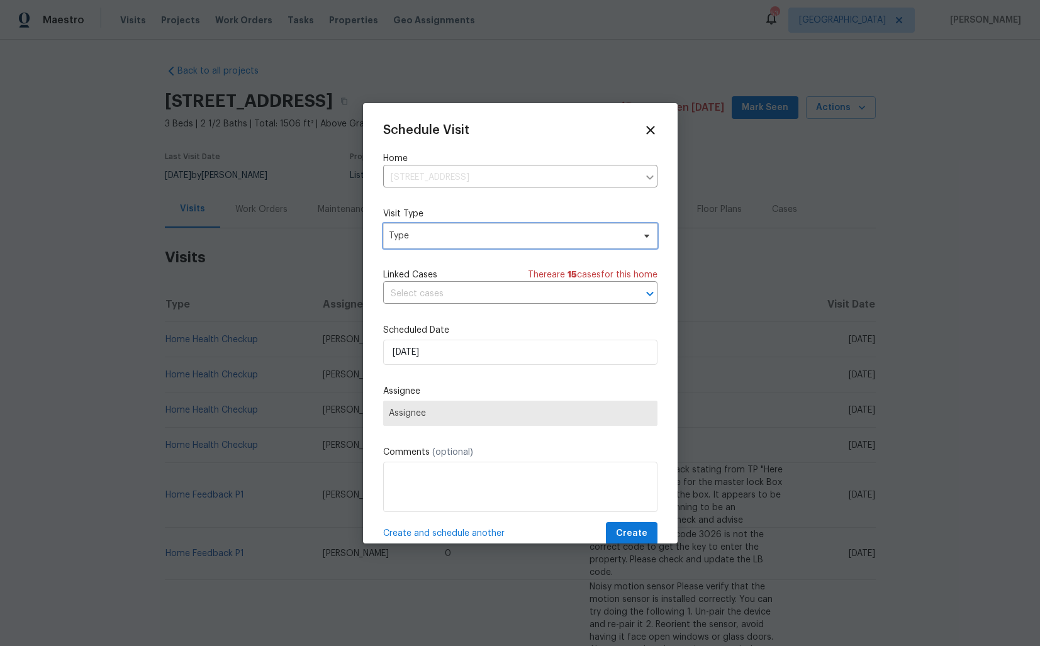
click at [434, 238] on span "Type" at bounding box center [511, 236] width 245 height 13
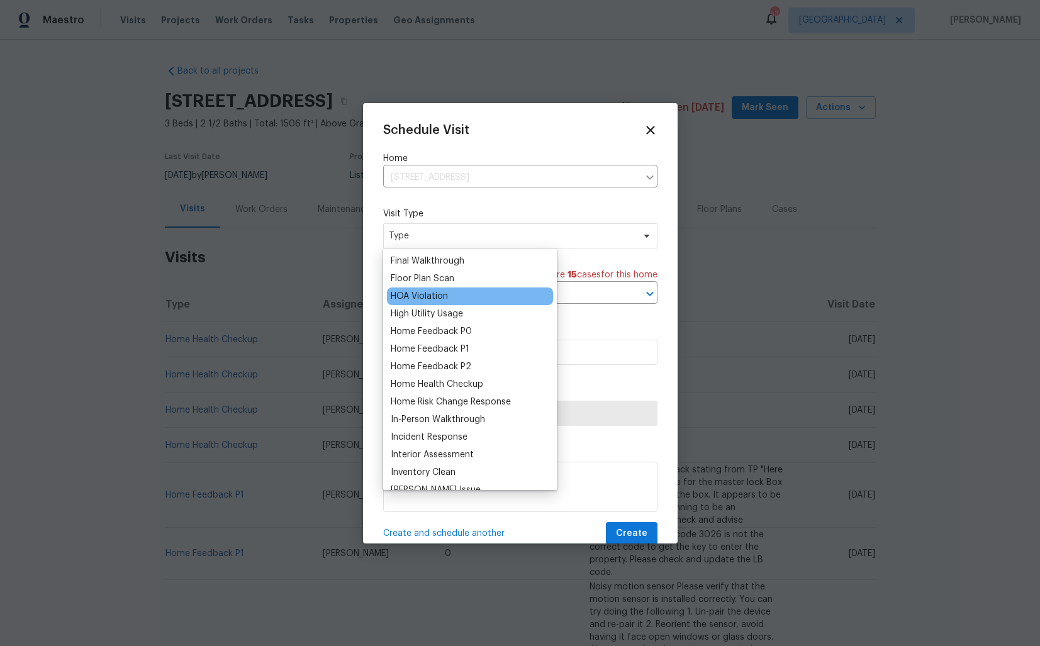
scroll to position [338, 0]
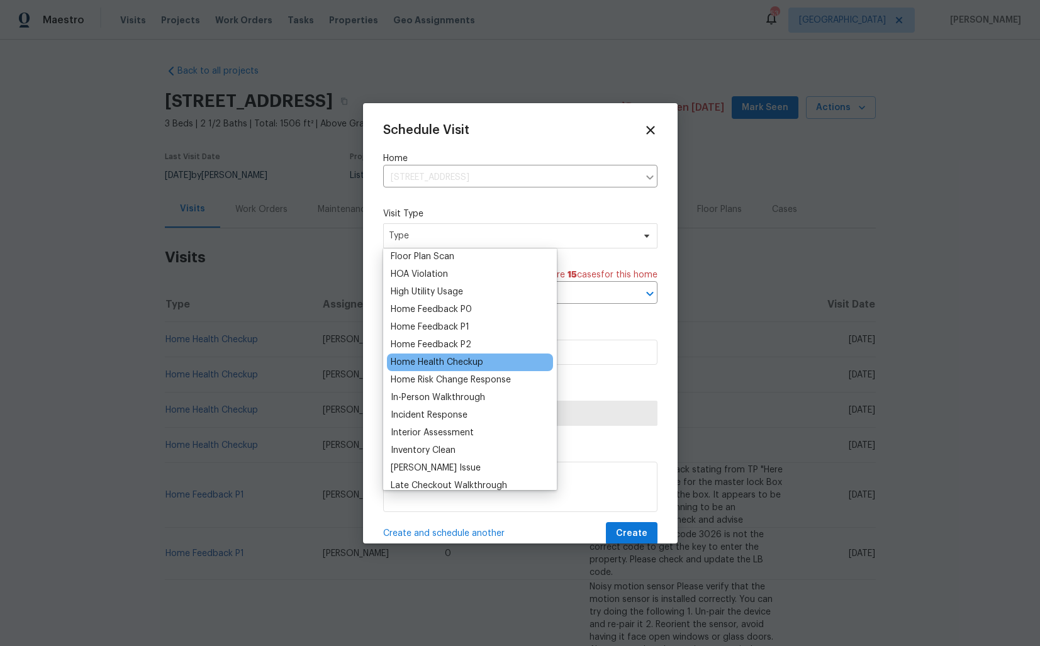
click at [428, 361] on div "Home Health Checkup" at bounding box center [437, 362] width 93 height 13
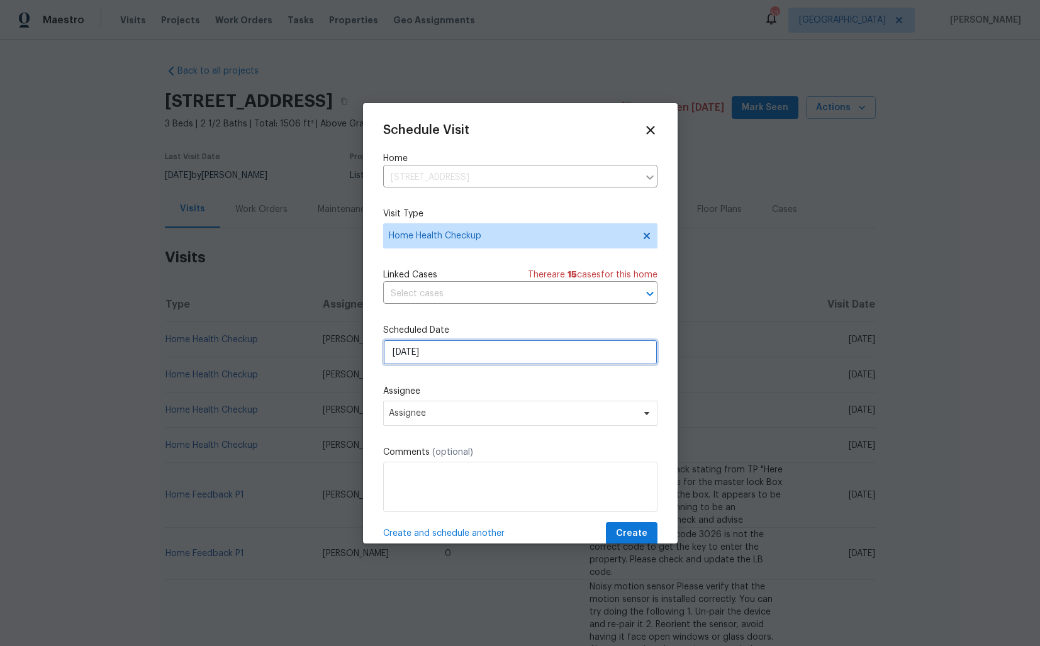
click at [480, 359] on input "[DATE]" at bounding box center [520, 352] width 274 height 25
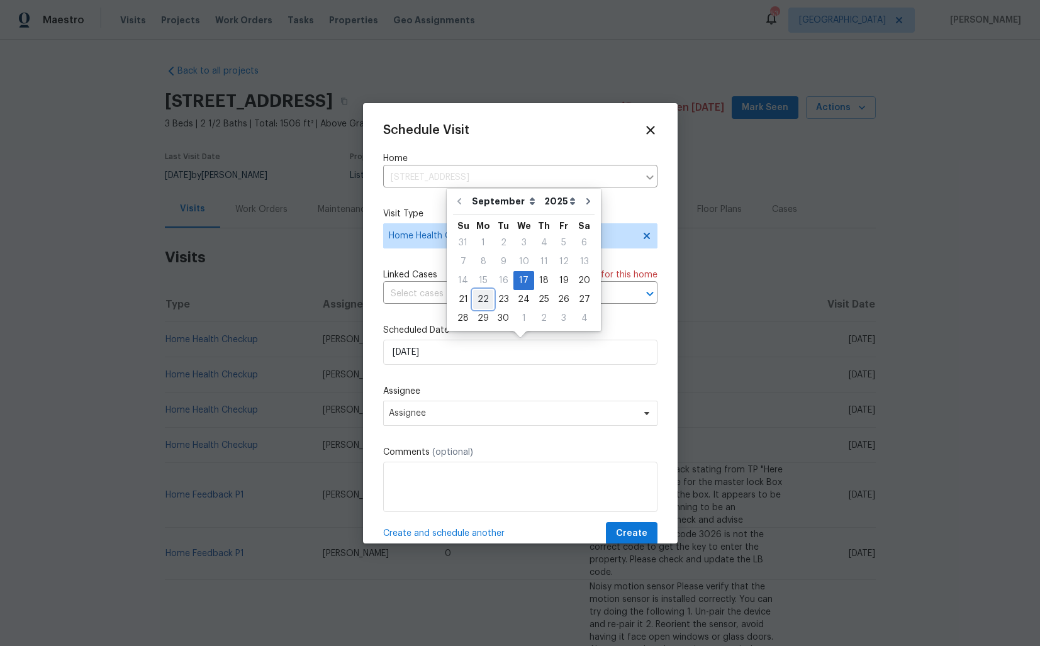
click at [480, 298] on div "22" at bounding box center [483, 300] width 20 height 18
type input "[DATE]"
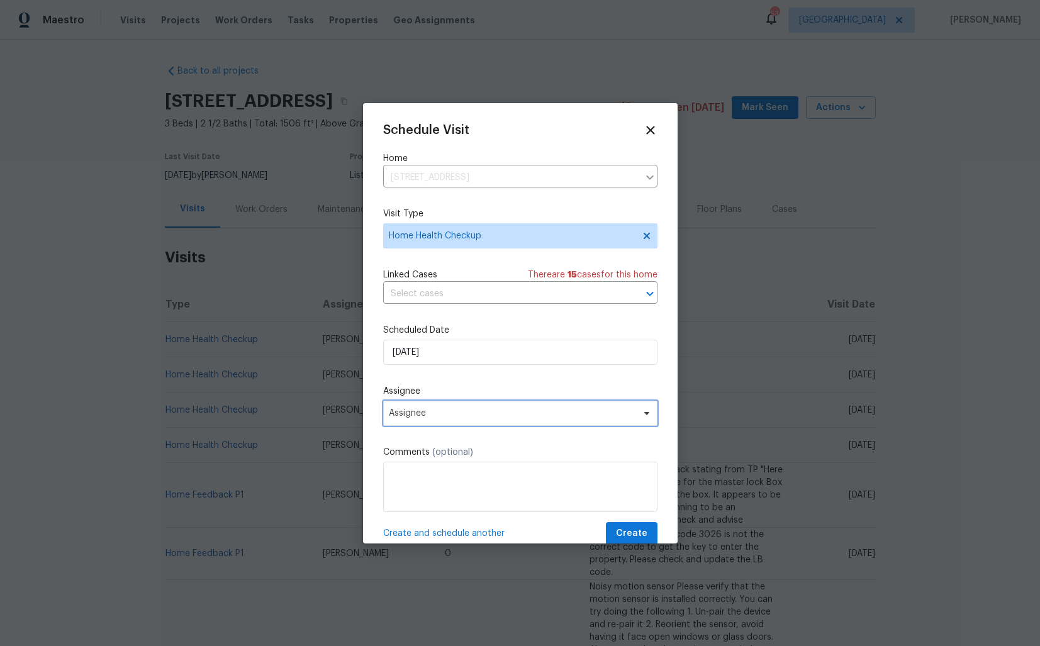
click at [462, 410] on span "Assignee" at bounding box center [512, 413] width 247 height 10
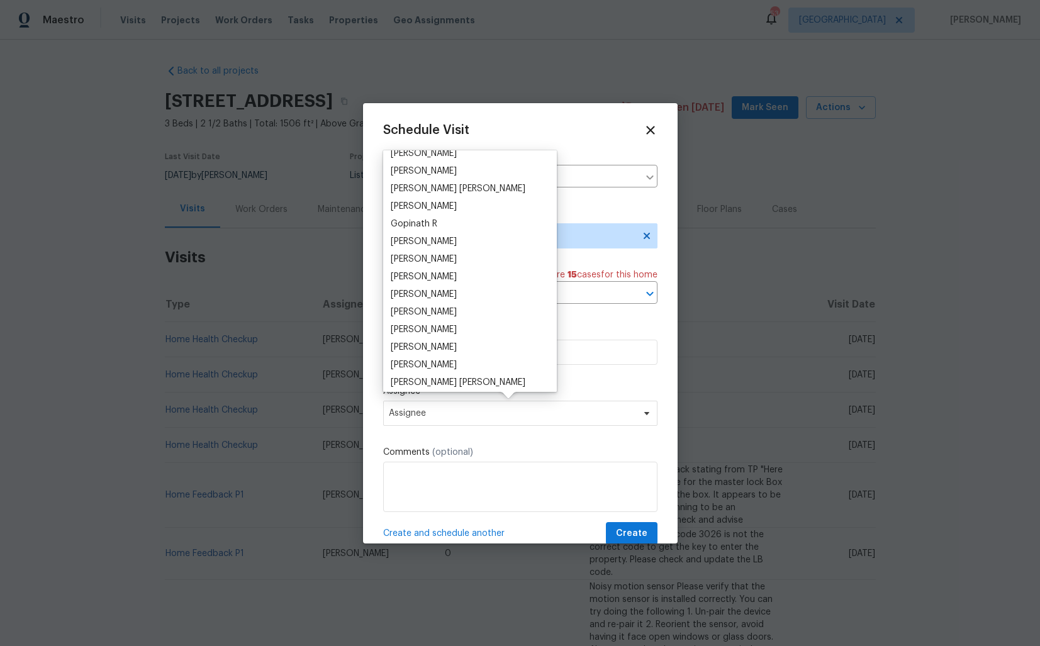
scroll to position [0, 0]
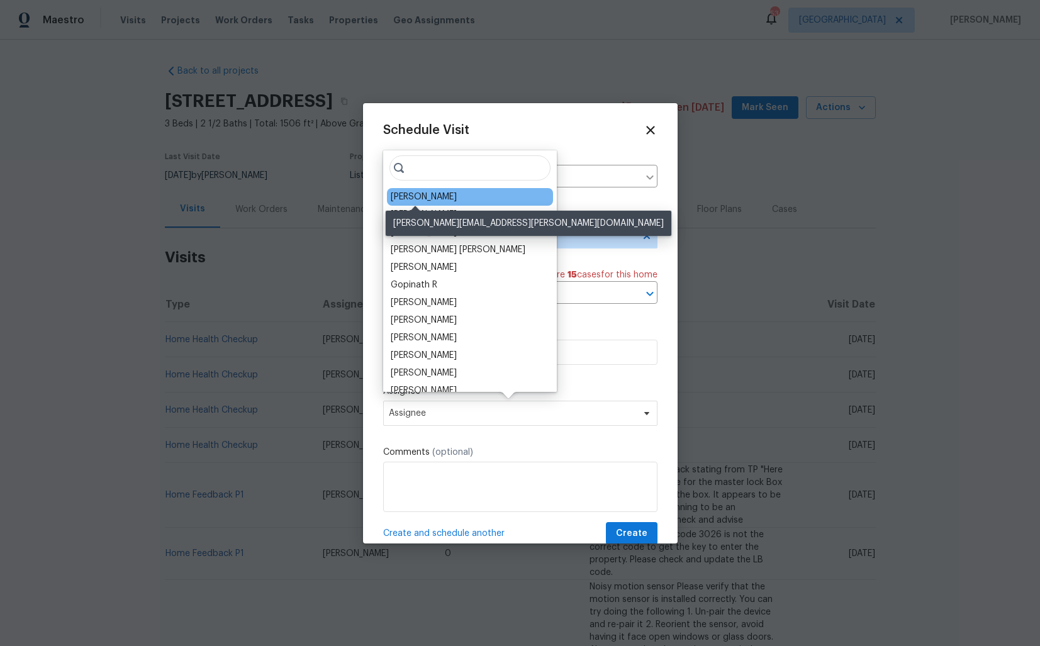
click at [416, 194] on div "[PERSON_NAME]" at bounding box center [424, 197] width 66 height 13
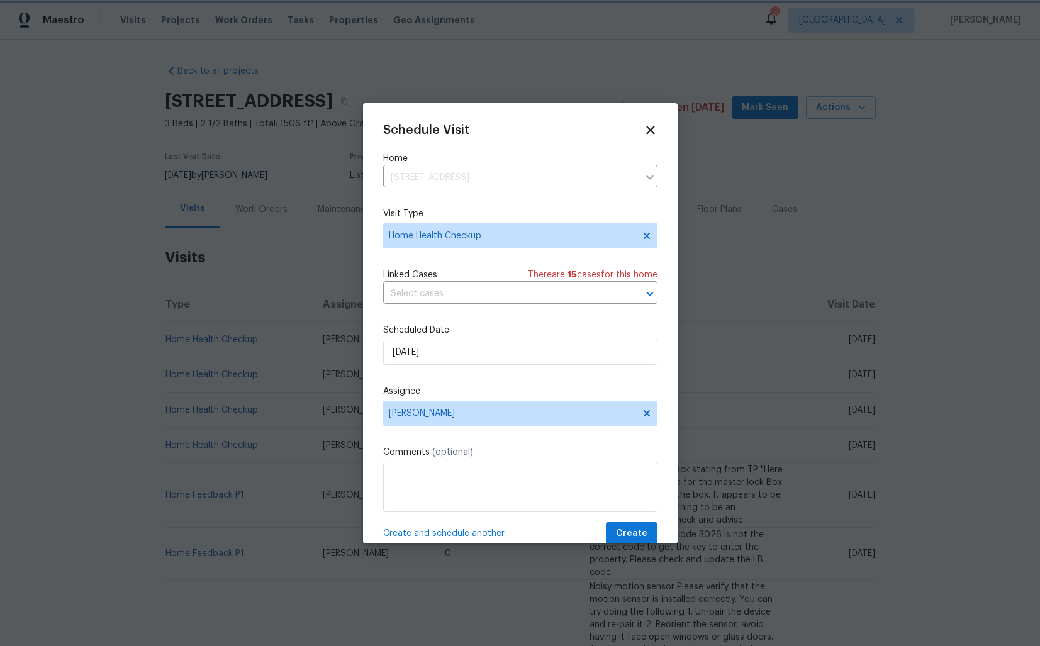
scroll to position [22, 0]
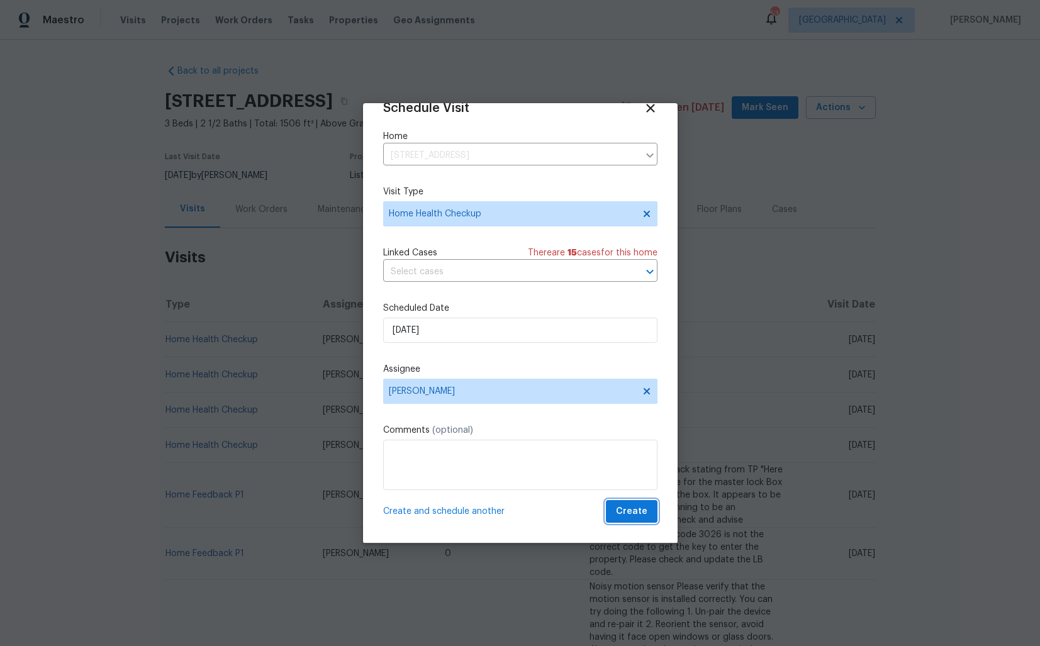
click at [624, 514] on span "Create" at bounding box center [631, 512] width 31 height 16
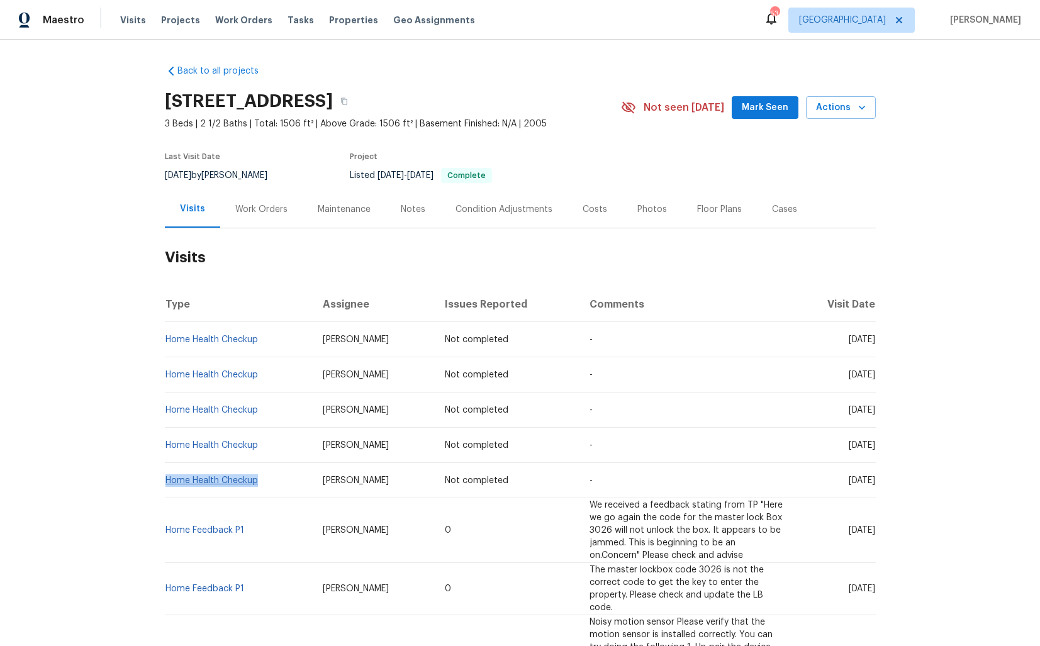
drag, startPoint x: 261, startPoint y: 481, endPoint x: 165, endPoint y: 481, distance: 95.7
click at [165, 481] on td "Home Health Checkup" at bounding box center [239, 480] width 149 height 35
copy link "Home Health Checkup"
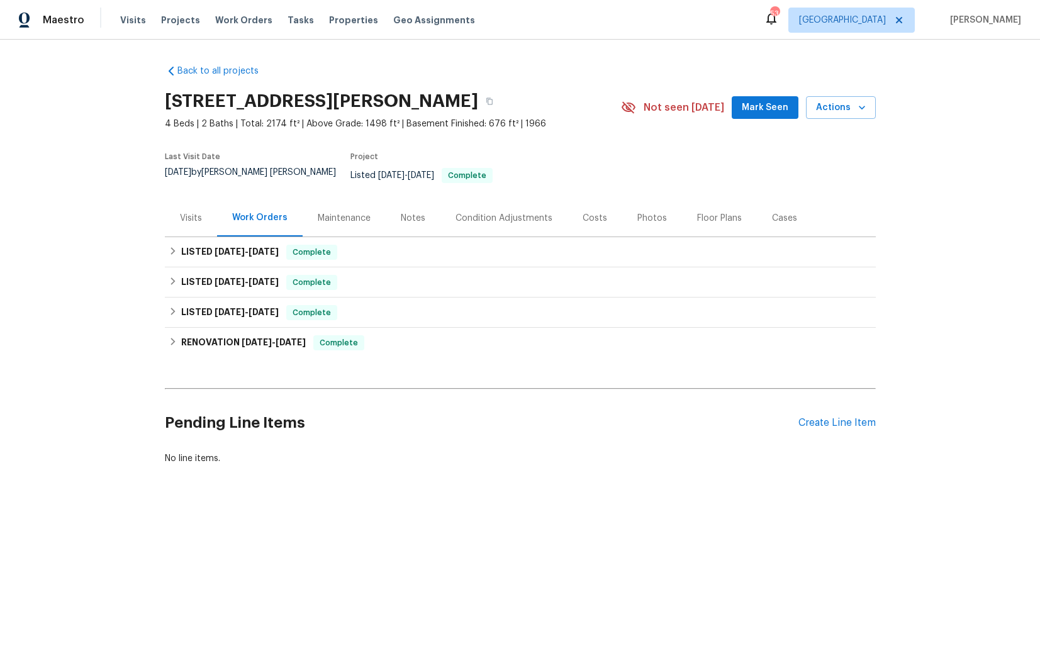
click at [186, 213] on div "Visits" at bounding box center [191, 218] width 22 height 13
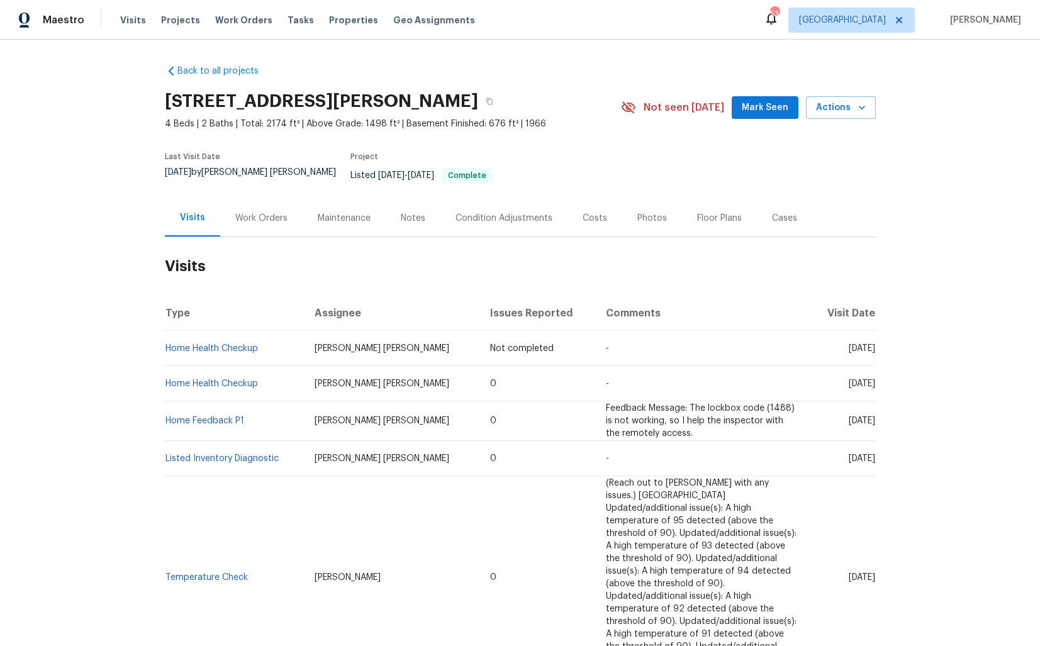
scroll to position [25, 0]
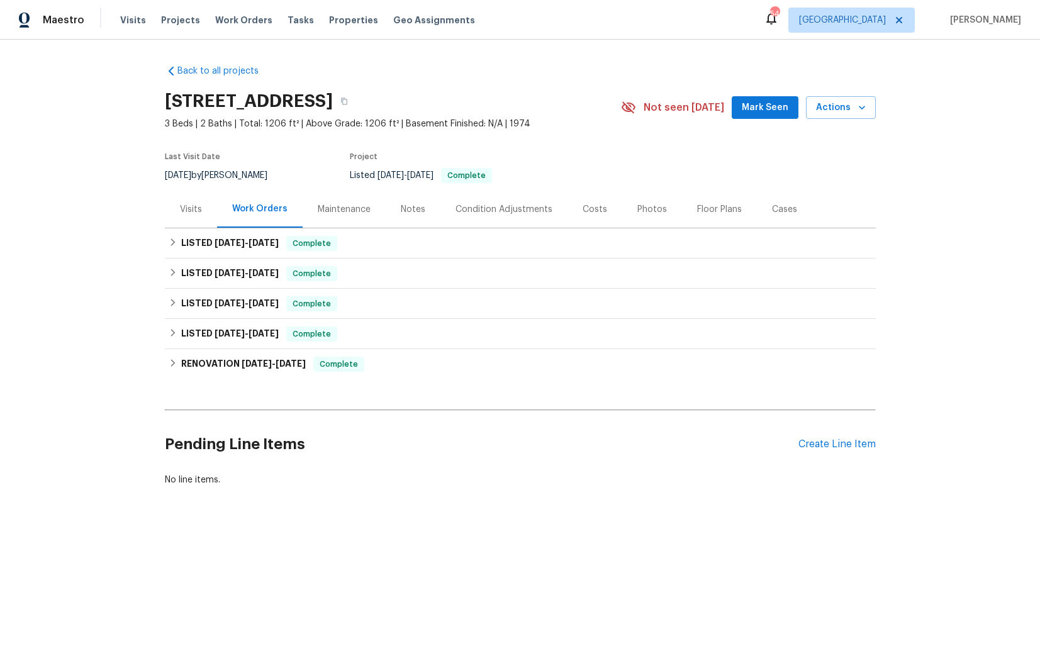
click at [188, 199] on div "Visits" at bounding box center [191, 209] width 52 height 37
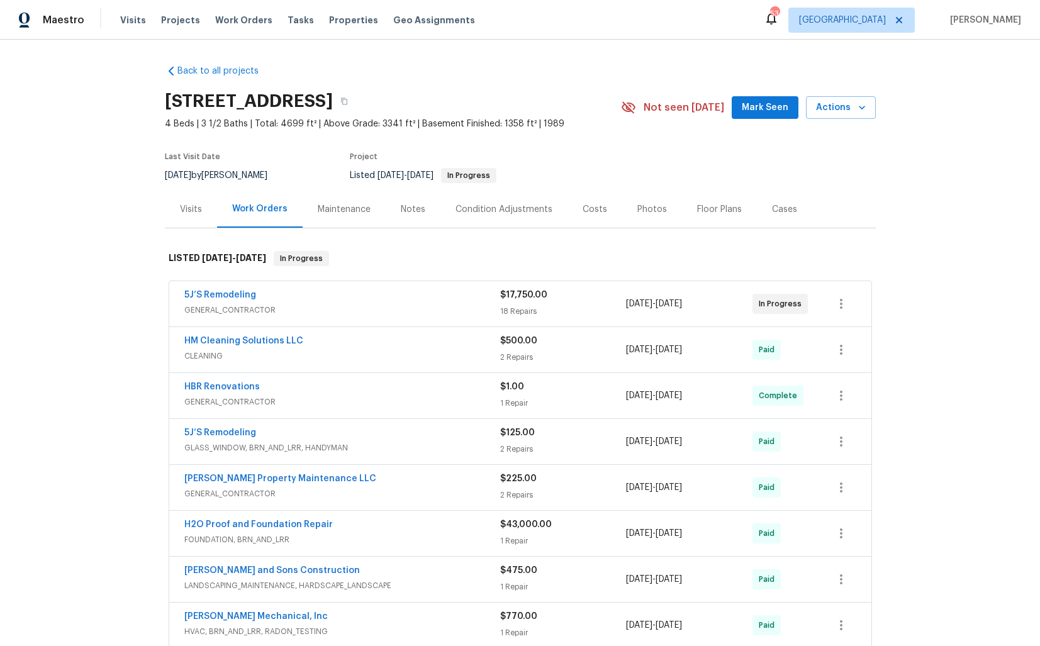
click at [183, 213] on div "Visits" at bounding box center [191, 209] width 22 height 13
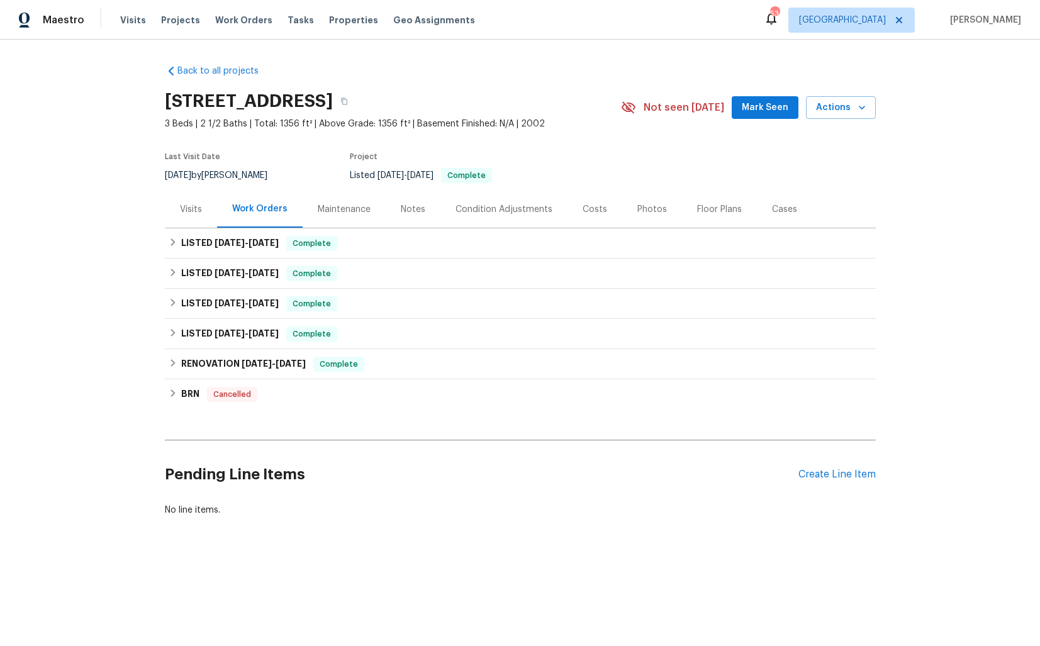
click at [176, 209] on div "Visits" at bounding box center [191, 209] width 52 height 37
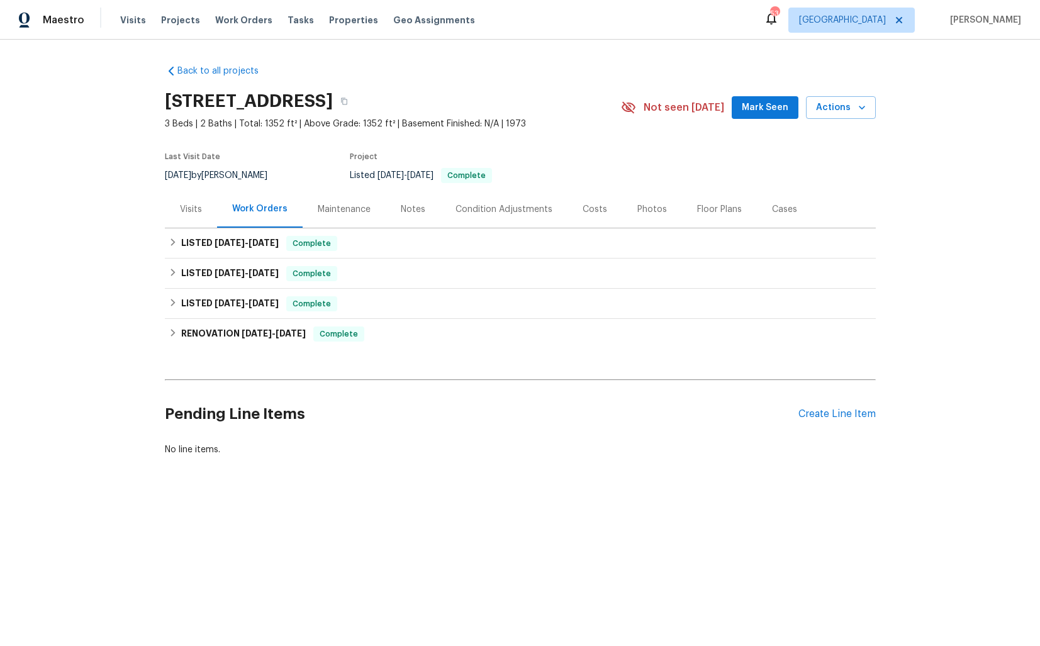
click at [195, 208] on div "Visits" at bounding box center [191, 209] width 22 height 13
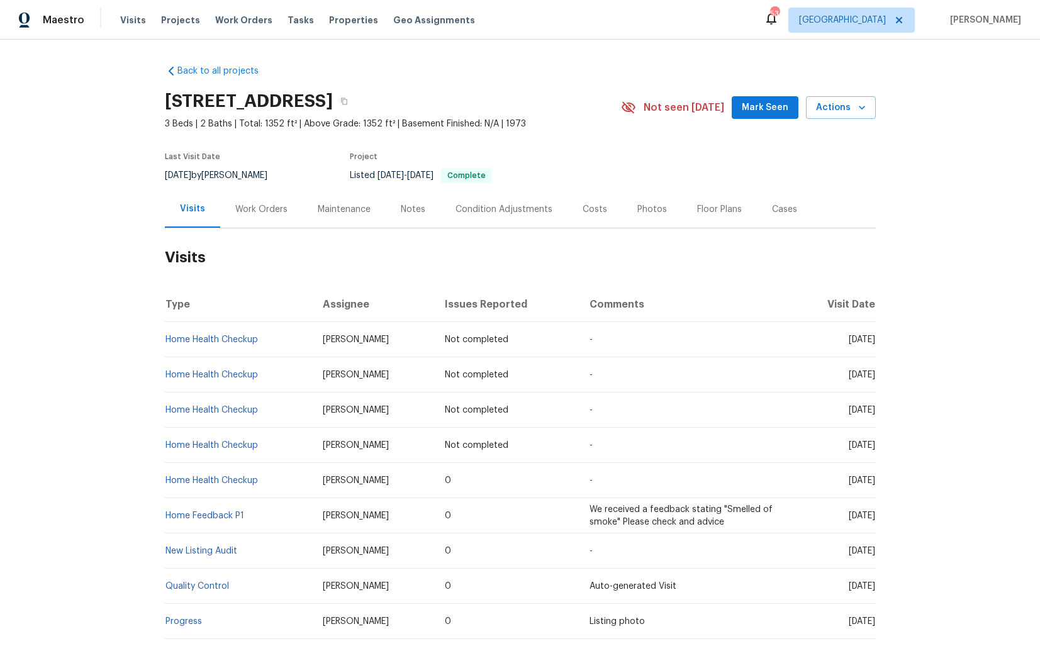
click at [257, 210] on div "Work Orders" at bounding box center [261, 209] width 52 height 13
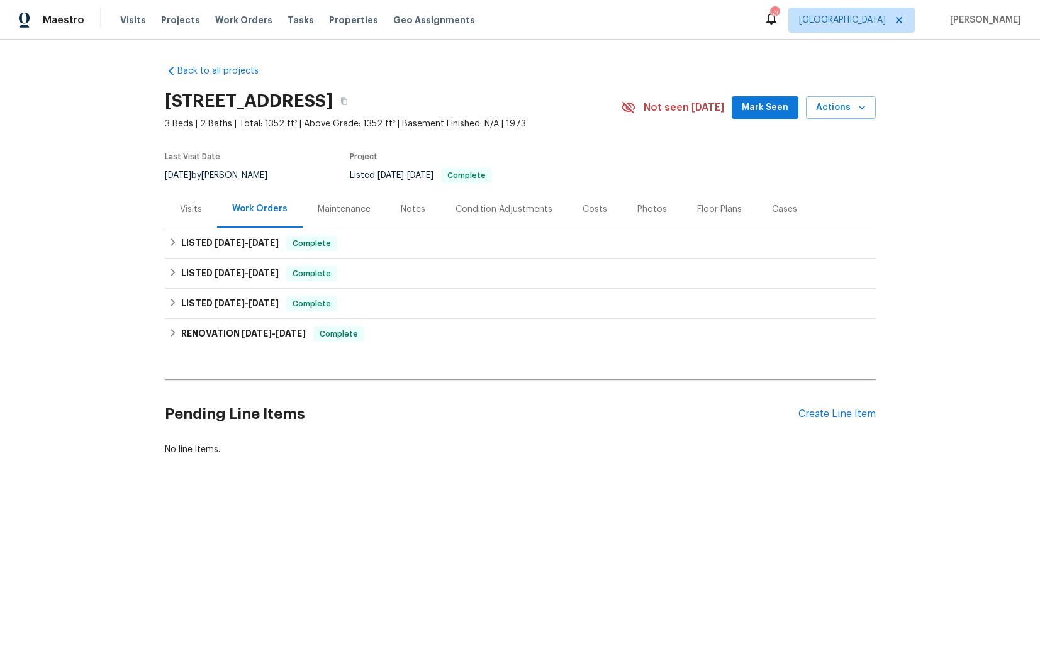
click at [191, 214] on div "Visits" at bounding box center [191, 209] width 22 height 13
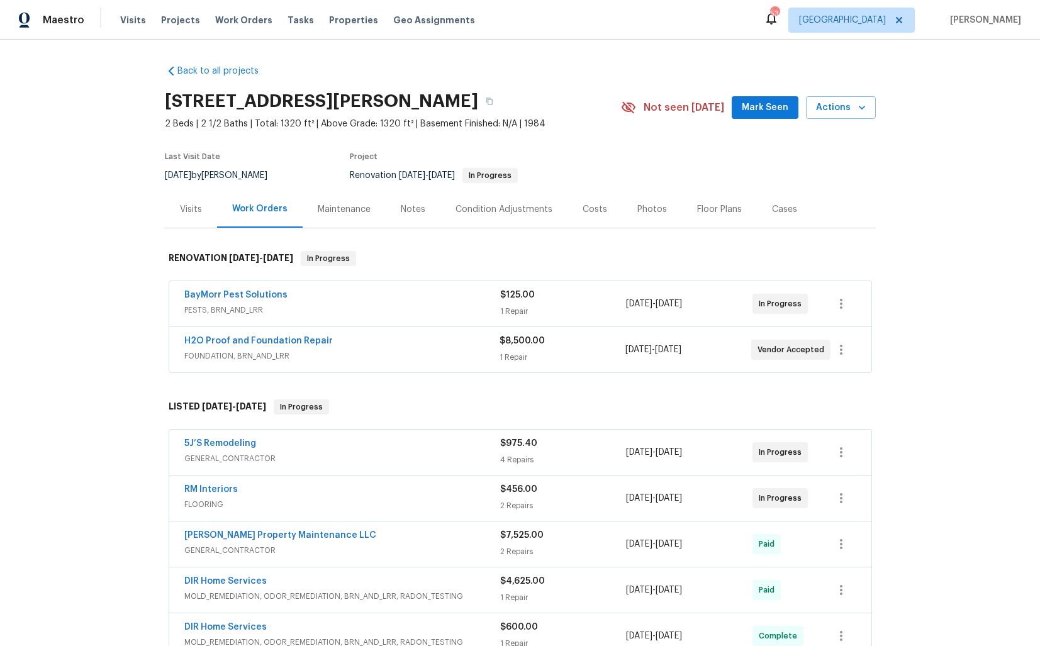
click at [197, 215] on div "Visits" at bounding box center [191, 209] width 52 height 37
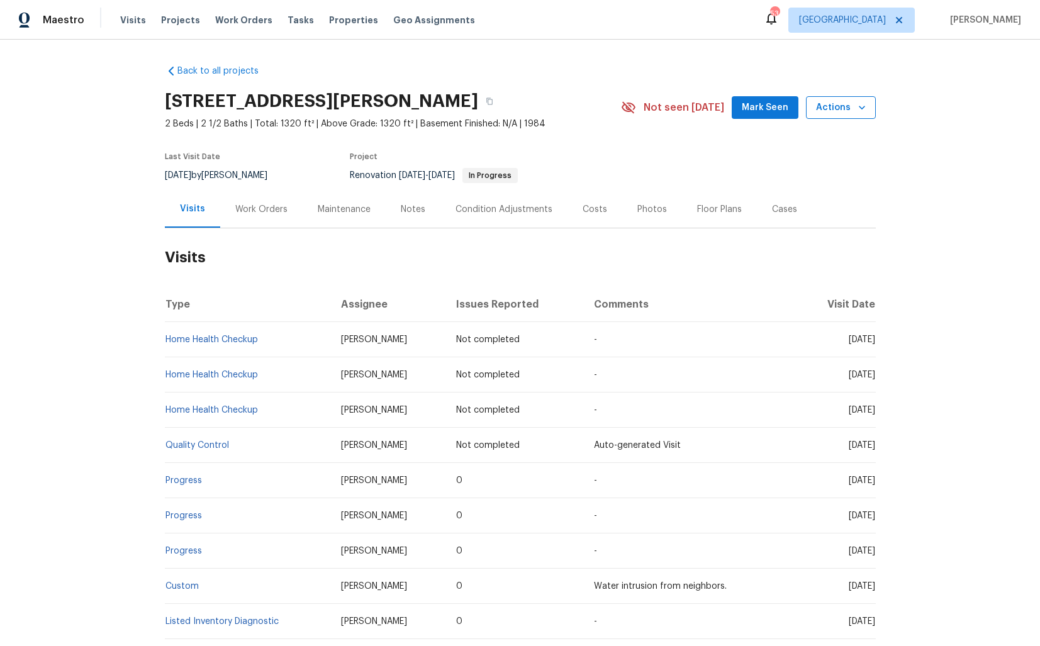
click at [827, 114] on span "Actions" at bounding box center [841, 108] width 50 height 16
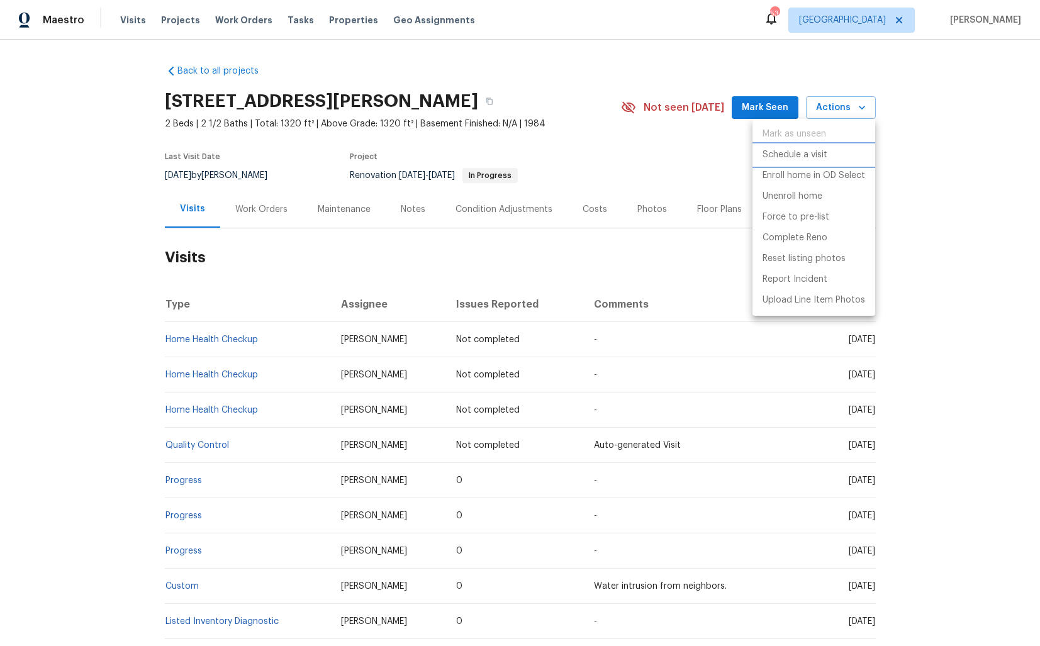
click at [773, 150] on p "Schedule a visit" at bounding box center [795, 155] width 65 height 13
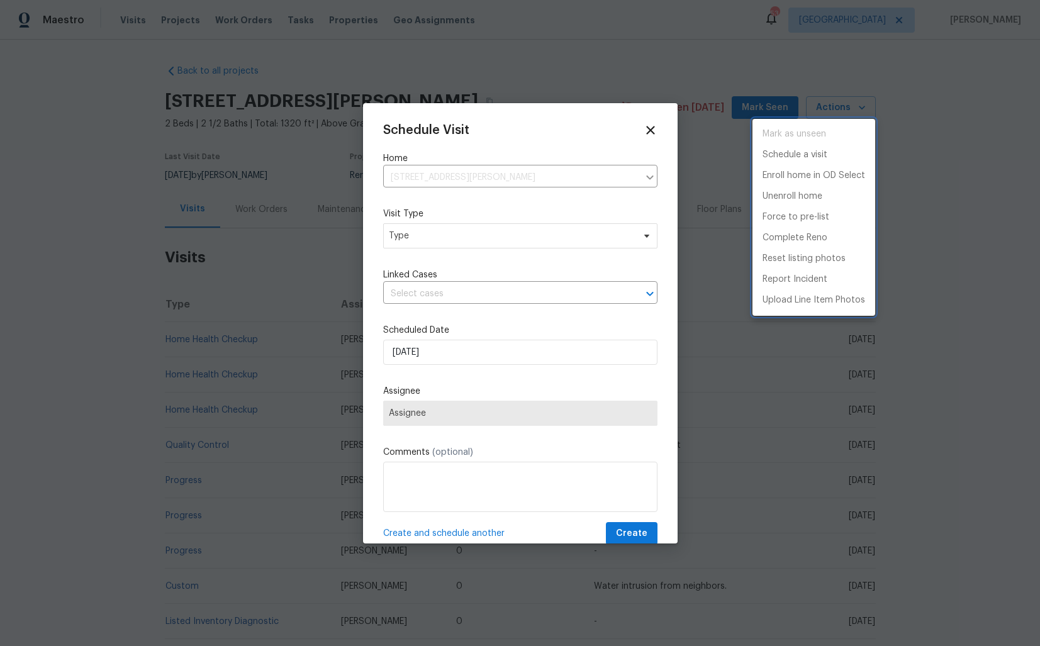
click at [422, 239] on div at bounding box center [520, 323] width 1040 height 646
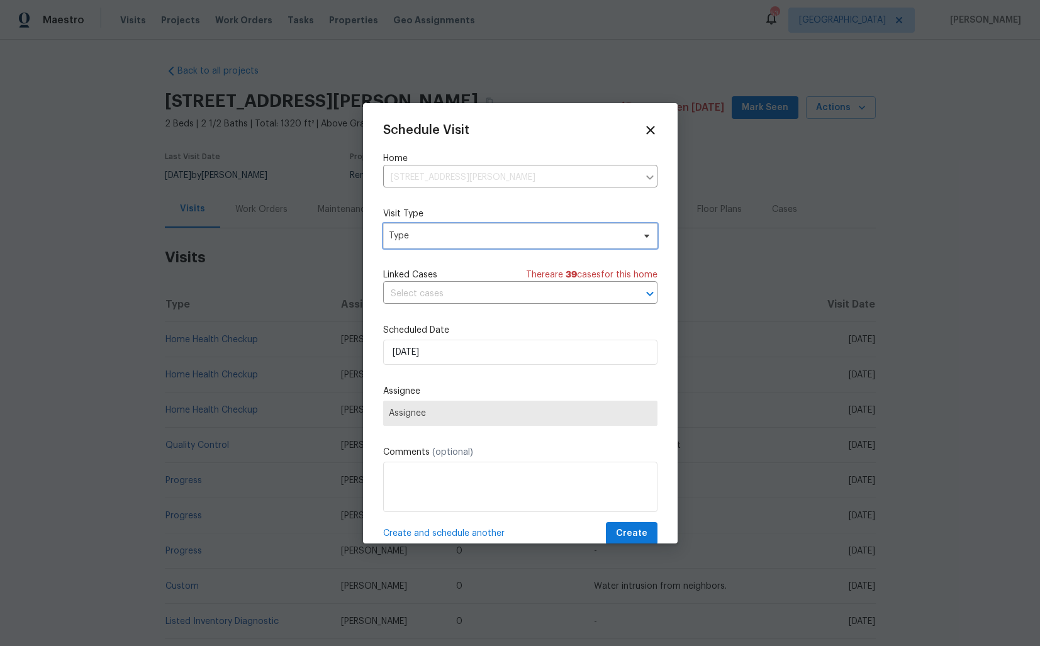
click at [450, 237] on span "Type" at bounding box center [511, 236] width 245 height 13
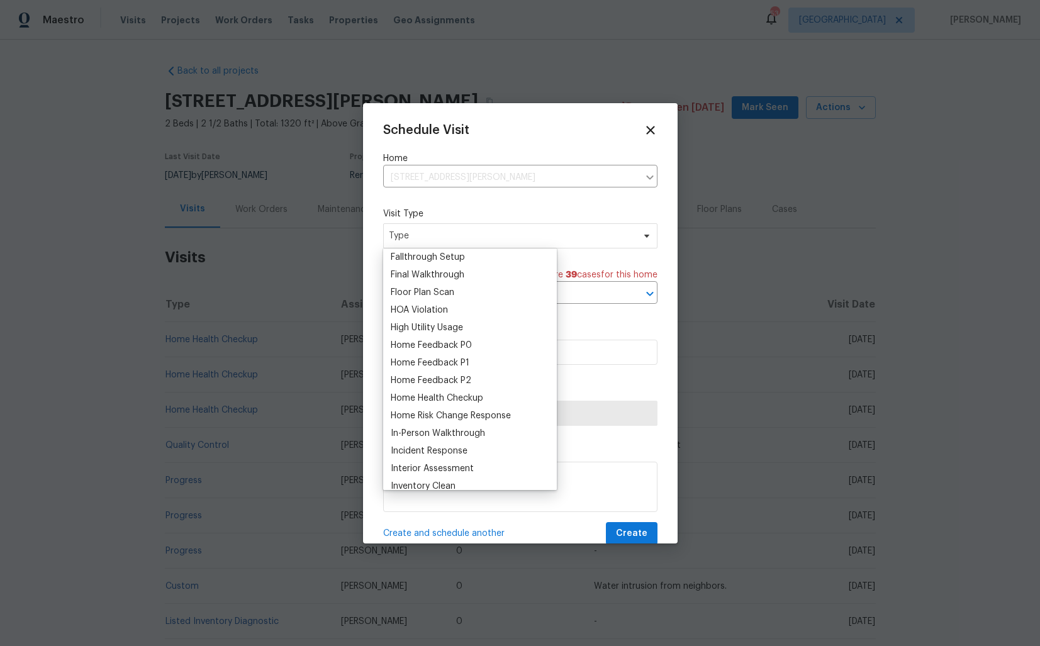
scroll to position [307, 0]
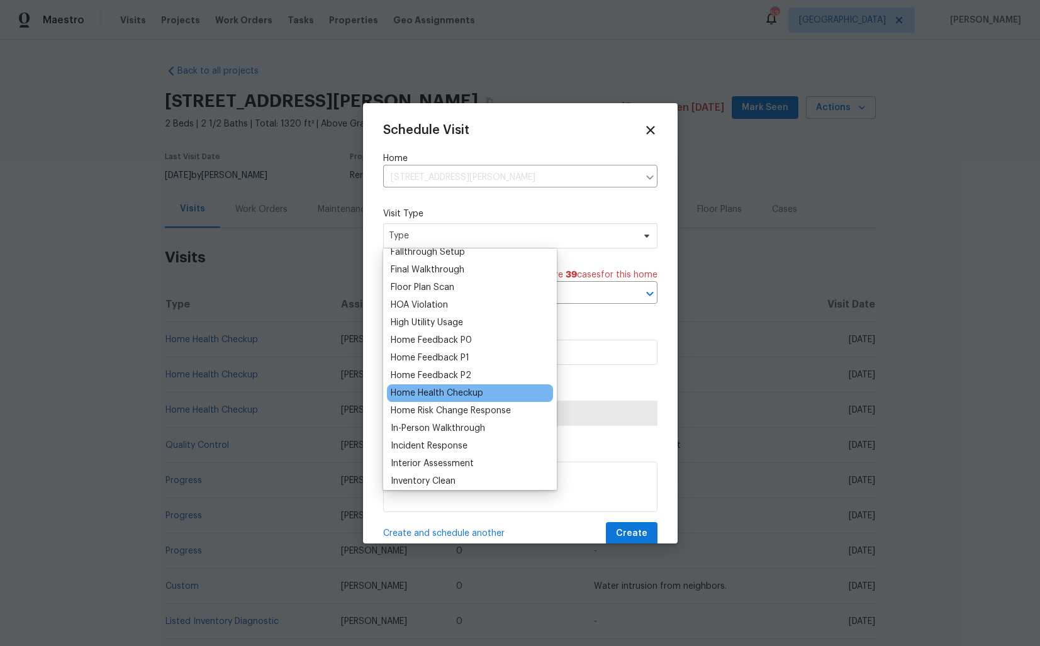
click at [426, 398] on div "Home Health Checkup" at bounding box center [437, 393] width 93 height 13
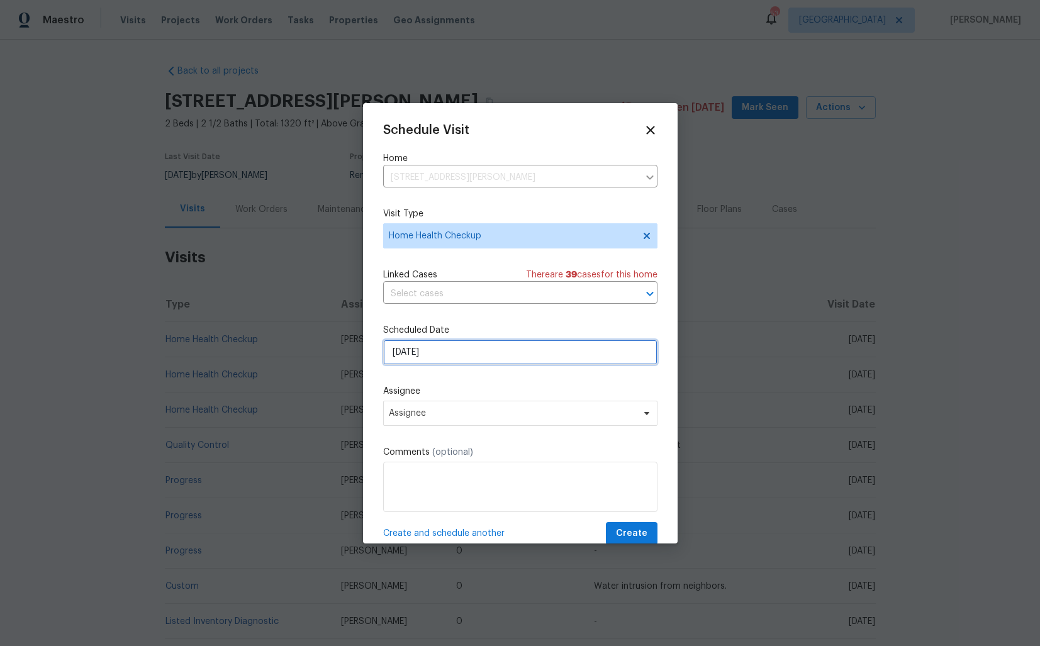
click at [453, 352] on input "[DATE]" at bounding box center [520, 352] width 274 height 25
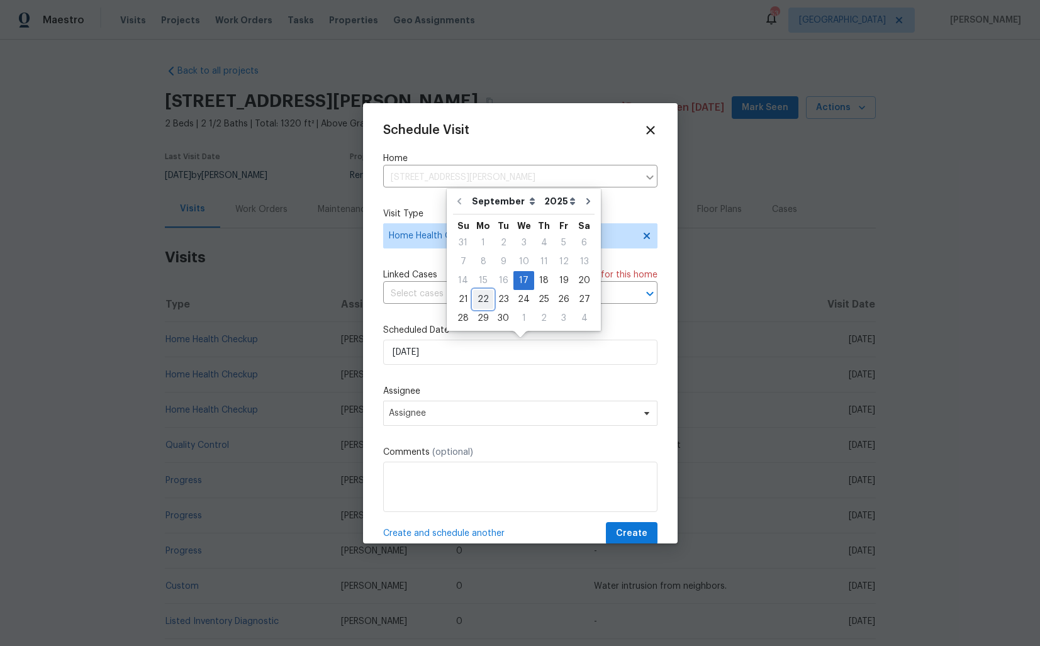
click at [489, 300] on div "22" at bounding box center [483, 300] width 20 height 18
type input "[DATE]"
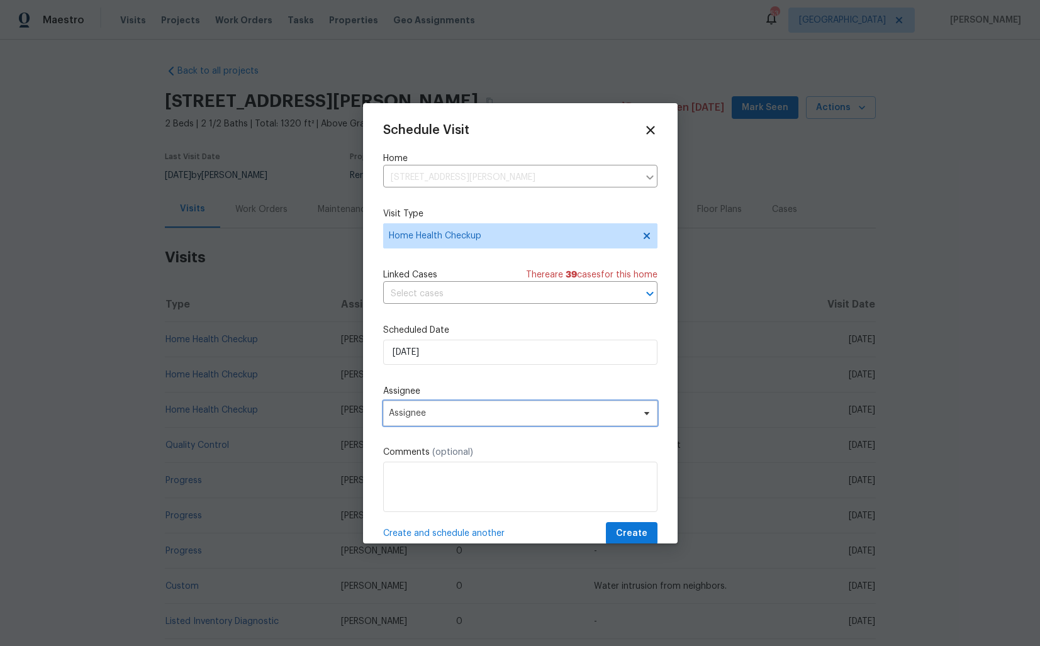
click at [459, 414] on span "Assignee" at bounding box center [512, 413] width 247 height 10
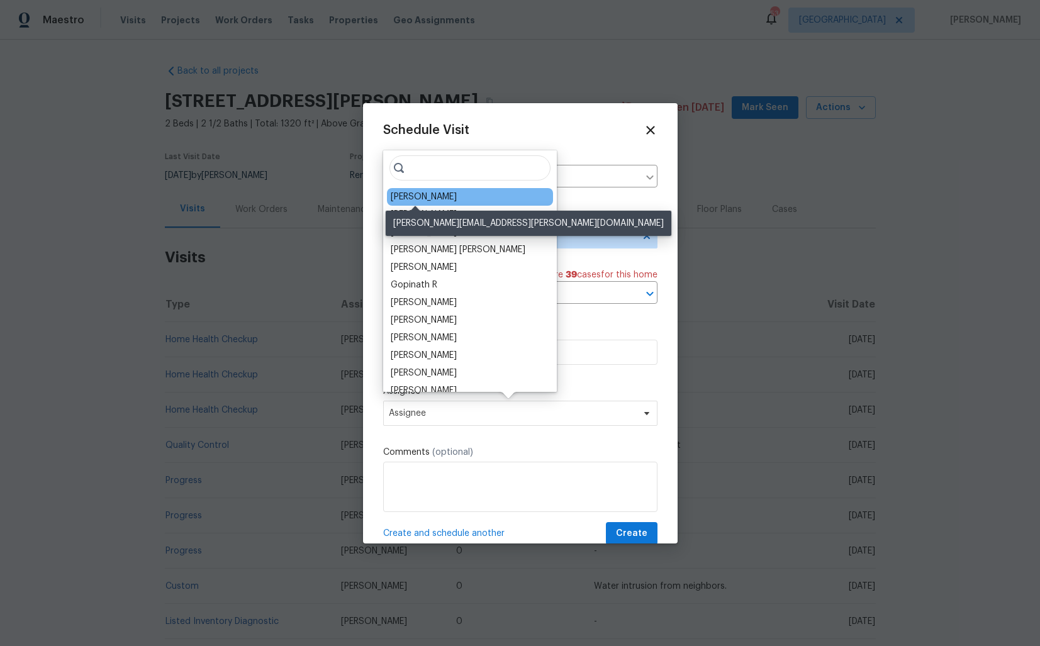
click at [408, 200] on div "[PERSON_NAME]" at bounding box center [424, 197] width 66 height 13
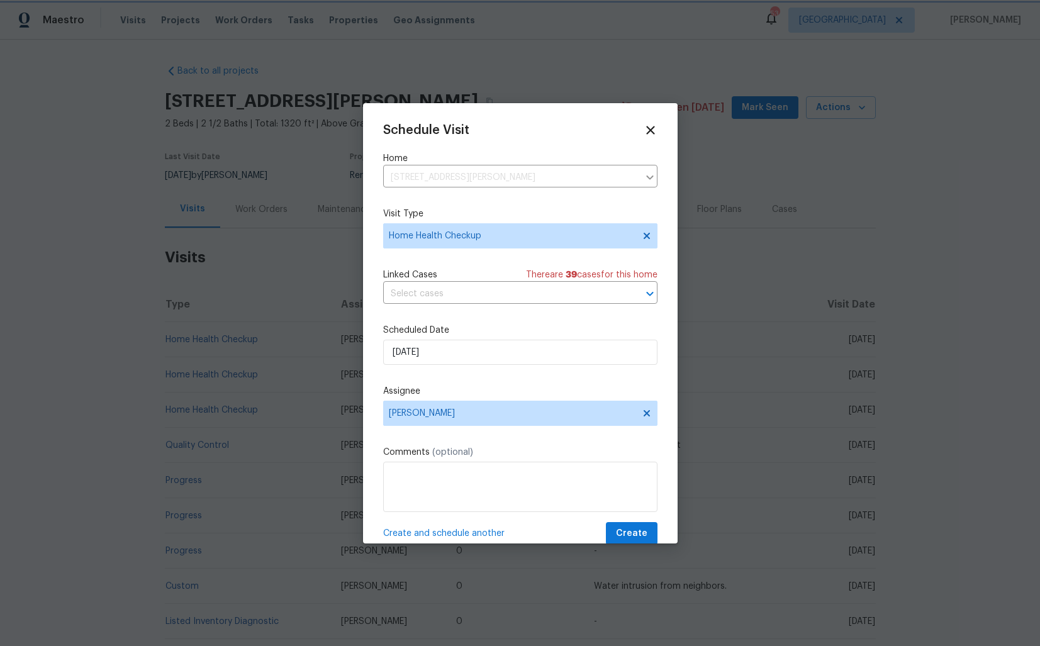
scroll to position [22, 0]
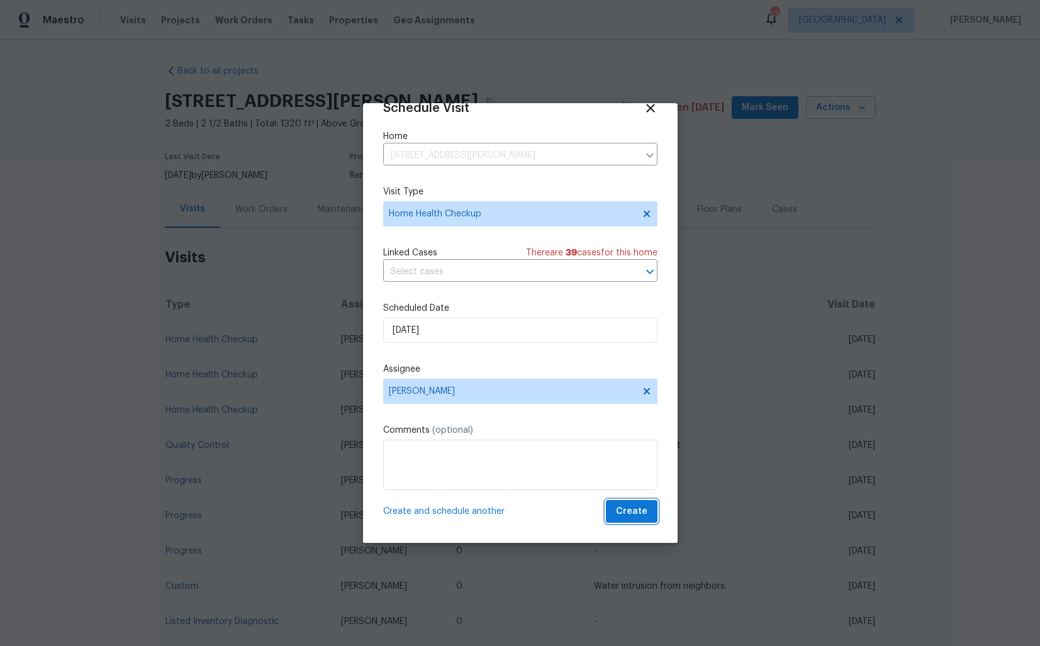
click at [626, 514] on span "Create" at bounding box center [631, 512] width 31 height 16
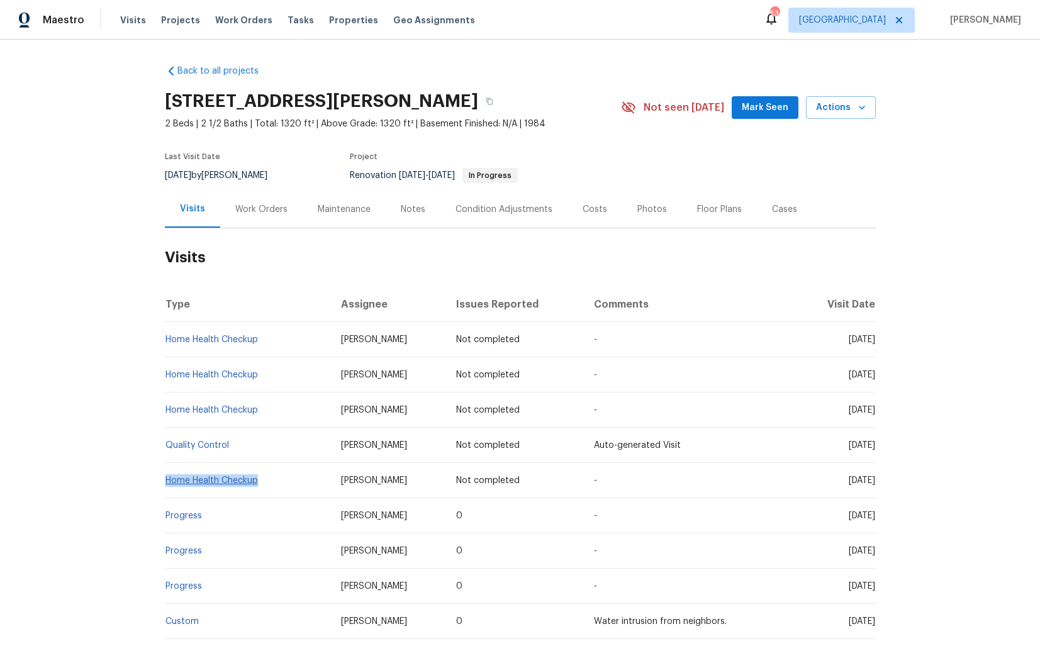
drag, startPoint x: 259, startPoint y: 481, endPoint x: 166, endPoint y: 481, distance: 93.8
click at [166, 481] on td "Home Health Checkup" at bounding box center [248, 480] width 166 height 35
copy link "Home Health Checkup"
click at [546, 477] on td "Not completed" at bounding box center [515, 480] width 138 height 35
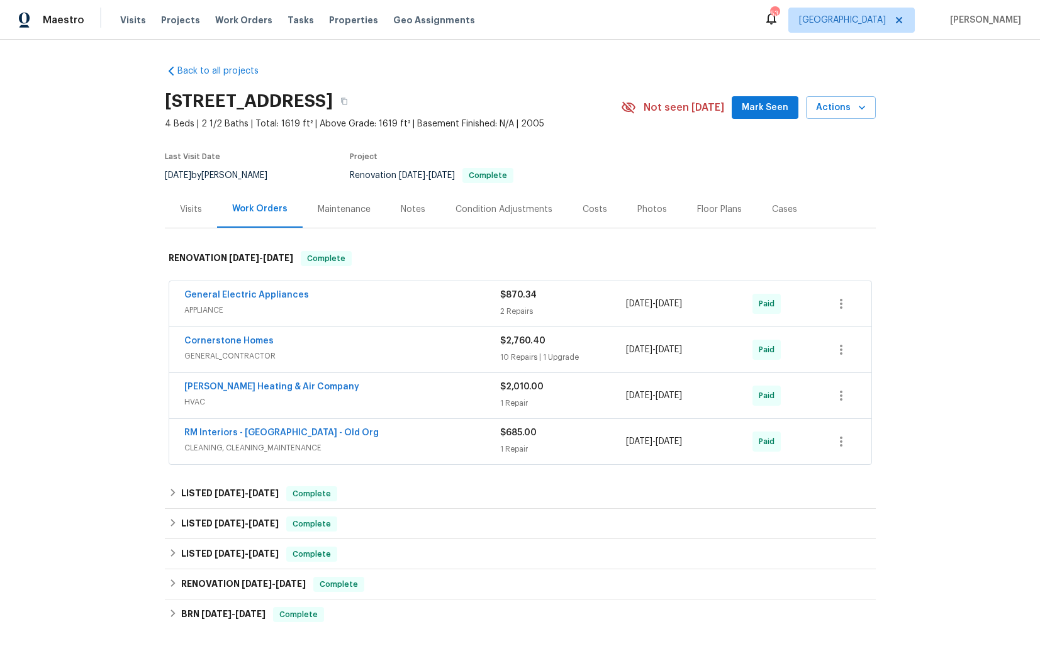
click at [177, 216] on div "Visits" at bounding box center [191, 209] width 52 height 37
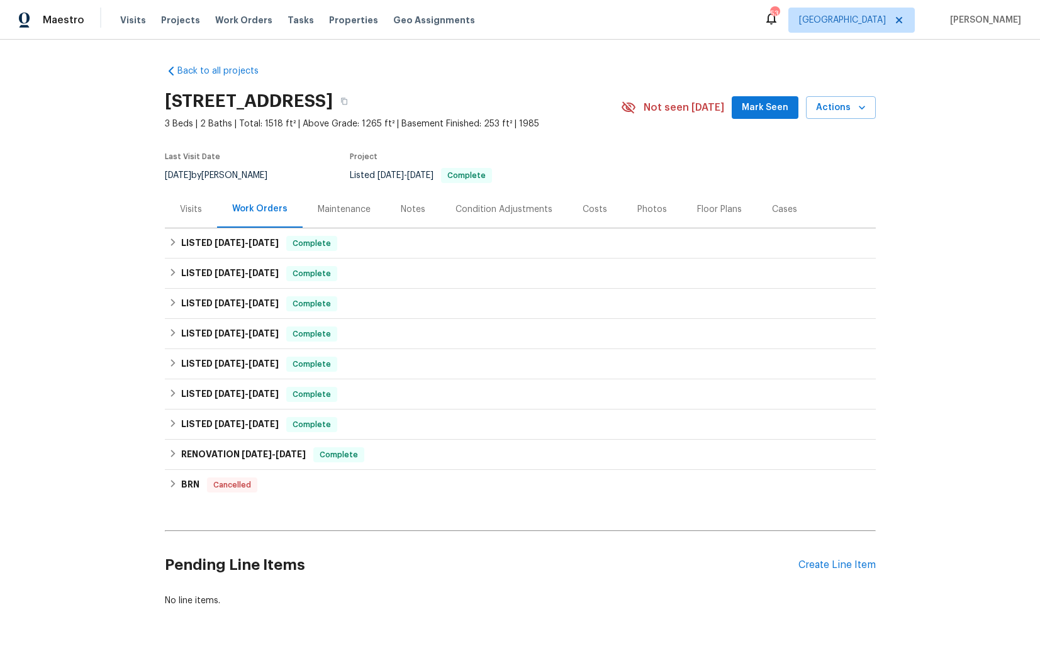
click at [187, 220] on div "Visits" at bounding box center [191, 209] width 52 height 37
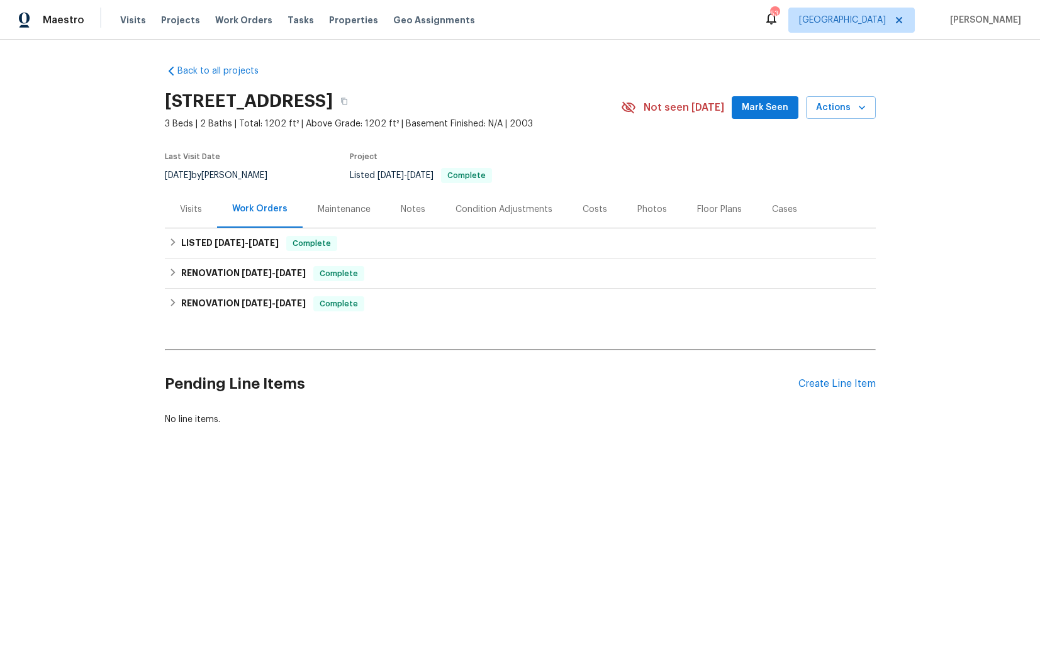
click at [184, 203] on div "Visits" at bounding box center [191, 209] width 22 height 13
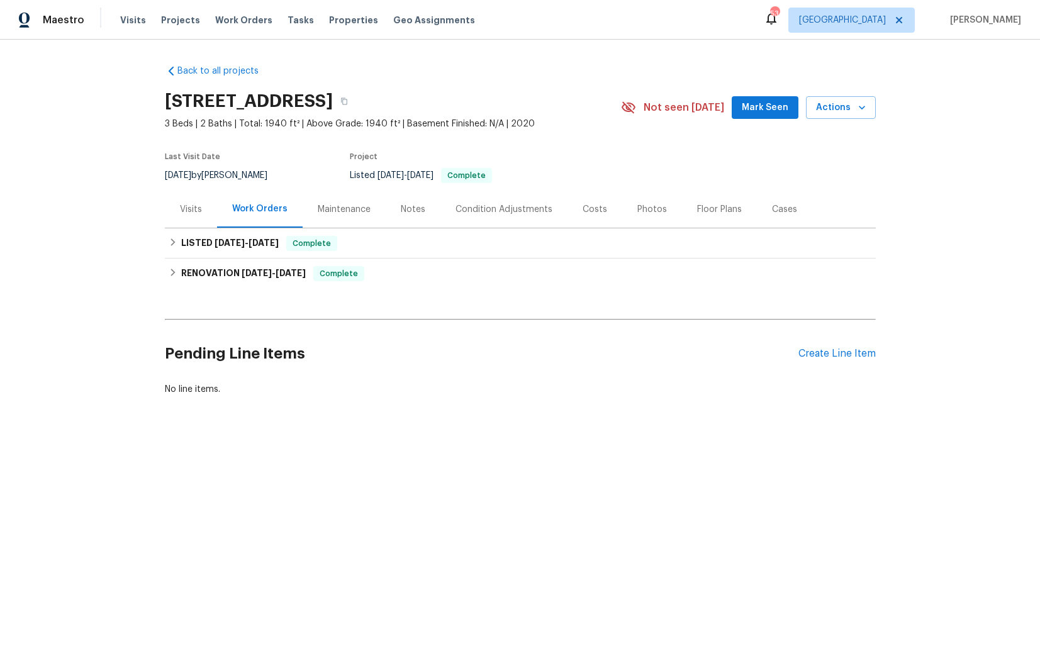
click at [186, 215] on div "Visits" at bounding box center [191, 209] width 52 height 37
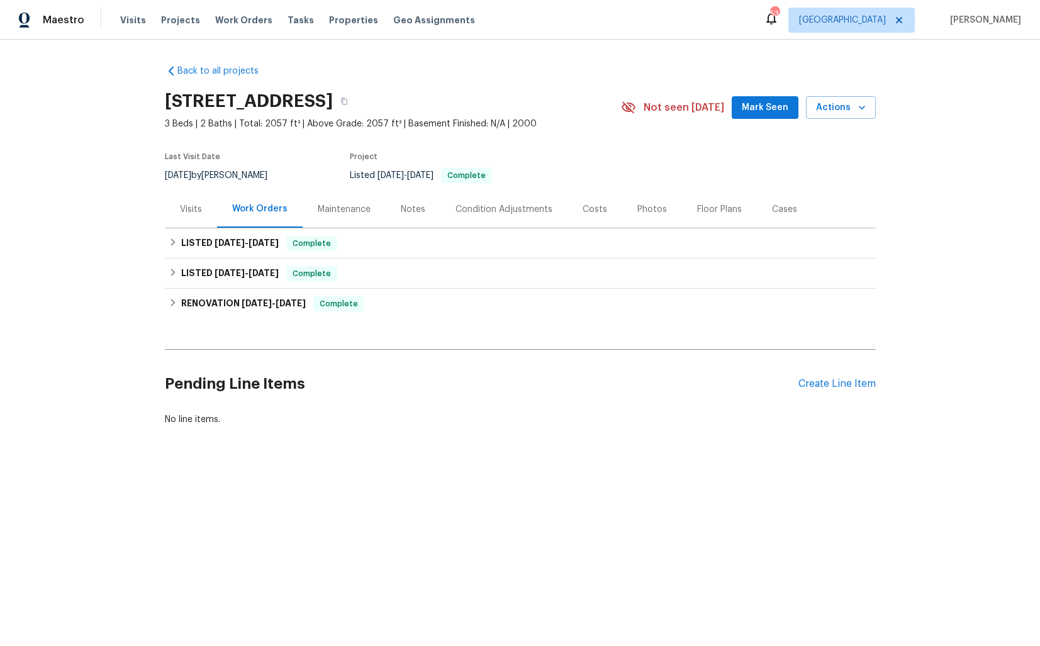
click at [187, 207] on div "Visits" at bounding box center [191, 209] width 22 height 13
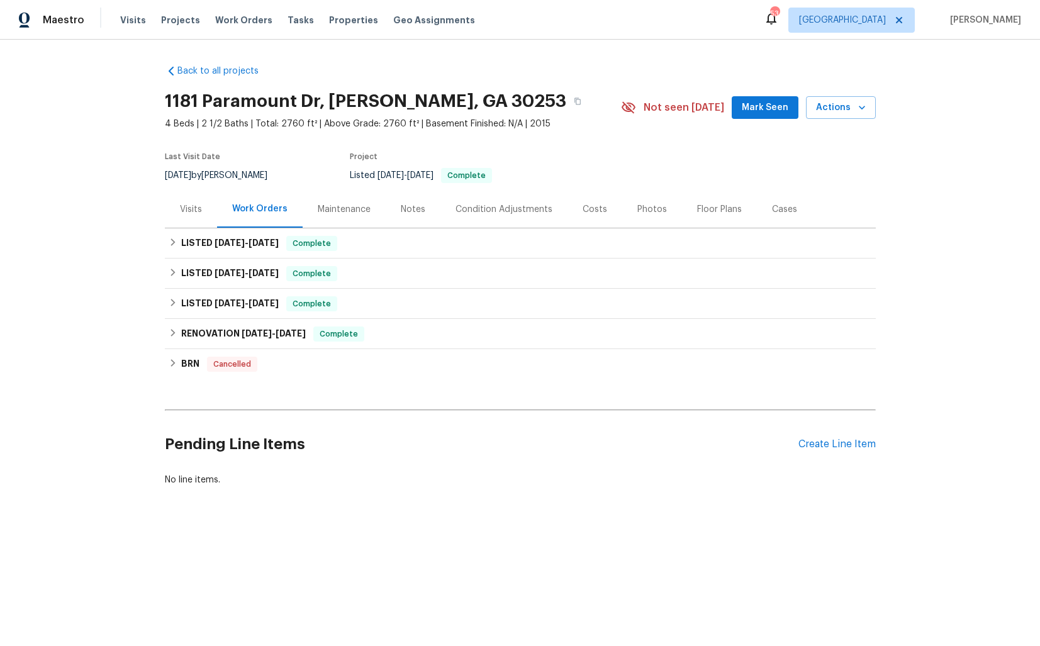
click at [187, 208] on div "Visits" at bounding box center [191, 209] width 22 height 13
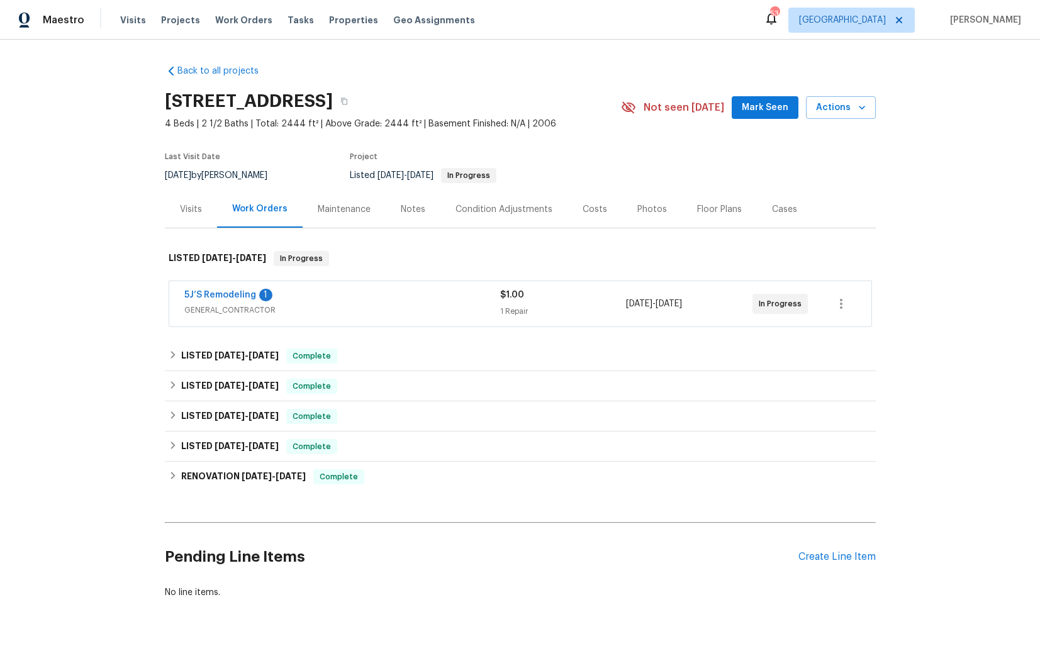
click at [171, 222] on div "Visits" at bounding box center [191, 209] width 52 height 37
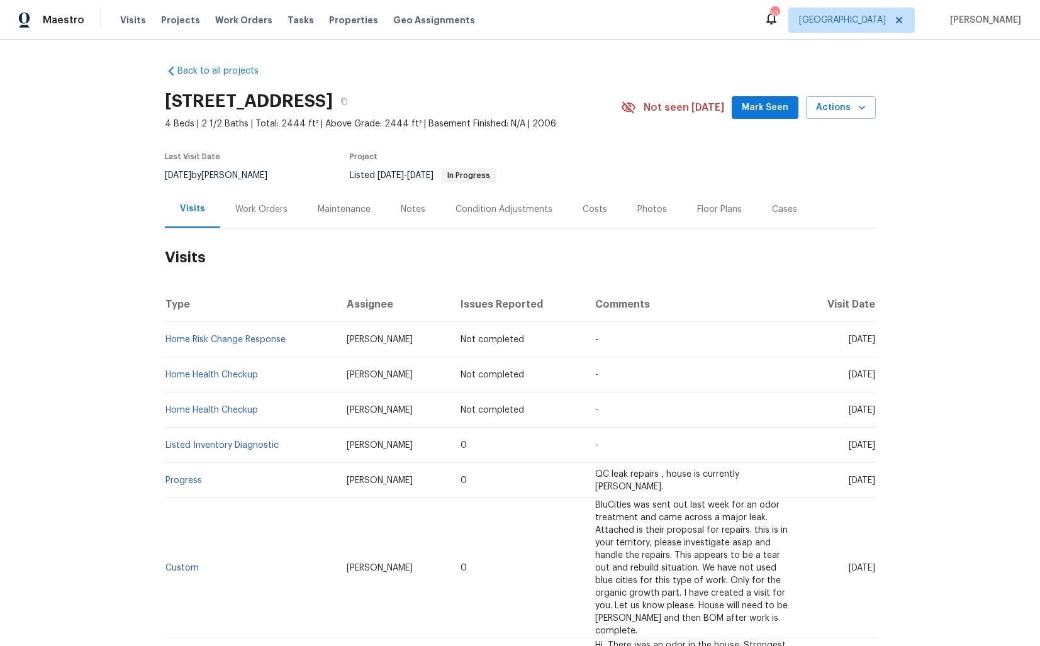
click at [249, 210] on div "Work Orders" at bounding box center [261, 209] width 52 height 13
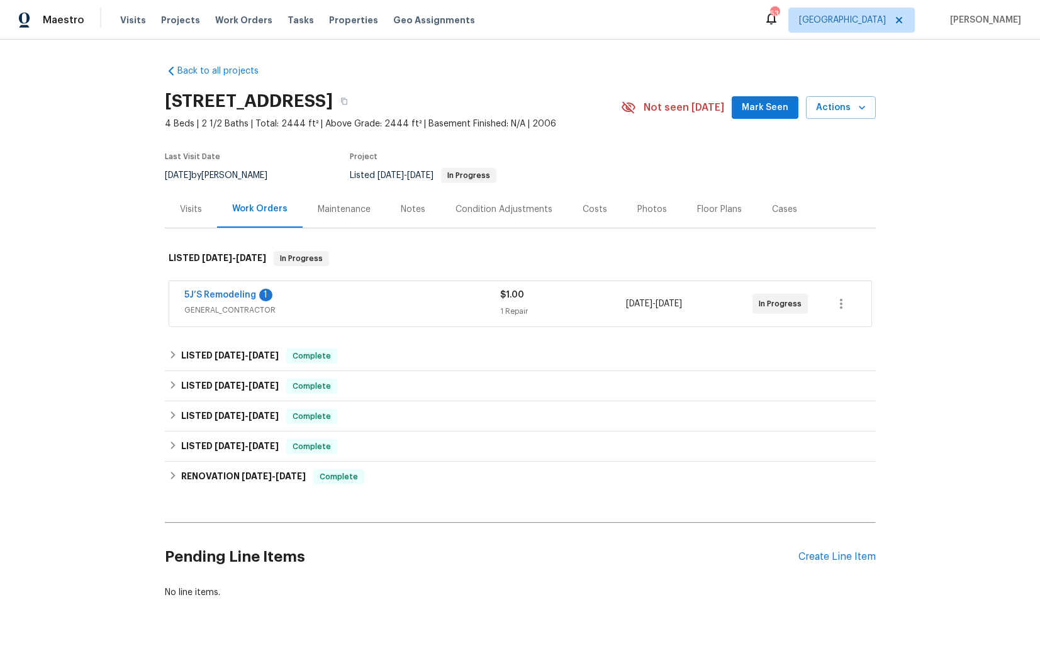
click at [187, 212] on div "Visits" at bounding box center [191, 209] width 22 height 13
click at [189, 216] on div "Visits" at bounding box center [191, 209] width 52 height 37
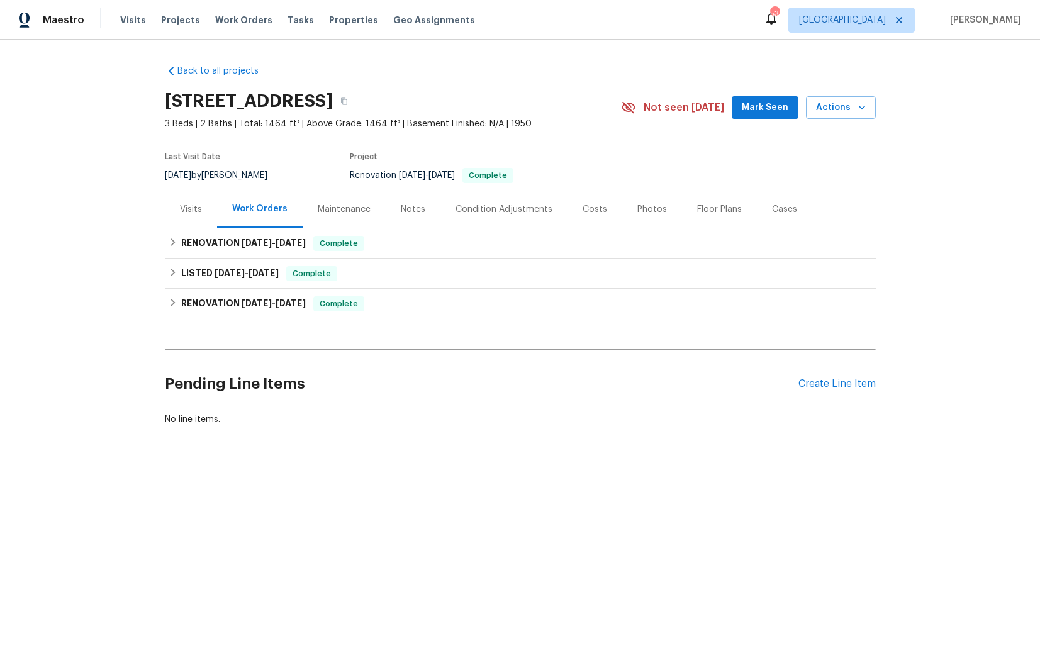
click at [187, 206] on div "Visits" at bounding box center [191, 209] width 22 height 13
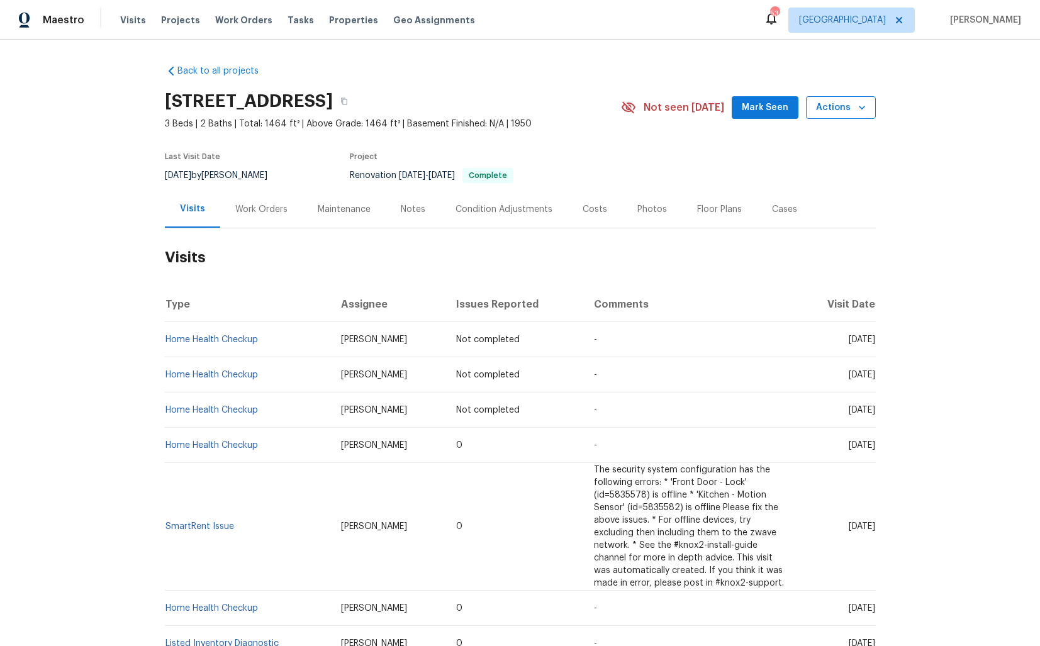
click at [850, 107] on span "Actions" at bounding box center [841, 108] width 50 height 16
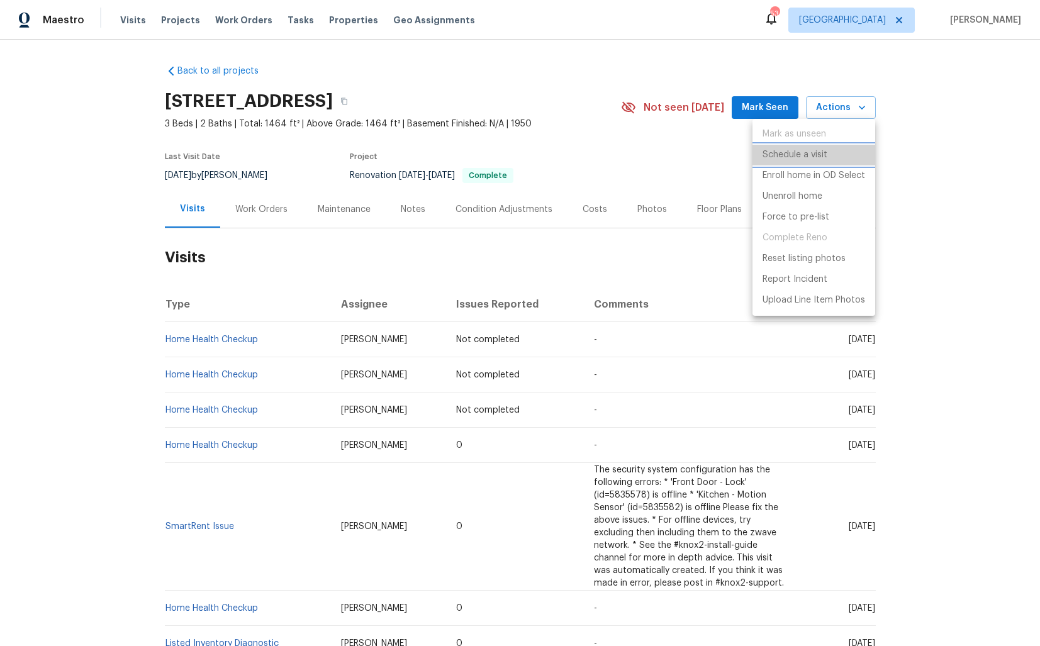
click at [777, 152] on p "Schedule a visit" at bounding box center [795, 155] width 65 height 13
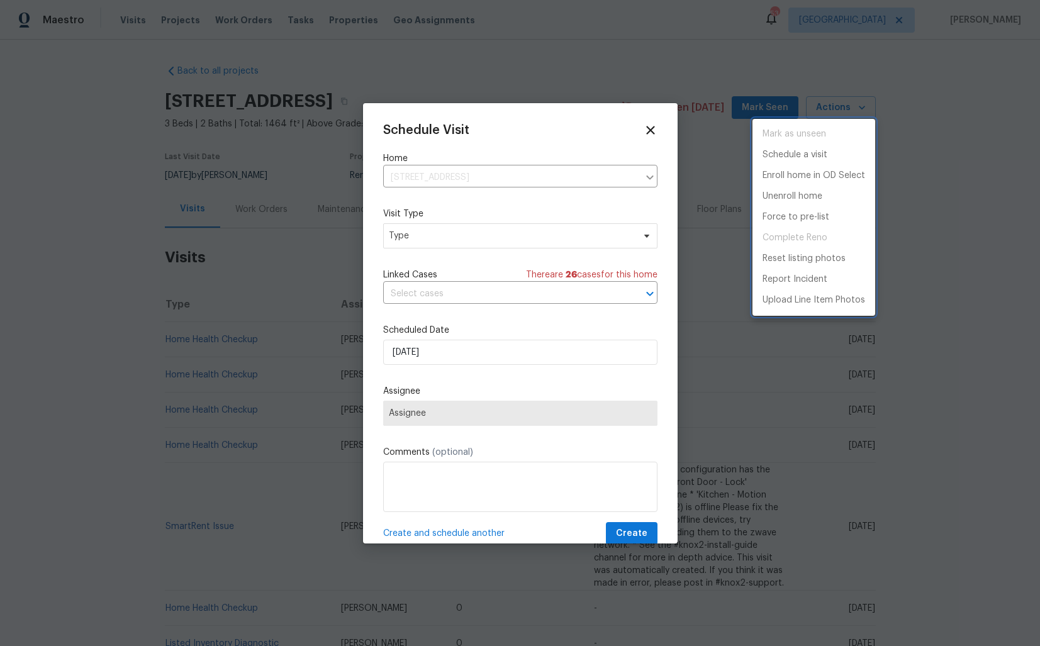
click at [407, 235] on div at bounding box center [520, 323] width 1040 height 646
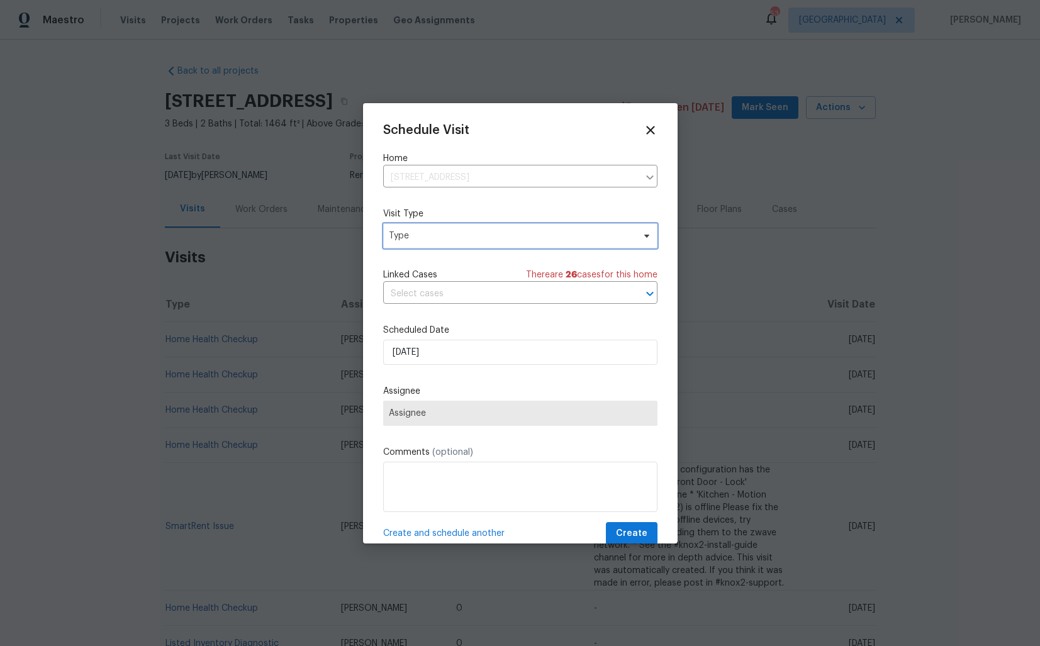
click at [424, 235] on span "Type" at bounding box center [511, 236] width 245 height 13
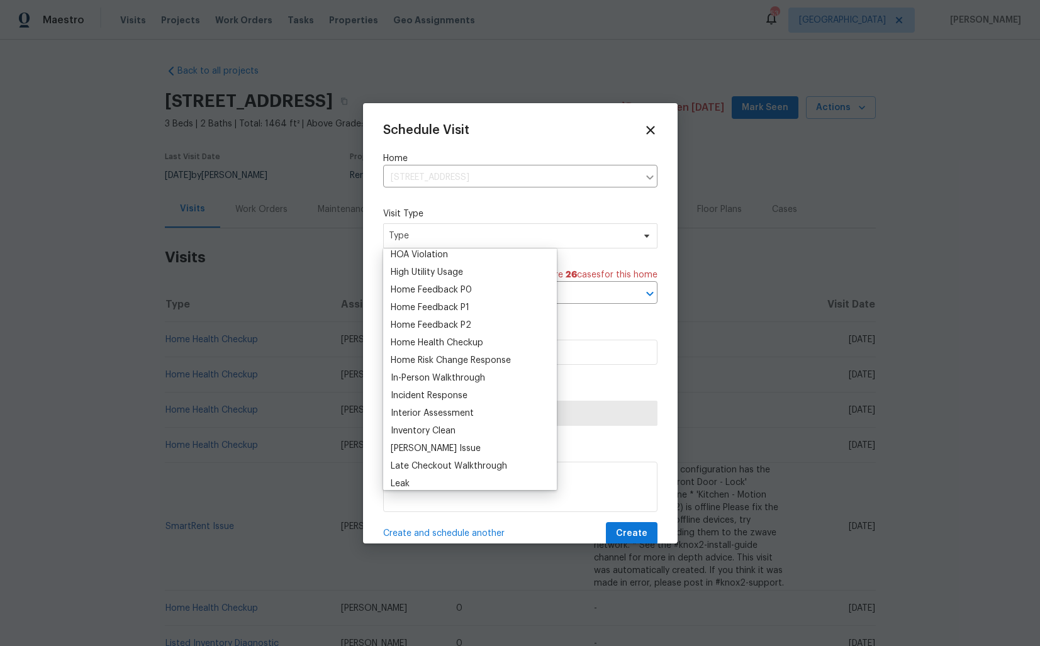
scroll to position [289, 0]
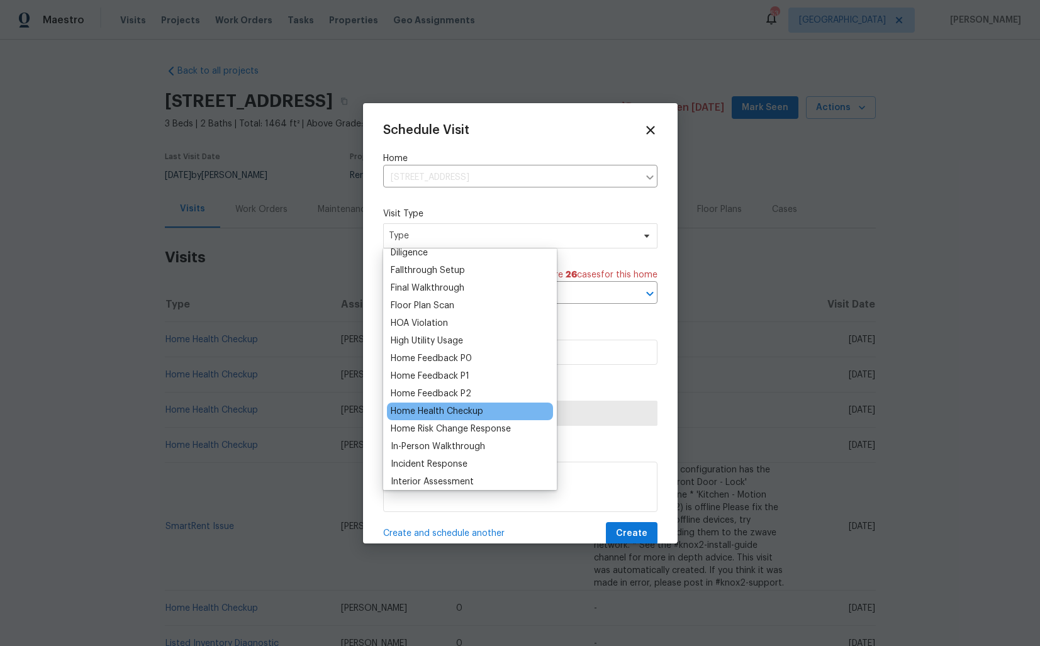
click at [417, 410] on div "Home Health Checkup" at bounding box center [437, 411] width 93 height 13
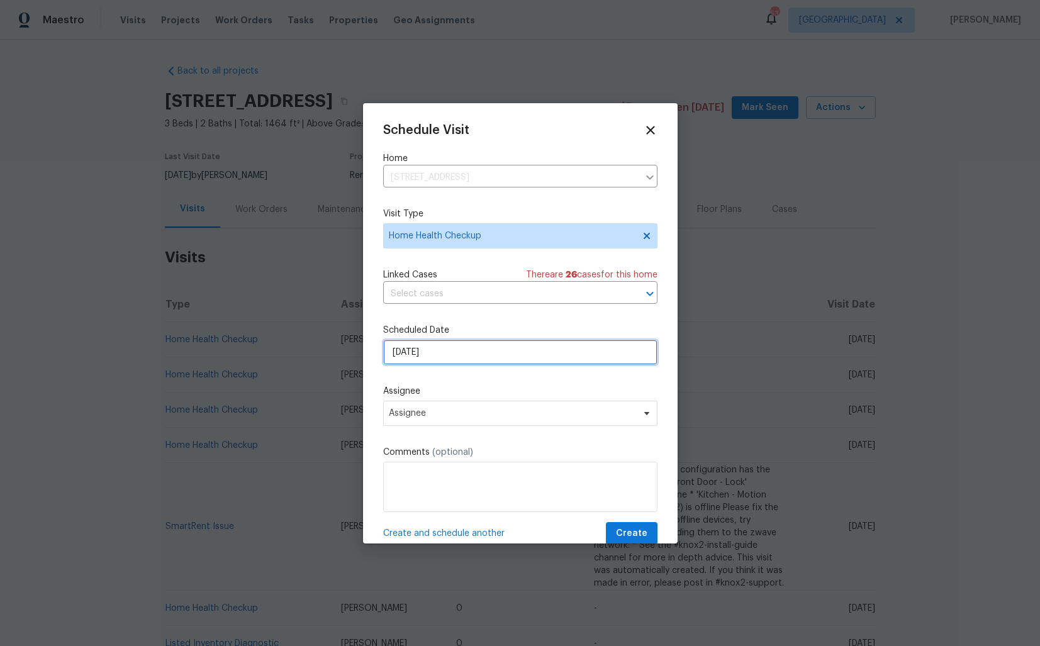
click at [457, 360] on input "17/09/2025" at bounding box center [520, 352] width 274 height 25
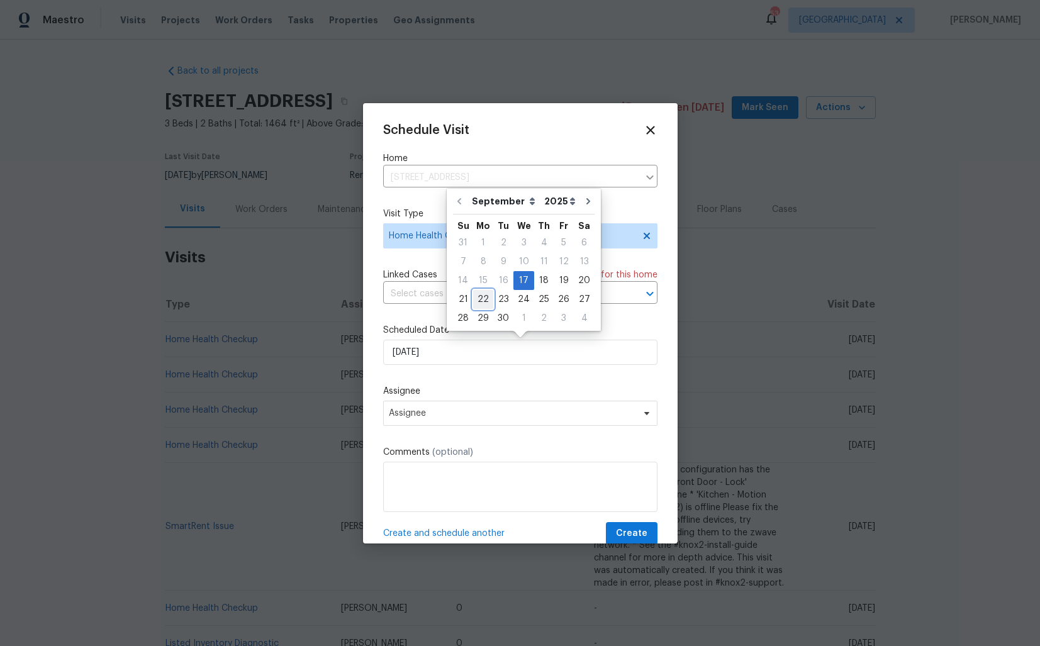
click at [481, 296] on div "22" at bounding box center [483, 300] width 20 height 18
type input "[DATE]"
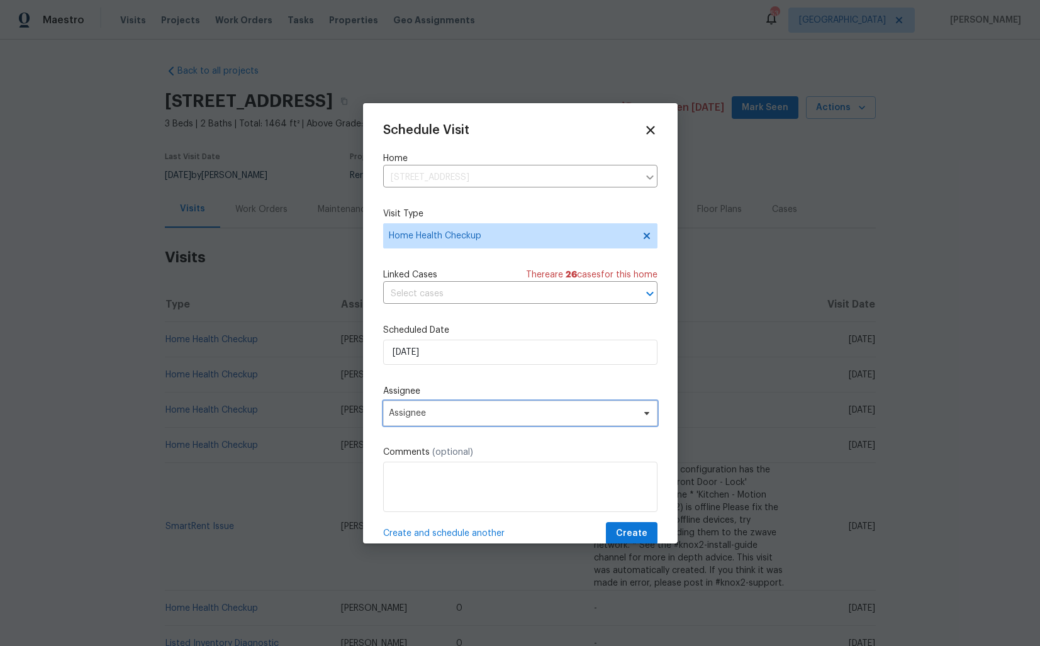
click at [492, 417] on span "Assignee" at bounding box center [512, 413] width 247 height 10
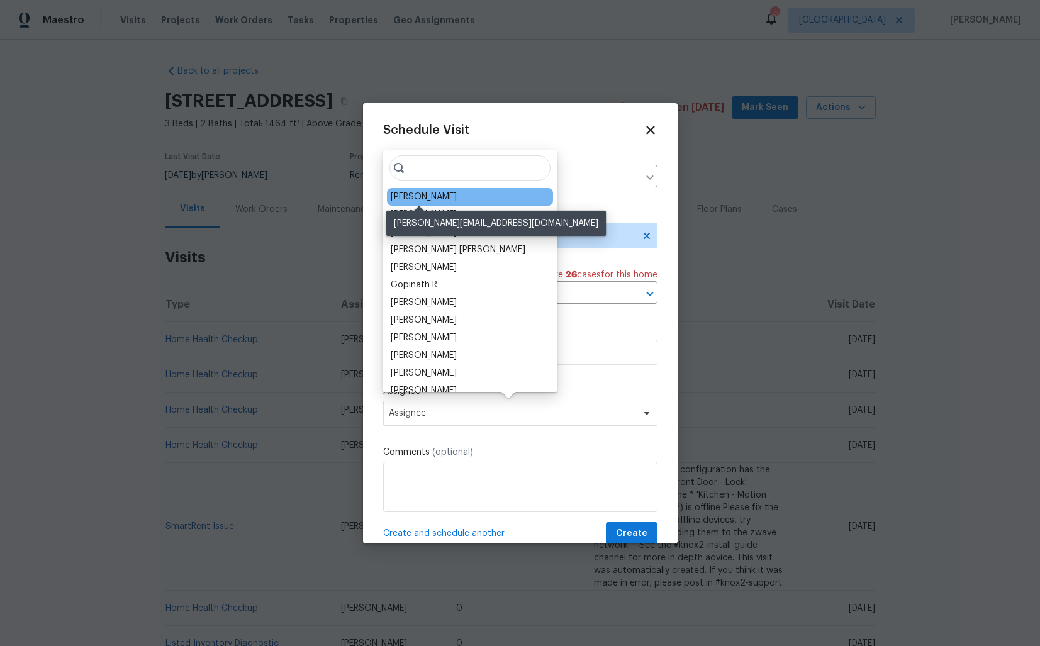
click at [418, 197] on div "Samuel Vetrik" at bounding box center [424, 197] width 66 height 13
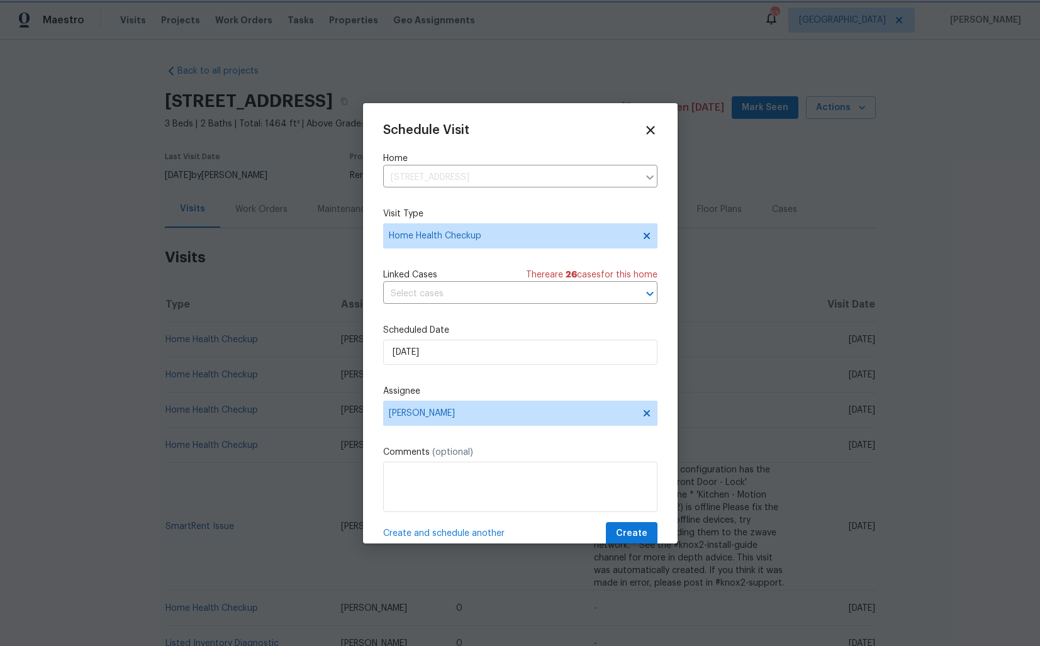
scroll to position [22, 0]
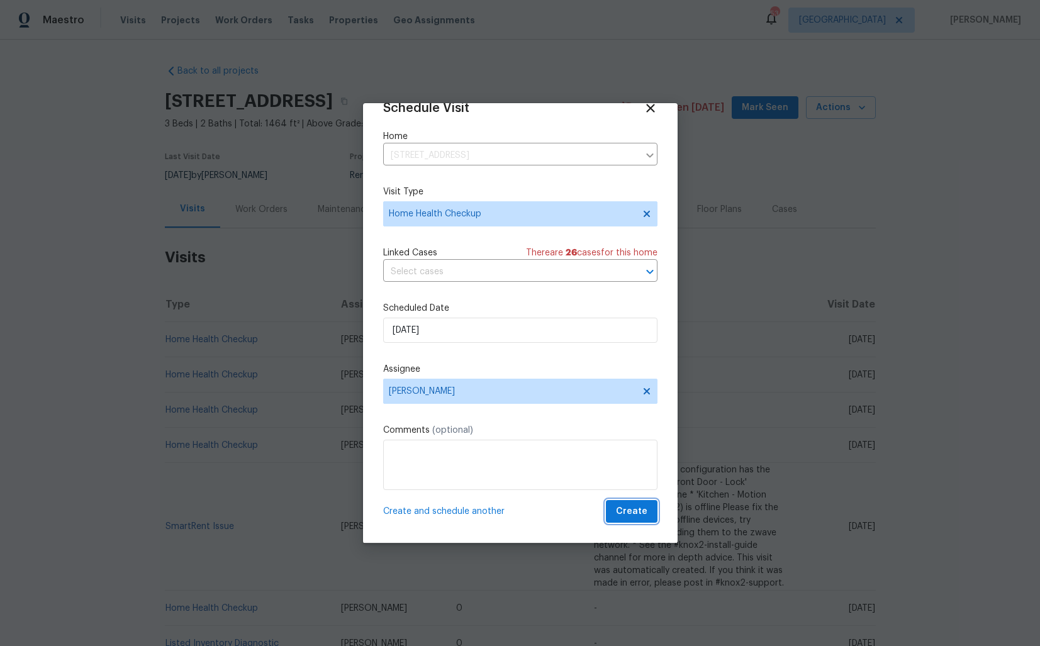
click at [636, 512] on span "Create" at bounding box center [631, 512] width 31 height 16
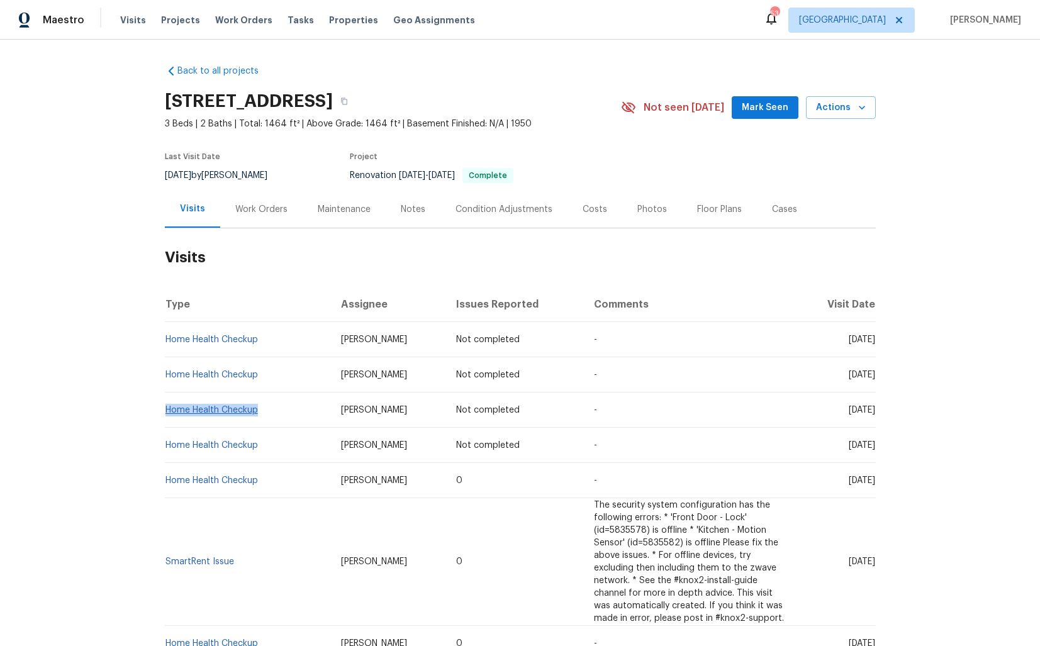
drag, startPoint x: 260, startPoint y: 410, endPoint x: 166, endPoint y: 411, distance: 93.8
click at [166, 411] on td "Home Health Checkup" at bounding box center [248, 410] width 166 height 35
copy link "Home Health Checkup"
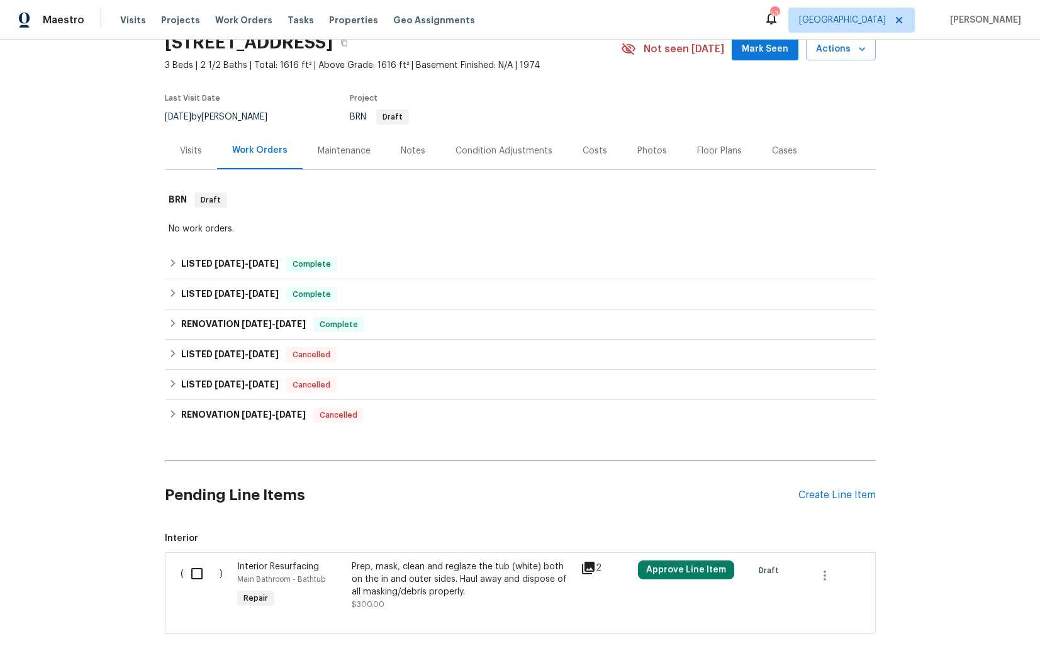
scroll to position [55, 0]
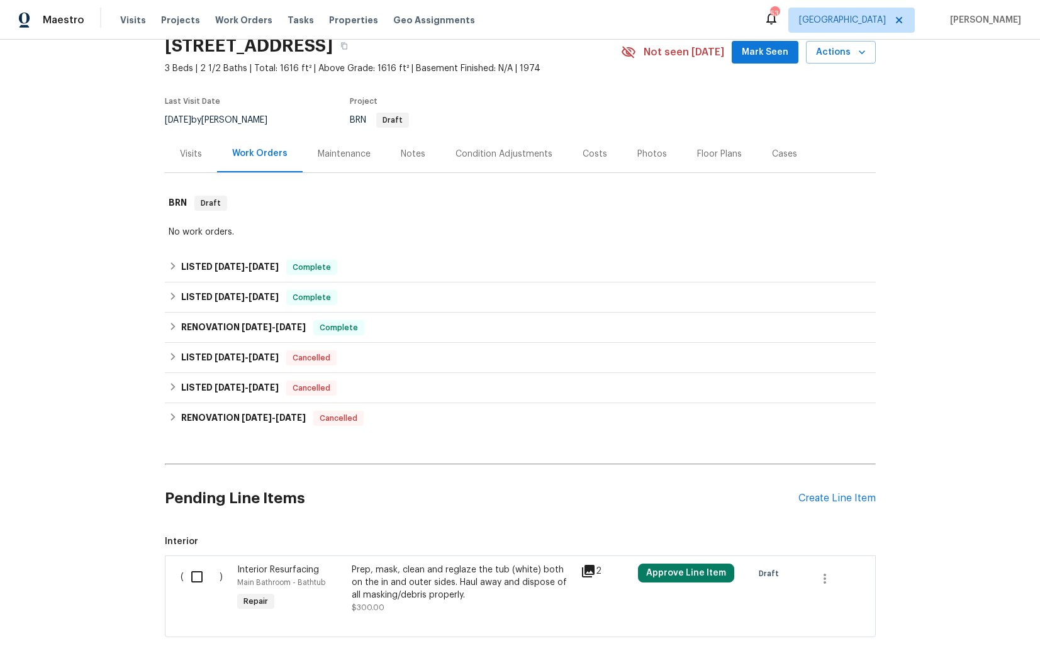
click at [192, 142] on div "Visits" at bounding box center [191, 153] width 52 height 37
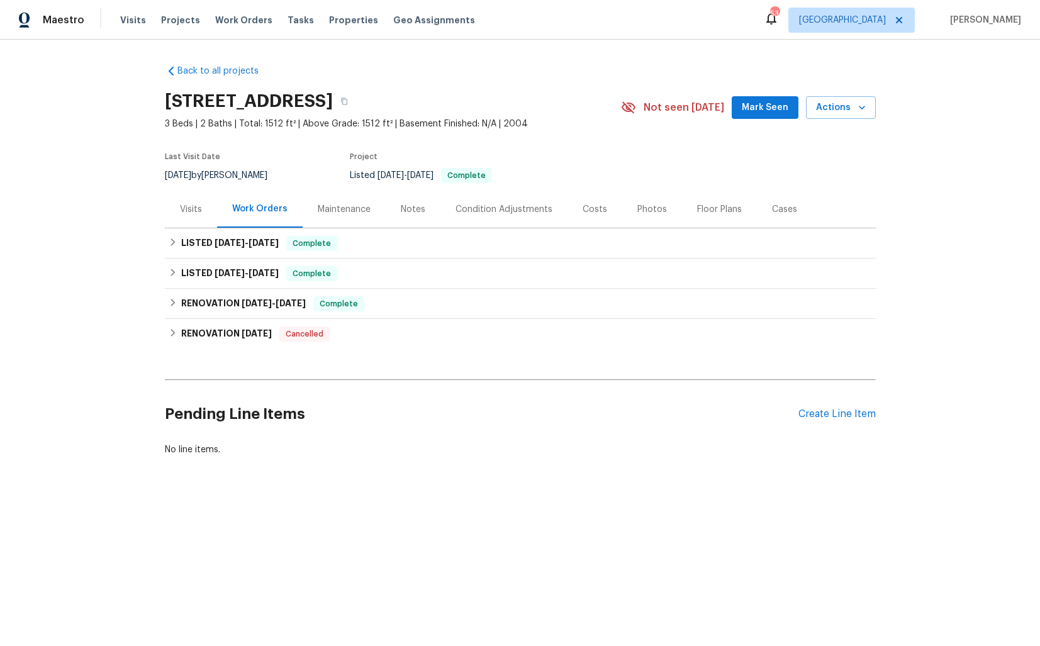
click at [191, 221] on div "Visits" at bounding box center [191, 209] width 52 height 37
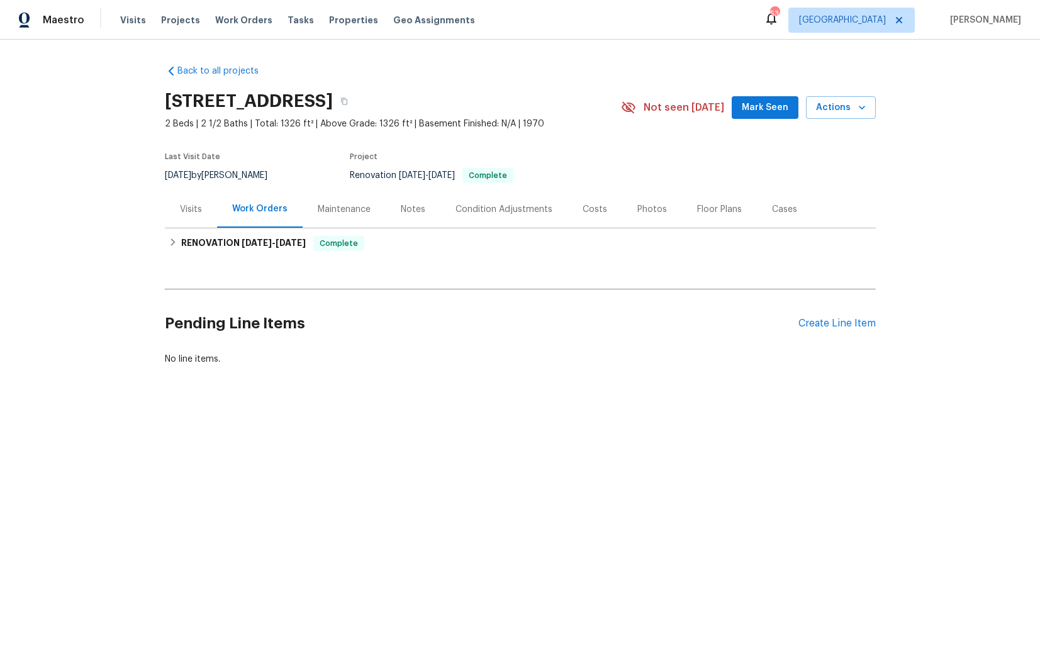
click at [195, 211] on div "Visits" at bounding box center [191, 209] width 22 height 13
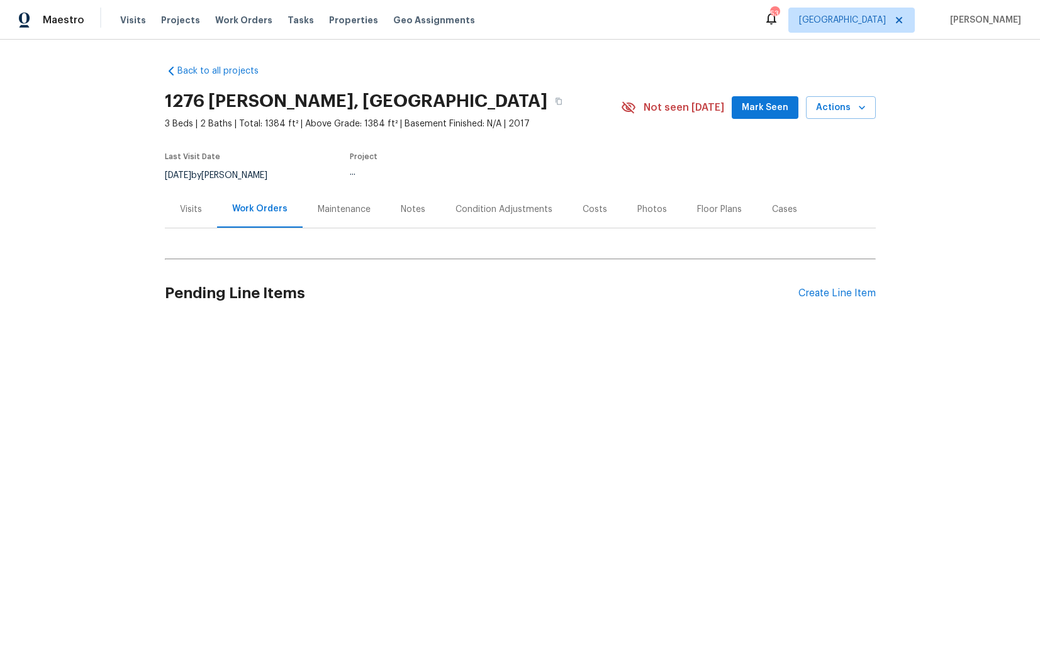
click at [185, 200] on div "Visits" at bounding box center [191, 209] width 52 height 37
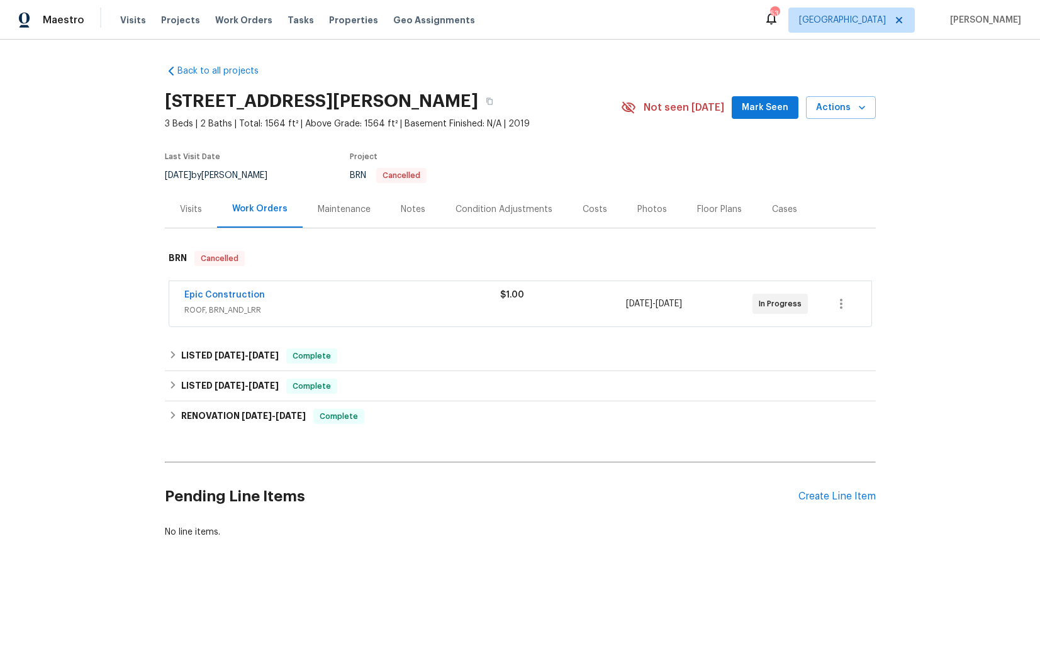
click at [187, 208] on div "Visits" at bounding box center [191, 209] width 22 height 13
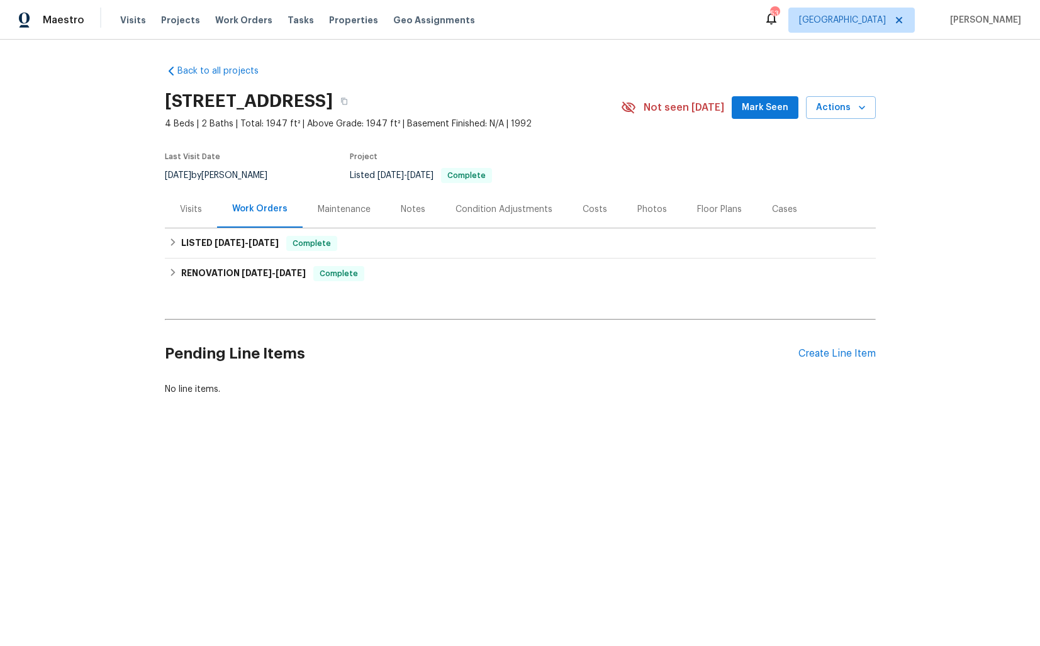
click at [193, 211] on div "Visits" at bounding box center [191, 209] width 22 height 13
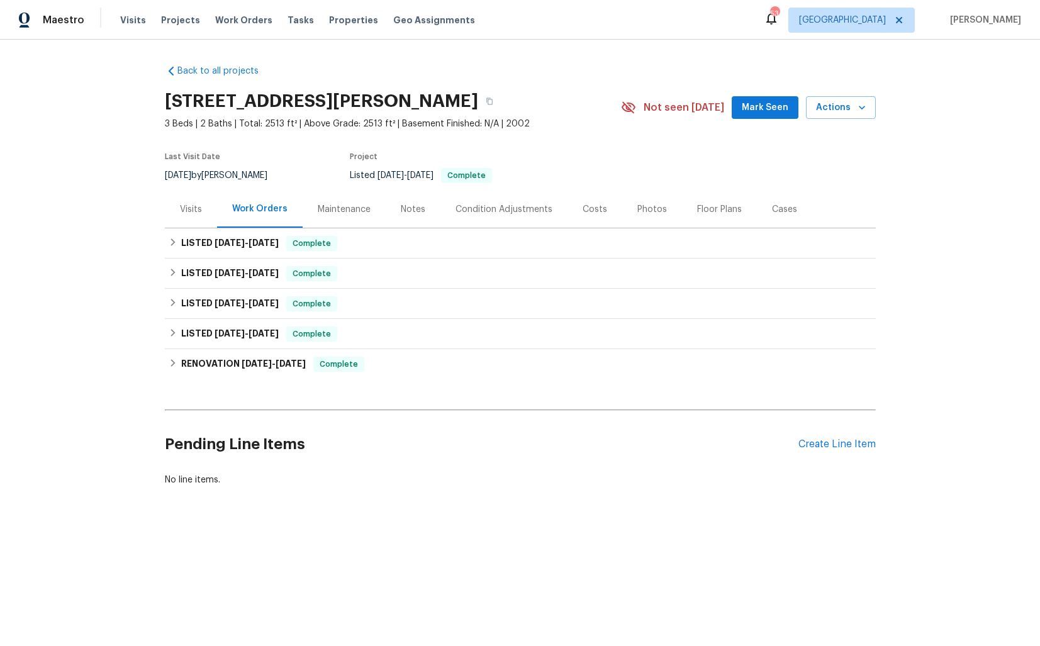
click at [198, 213] on div "Visits" at bounding box center [191, 209] width 22 height 13
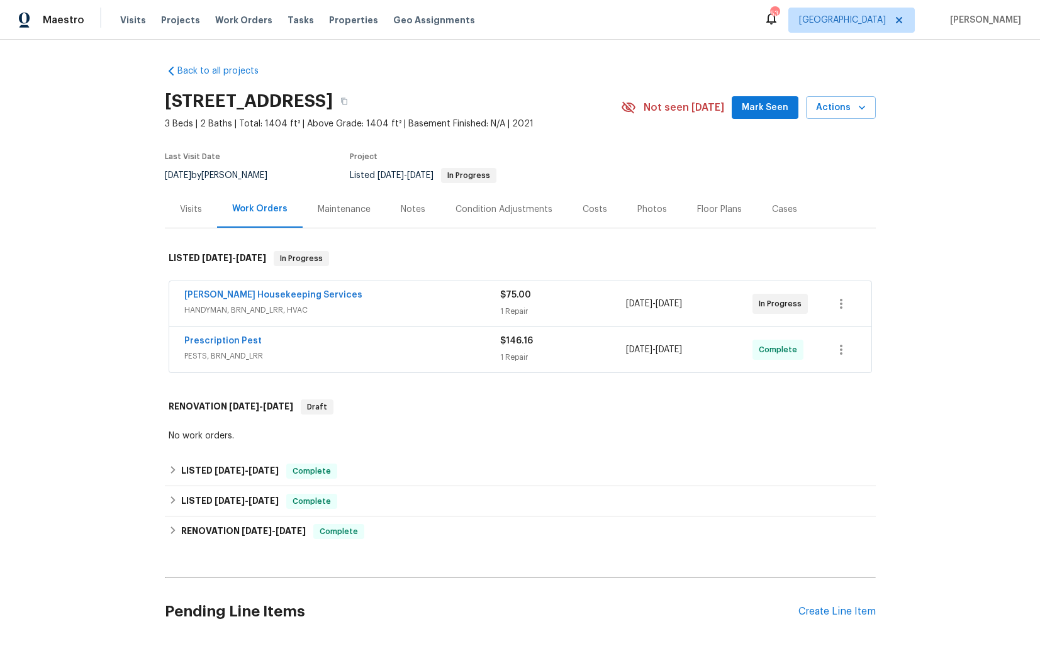
click at [191, 208] on div "Visits" at bounding box center [191, 209] width 22 height 13
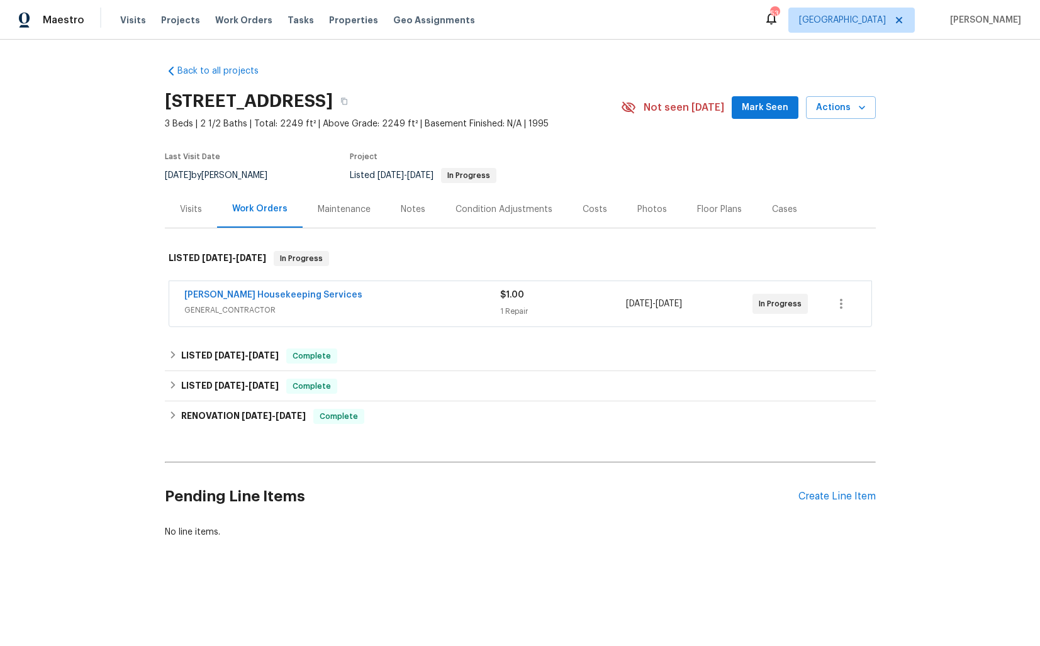
click at [188, 211] on div "Visits" at bounding box center [191, 209] width 22 height 13
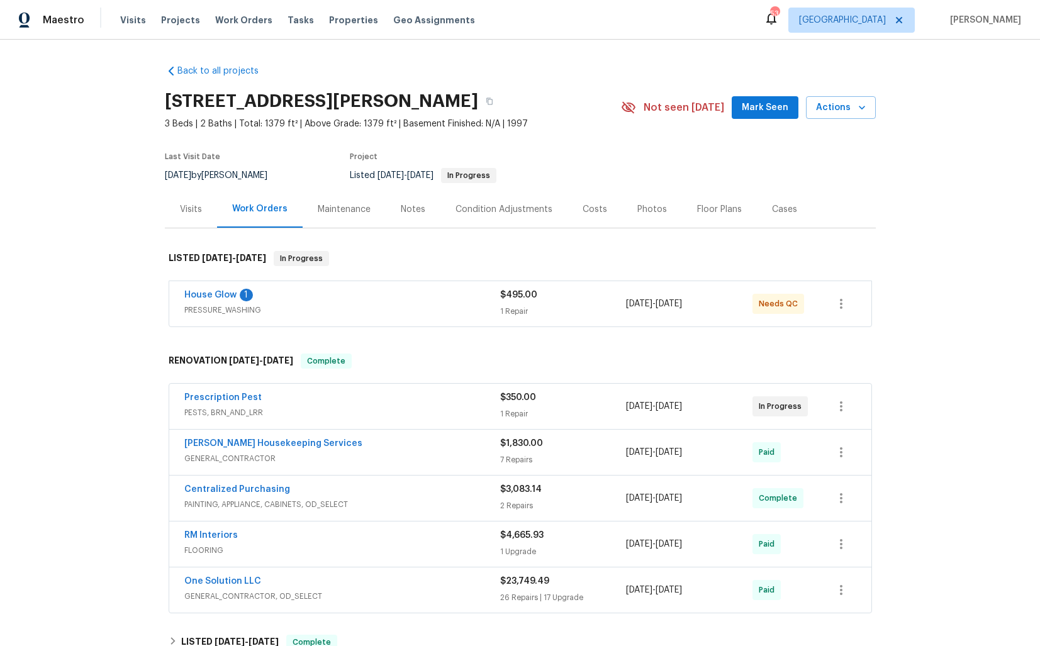
click at [191, 215] on div "Visits" at bounding box center [191, 209] width 52 height 37
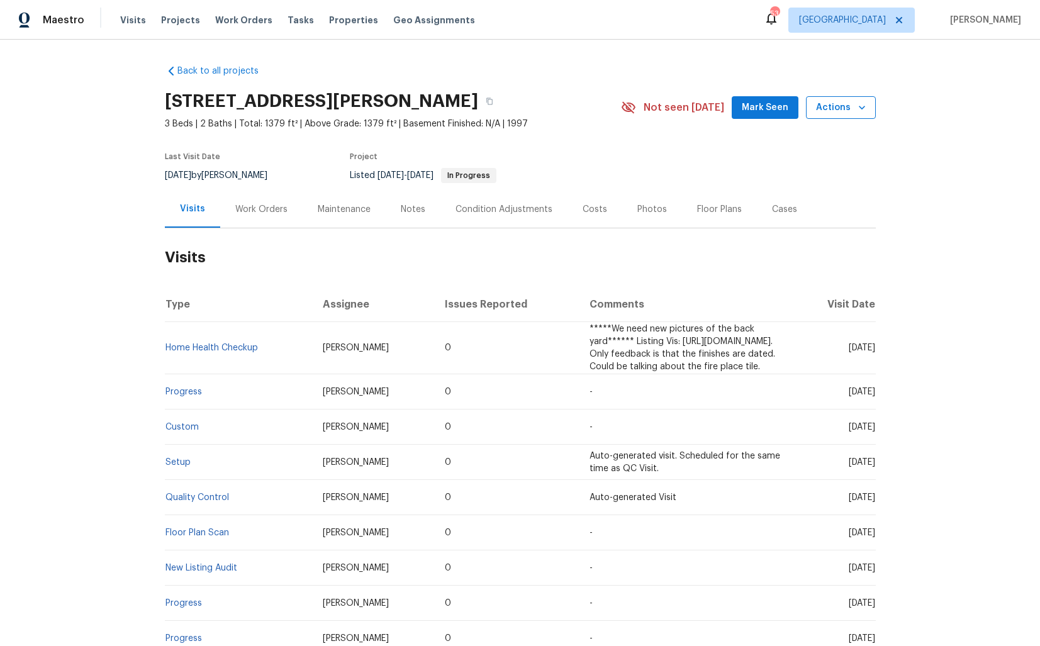
click at [848, 109] on span "Actions" at bounding box center [841, 108] width 50 height 16
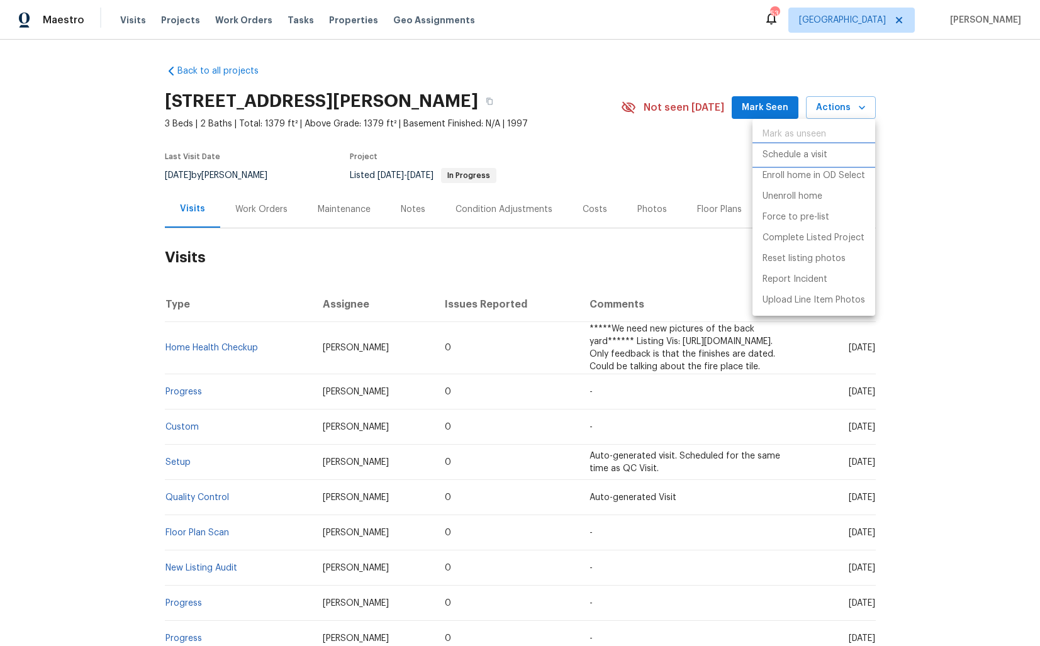
click at [788, 154] on p "Schedule a visit" at bounding box center [795, 155] width 65 height 13
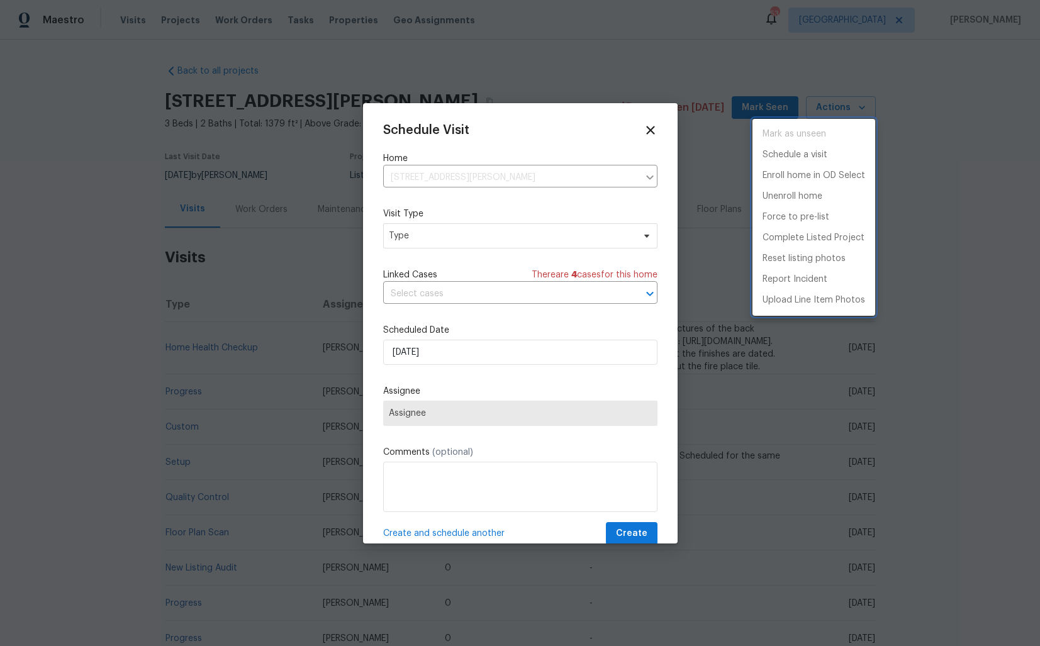
click at [441, 247] on div at bounding box center [520, 323] width 1040 height 646
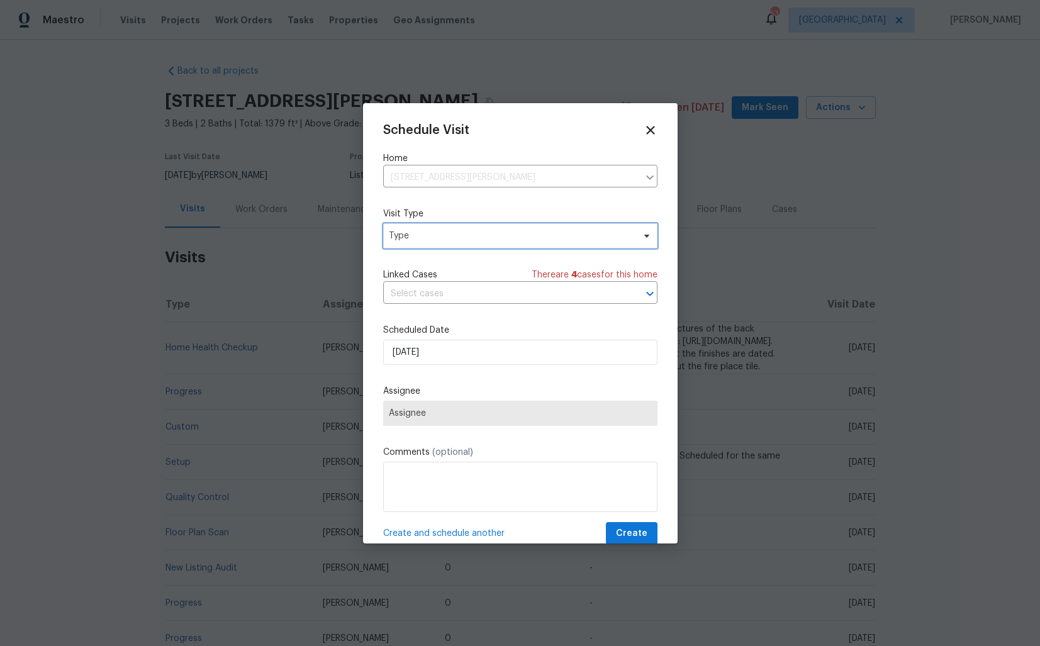
click at [399, 240] on span "Type" at bounding box center [511, 236] width 245 height 13
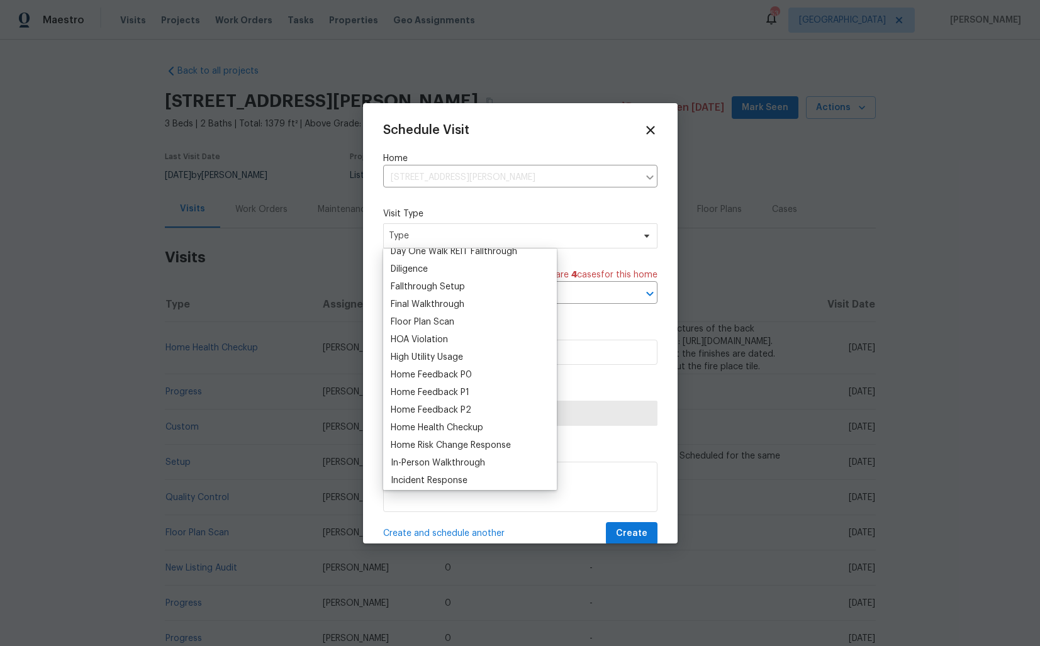
scroll to position [281, 0]
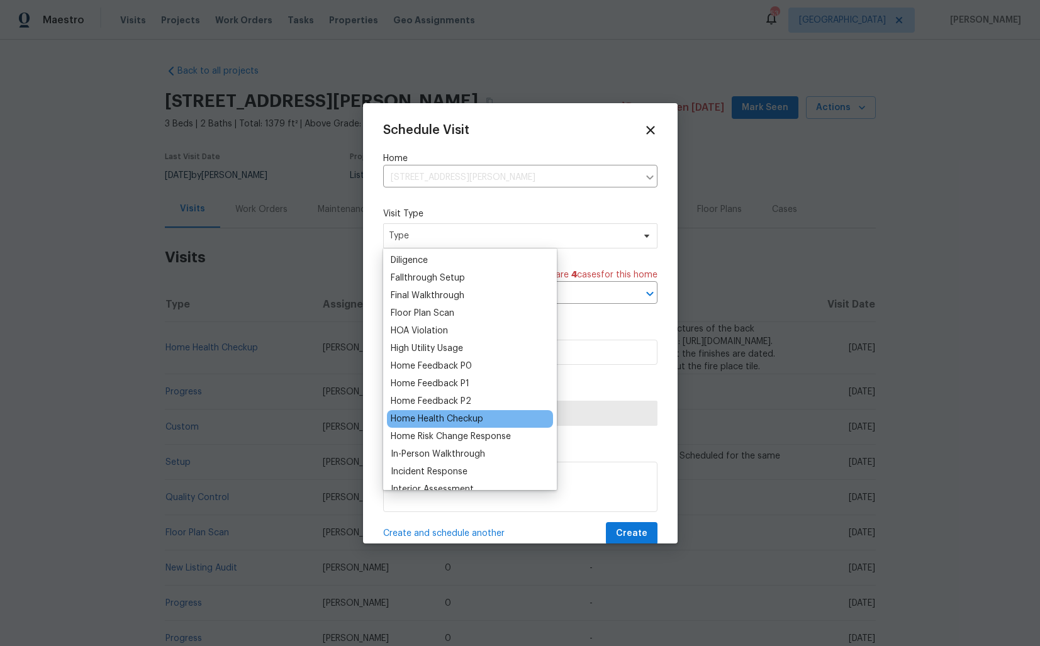
click at [422, 415] on div "Home Health Checkup" at bounding box center [437, 419] width 93 height 13
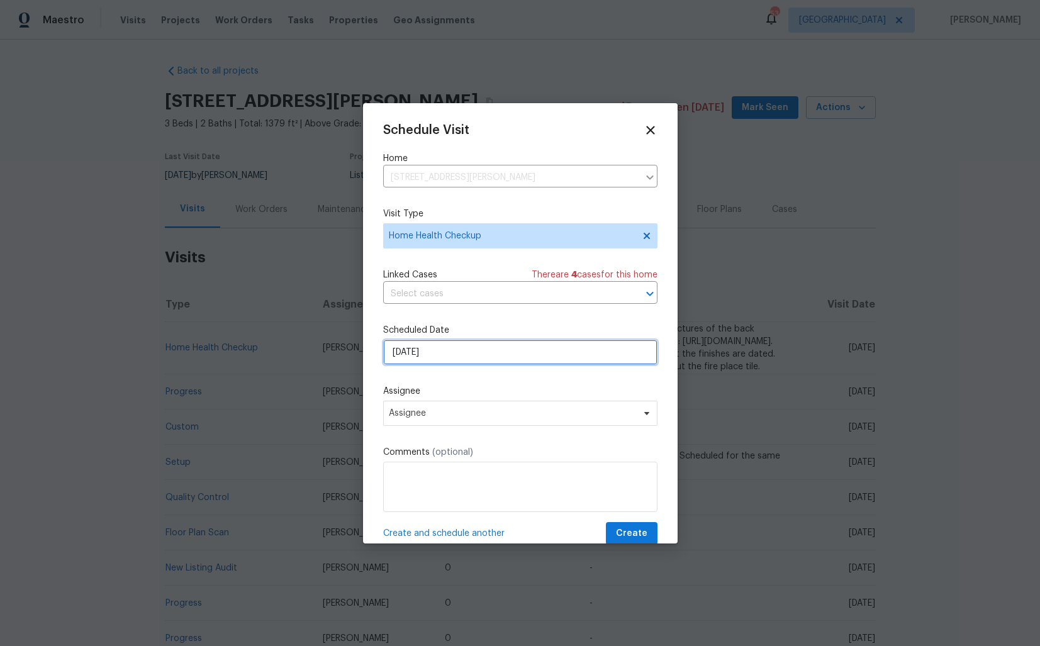
click at [452, 349] on input "[DATE]" at bounding box center [520, 352] width 274 height 25
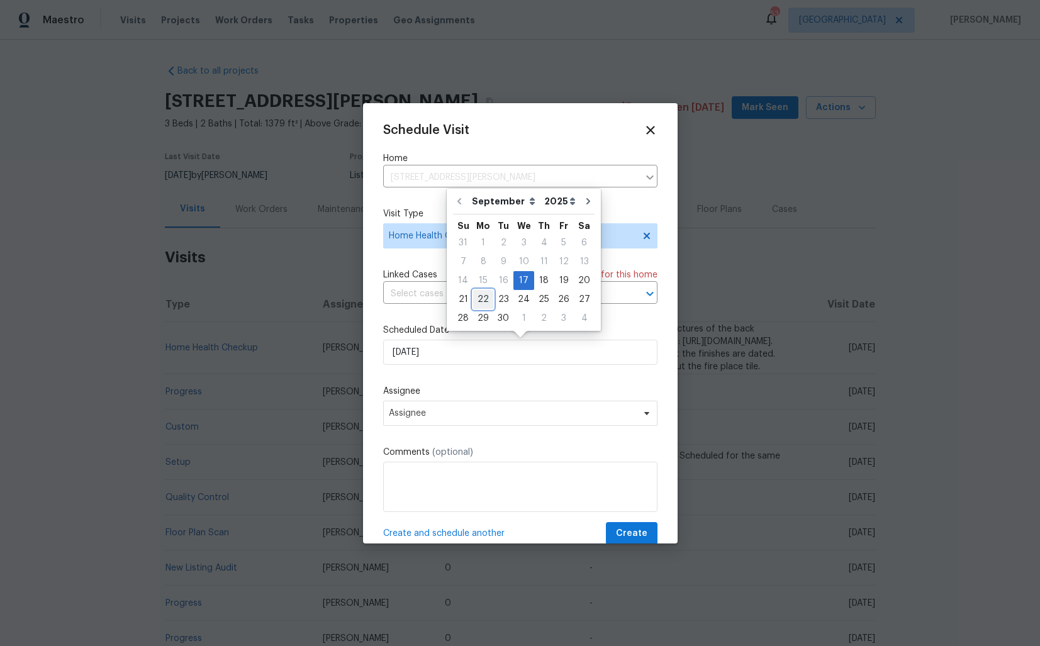
click at [482, 295] on div "22" at bounding box center [483, 300] width 20 height 18
type input "[DATE]"
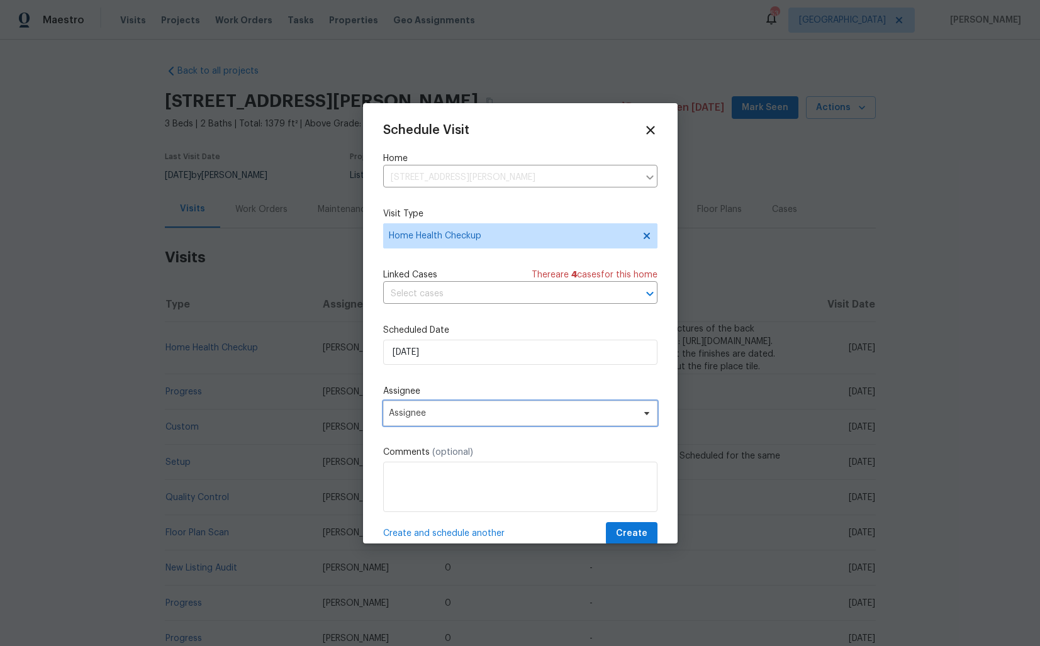
click at [452, 417] on span "Assignee" at bounding box center [512, 413] width 247 height 10
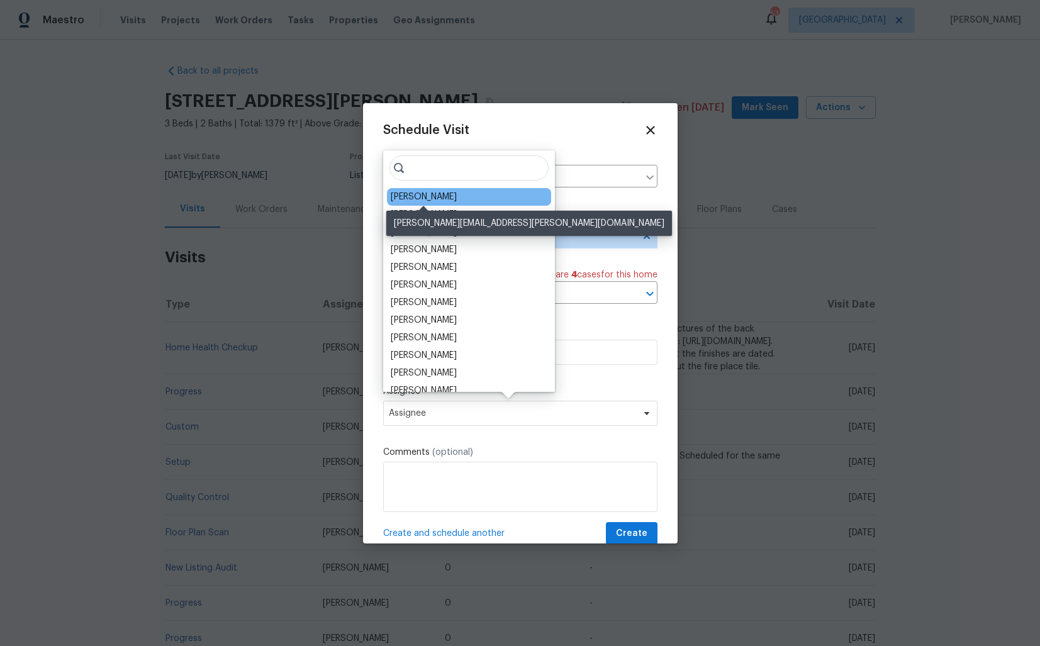
click at [425, 197] on div "[PERSON_NAME]" at bounding box center [424, 197] width 66 height 13
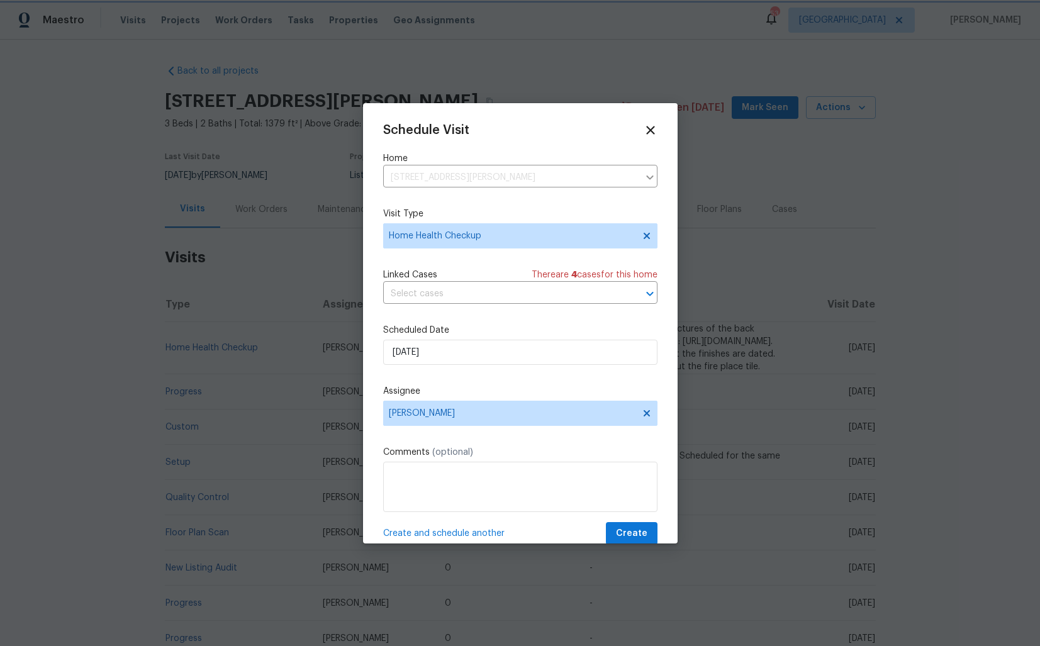
scroll to position [22, 0]
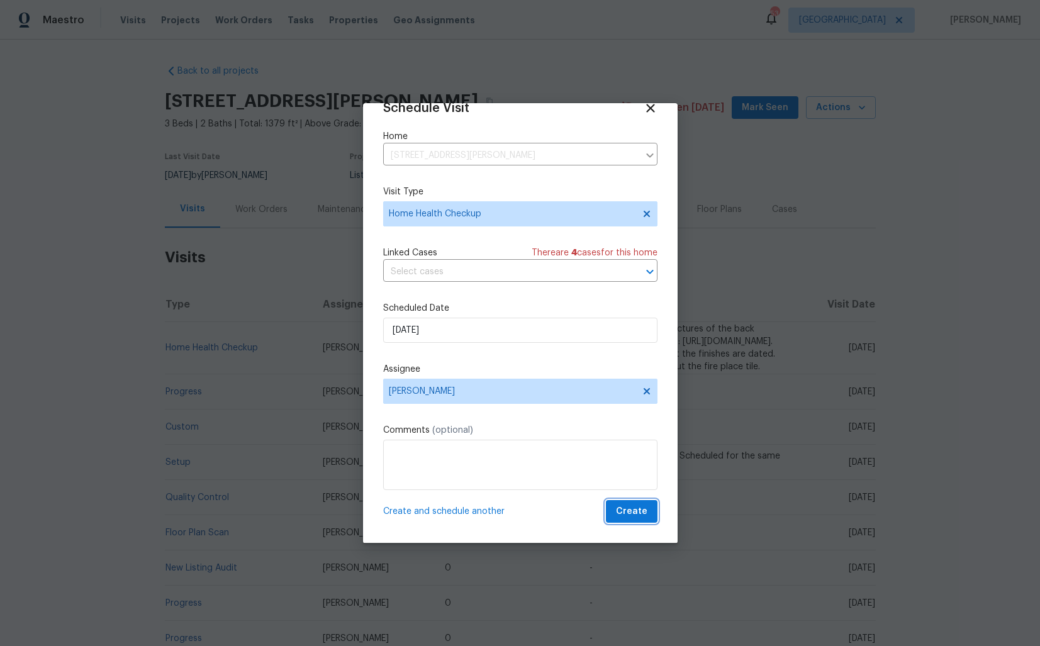
click at [623, 505] on span "Create" at bounding box center [631, 512] width 31 height 16
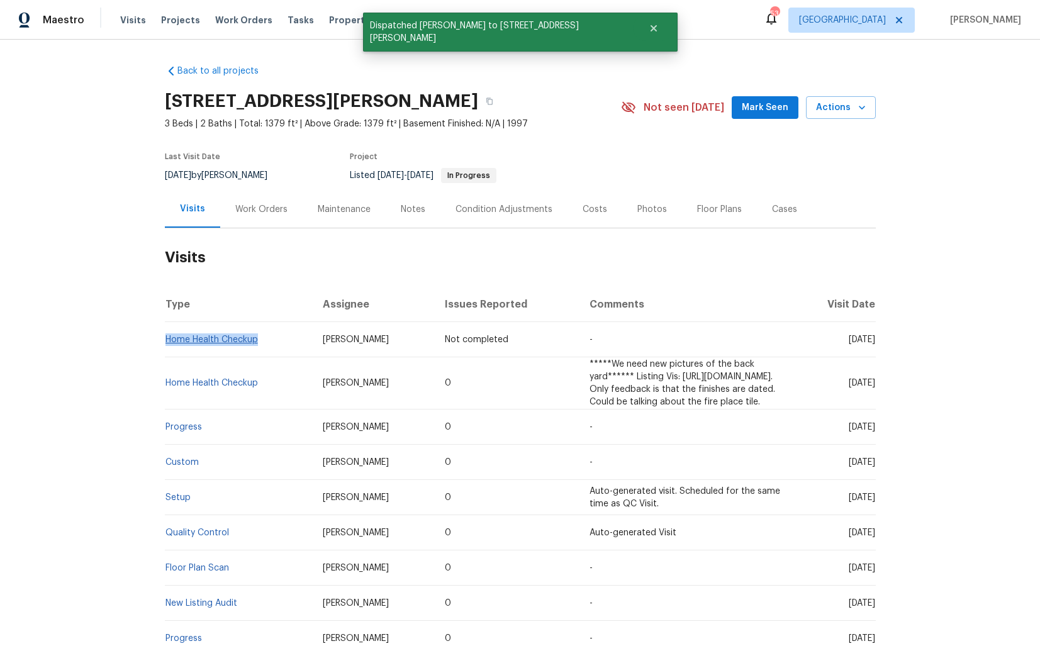
drag, startPoint x: 262, startPoint y: 340, endPoint x: 166, endPoint y: 337, distance: 97.0
click at [166, 337] on td "Home Health Checkup" at bounding box center [239, 339] width 149 height 35
copy link "Home Health Checkup"
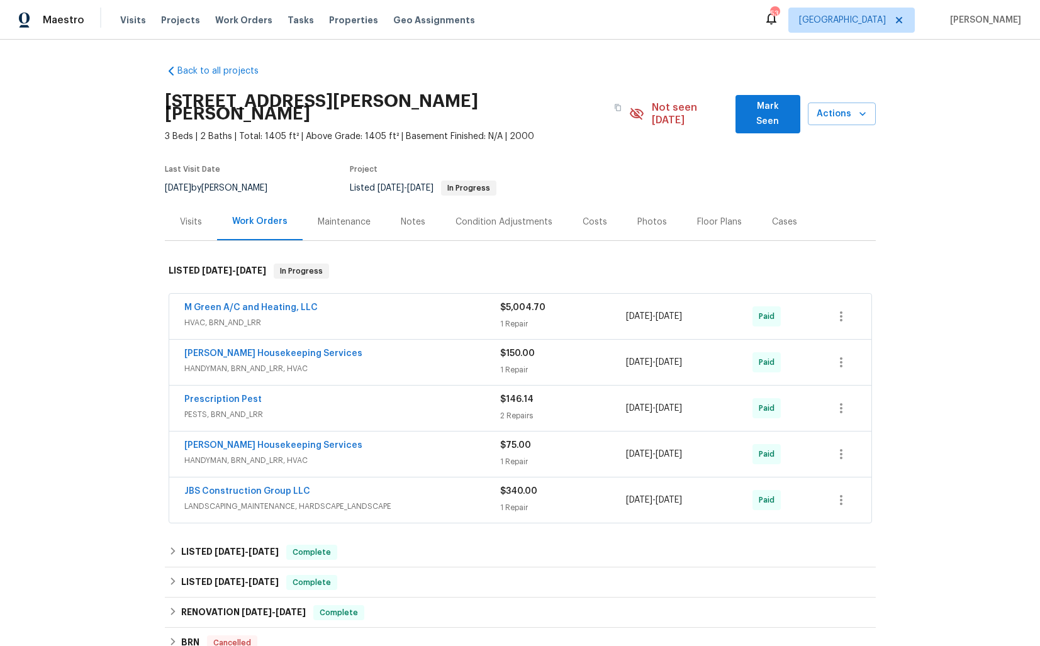
click at [190, 216] on div "Visits" at bounding box center [191, 222] width 22 height 13
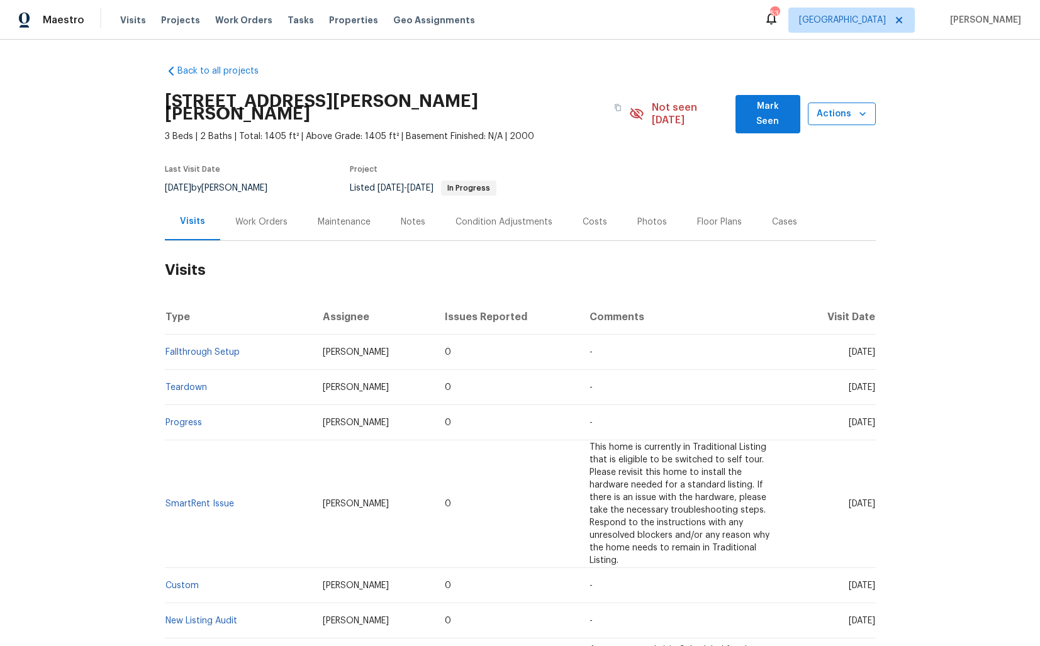
click at [856, 109] on icon "button" at bounding box center [862, 114] width 13 height 13
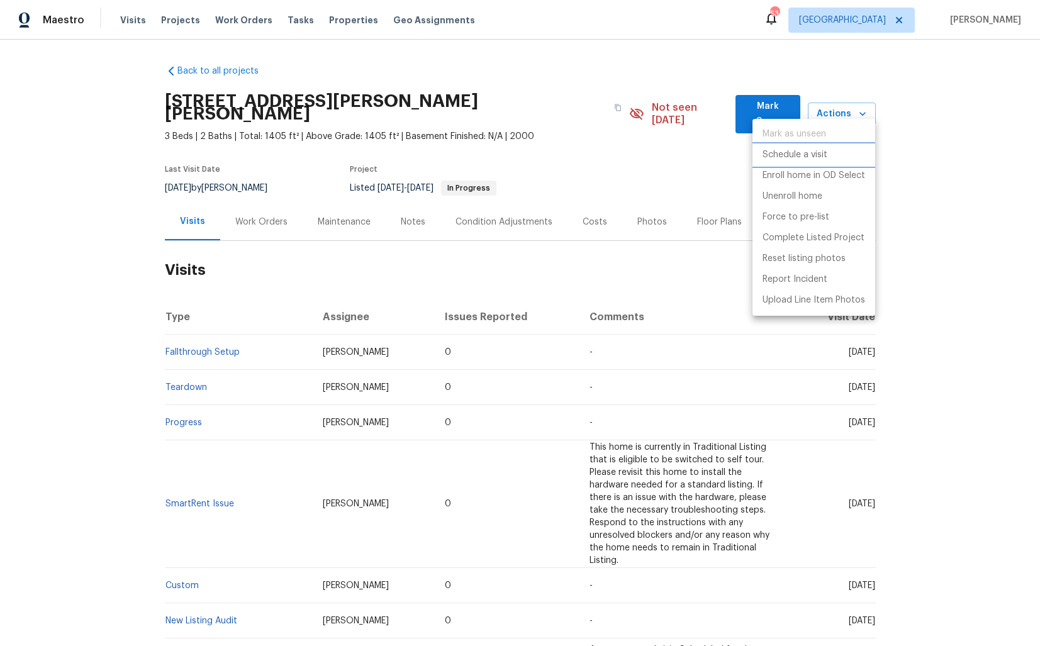
click at [786, 155] on p "Schedule a visit" at bounding box center [795, 155] width 65 height 13
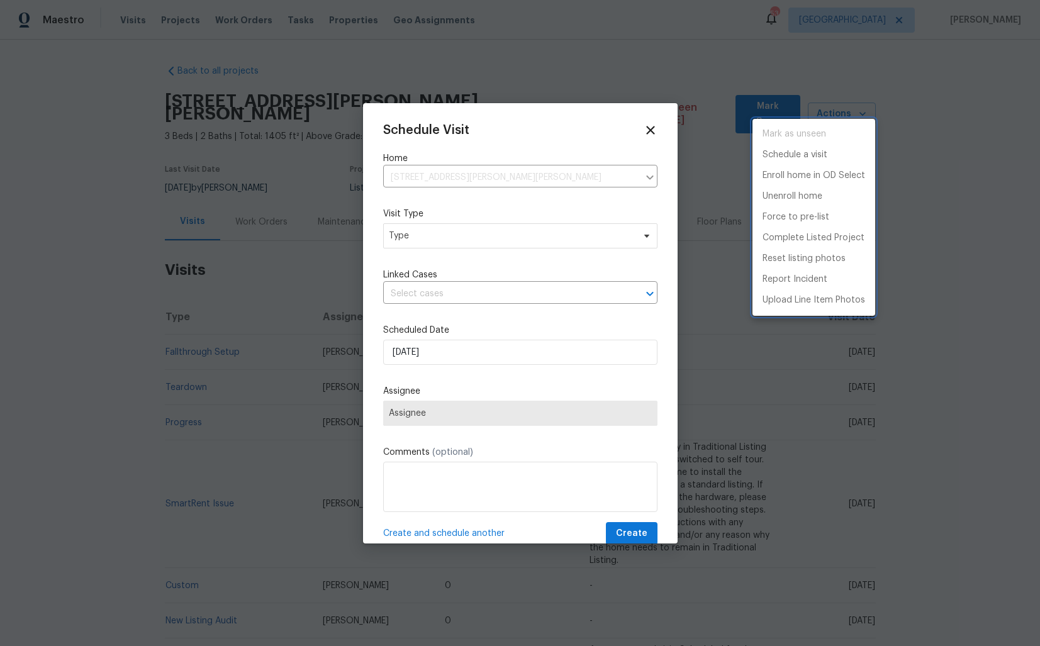
click at [415, 244] on div at bounding box center [520, 323] width 1040 height 646
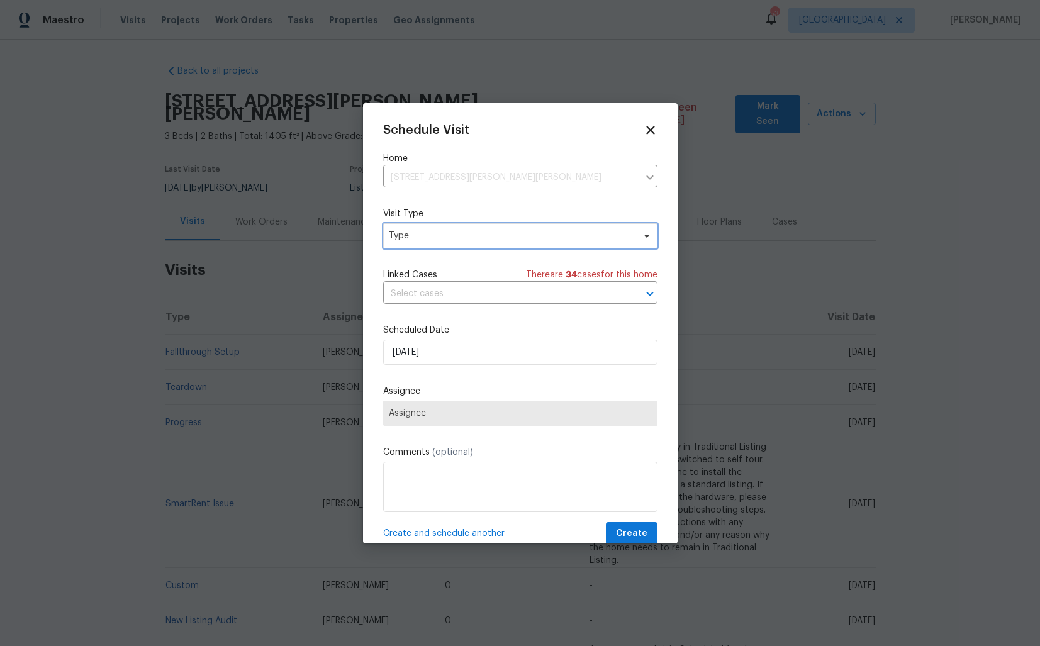
click at [401, 239] on span "Type" at bounding box center [511, 236] width 245 height 13
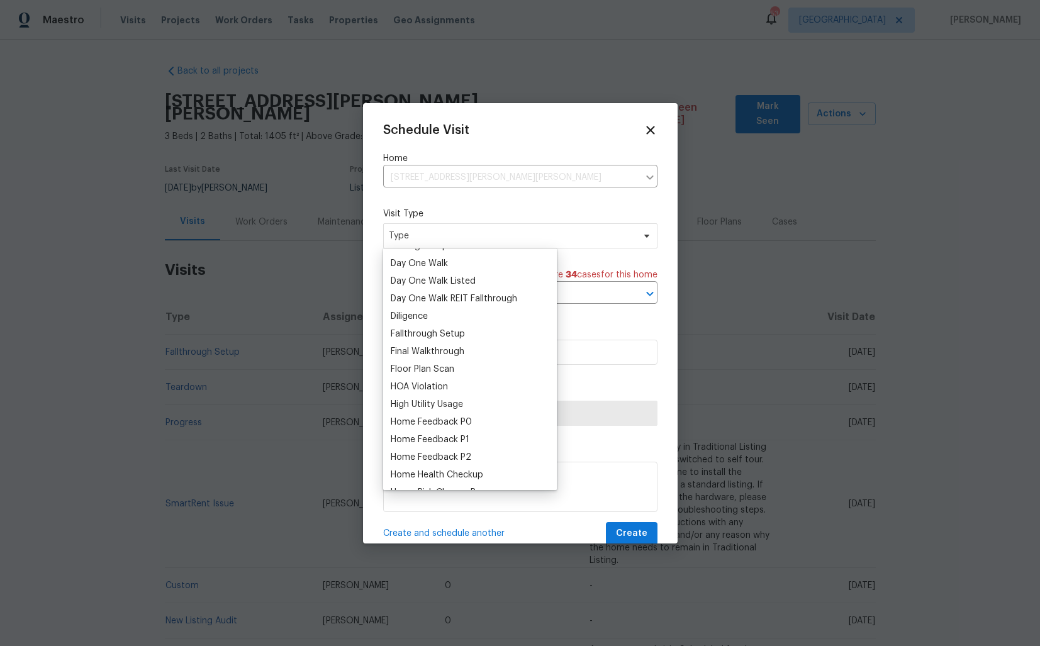
scroll to position [235, 0]
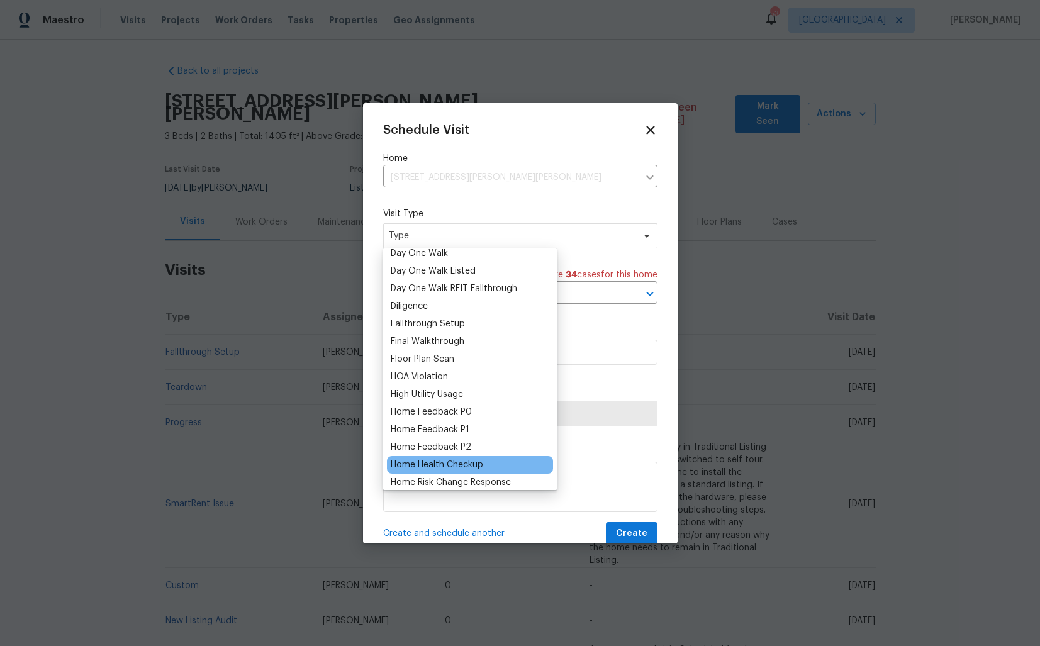
click at [415, 463] on div "Home Health Checkup" at bounding box center [437, 465] width 93 height 13
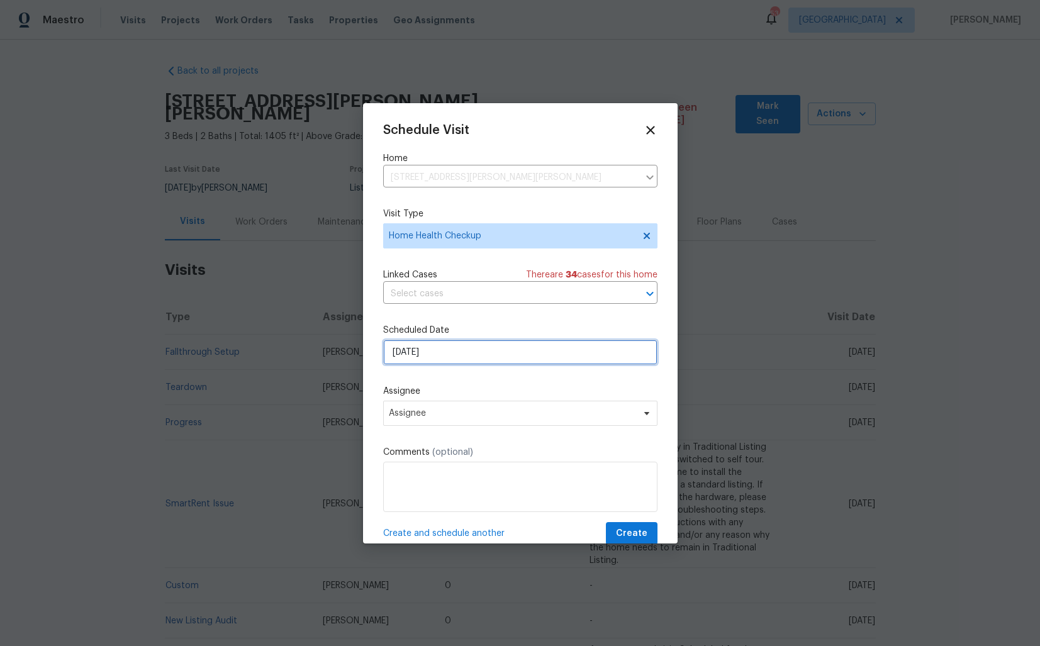
click at [459, 351] on input "17/09/2025" at bounding box center [520, 352] width 274 height 25
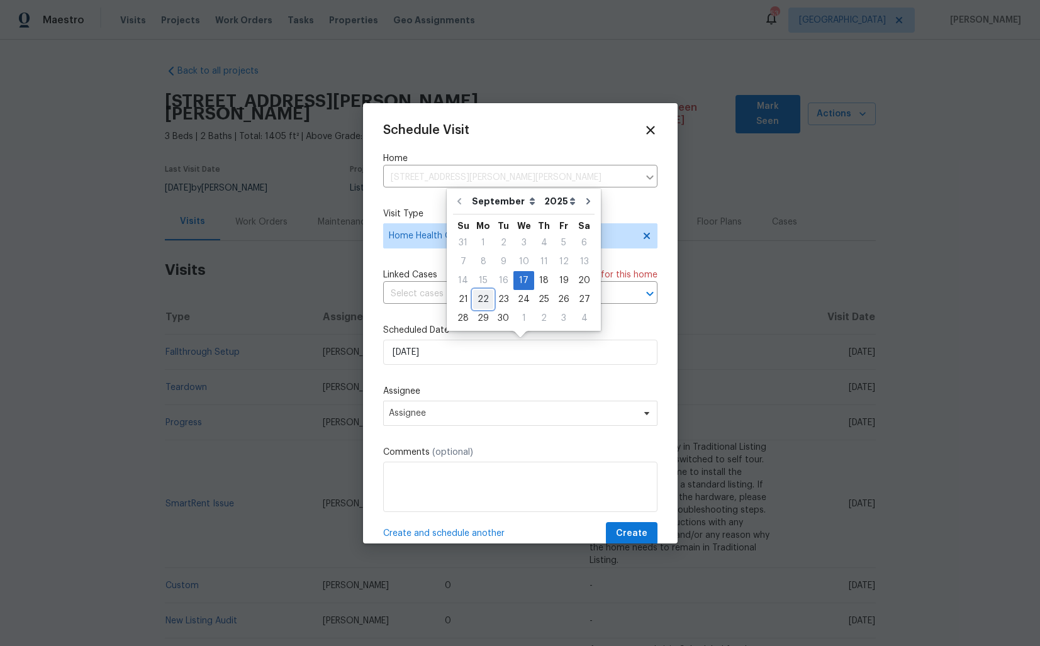
click at [484, 298] on div "22" at bounding box center [483, 300] width 20 height 18
type input "22/09/2025"
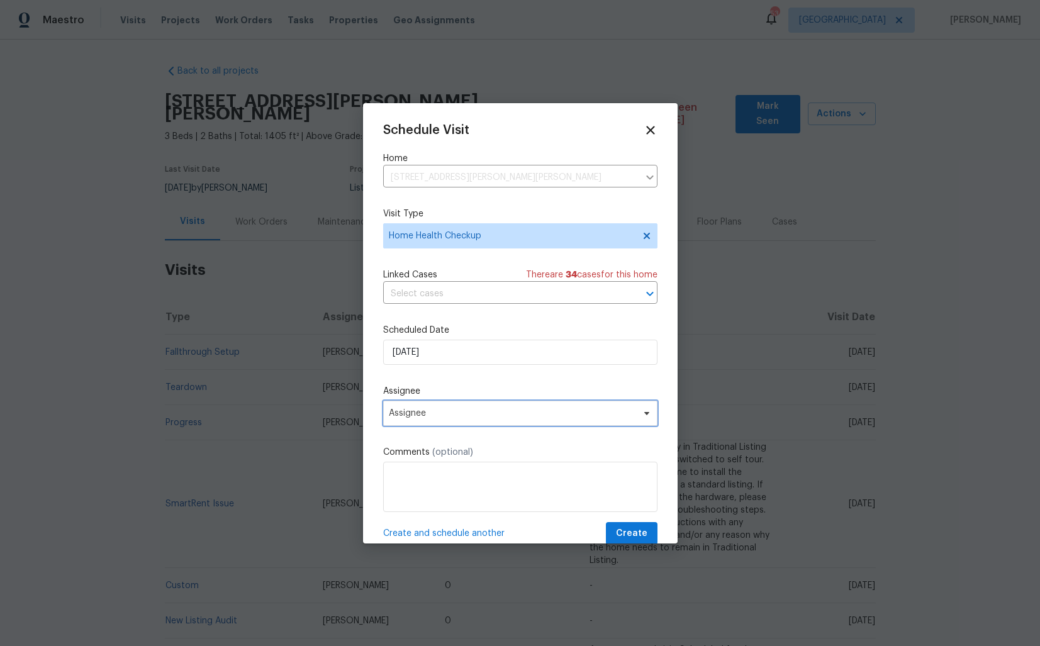
click at [469, 412] on span "Assignee" at bounding box center [512, 413] width 247 height 10
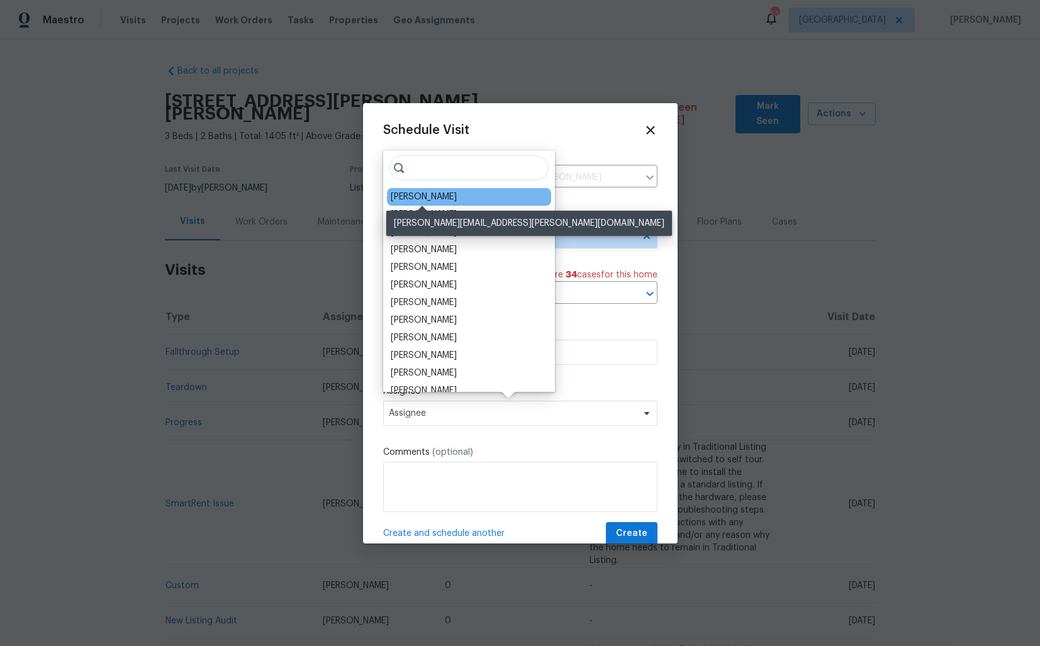
click at [420, 193] on div "Sheila Cooksey" at bounding box center [424, 197] width 66 height 13
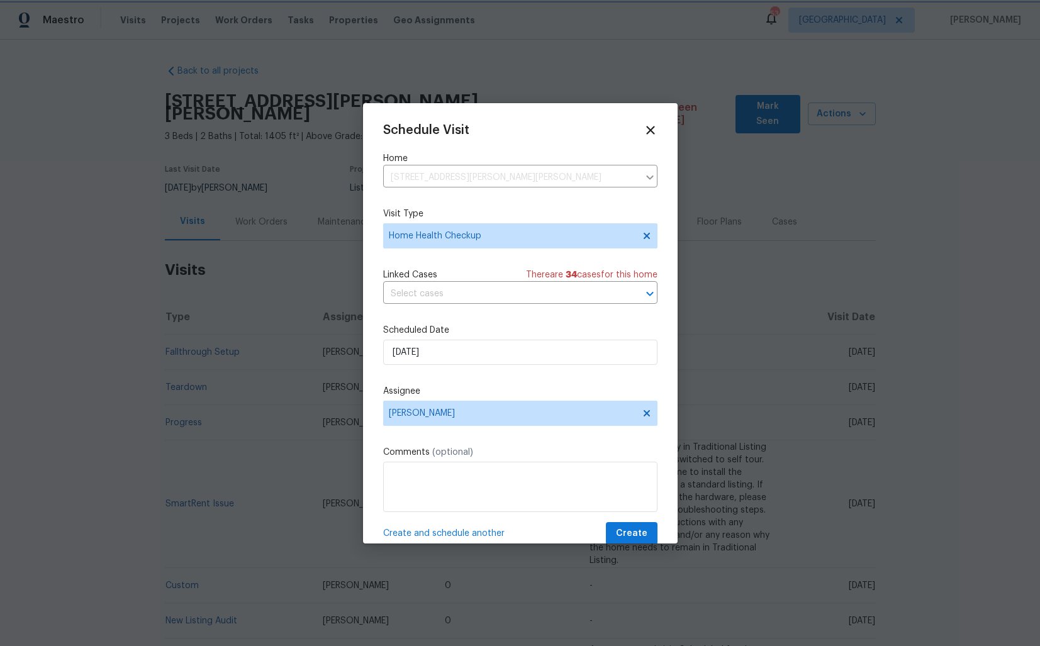
scroll to position [22, 0]
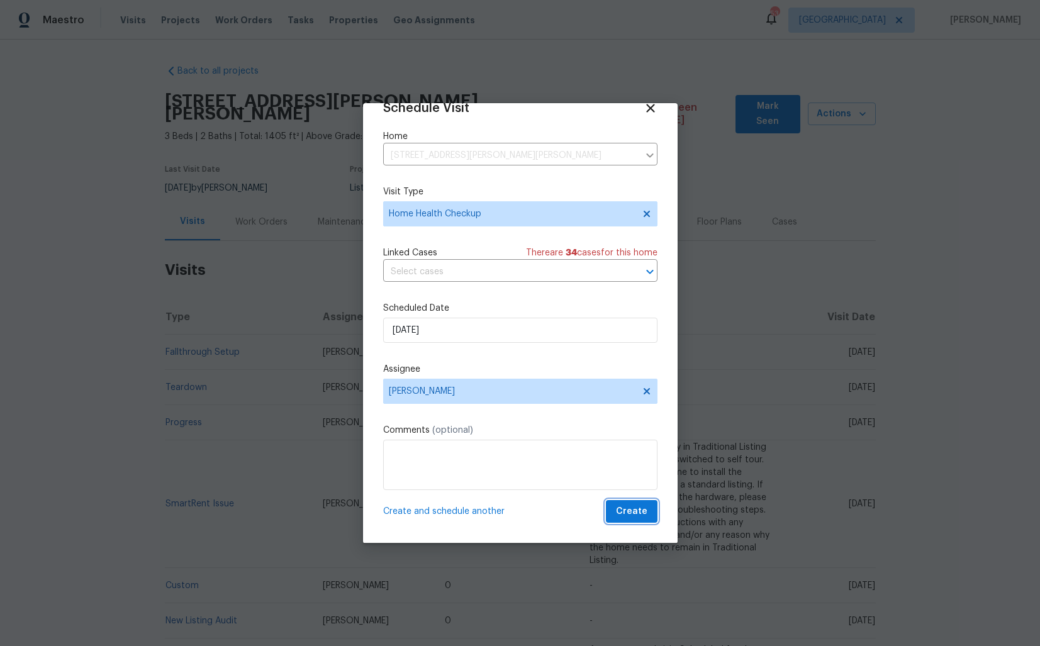
click at [622, 506] on span "Create" at bounding box center [631, 512] width 31 height 16
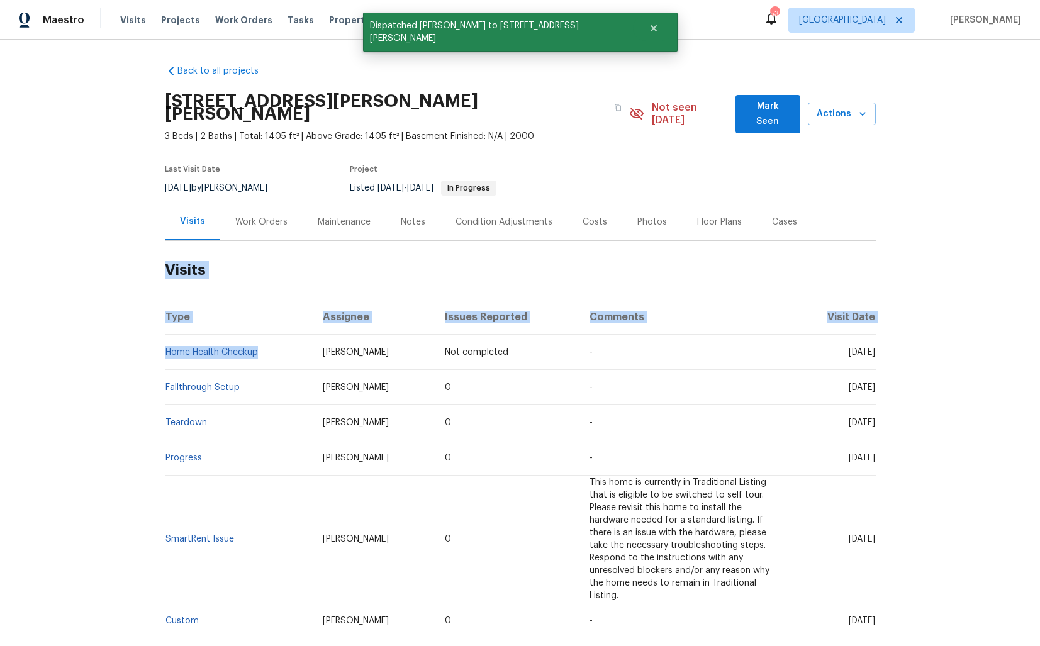
drag, startPoint x: 259, startPoint y: 339, endPoint x: 164, endPoint y: 344, distance: 95.8
click at [165, 344] on td "Home Health Checkup" at bounding box center [239, 352] width 149 height 35
drag, startPoint x: 261, startPoint y: 338, endPoint x: 167, endPoint y: 337, distance: 94.4
click at [166, 337] on td "Home Health Checkup" at bounding box center [239, 352] width 149 height 35
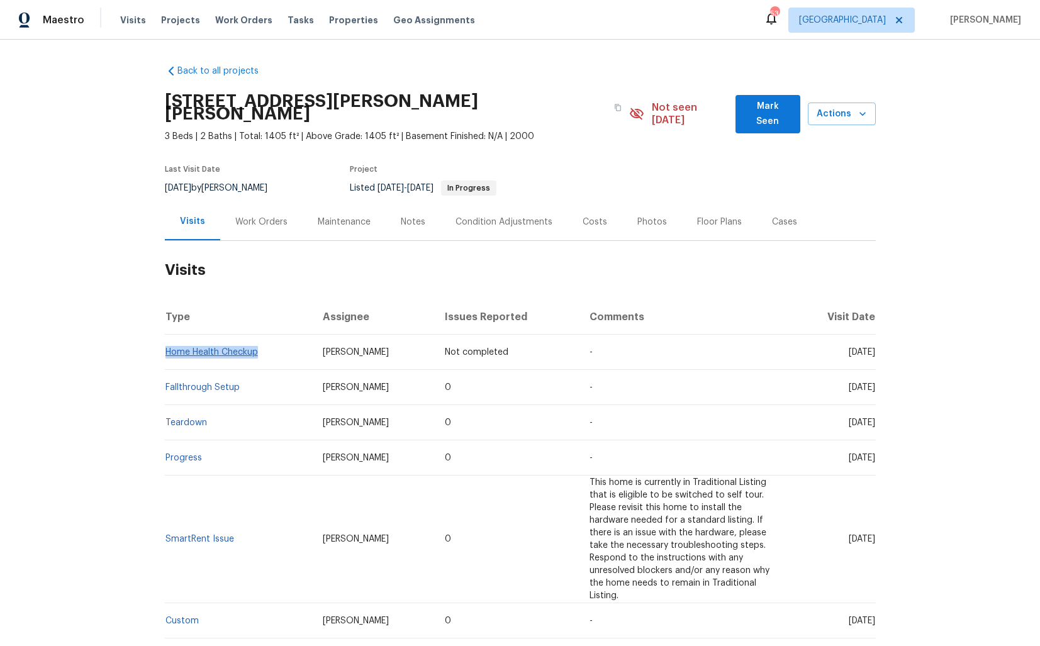
copy link "Home Health Checkup"
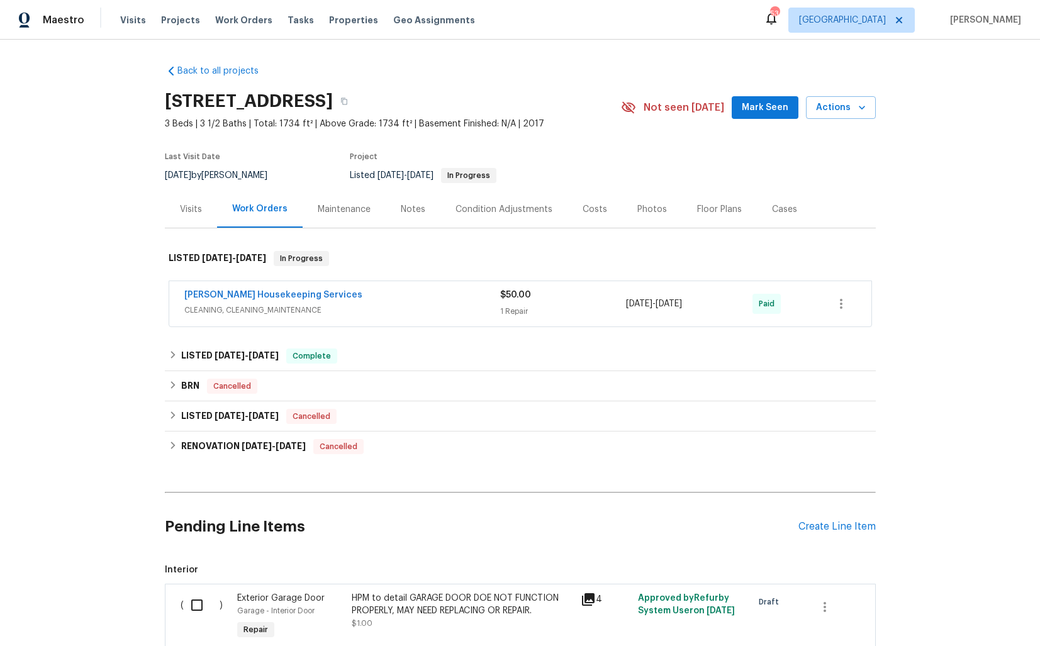
click at [184, 206] on div "Visits" at bounding box center [191, 209] width 22 height 13
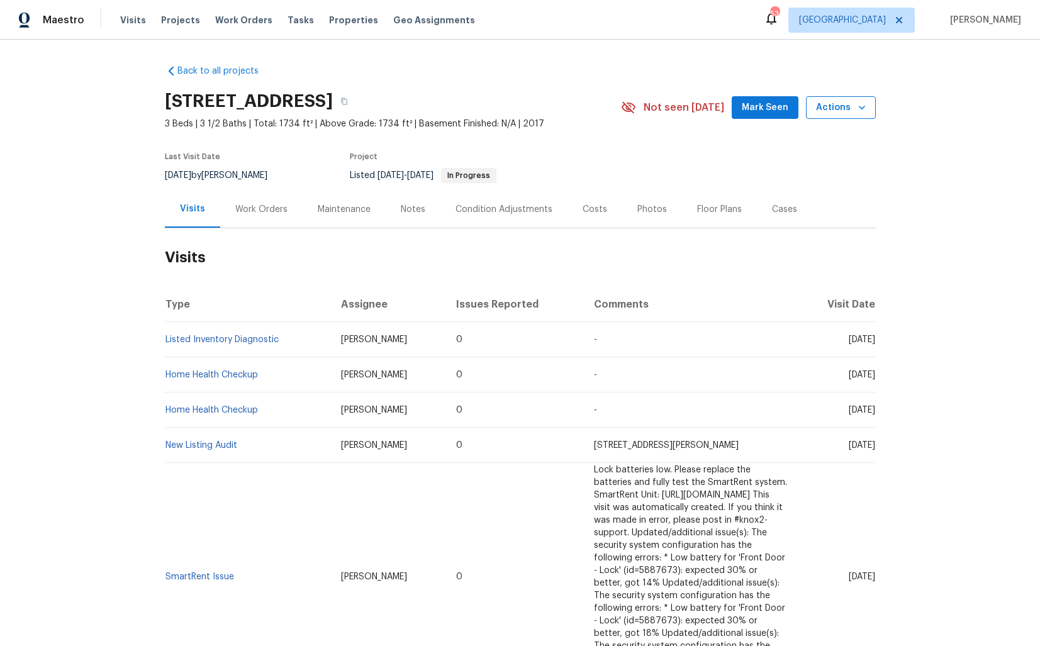
click at [856, 104] on icon "button" at bounding box center [862, 107] width 13 height 13
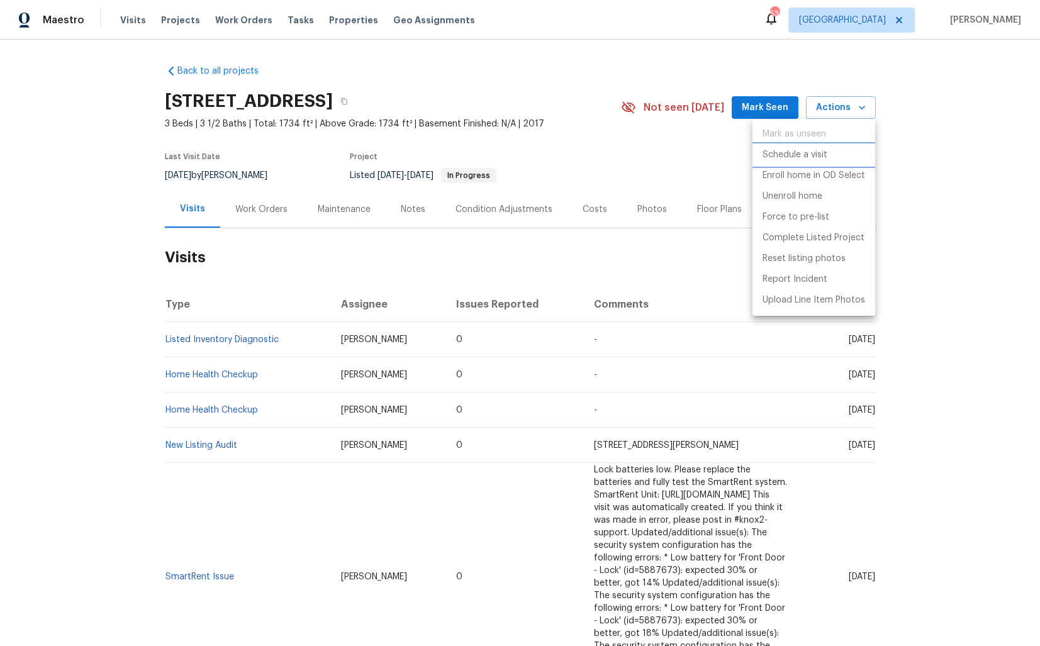
click at [777, 156] on p "Schedule a visit" at bounding box center [795, 155] width 65 height 13
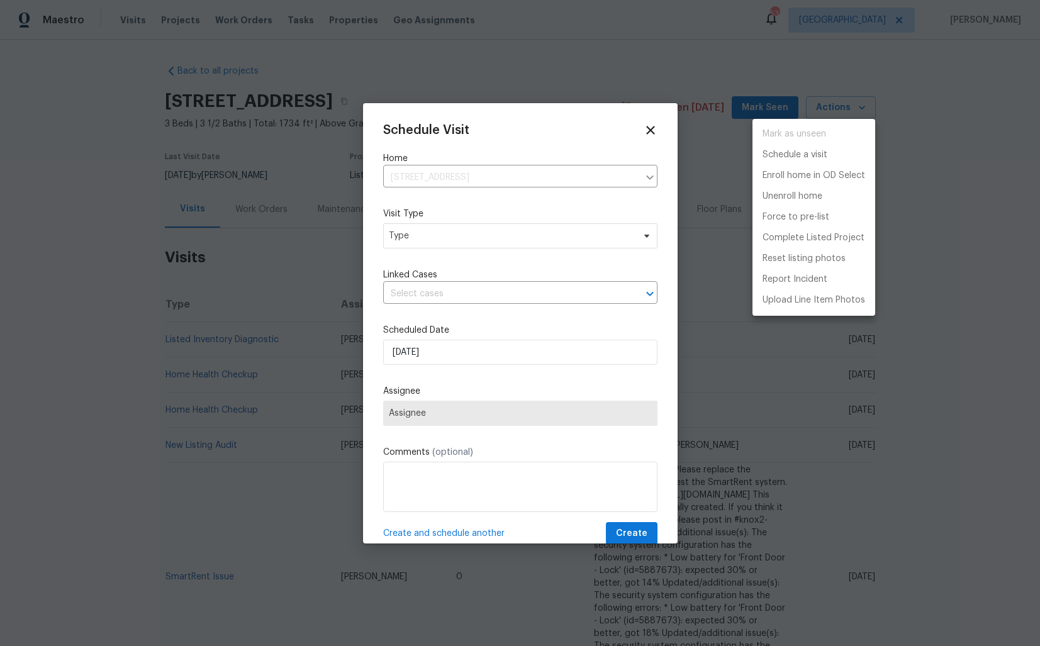
click at [424, 232] on div at bounding box center [520, 323] width 1040 height 646
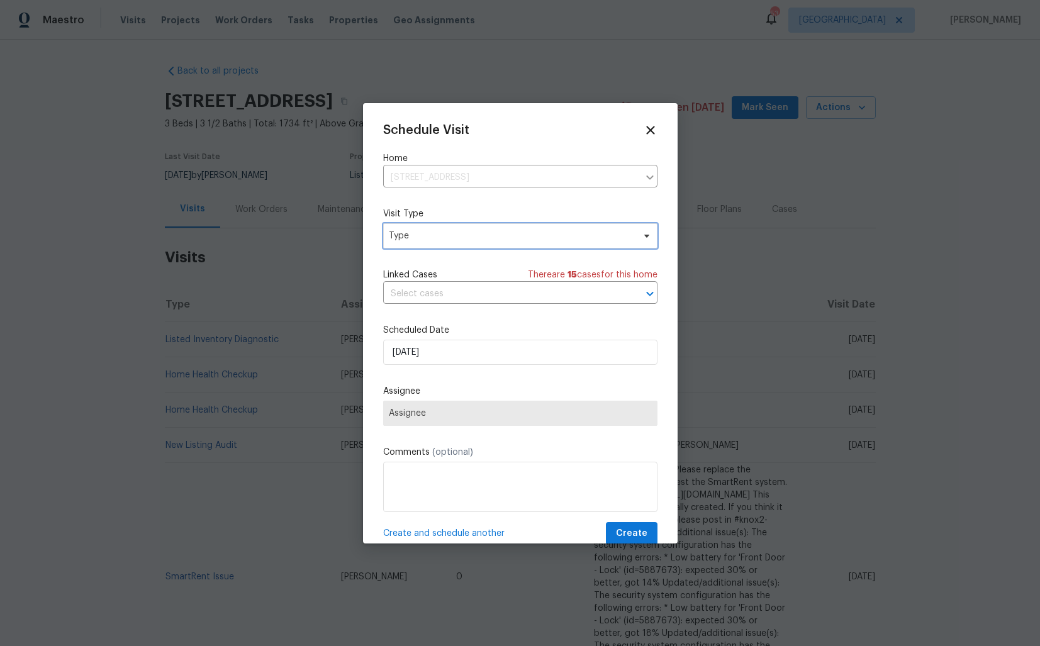
click at [403, 235] on span "Type" at bounding box center [511, 236] width 245 height 13
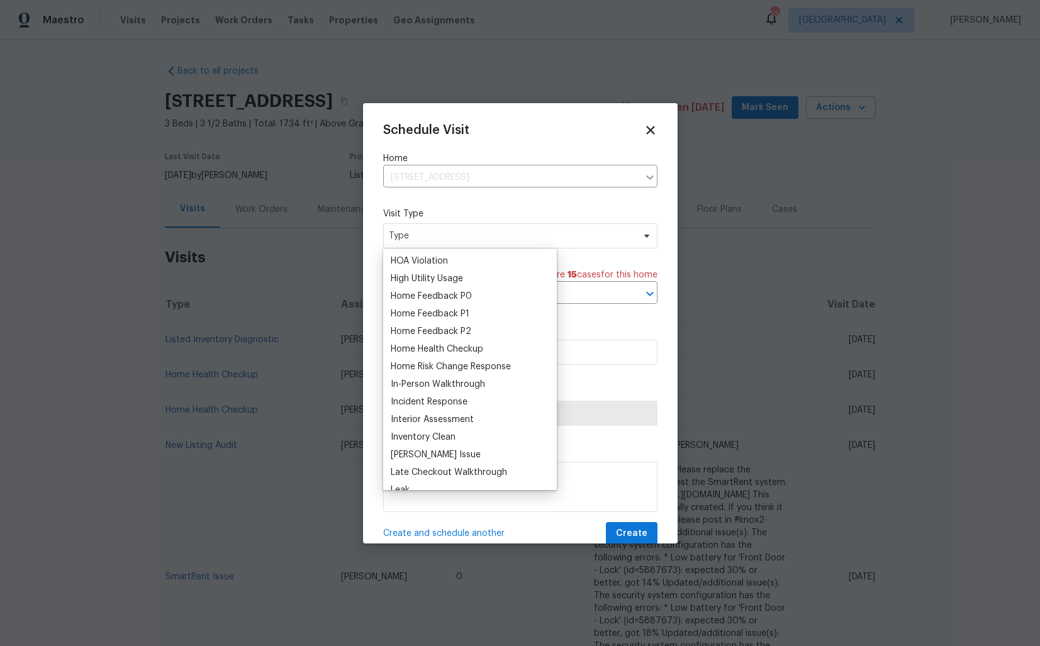
scroll to position [354, 0]
click at [430, 344] on div "Home Health Checkup" at bounding box center [437, 346] width 93 height 13
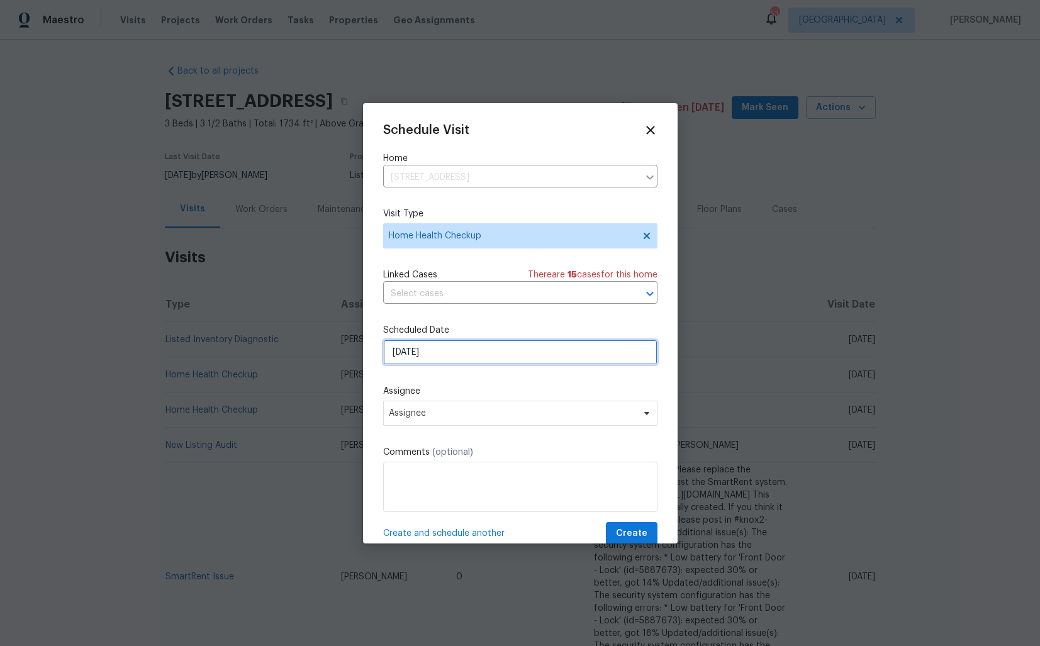
click at [452, 356] on input "[DATE]" at bounding box center [520, 352] width 274 height 25
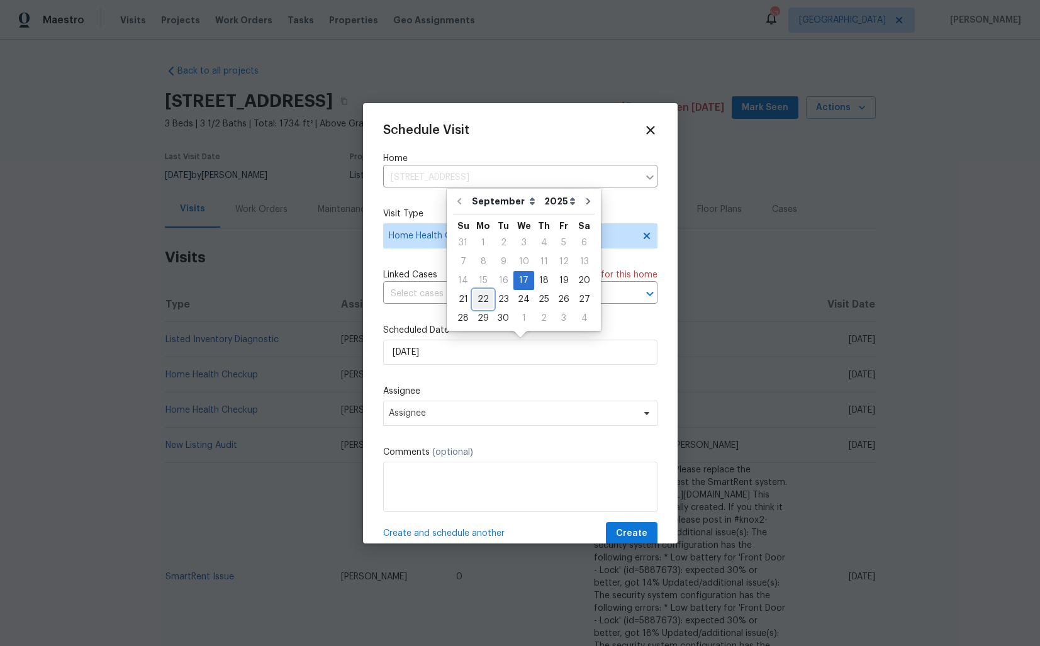
click at [481, 301] on div "22" at bounding box center [483, 300] width 20 height 18
type input "[DATE]"
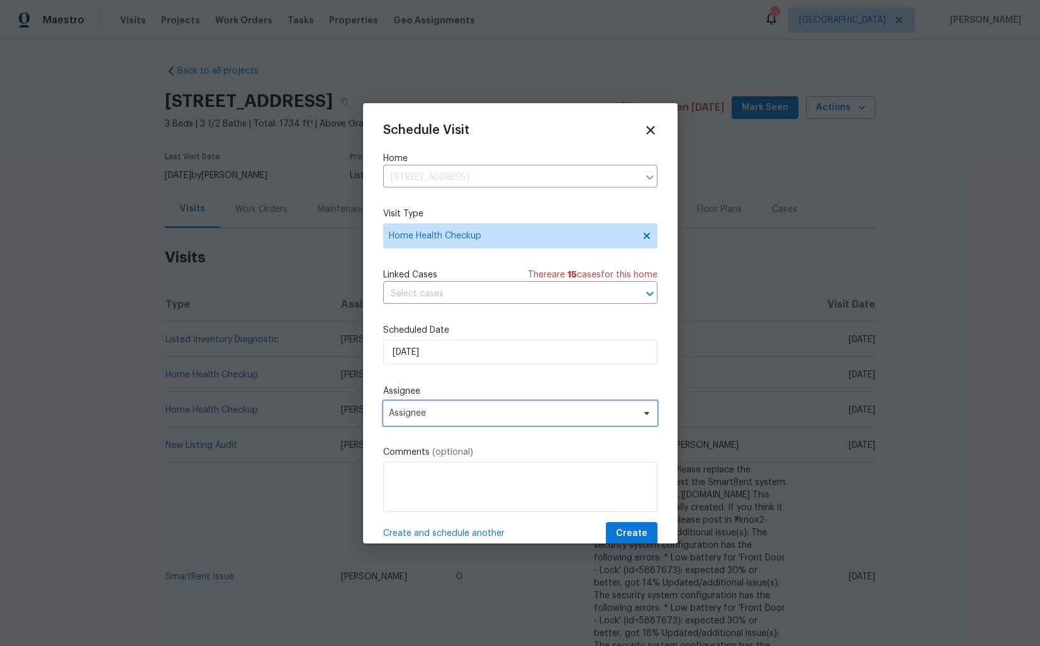
click at [457, 420] on span "Assignee" at bounding box center [520, 413] width 274 height 25
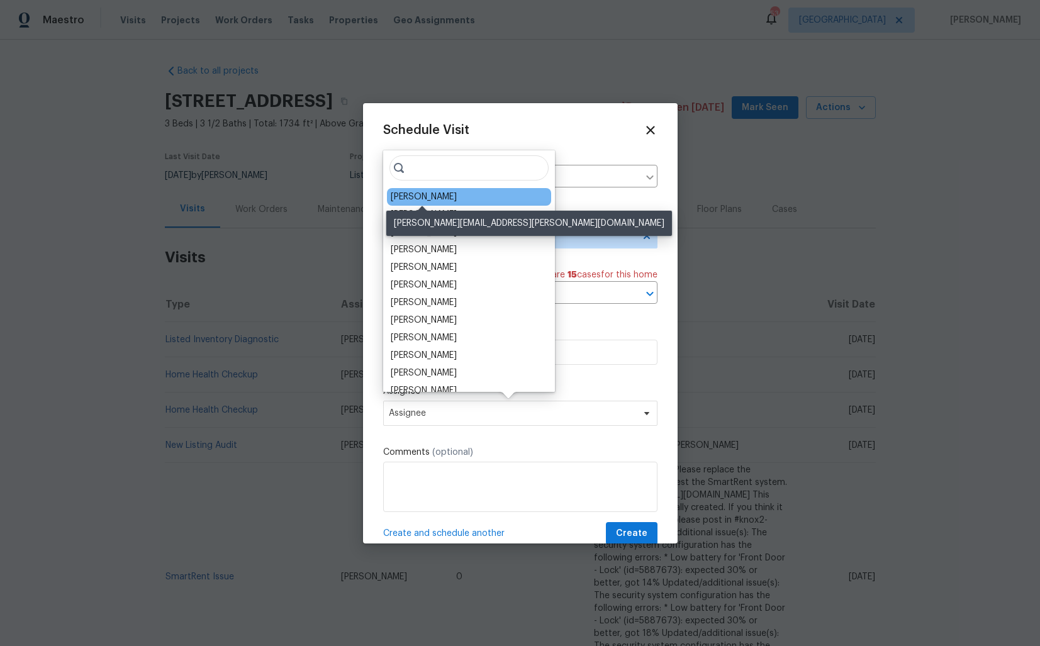
click at [412, 198] on div "Sheila Cooksey" at bounding box center [424, 197] width 66 height 13
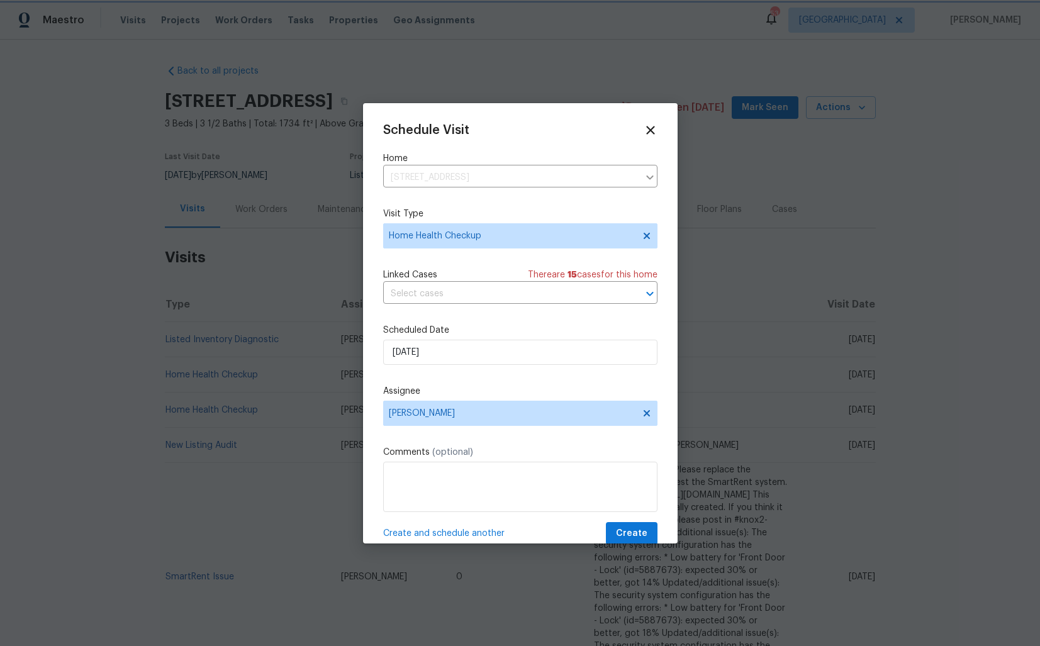
scroll to position [22, 0]
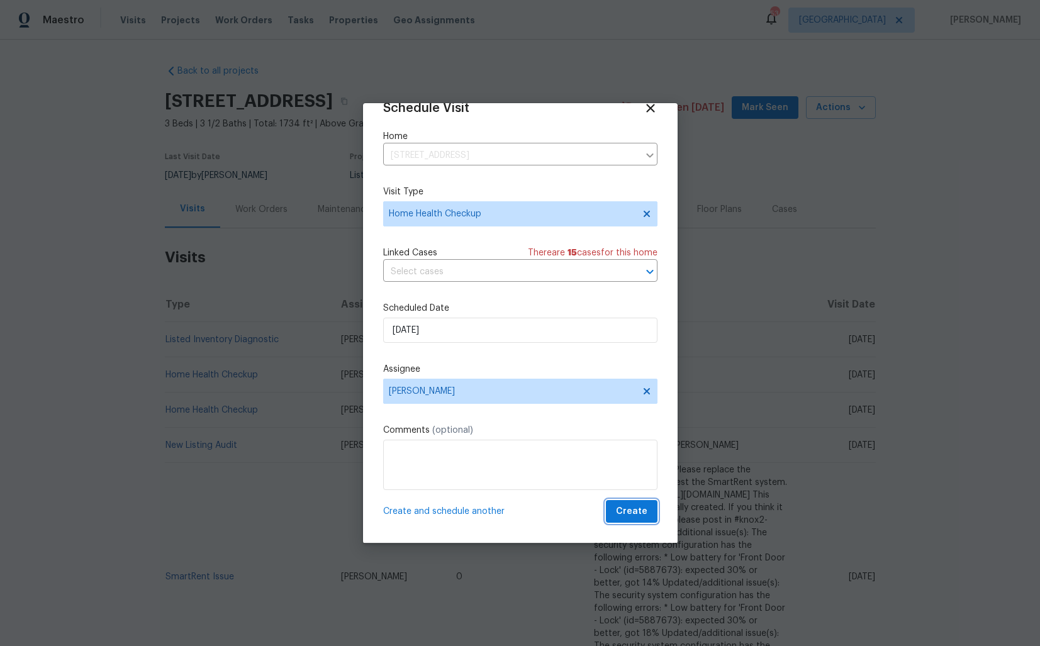
click at [626, 512] on span "Create" at bounding box center [631, 512] width 31 height 16
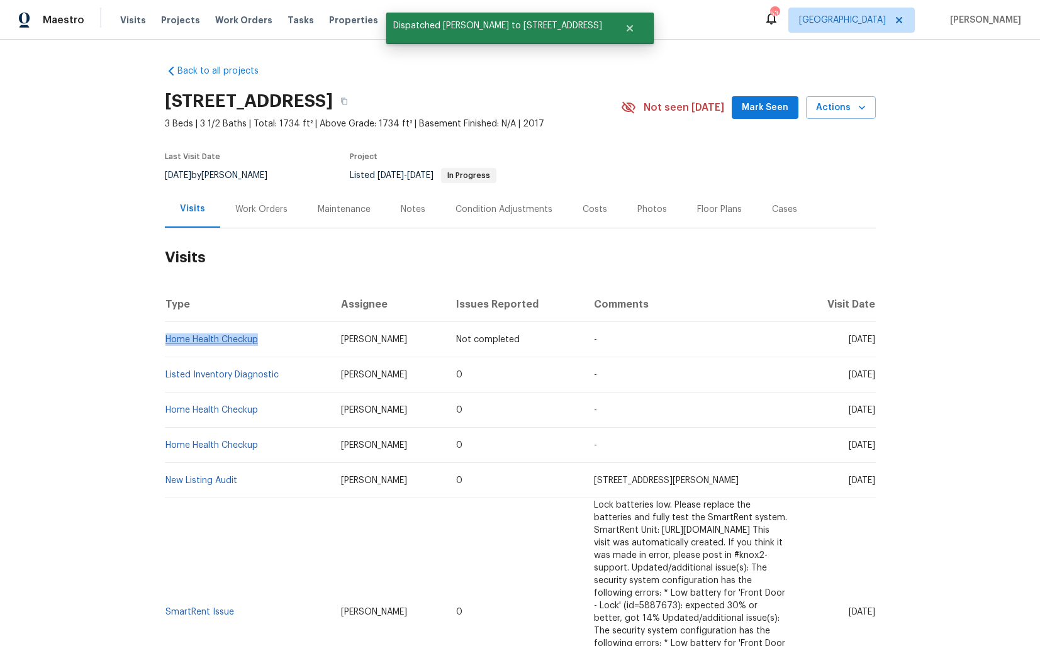
drag, startPoint x: 261, startPoint y: 341, endPoint x: 165, endPoint y: 342, distance: 96.3
click at [165, 342] on td "Home Health Checkup" at bounding box center [248, 339] width 166 height 35
copy link "Home Health Checkup"
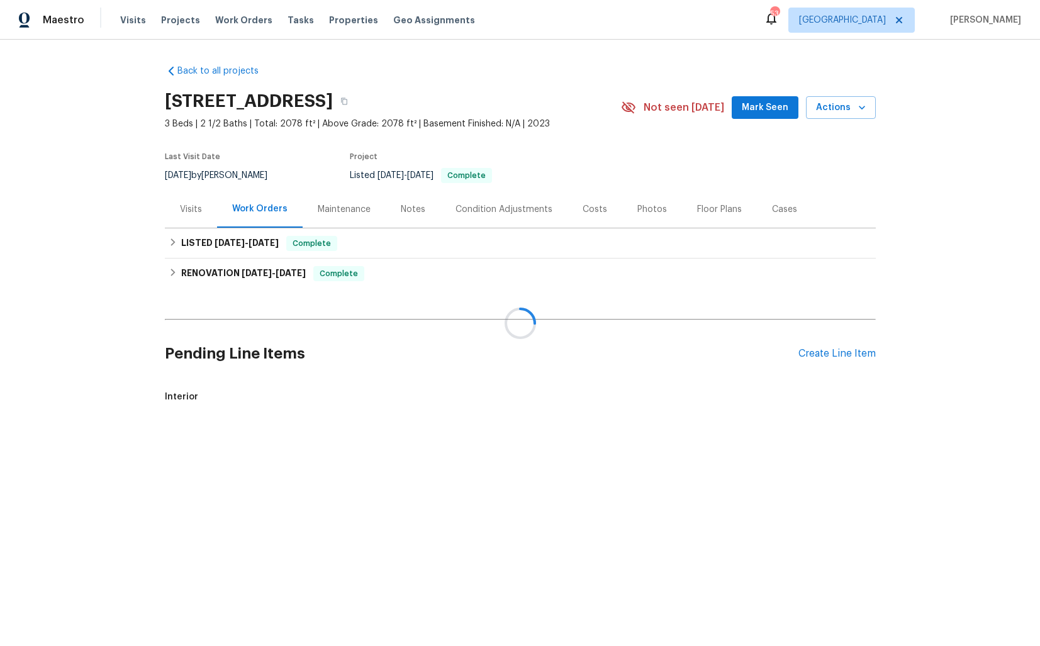
click at [193, 212] on div "Visits" at bounding box center [191, 209] width 22 height 13
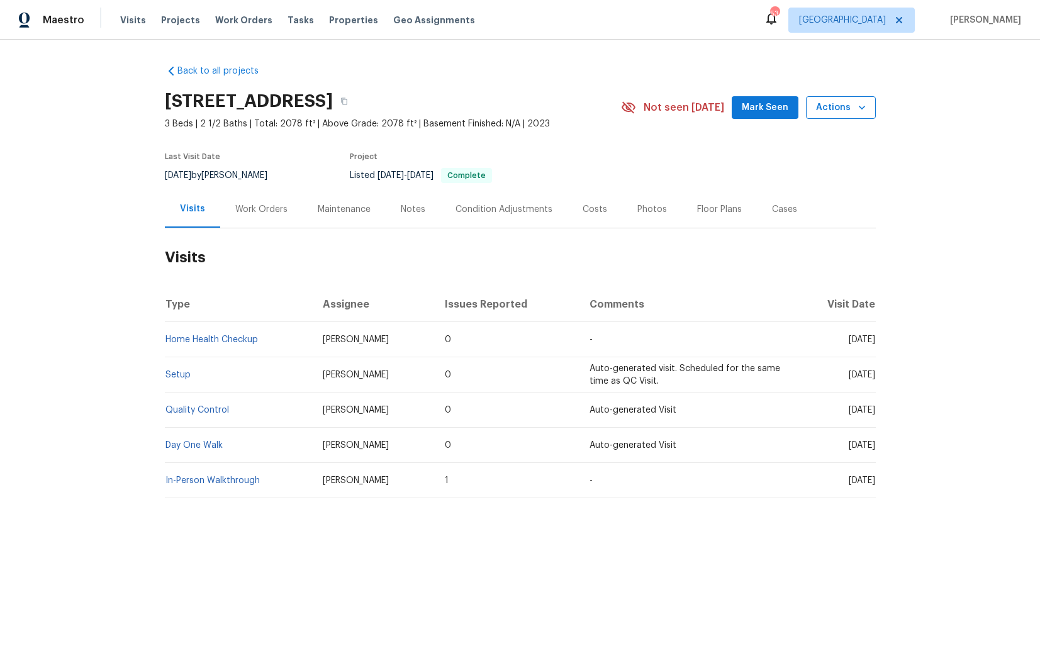
click at [837, 118] on button "Actions" at bounding box center [841, 107] width 70 height 23
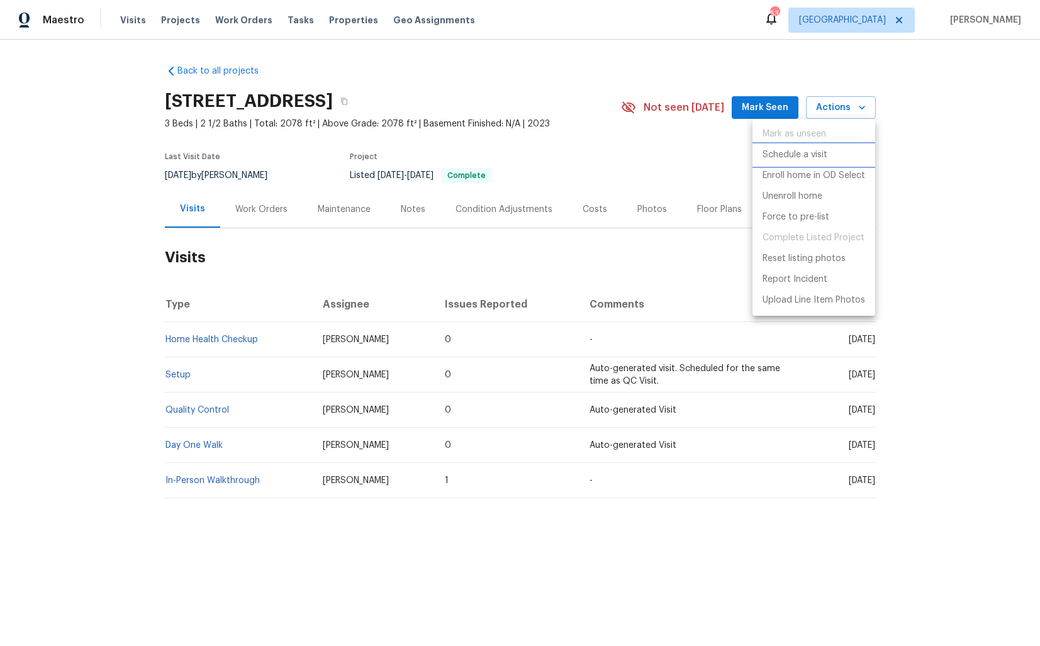
click at [807, 154] on p "Schedule a visit" at bounding box center [795, 155] width 65 height 13
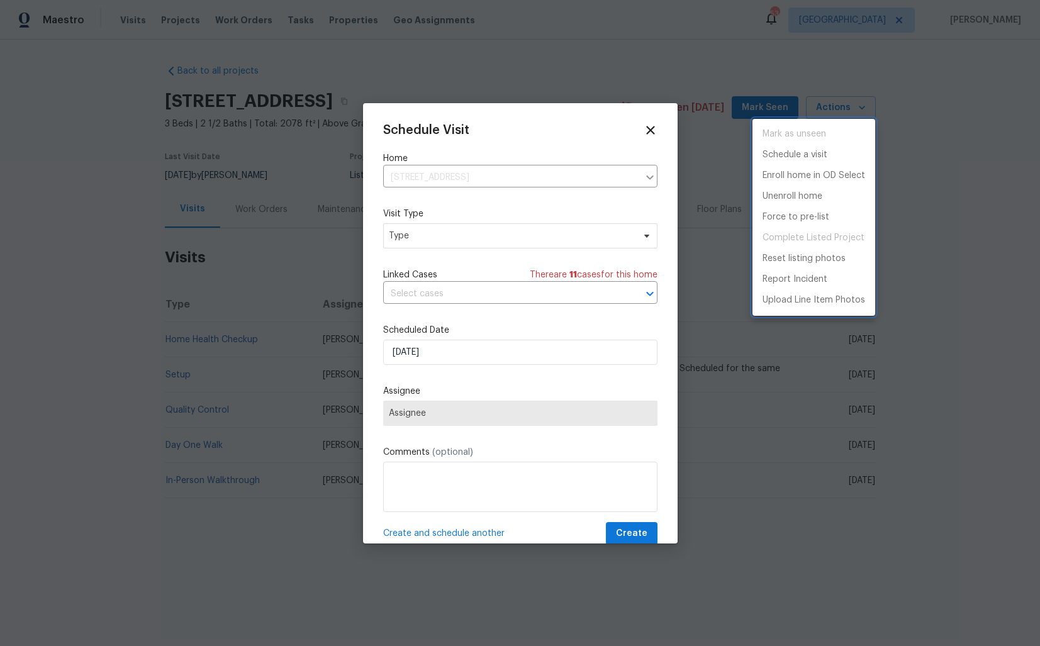
click at [414, 242] on div at bounding box center [520, 323] width 1040 height 646
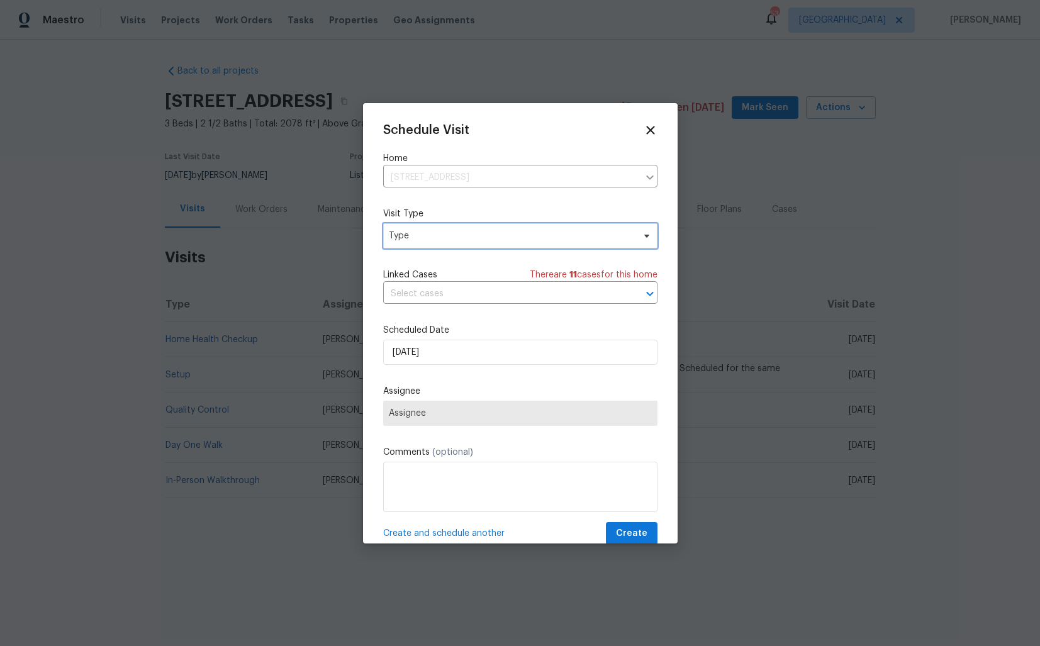
click at [441, 235] on span "Type" at bounding box center [511, 236] width 245 height 13
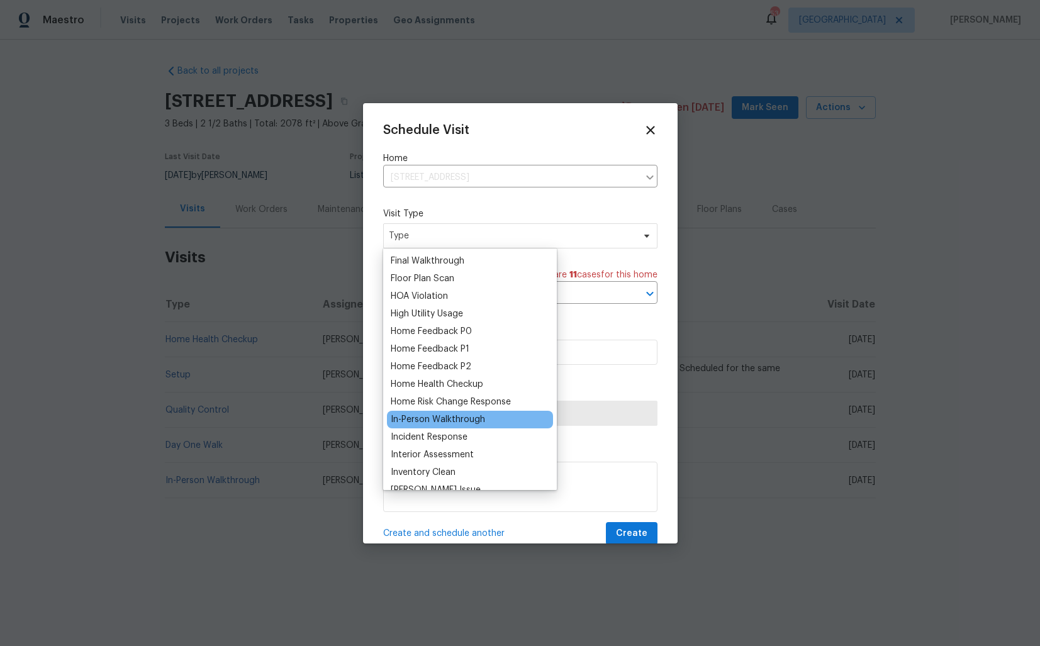
scroll to position [315, 0]
click at [424, 381] on div "Home Health Checkup" at bounding box center [437, 385] width 93 height 13
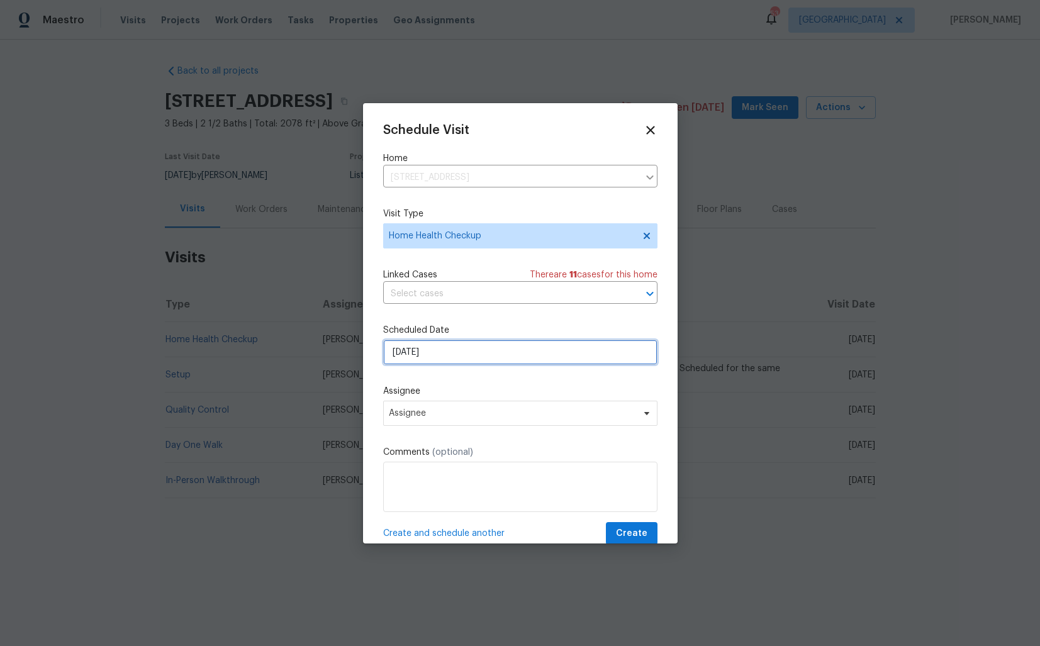
click at [471, 351] on input "[DATE]" at bounding box center [520, 352] width 274 height 25
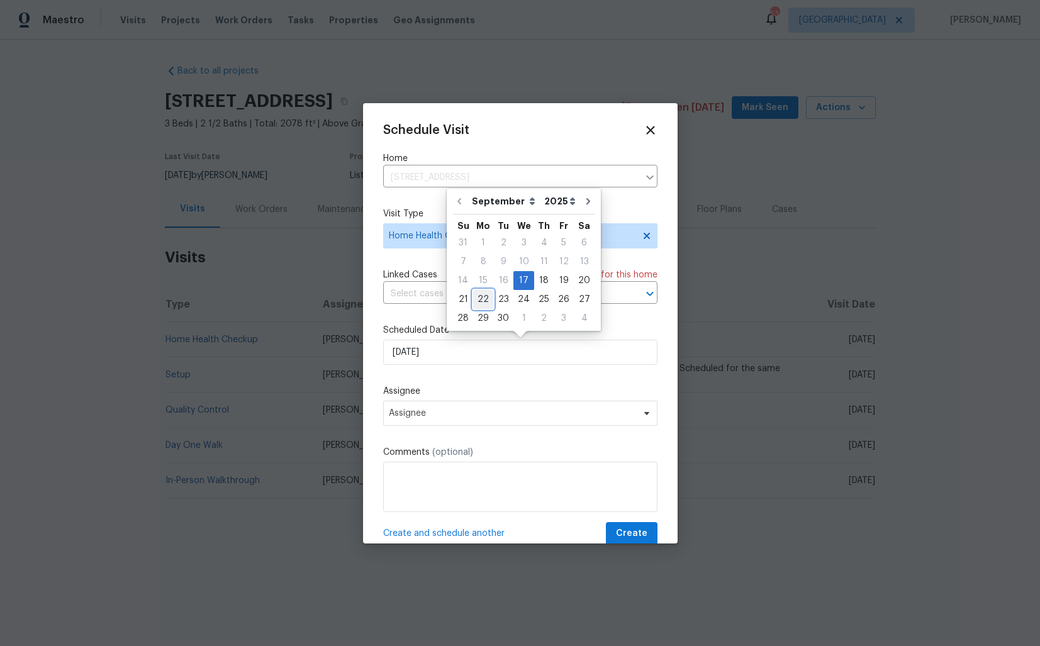
click at [481, 296] on div "22" at bounding box center [483, 300] width 20 height 18
type input "[DATE]"
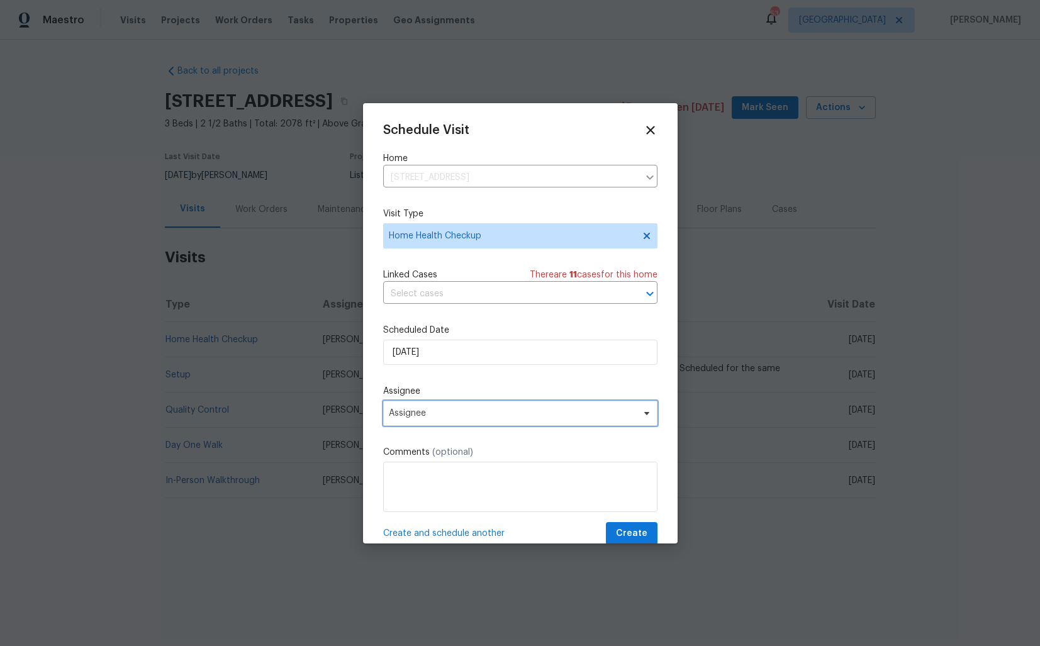
click at [455, 417] on span "Assignee" at bounding box center [512, 413] width 247 height 10
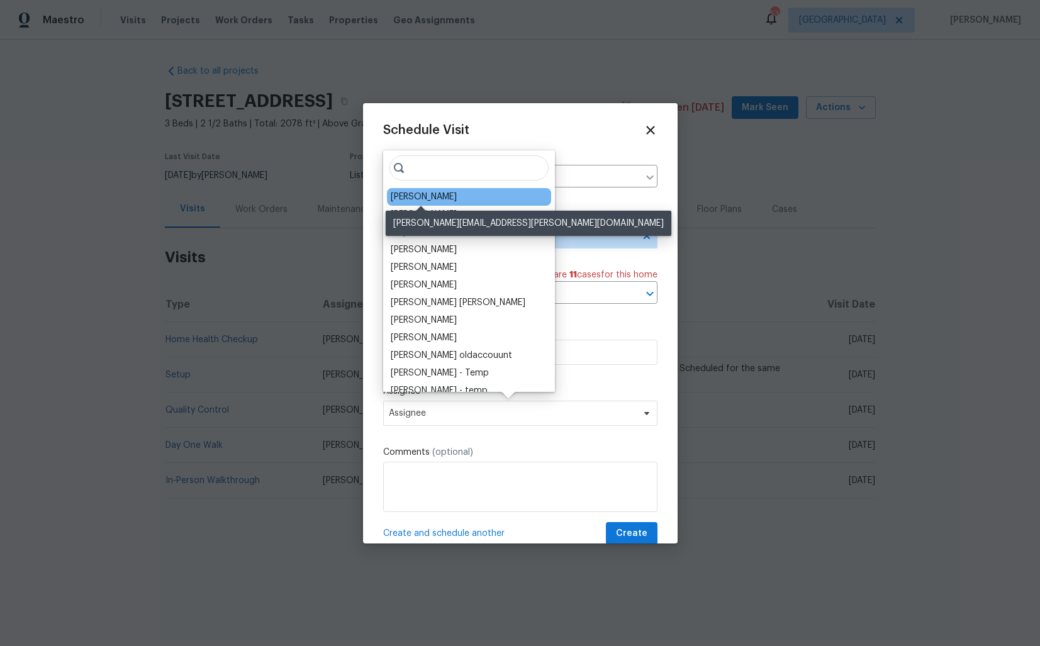
click at [416, 197] on div "Brian Holloway" at bounding box center [424, 197] width 66 height 13
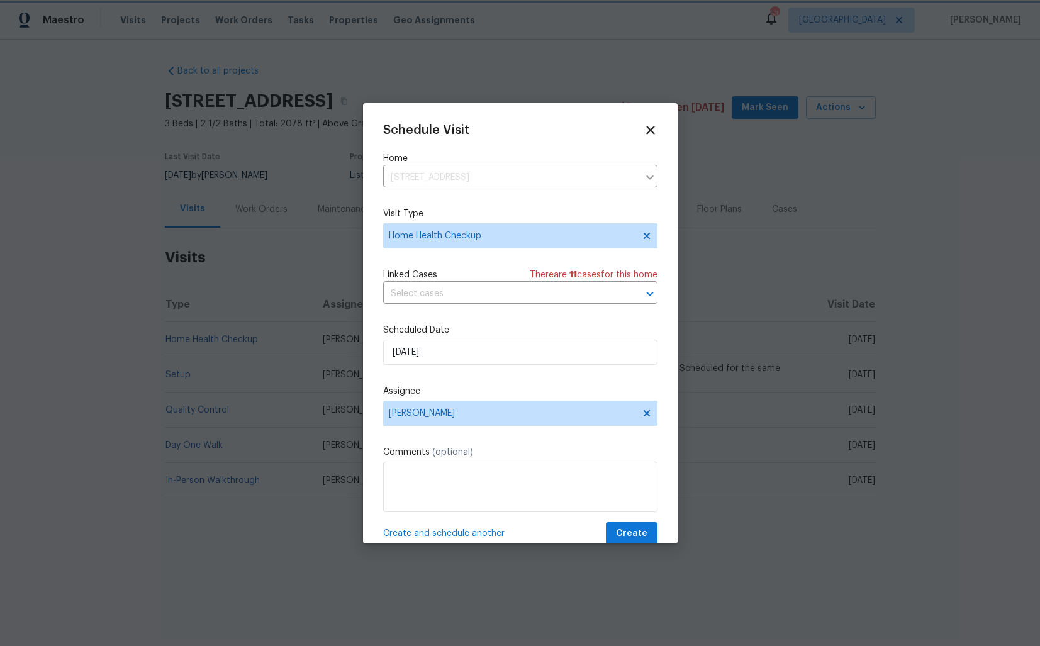
scroll to position [22, 0]
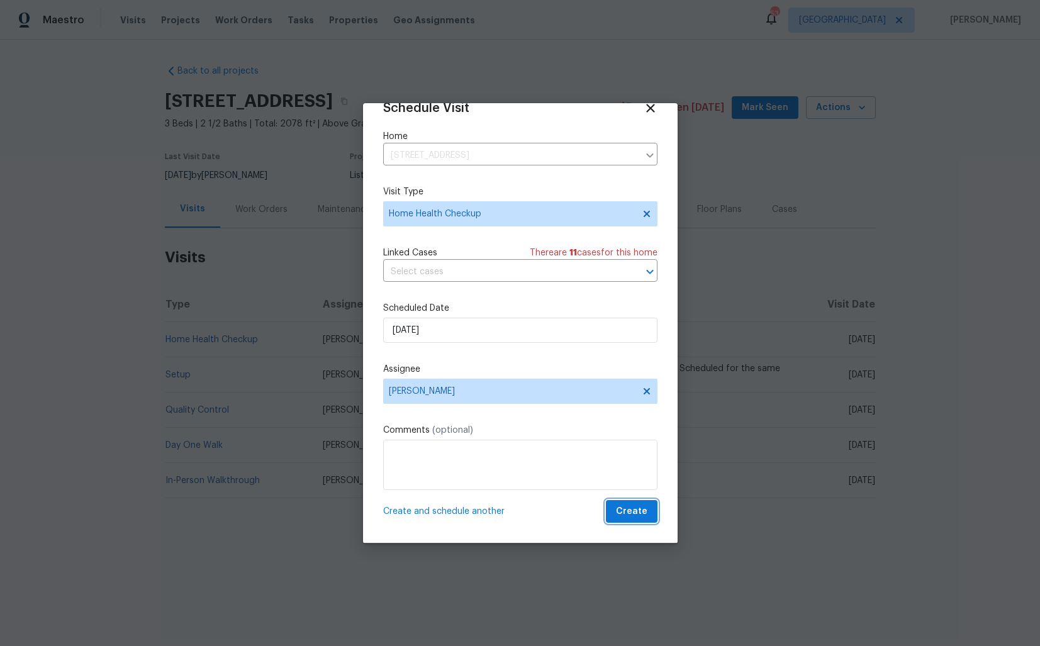
click at [641, 513] on span "Create" at bounding box center [631, 512] width 31 height 16
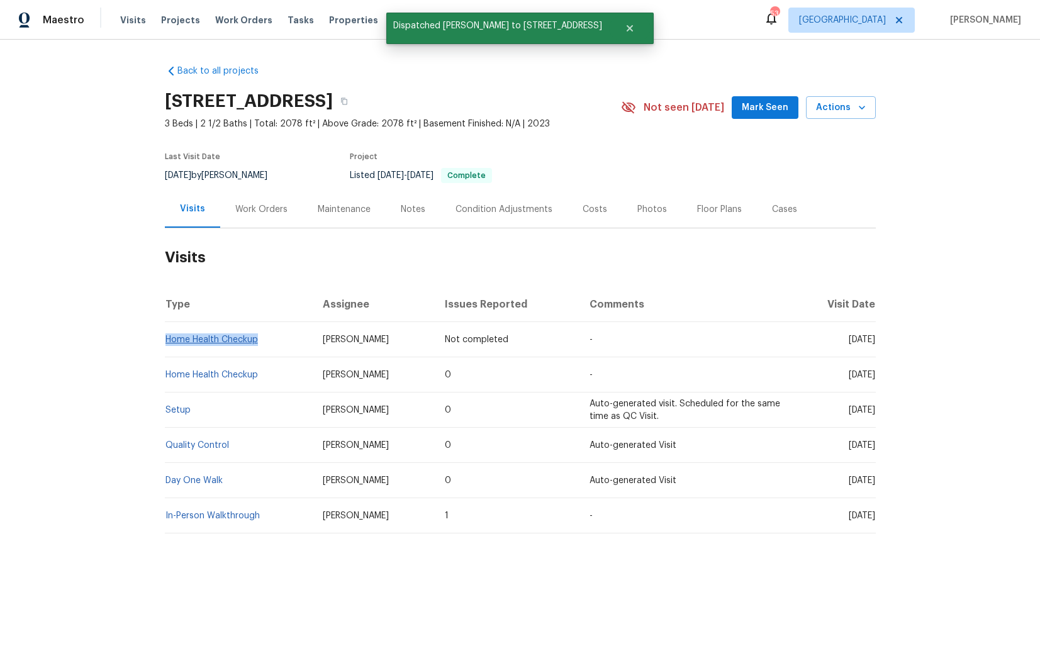
drag, startPoint x: 261, startPoint y: 340, endPoint x: 167, endPoint y: 344, distance: 94.4
click at [167, 344] on td "Home Health Checkup" at bounding box center [239, 339] width 149 height 35
copy link "Home Health Checkup"
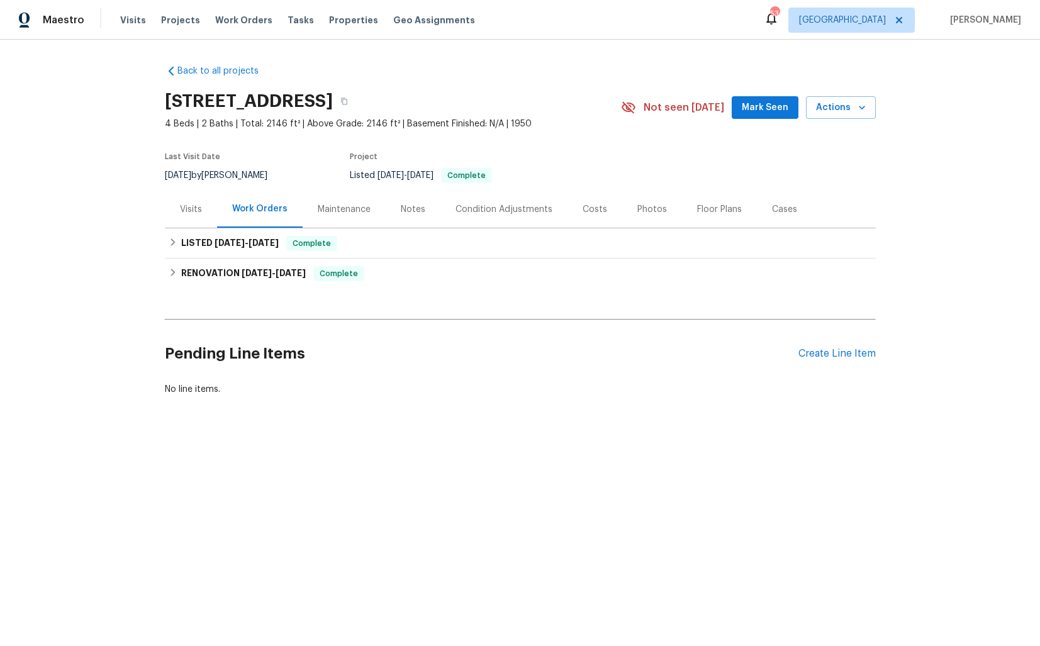
click at [184, 213] on div "Visits" at bounding box center [191, 209] width 22 height 13
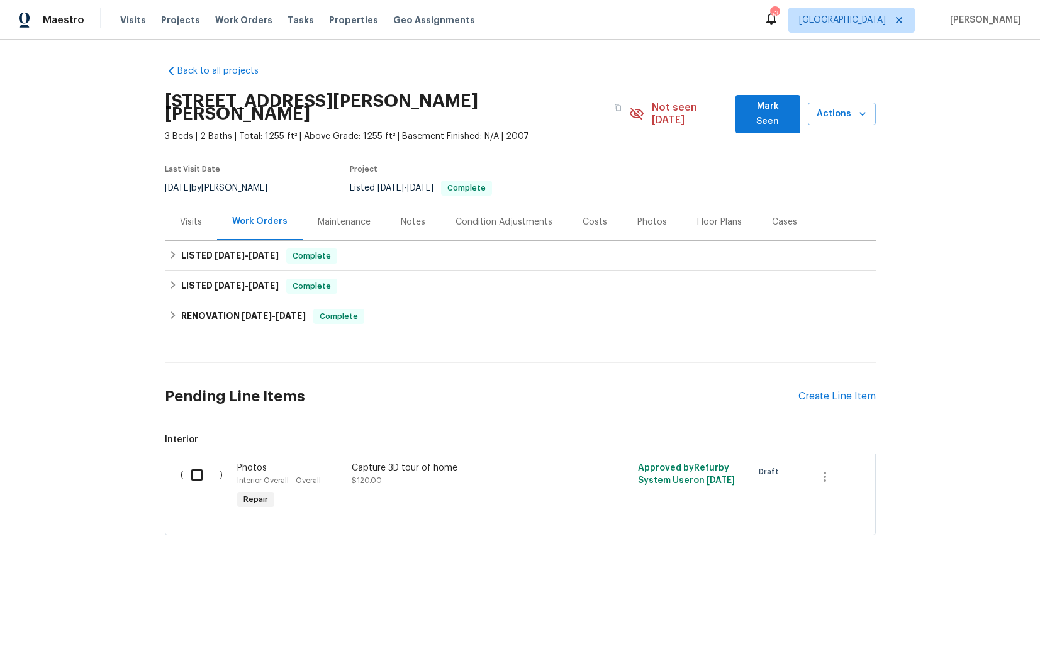
click at [191, 216] on div "Visits" at bounding box center [191, 221] width 52 height 37
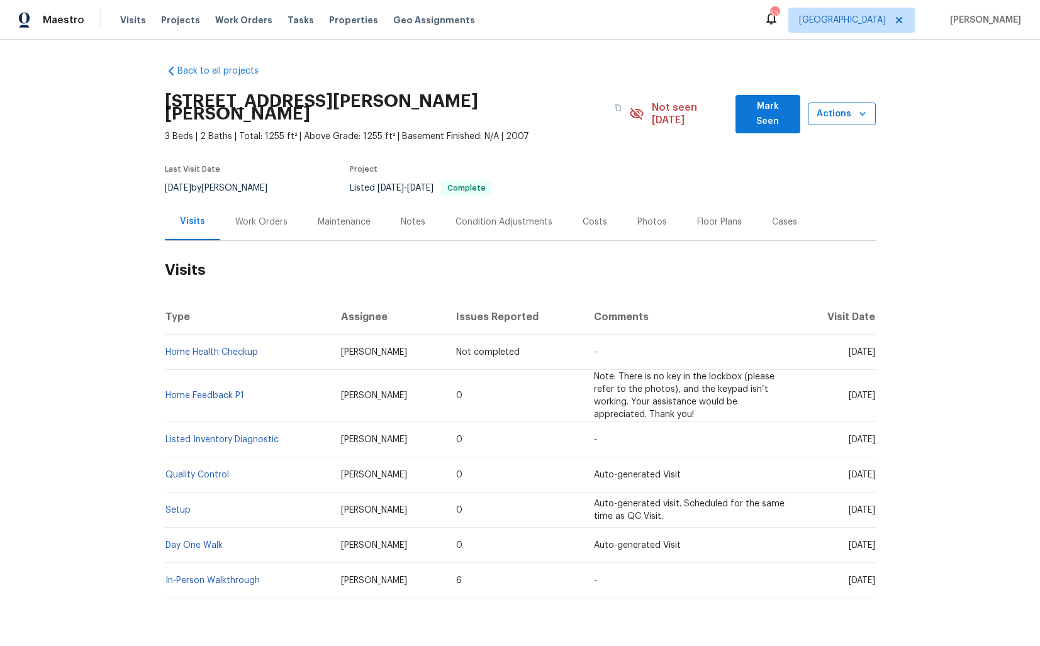
click at [855, 116] on button "Actions" at bounding box center [842, 114] width 68 height 23
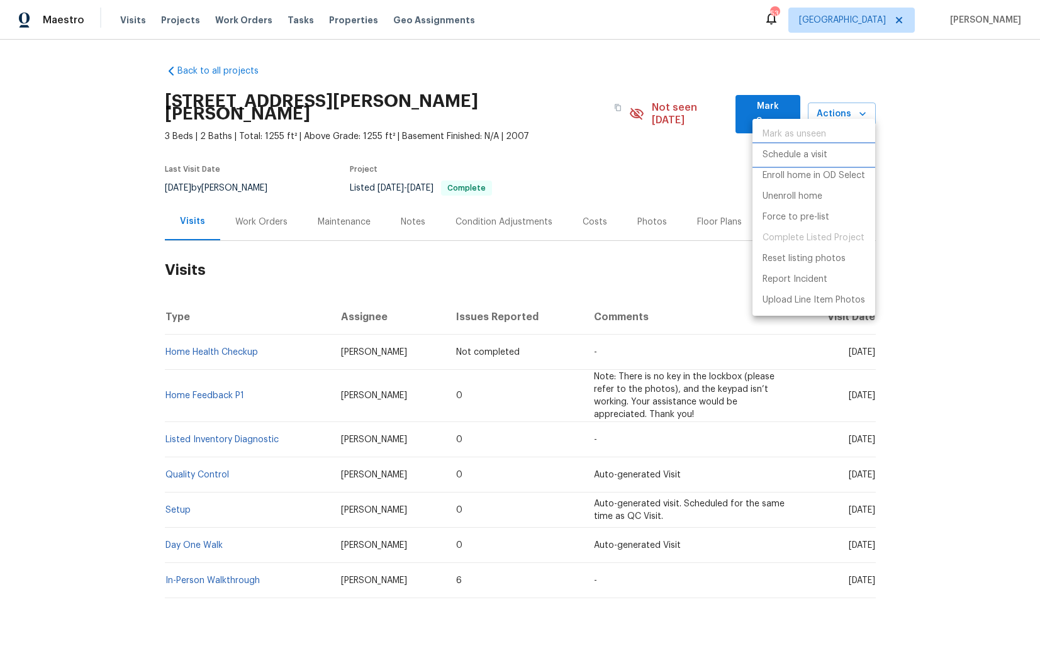
click at [809, 151] on p "Schedule a visit" at bounding box center [795, 155] width 65 height 13
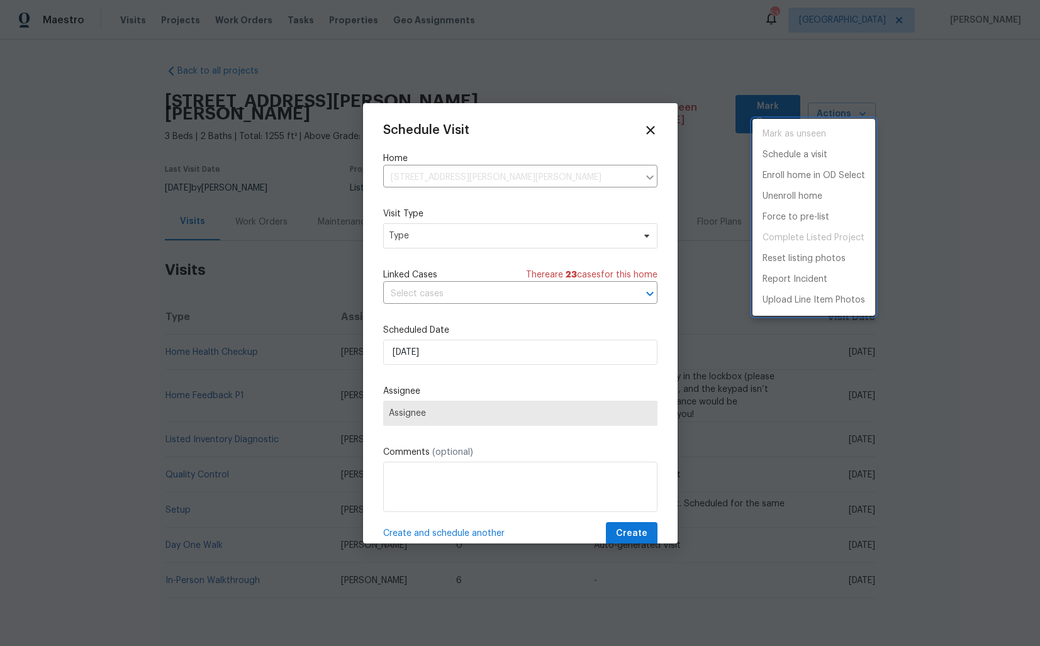
click at [439, 239] on div at bounding box center [520, 323] width 1040 height 646
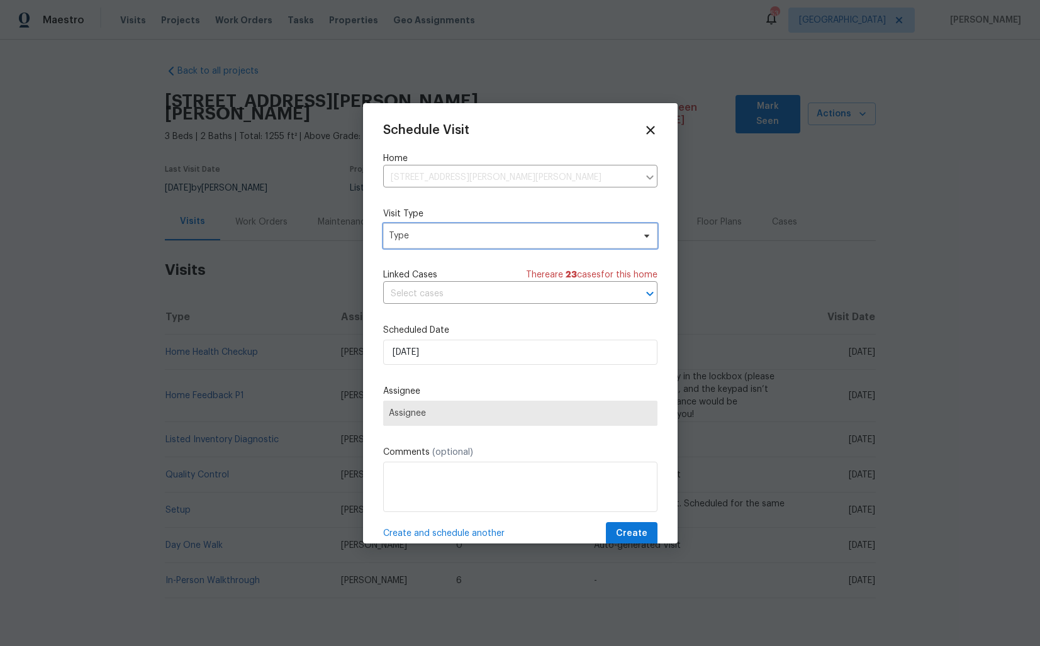
click at [411, 238] on span "Type" at bounding box center [511, 236] width 245 height 13
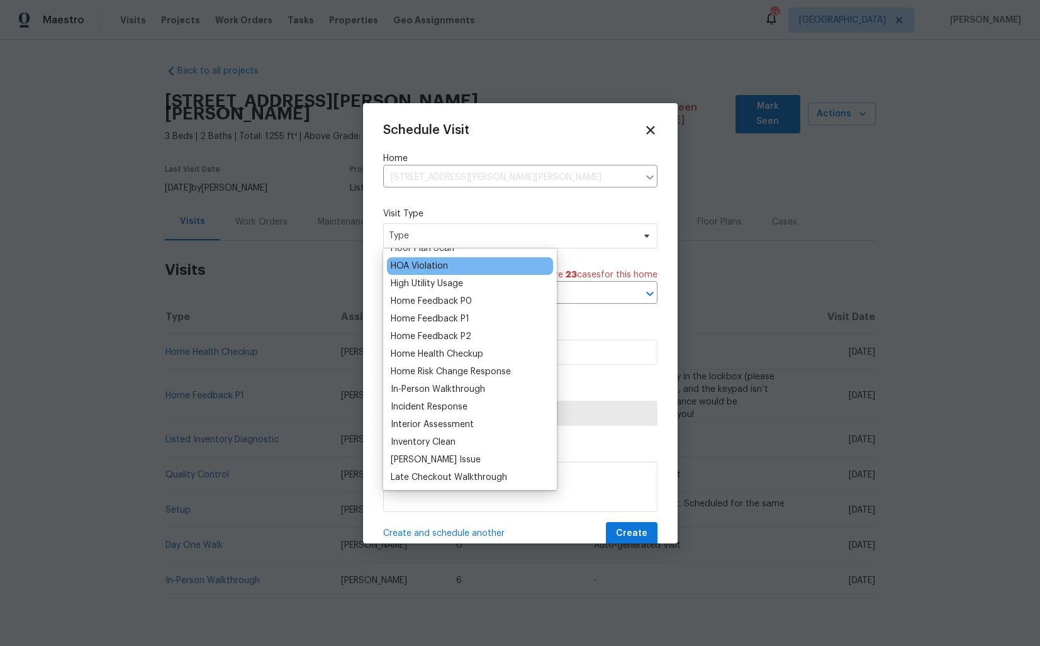
scroll to position [347, 0]
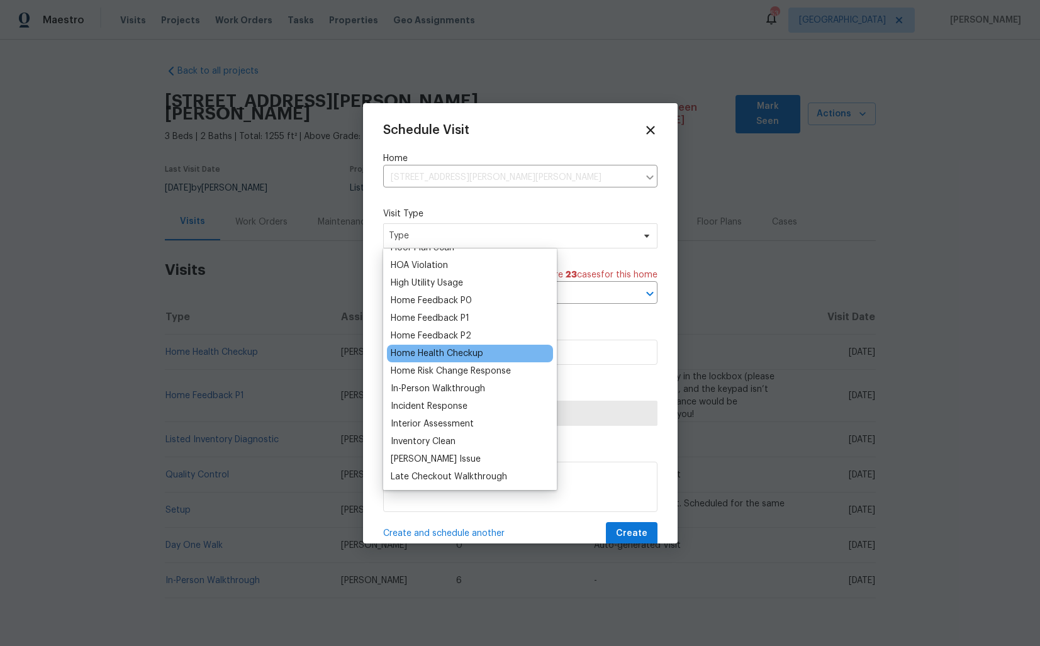
click at [416, 352] on div "Home Health Checkup" at bounding box center [437, 353] width 93 height 13
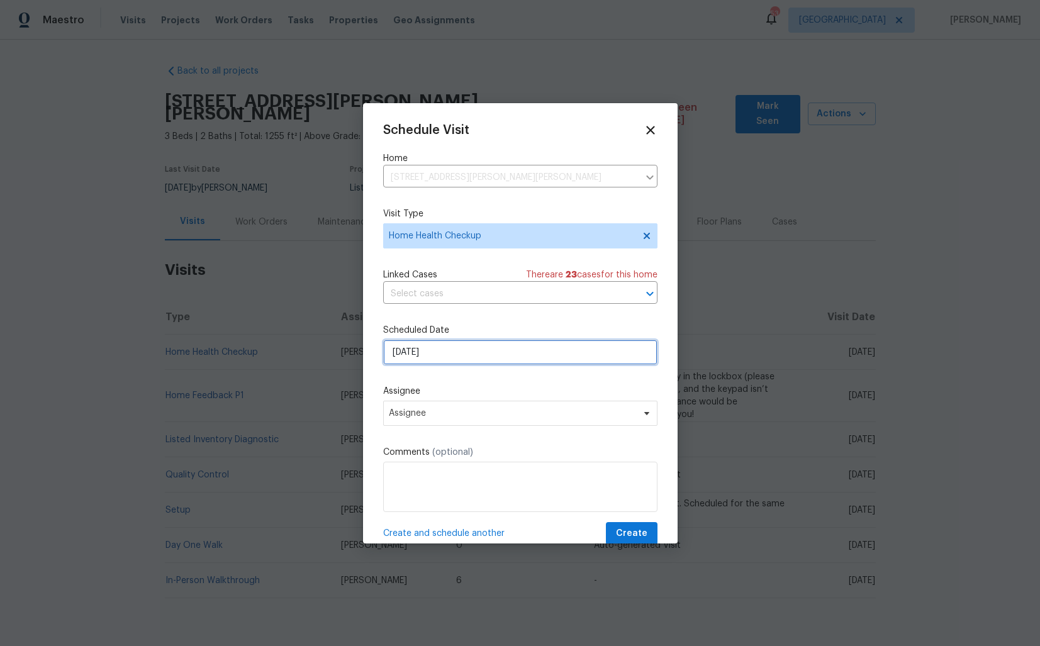
click at [468, 347] on input "17/09/2025" at bounding box center [520, 352] width 274 height 25
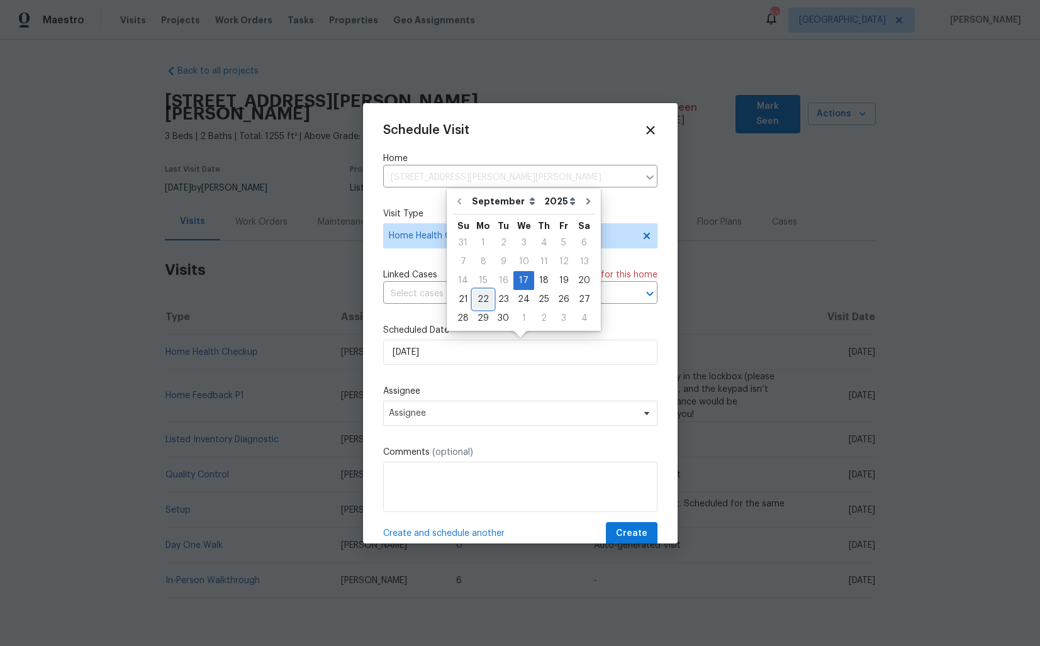
click at [485, 300] on div "22" at bounding box center [483, 300] width 20 height 18
type input "22/09/2025"
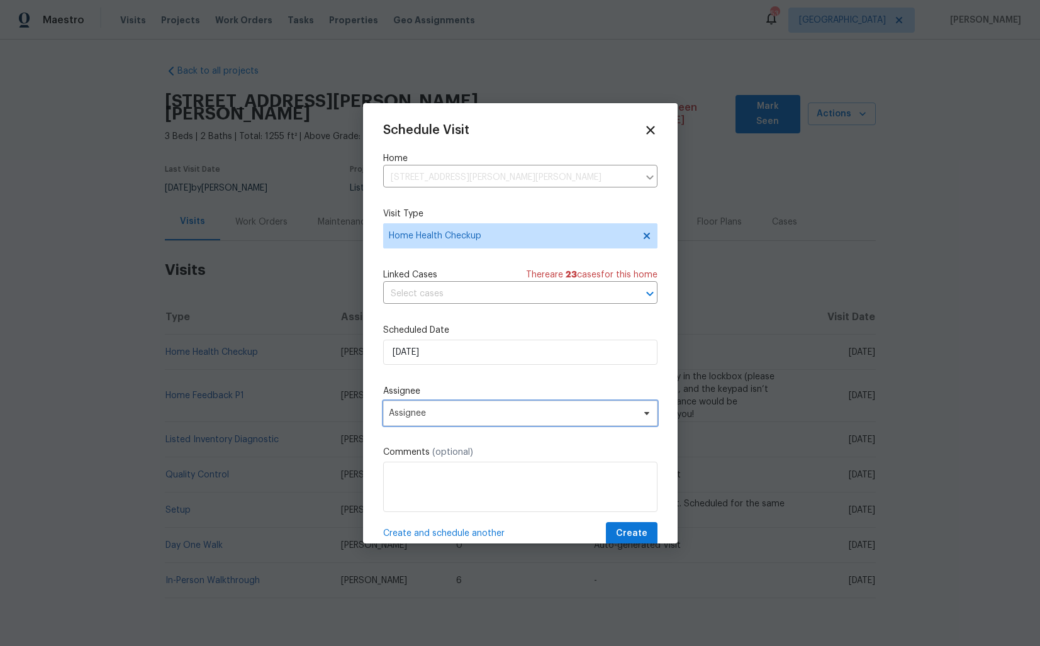
click at [444, 413] on span "Assignee" at bounding box center [512, 413] width 247 height 10
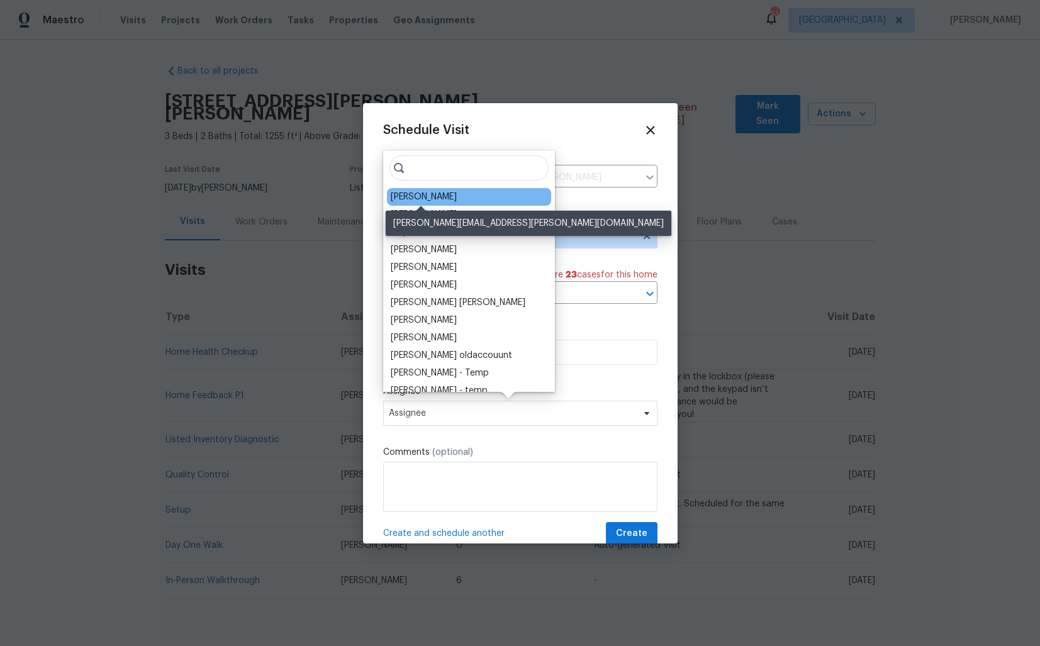
click at [413, 192] on div "[PERSON_NAME]" at bounding box center [424, 197] width 66 height 13
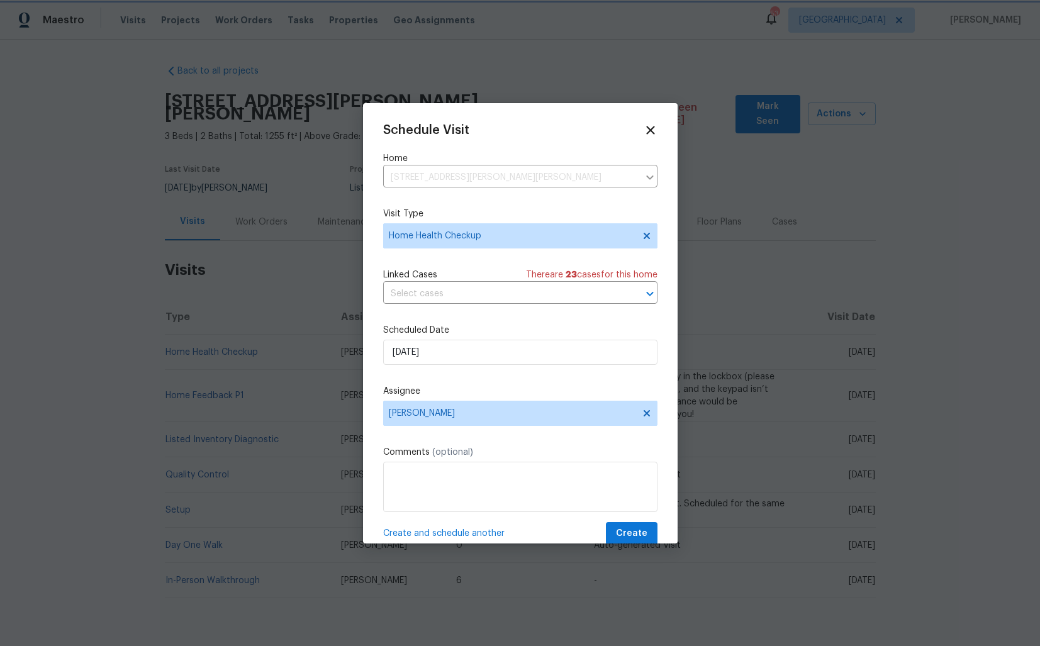
scroll to position [22, 0]
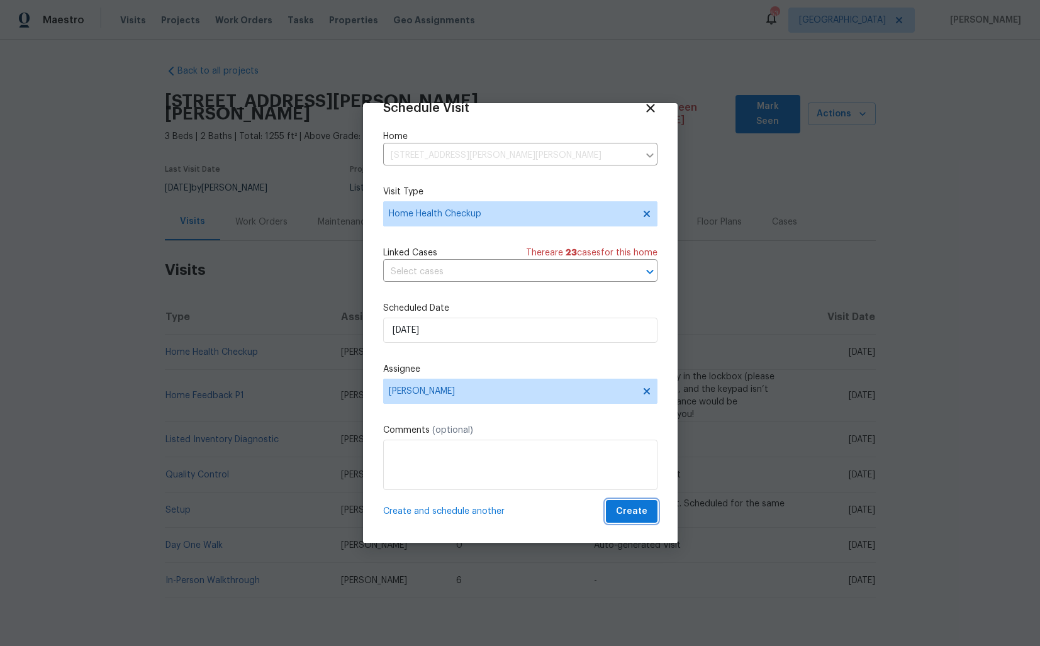
click at [617, 508] on button "Create" at bounding box center [632, 511] width 52 height 23
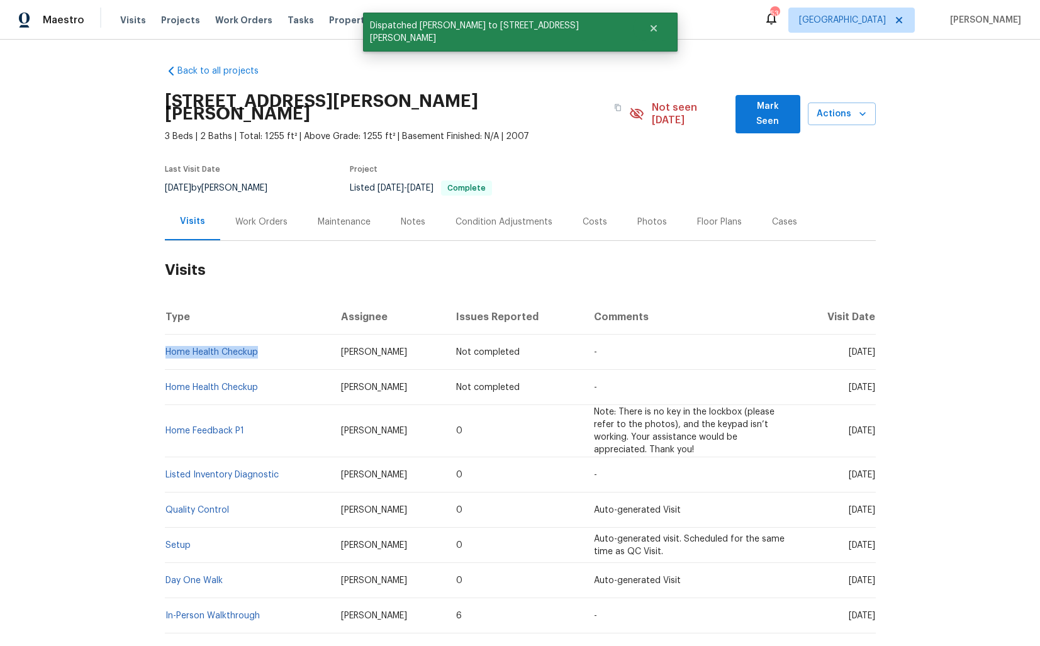
drag, startPoint x: 260, startPoint y: 341, endPoint x: 164, endPoint y: 338, distance: 95.7
click at [165, 338] on td "Home Health Checkup" at bounding box center [248, 352] width 166 height 35
copy link "Home Health Checkup"
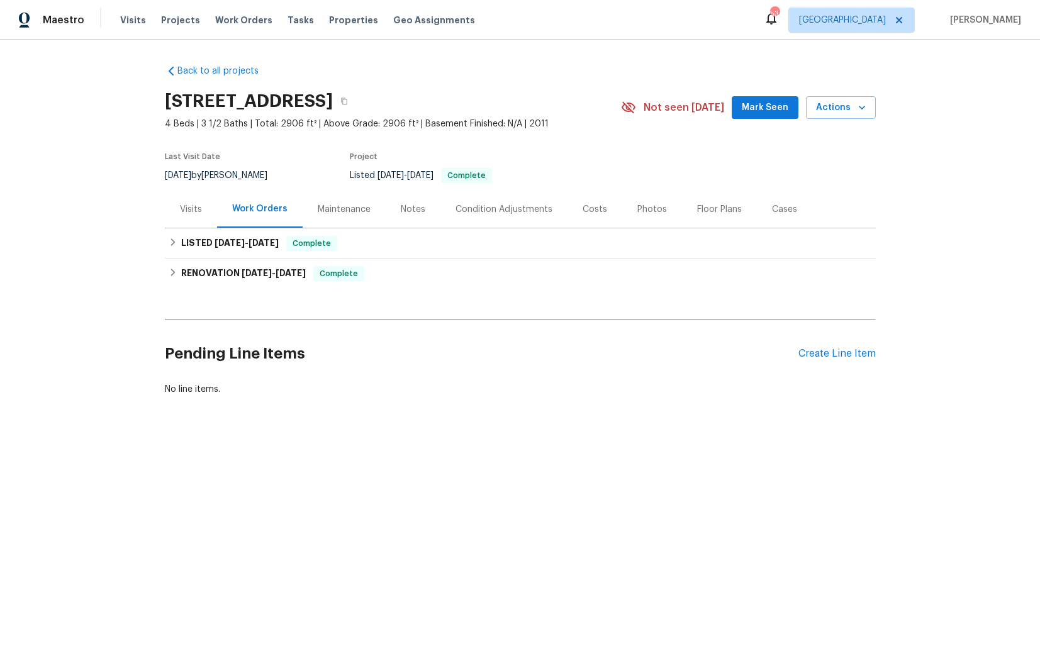
click at [194, 208] on div "Visits" at bounding box center [191, 209] width 22 height 13
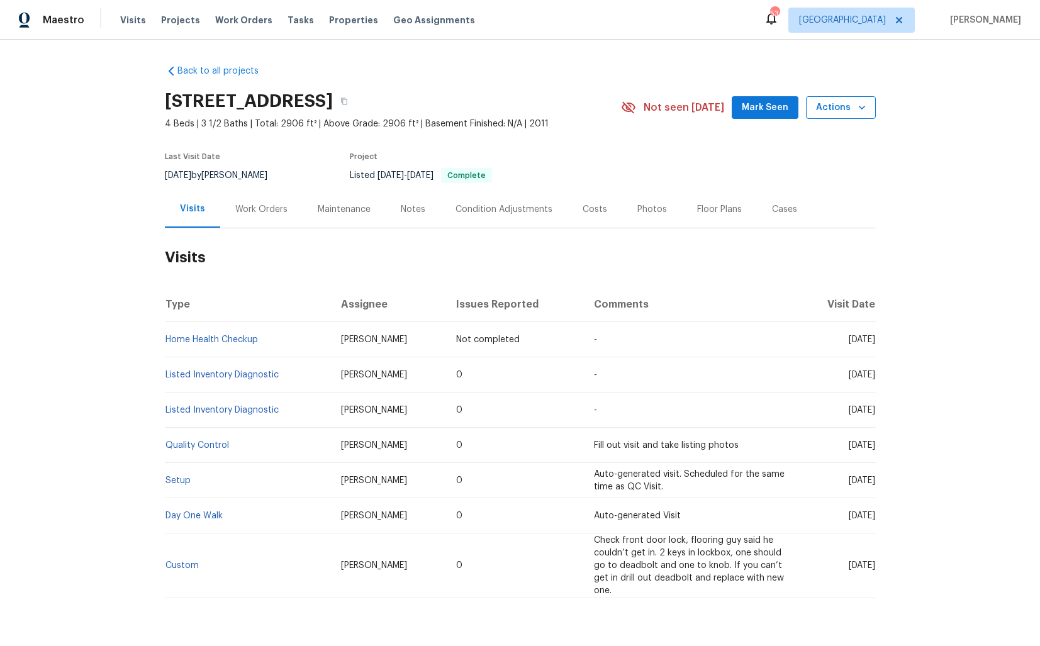
click at [842, 107] on span "Actions" at bounding box center [841, 108] width 50 height 16
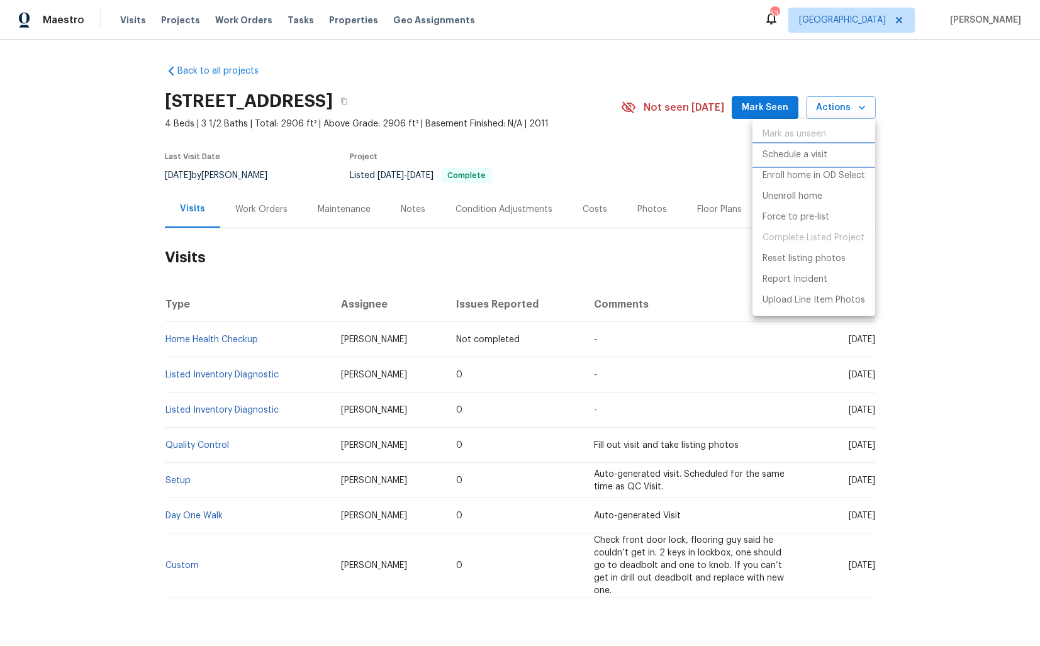
click at [790, 149] on p "Schedule a visit" at bounding box center [795, 155] width 65 height 13
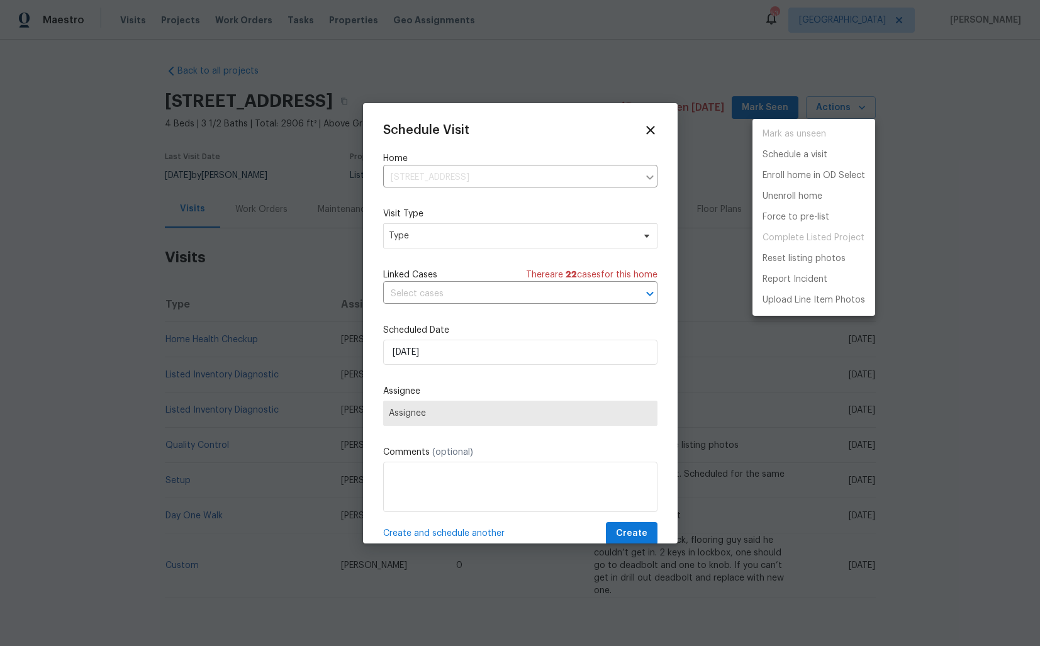
click at [442, 236] on div at bounding box center [520, 323] width 1040 height 646
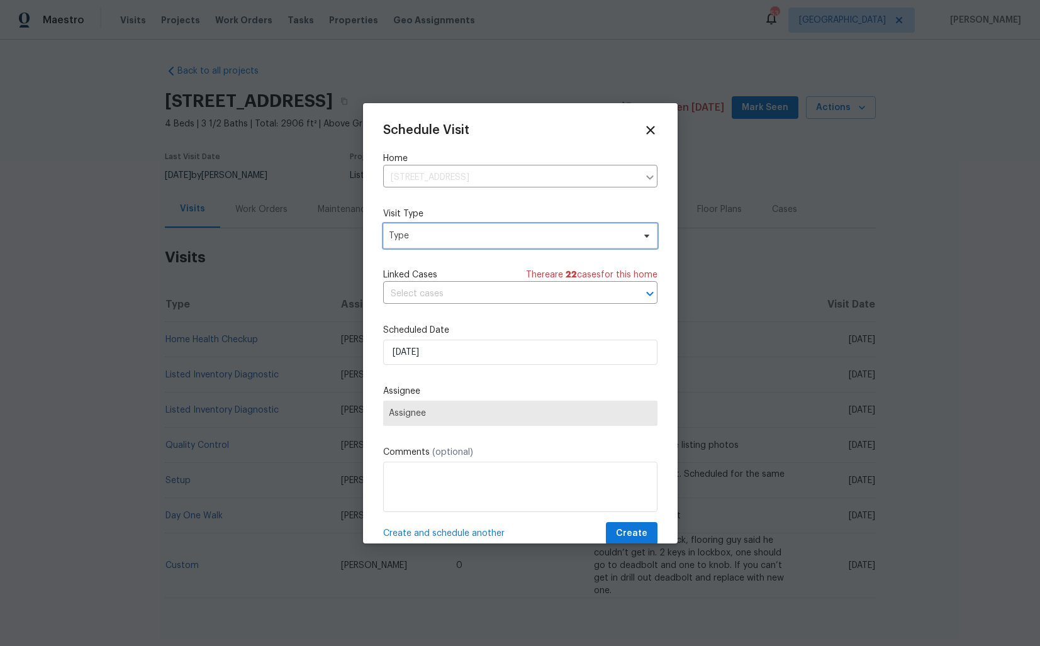
click at [407, 240] on span "Type" at bounding box center [511, 236] width 245 height 13
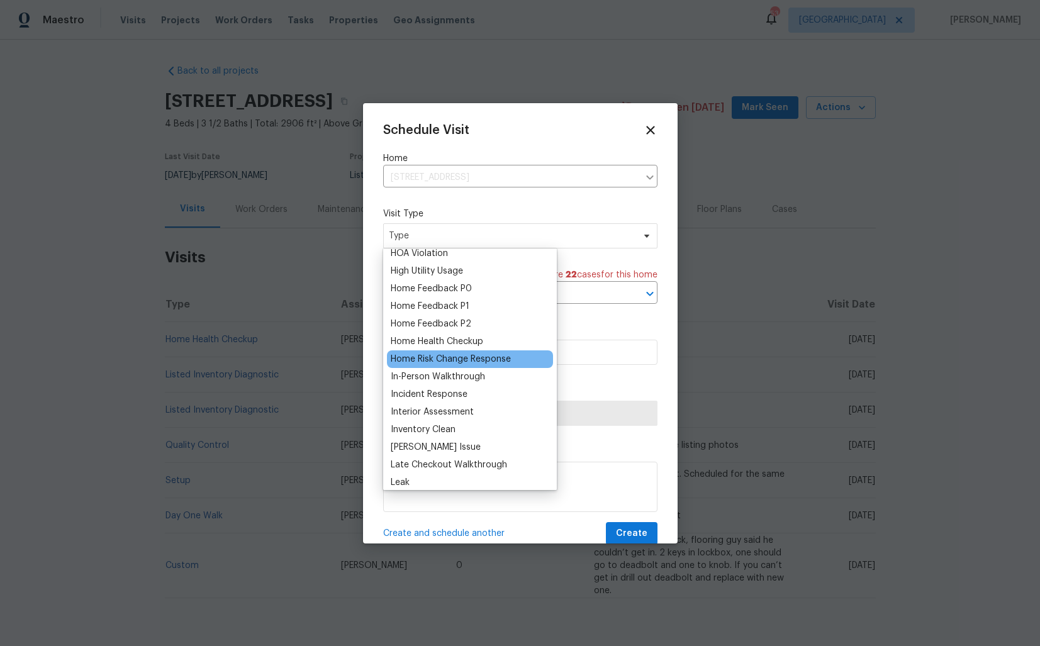
scroll to position [360, 0]
click at [434, 333] on div "Home Health Checkup" at bounding box center [470, 341] width 166 height 18
click at [424, 339] on div "Home Health Checkup" at bounding box center [437, 340] width 93 height 13
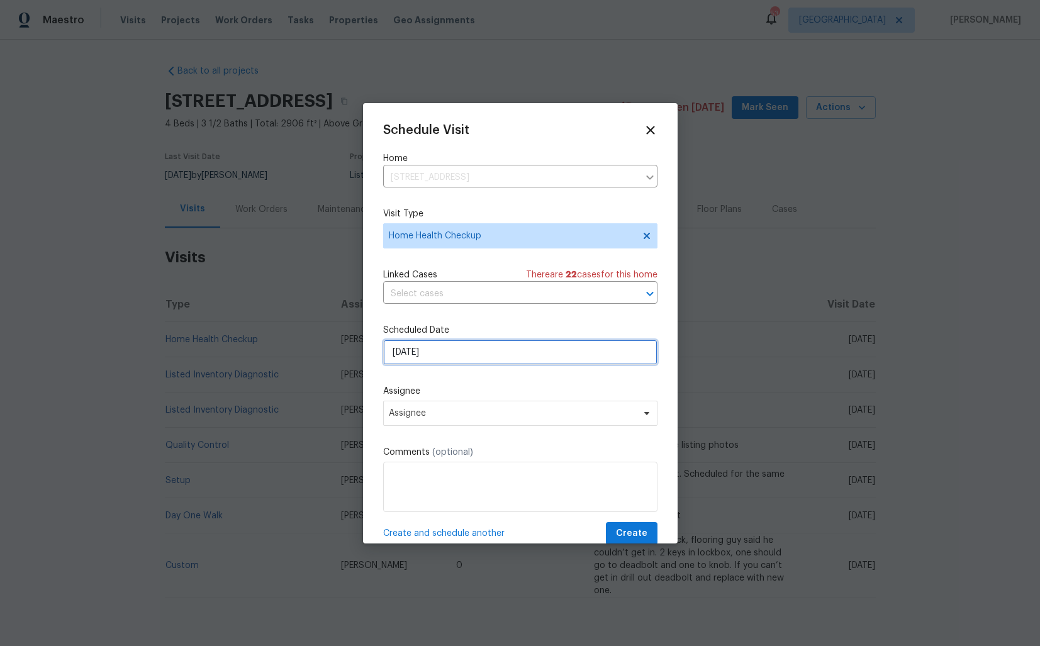
click at [454, 345] on input "[DATE]" at bounding box center [520, 352] width 274 height 25
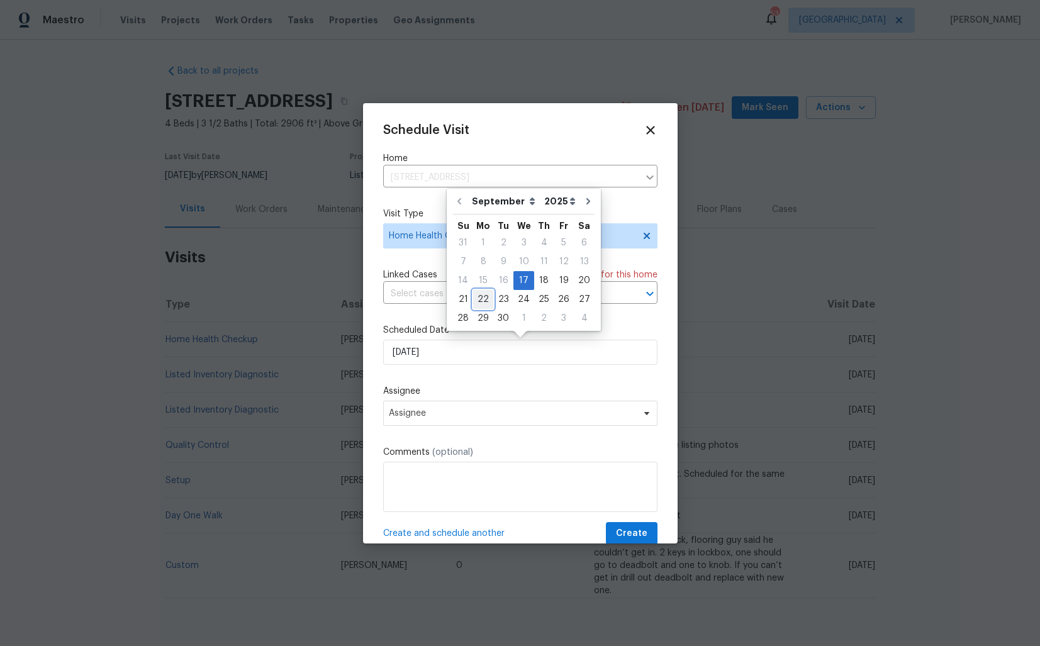
click at [484, 298] on div "22" at bounding box center [483, 300] width 20 height 18
type input "[DATE]"
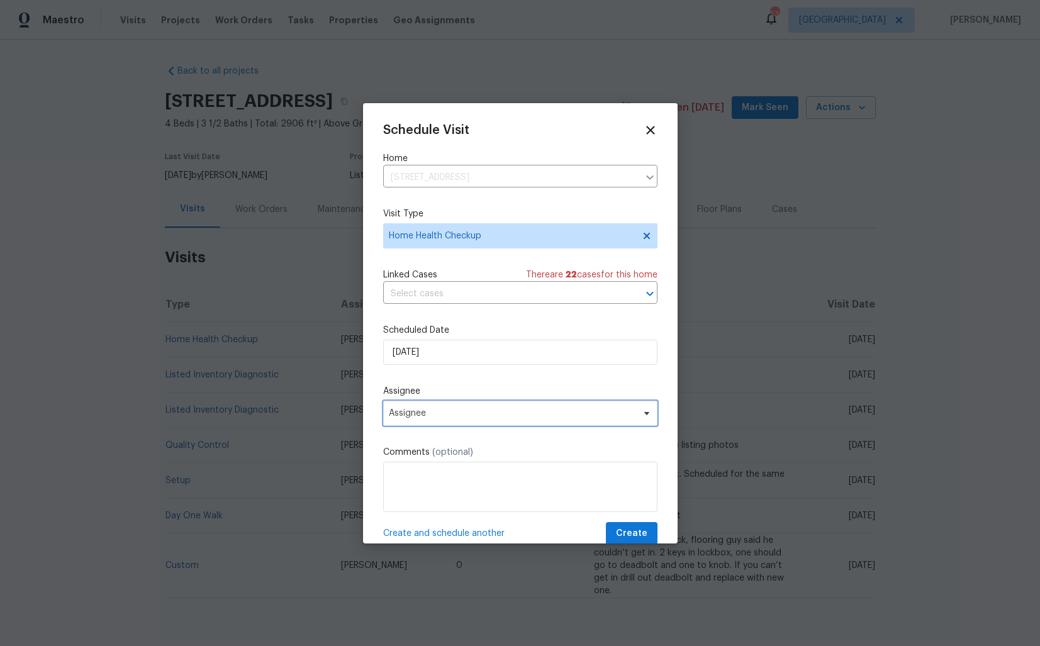
click at [463, 416] on span "Assignee" at bounding box center [512, 413] width 247 height 10
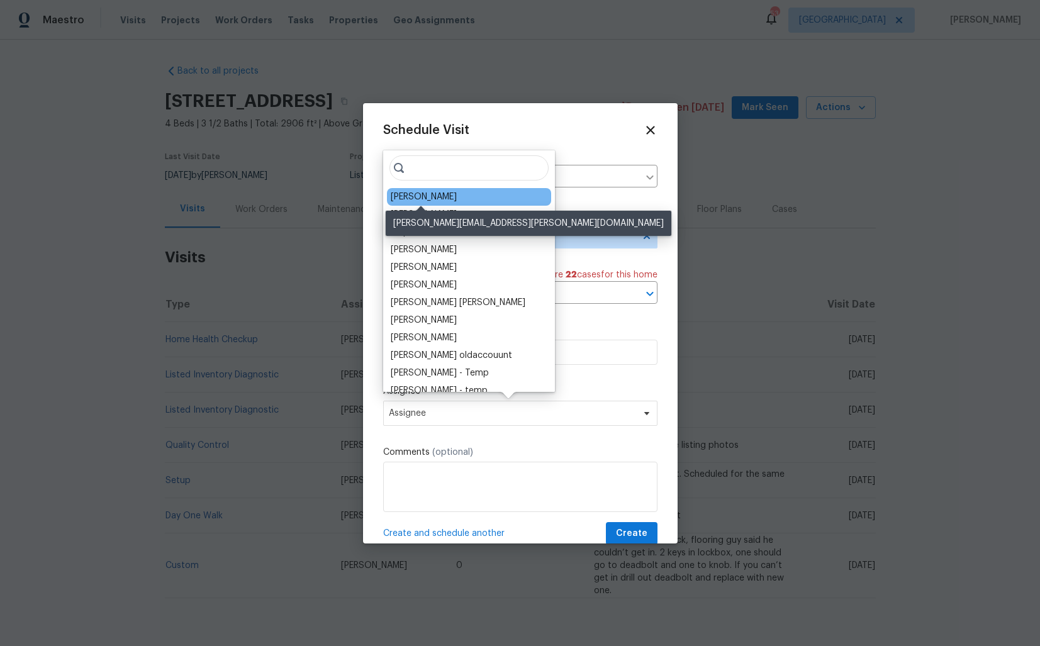
click at [417, 197] on div "[PERSON_NAME]" at bounding box center [424, 197] width 66 height 13
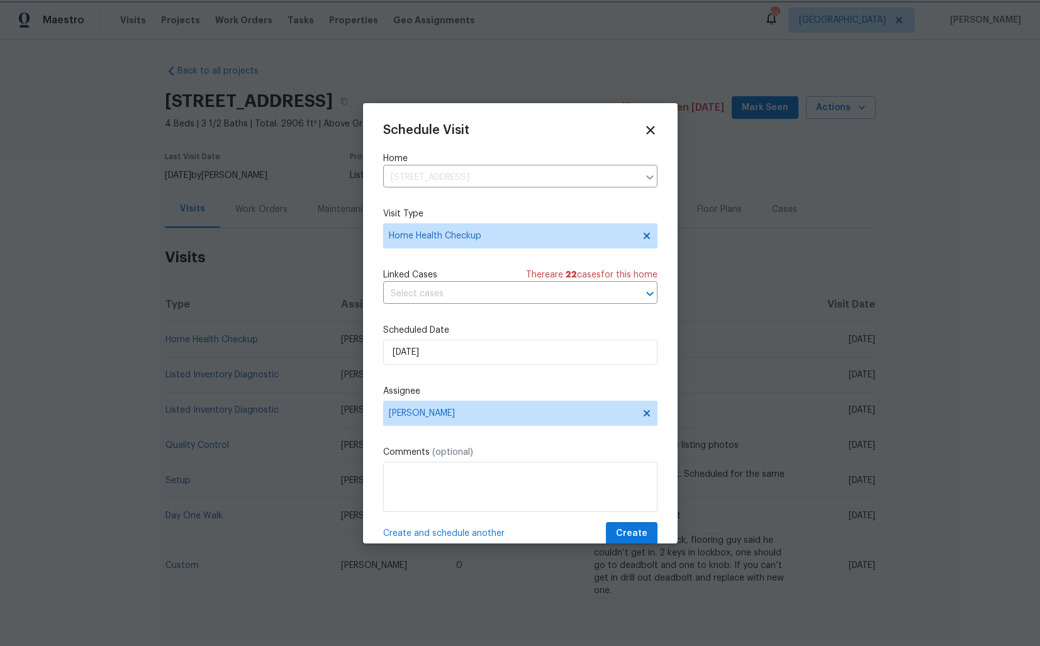
scroll to position [22, 0]
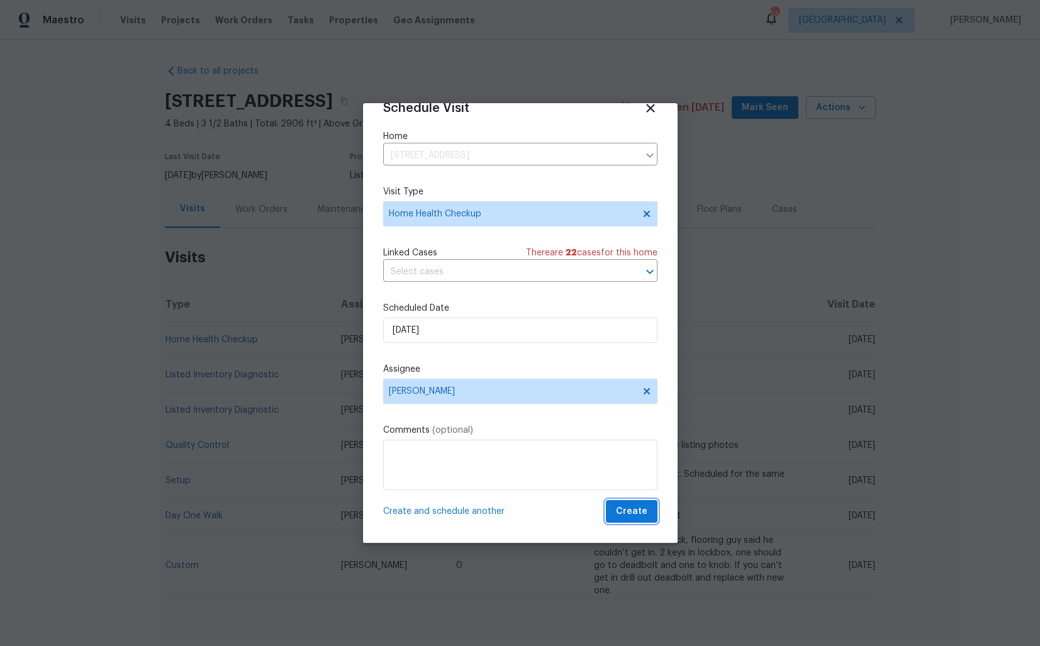
click at [633, 512] on span "Create" at bounding box center [631, 512] width 31 height 16
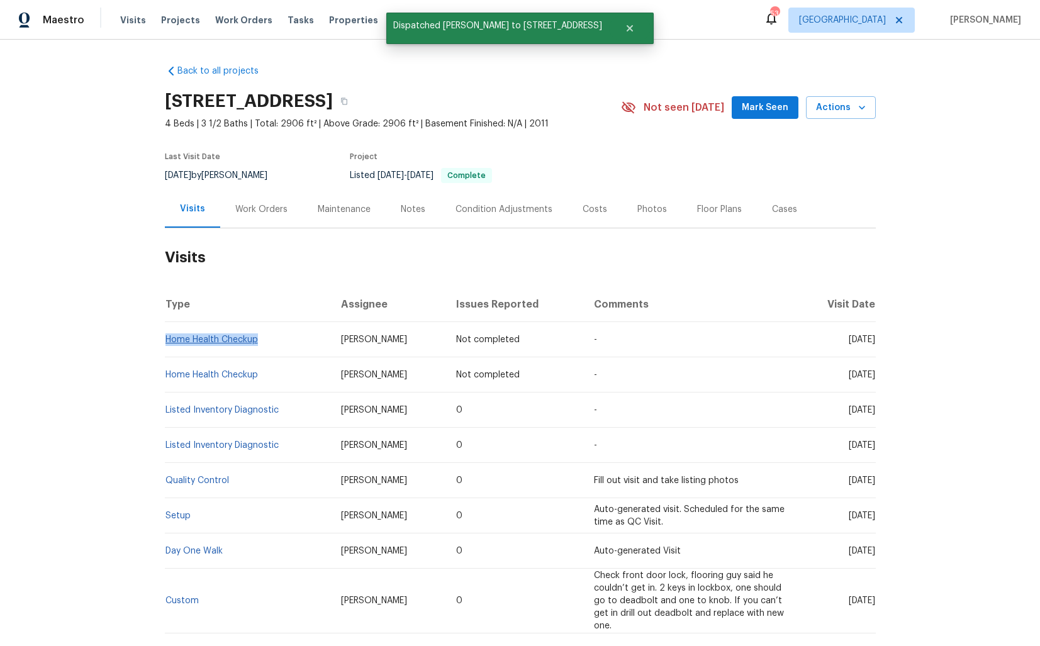
drag, startPoint x: 260, startPoint y: 340, endPoint x: 167, endPoint y: 340, distance: 93.1
click at [167, 340] on td "Home Health Checkup" at bounding box center [248, 339] width 166 height 35
copy link "Home Health Checkup"
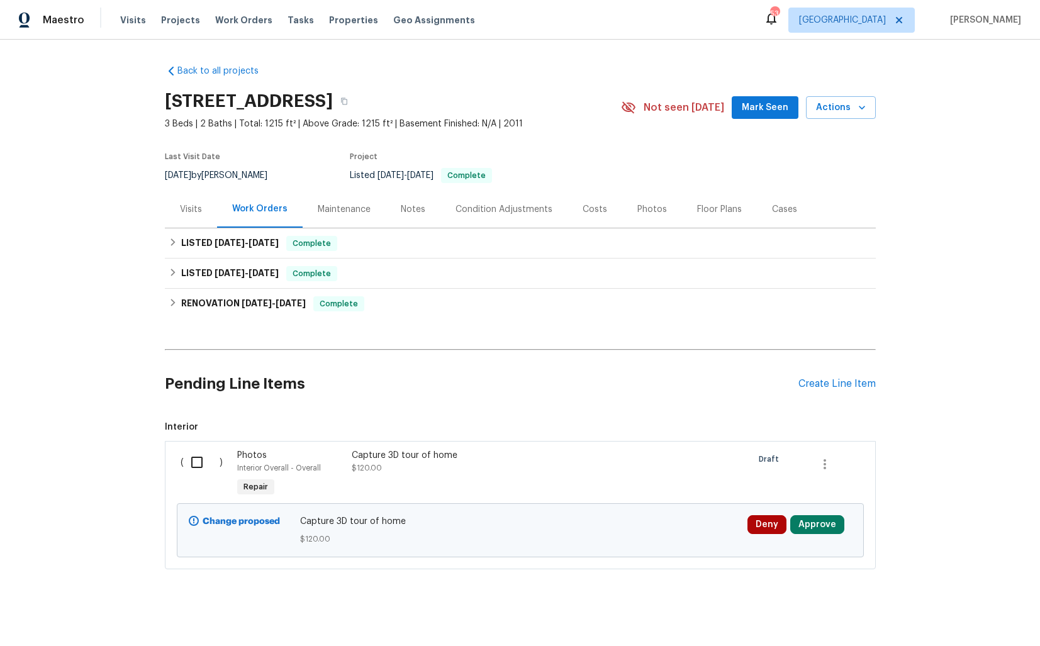
click at [189, 199] on div "Visits" at bounding box center [191, 209] width 52 height 37
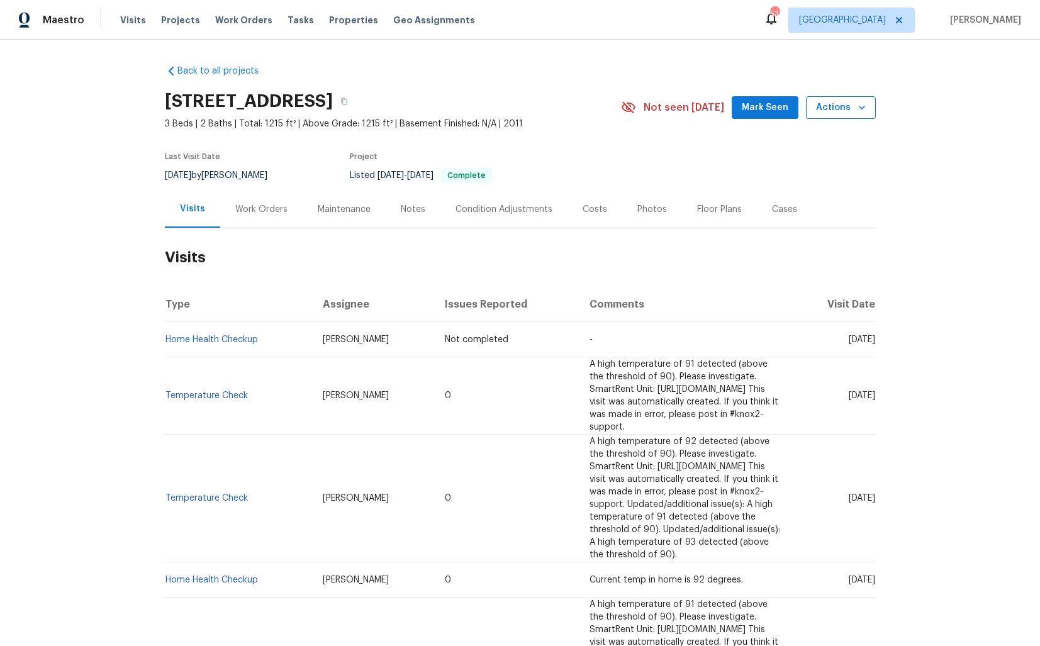
click at [840, 112] on span "Actions" at bounding box center [841, 108] width 50 height 16
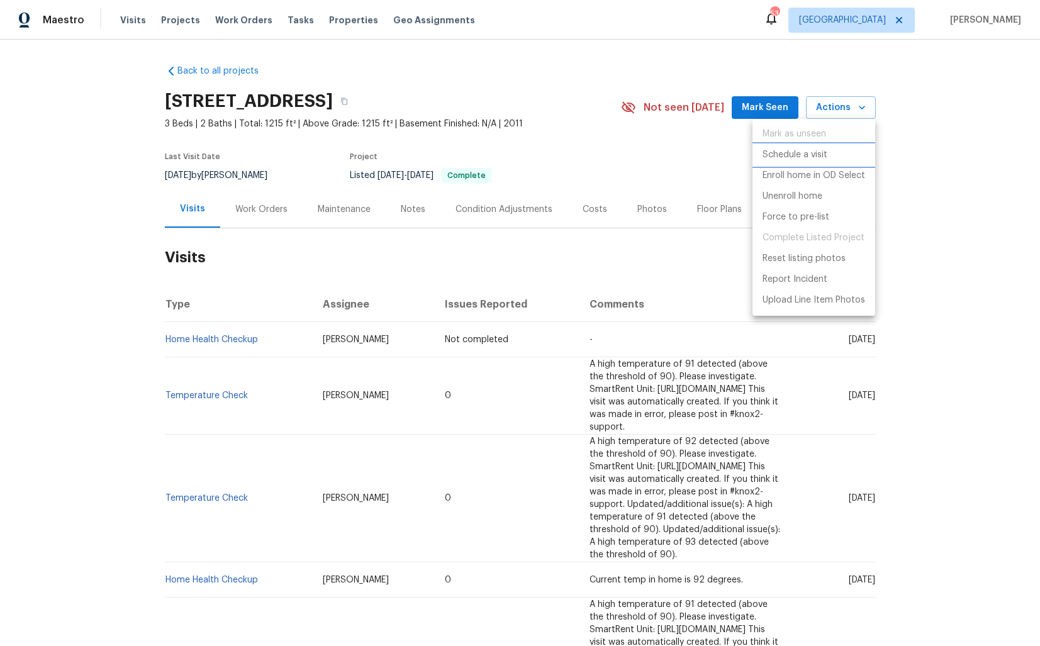
click at [798, 155] on p "Schedule a visit" at bounding box center [795, 155] width 65 height 13
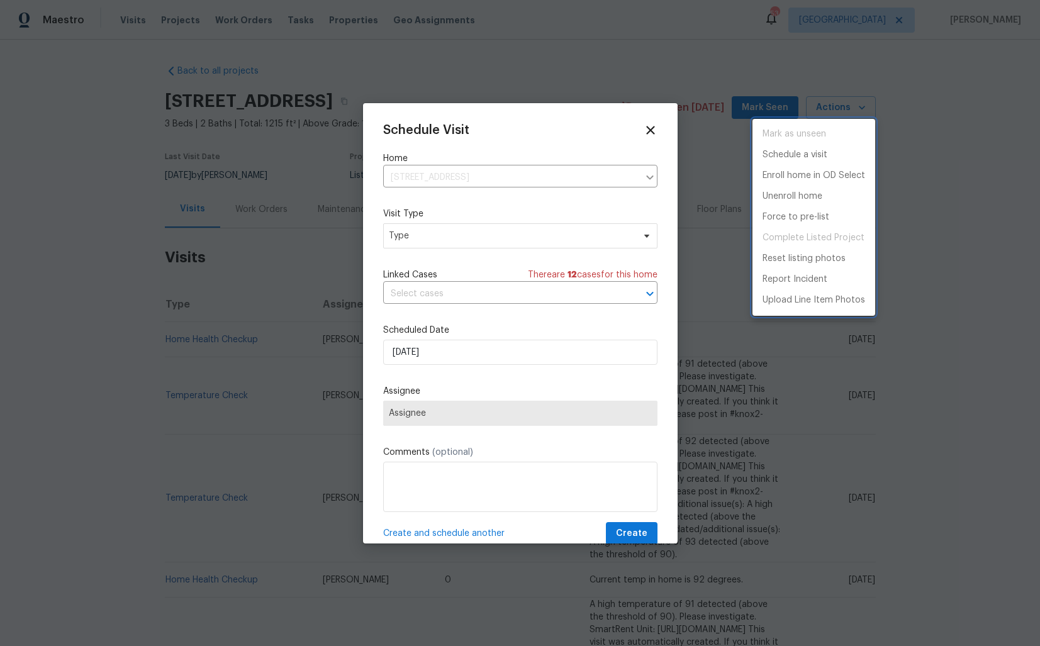
click at [452, 239] on div at bounding box center [520, 323] width 1040 height 646
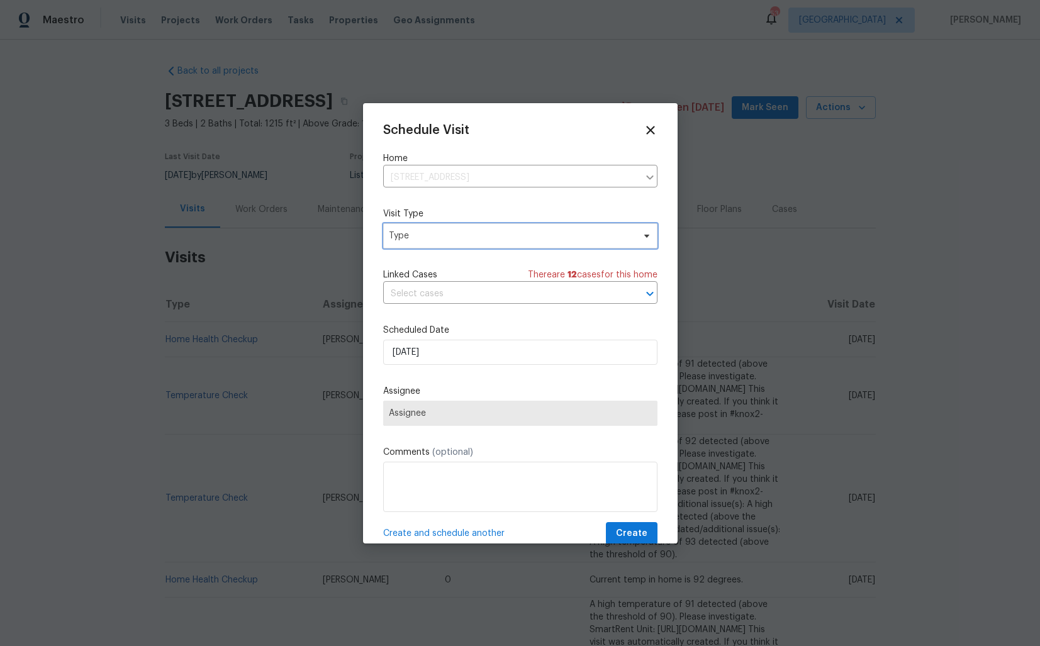
click at [410, 243] on span "Type" at bounding box center [520, 235] width 274 height 25
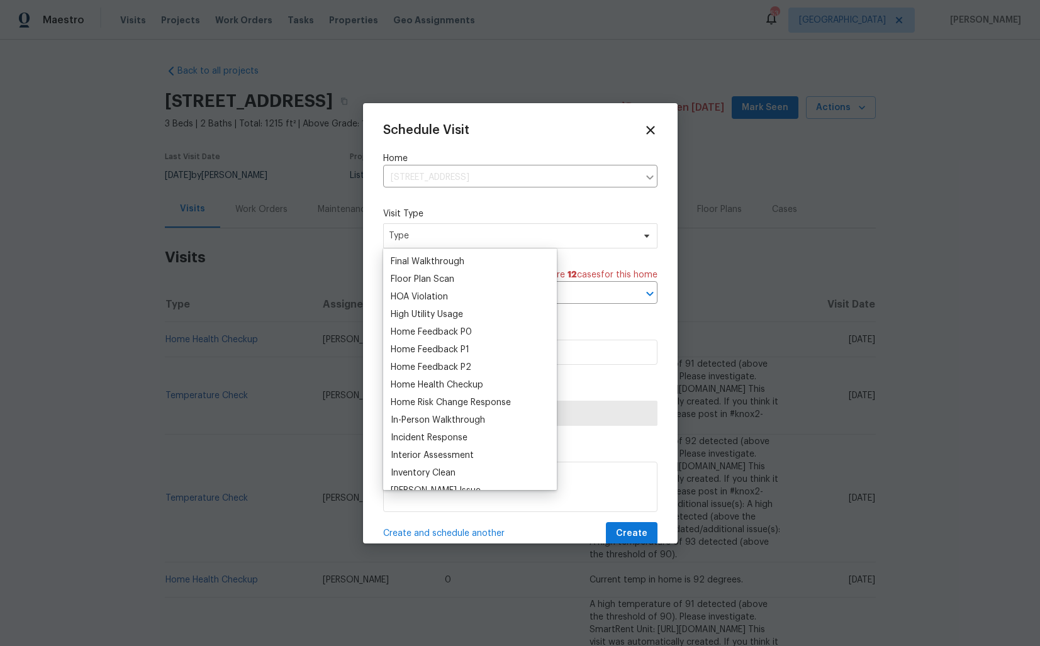
scroll to position [316, 0]
click at [436, 383] on div "Home Health Checkup" at bounding box center [437, 384] width 93 height 13
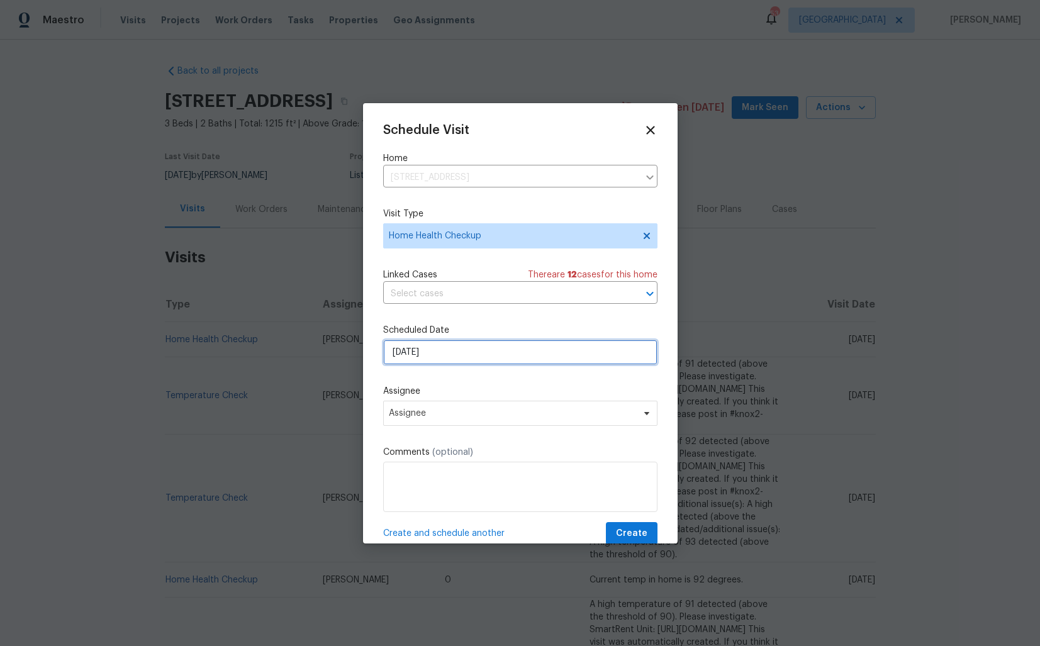
click at [447, 351] on input "17/09/2025" at bounding box center [520, 352] width 274 height 25
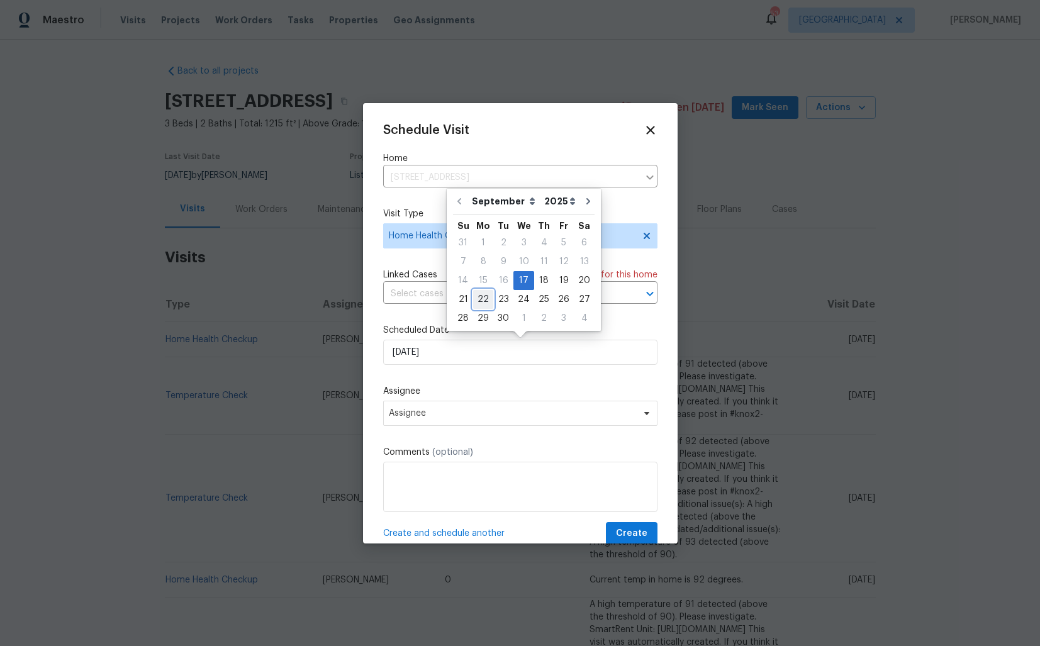
click at [488, 297] on div "22" at bounding box center [483, 300] width 20 height 18
type input "22/09/2025"
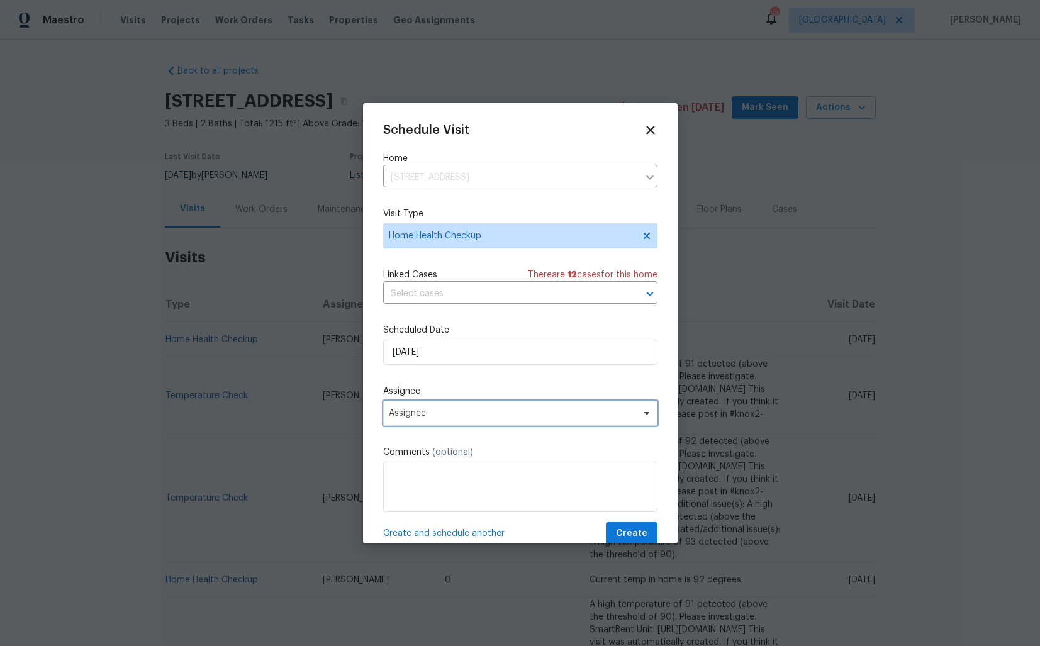
click at [467, 412] on span "Assignee" at bounding box center [512, 413] width 247 height 10
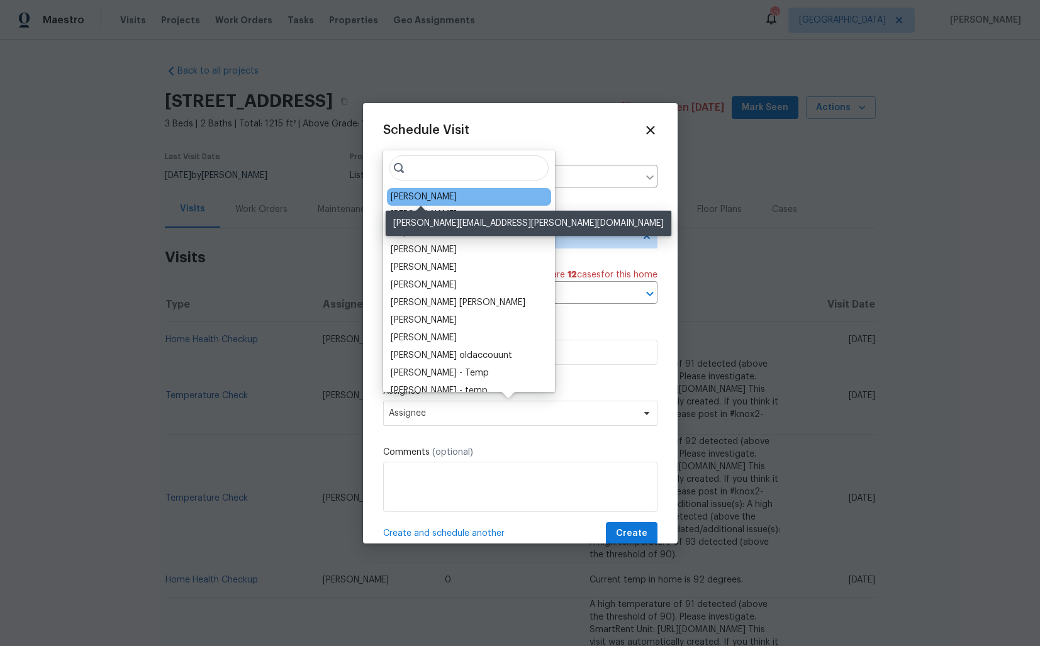
click at [412, 198] on div "Brian Holloway" at bounding box center [424, 197] width 66 height 13
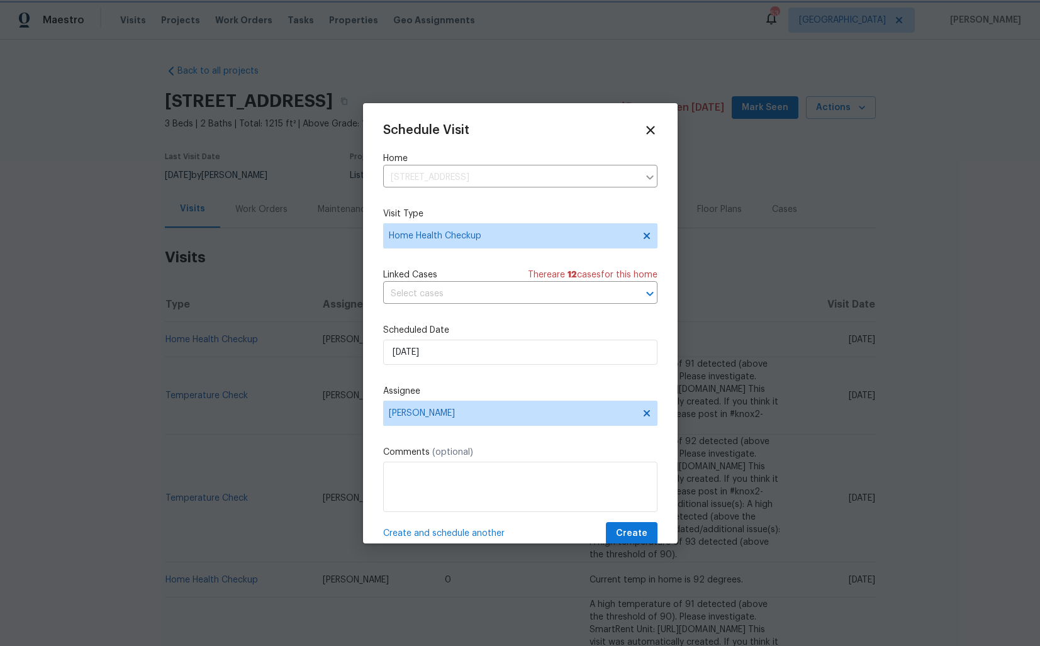
scroll to position [22, 0]
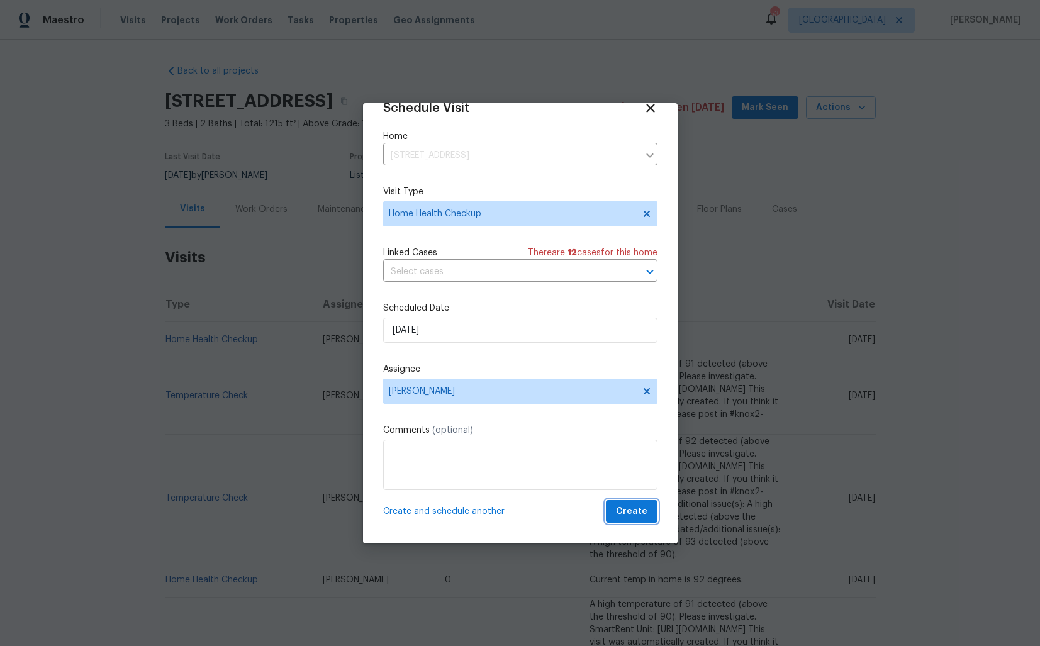
click at [625, 506] on span "Create" at bounding box center [631, 512] width 31 height 16
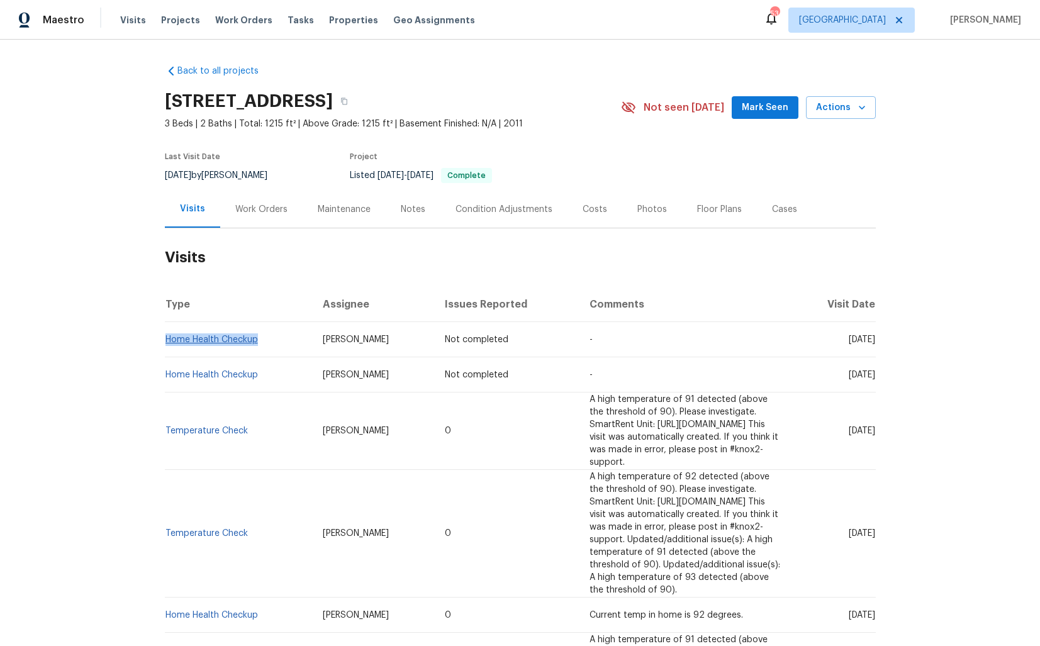
drag, startPoint x: 259, startPoint y: 339, endPoint x: 165, endPoint y: 340, distance: 93.8
click at [165, 340] on td "Home Health Checkup" at bounding box center [239, 339] width 149 height 35
copy link "Home Health Checkup"
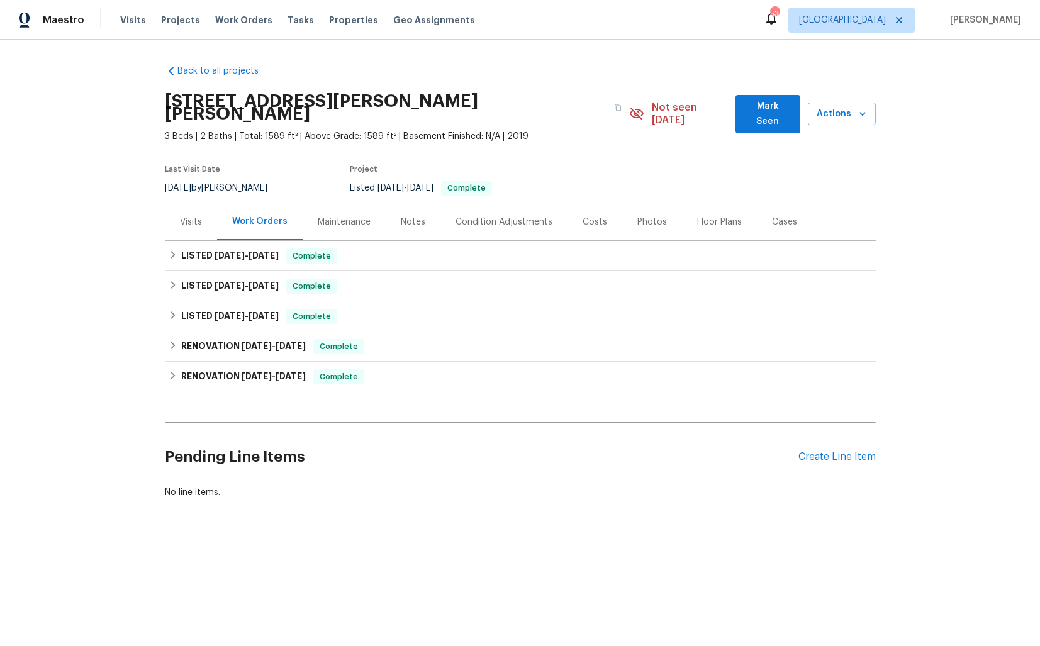
click at [183, 216] on div "Visits" at bounding box center [191, 222] width 22 height 13
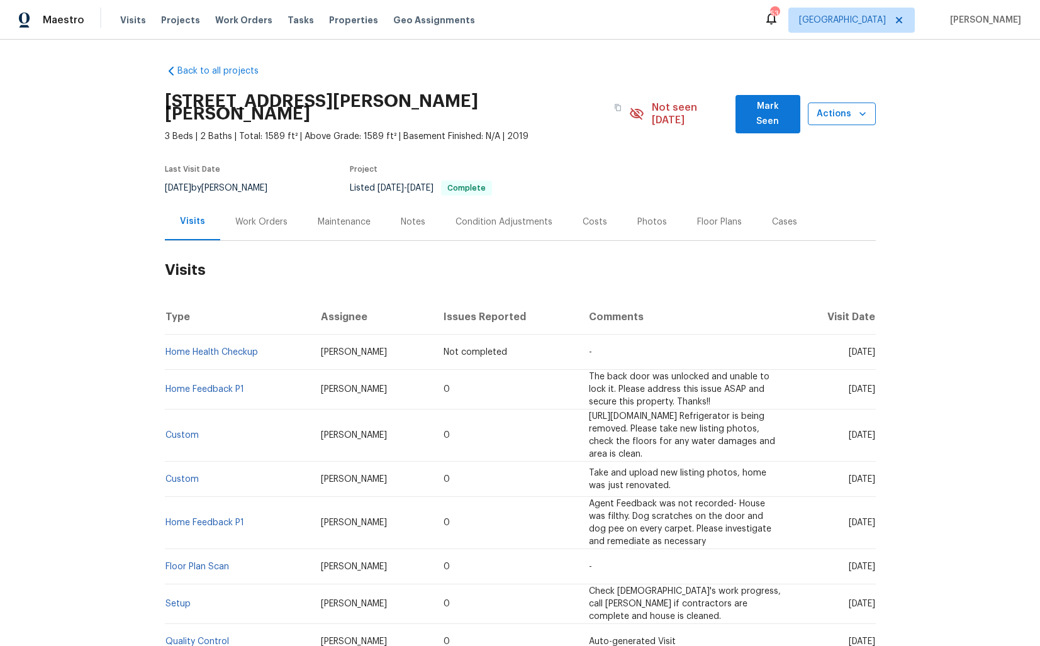
click at [860, 112] on icon "button" at bounding box center [863, 114] width 6 height 4
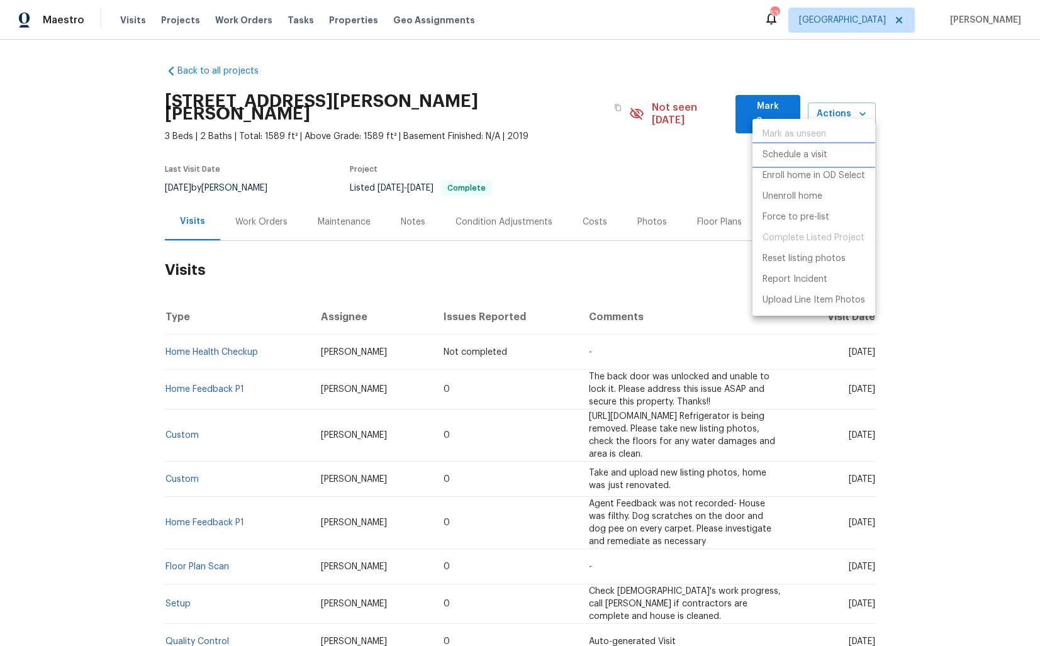
click at [789, 150] on p "Schedule a visit" at bounding box center [795, 155] width 65 height 13
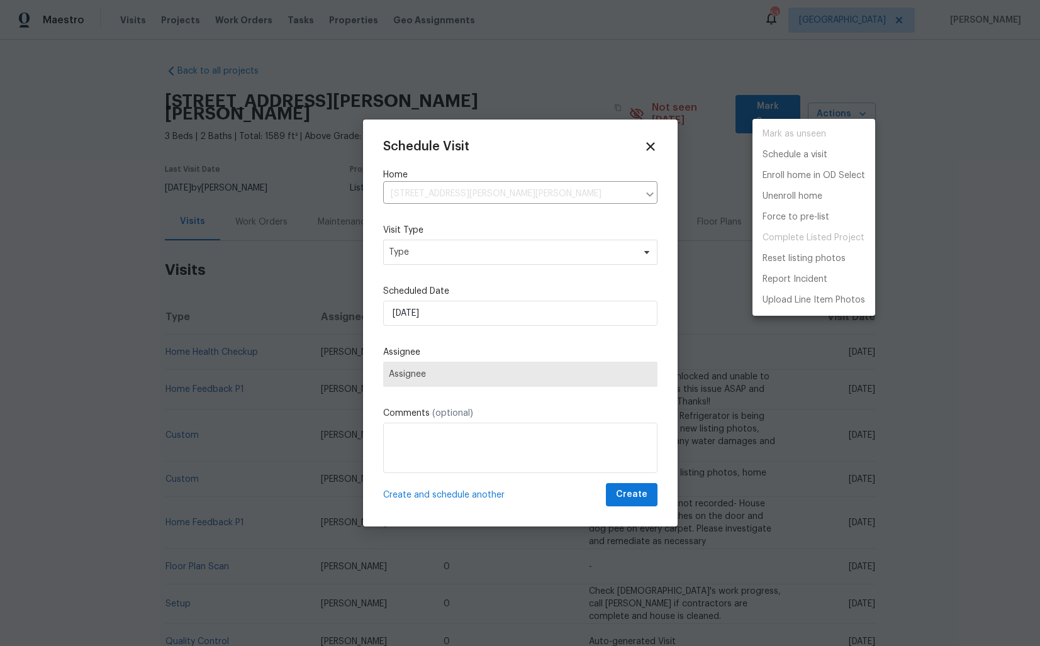
click at [418, 255] on div at bounding box center [520, 323] width 1040 height 646
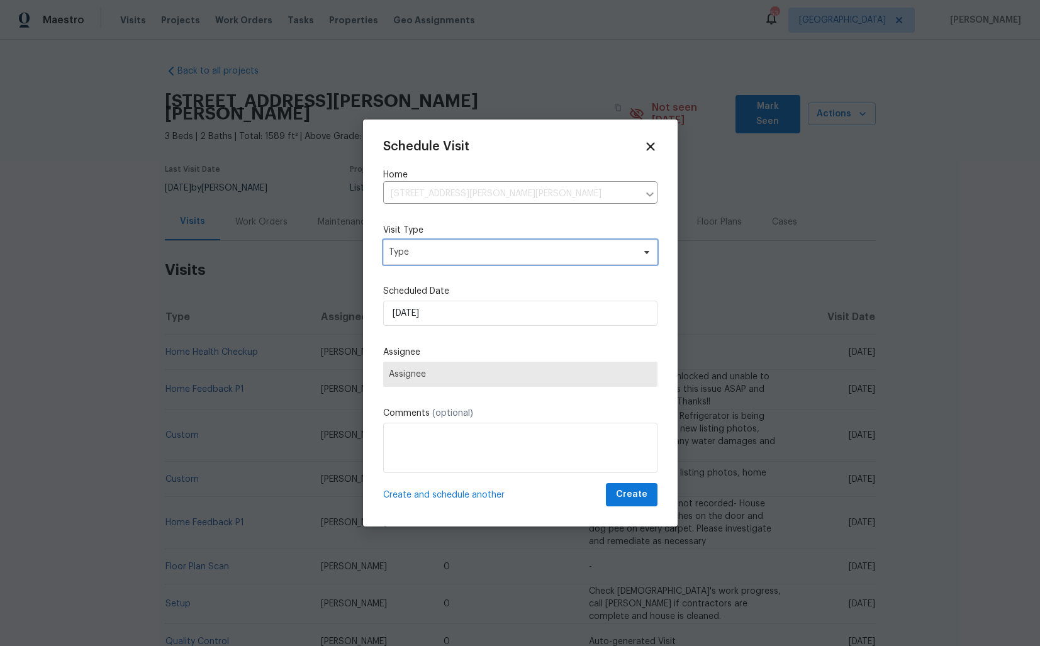
click at [400, 252] on span "Type" at bounding box center [511, 252] width 245 height 13
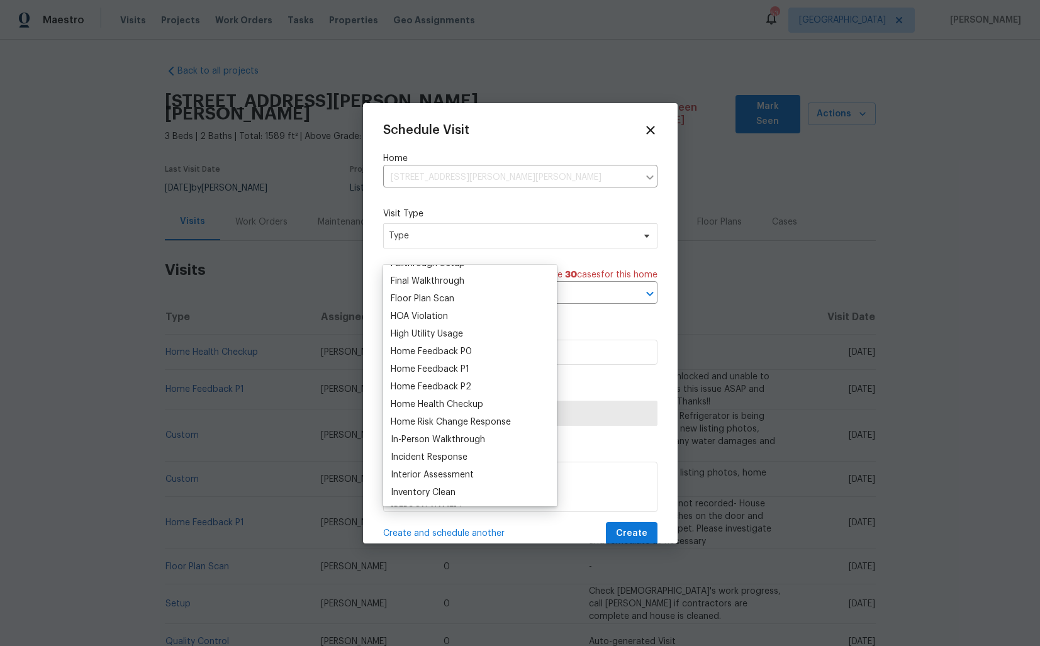
scroll to position [313, 0]
click at [434, 405] on div "Home Health Checkup" at bounding box center [437, 404] width 93 height 13
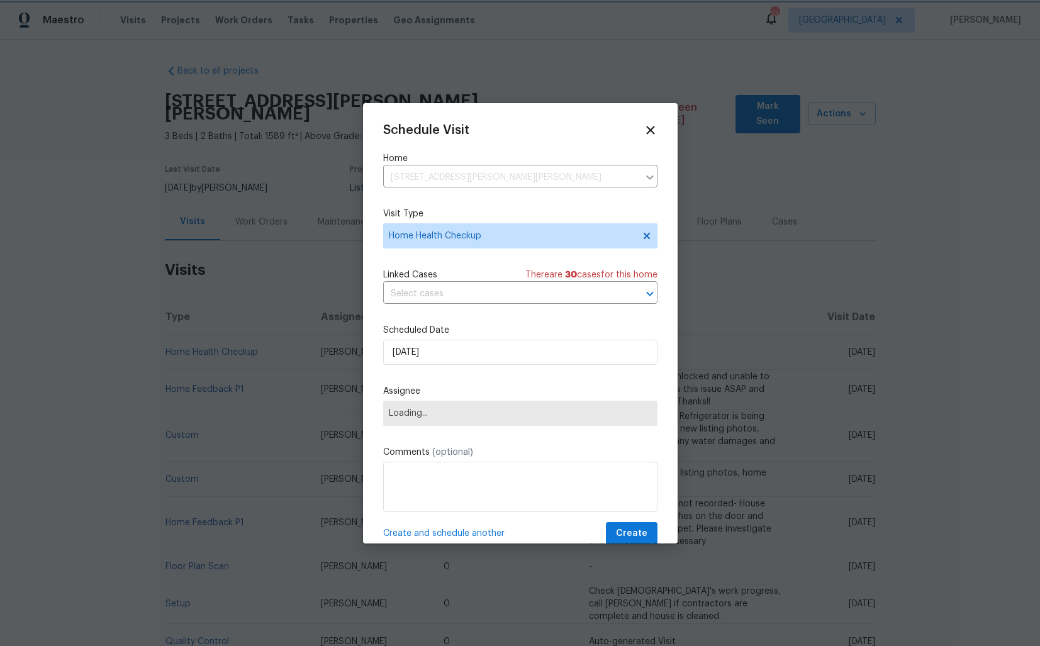
scroll to position [22, 0]
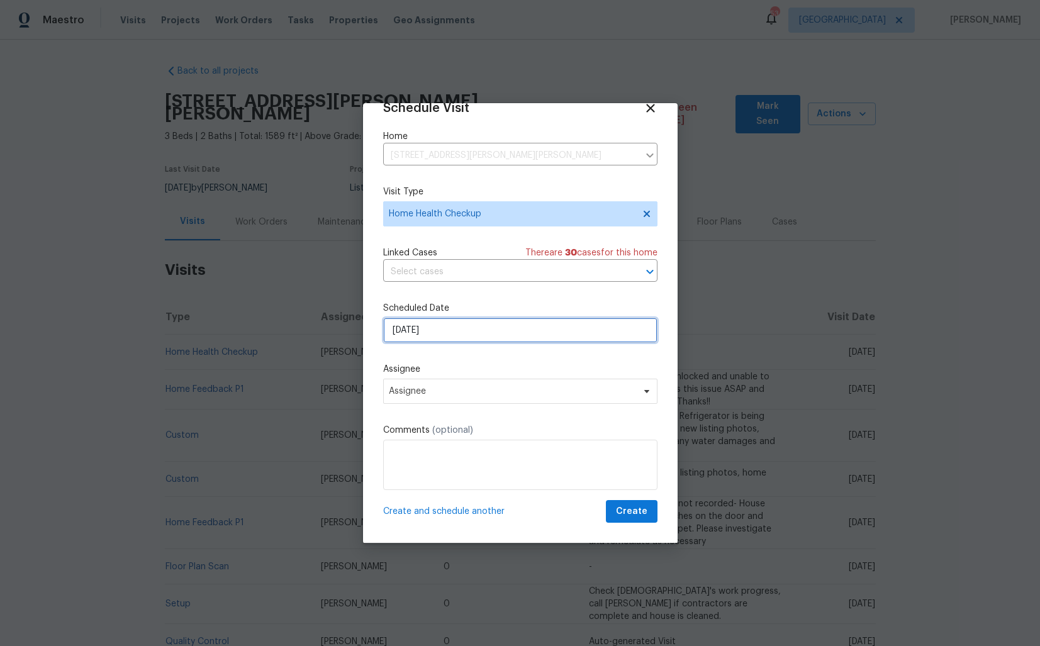
click at [481, 332] on input "[DATE]" at bounding box center [520, 330] width 274 height 25
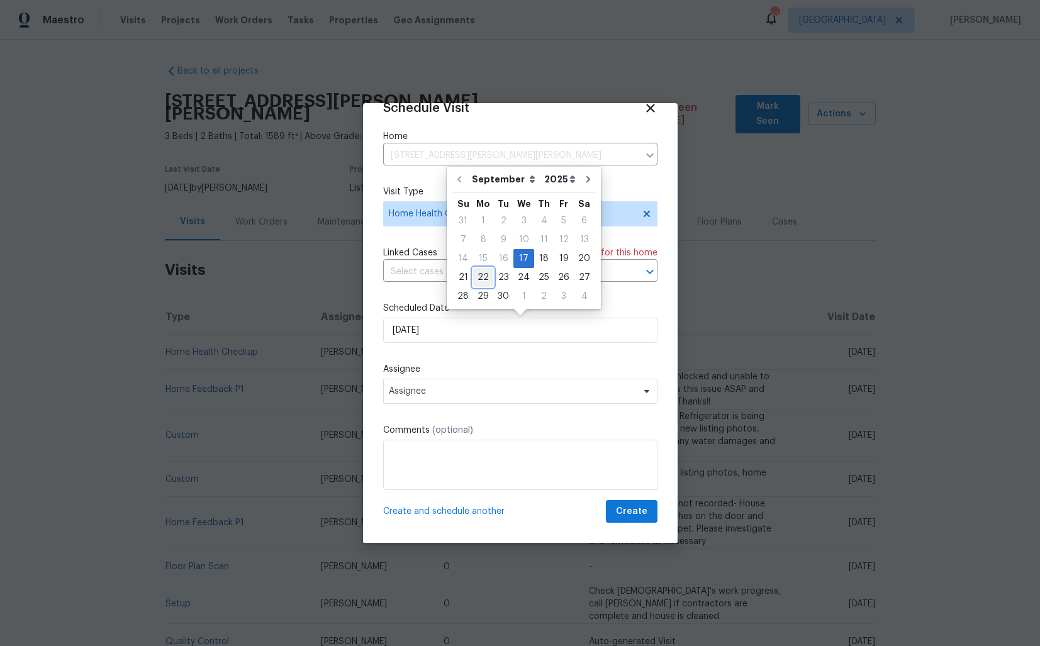
click at [483, 282] on div "22" at bounding box center [483, 278] width 20 height 18
type input "[DATE]"
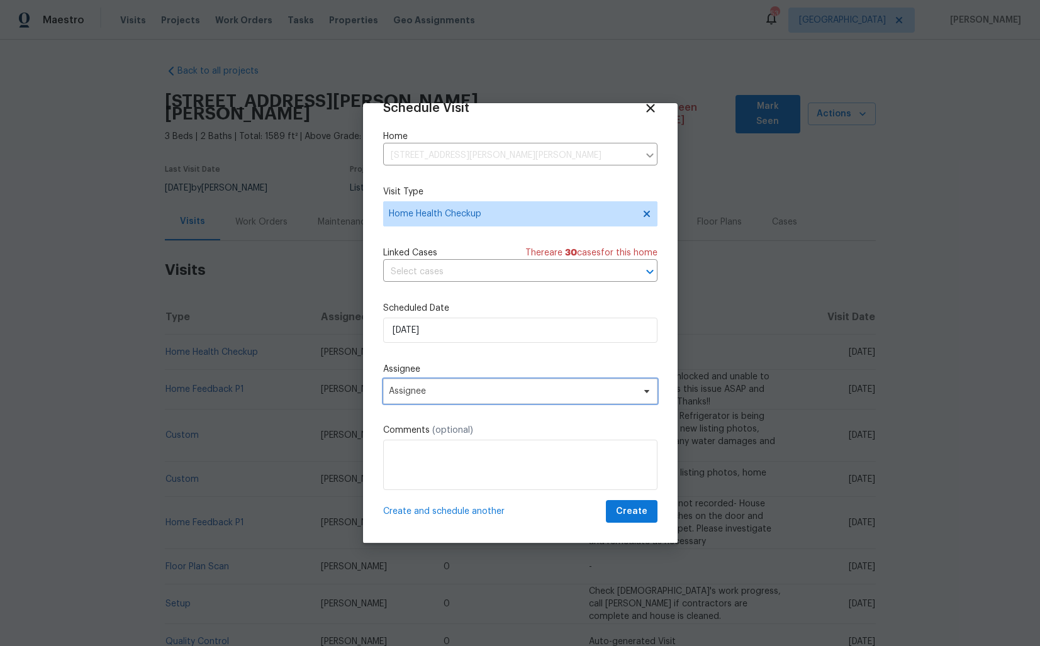
click at [519, 398] on span "Assignee" at bounding box center [520, 391] width 274 height 25
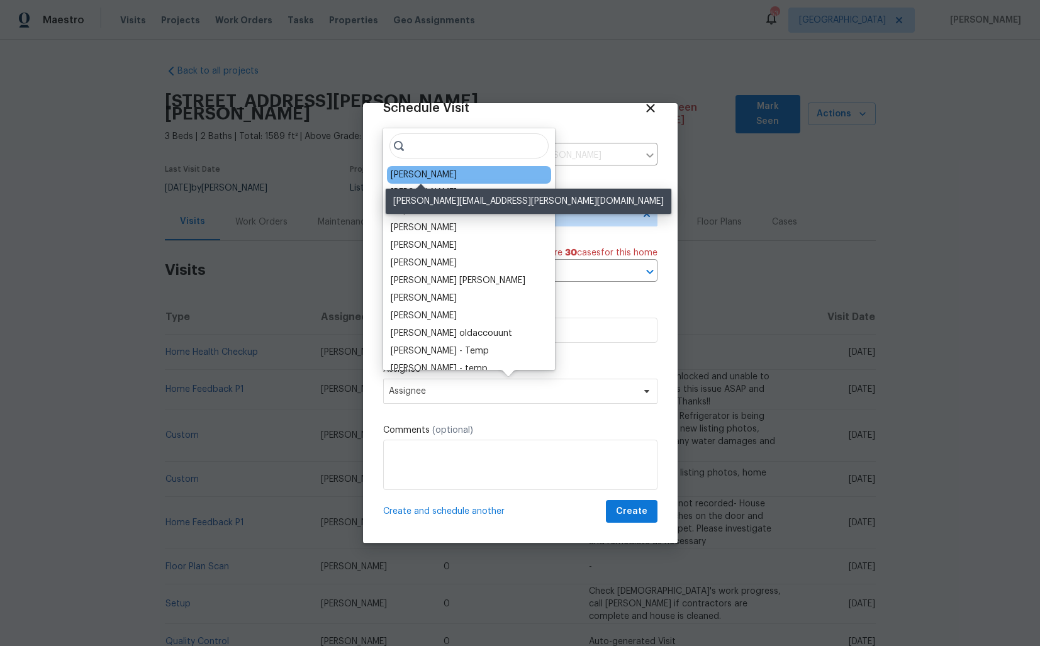
click at [411, 178] on div "[PERSON_NAME]" at bounding box center [424, 175] width 66 height 13
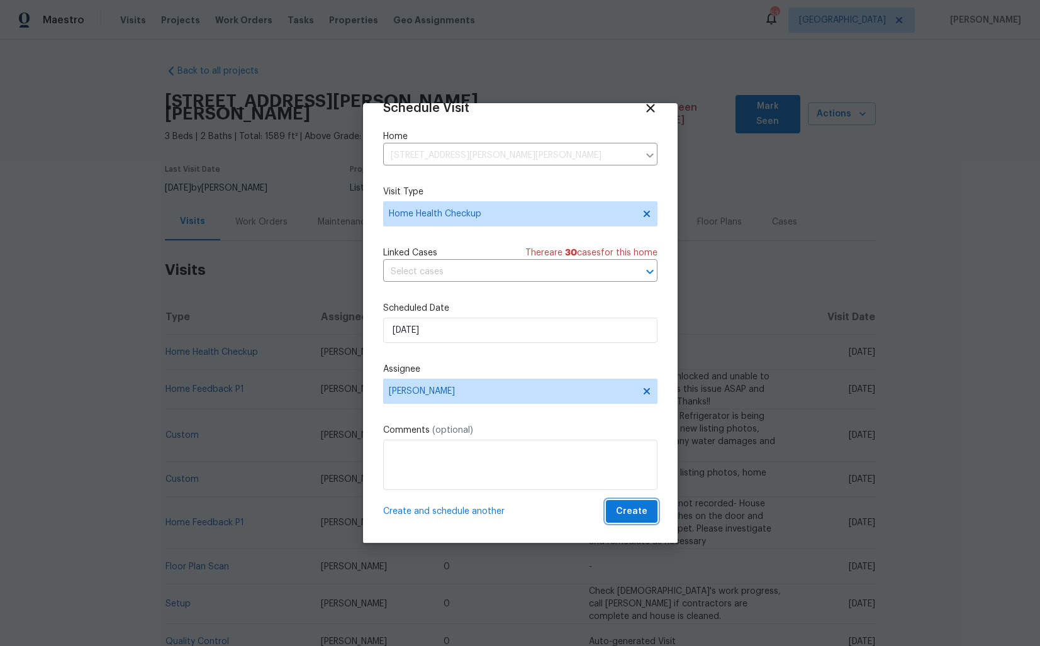
click at [629, 506] on span "Create" at bounding box center [631, 512] width 31 height 16
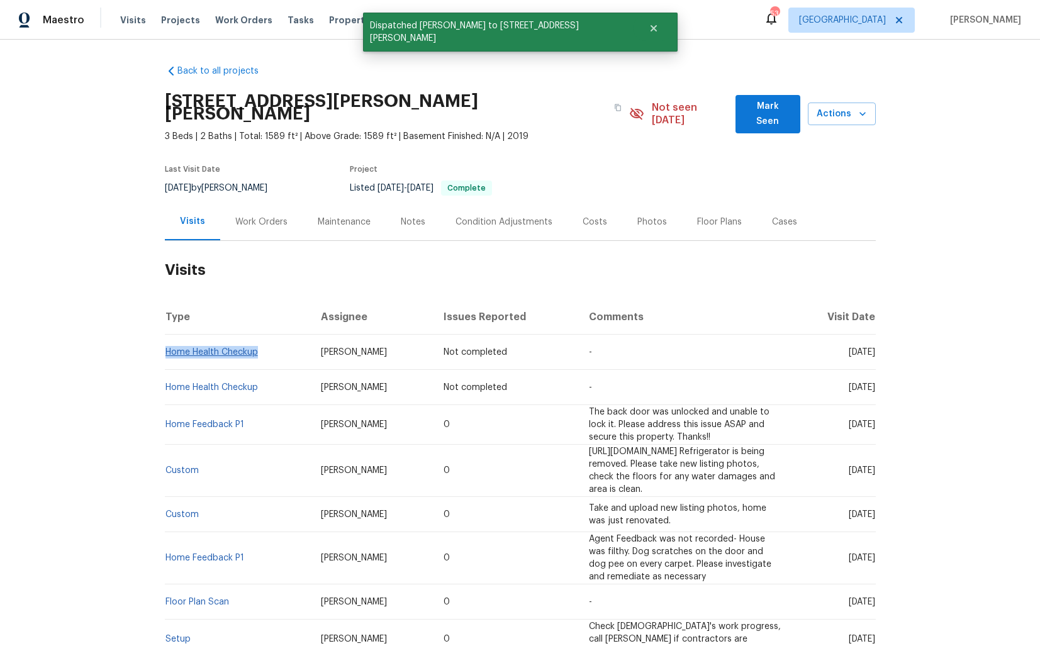
drag, startPoint x: 261, startPoint y: 341, endPoint x: 166, endPoint y: 340, distance: 94.4
click at [166, 340] on td "Home Health Checkup" at bounding box center [238, 352] width 147 height 35
copy link "Home Health Checkup"
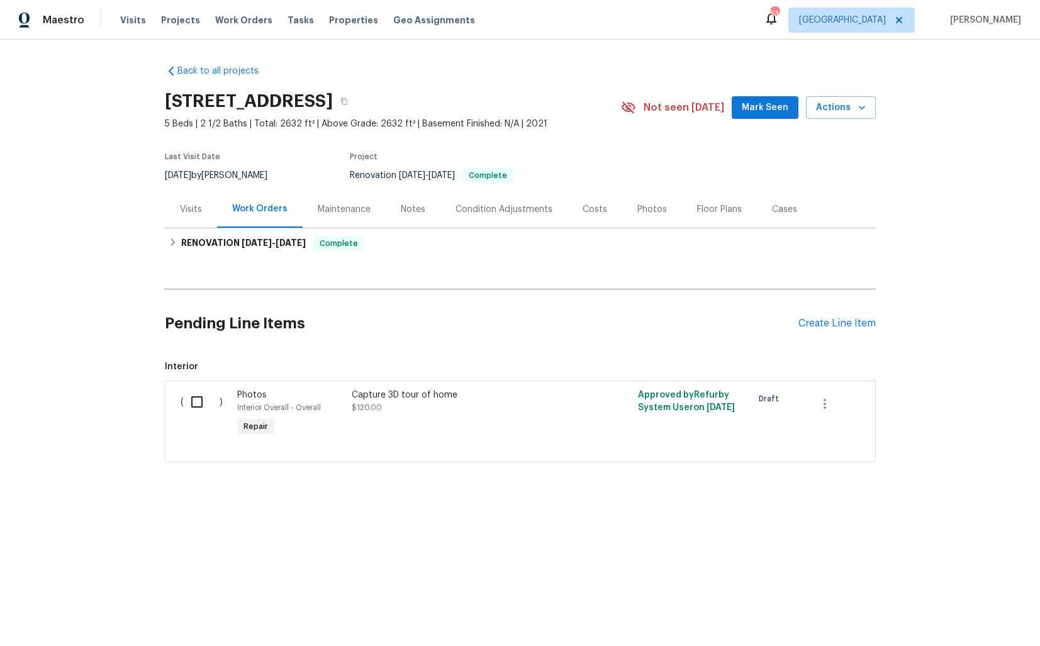
click at [204, 220] on div "Visits" at bounding box center [191, 209] width 52 height 37
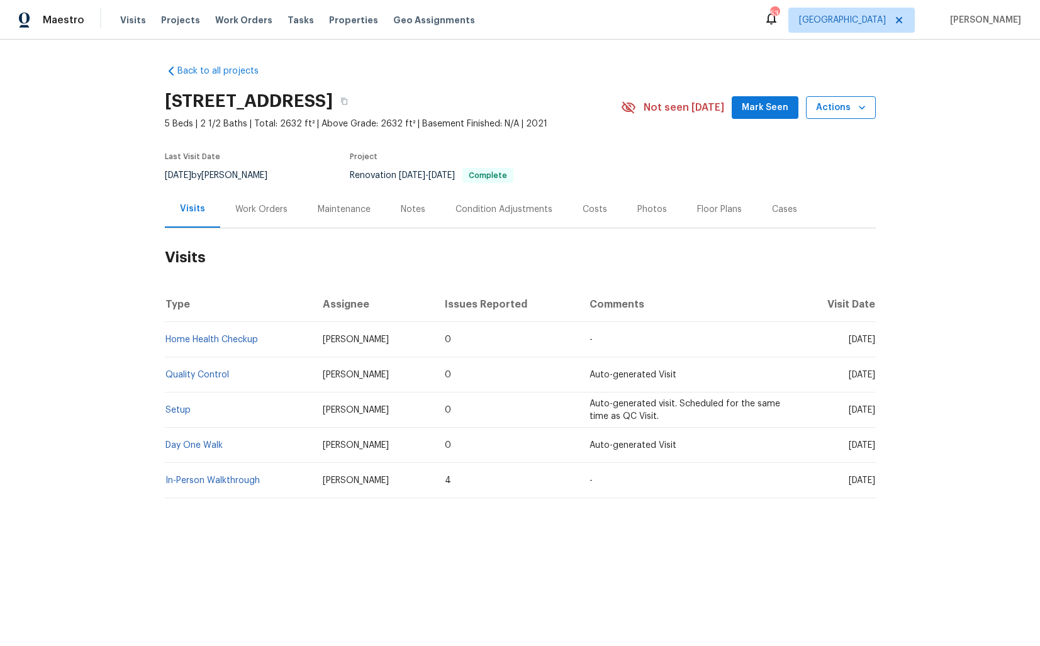
click at [855, 115] on span "Actions" at bounding box center [841, 108] width 50 height 16
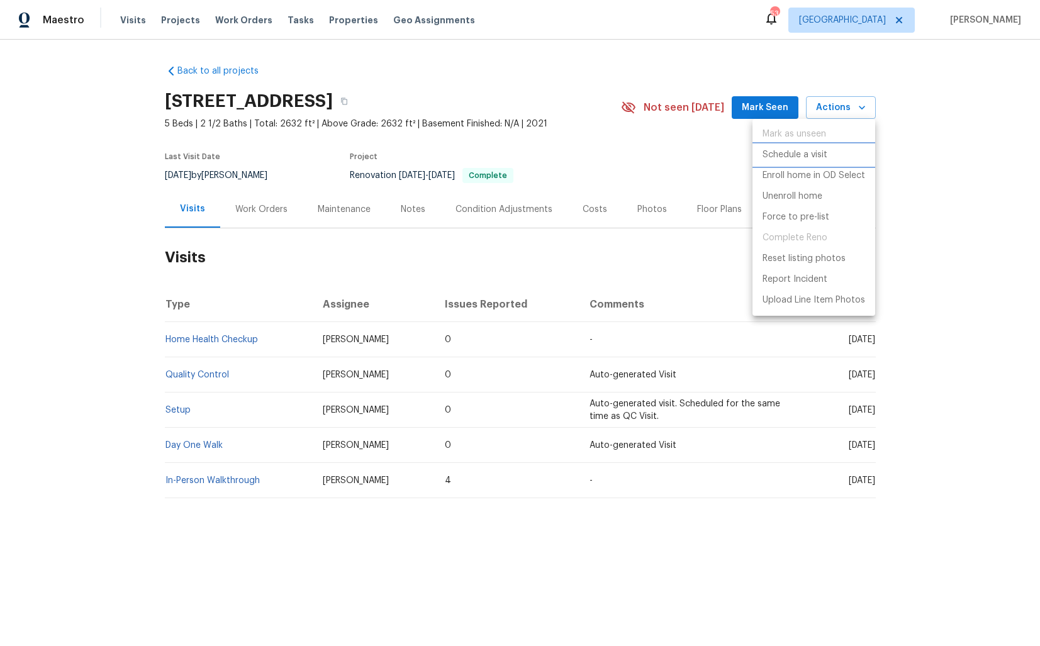
click at [790, 157] on p "Schedule a visit" at bounding box center [795, 155] width 65 height 13
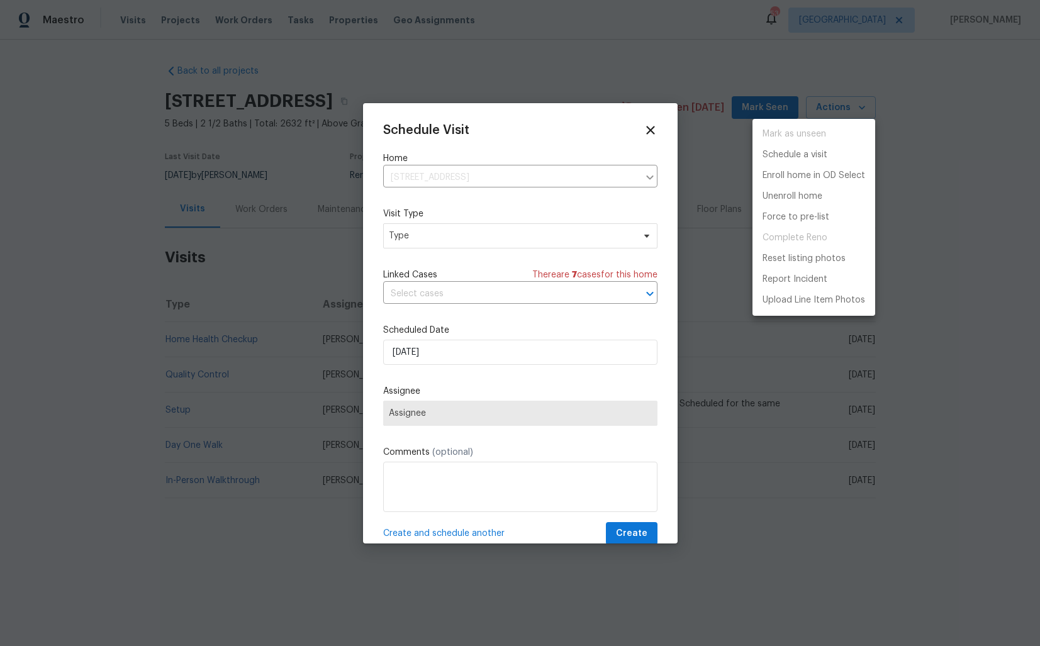
click at [424, 247] on div at bounding box center [520, 323] width 1040 height 646
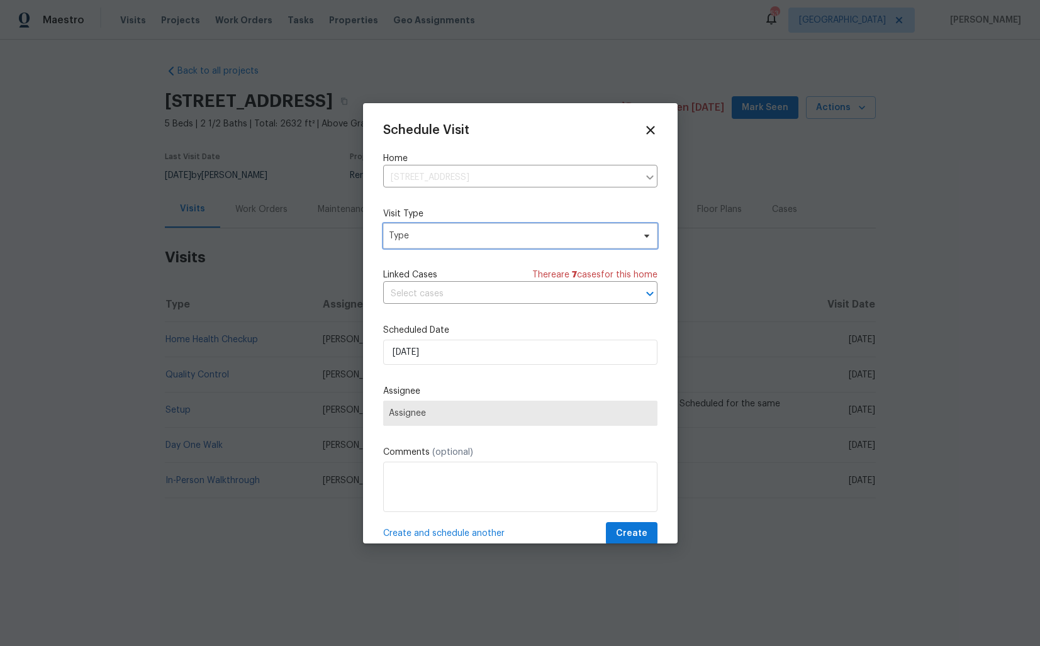
click at [406, 239] on span "Type" at bounding box center [511, 236] width 245 height 13
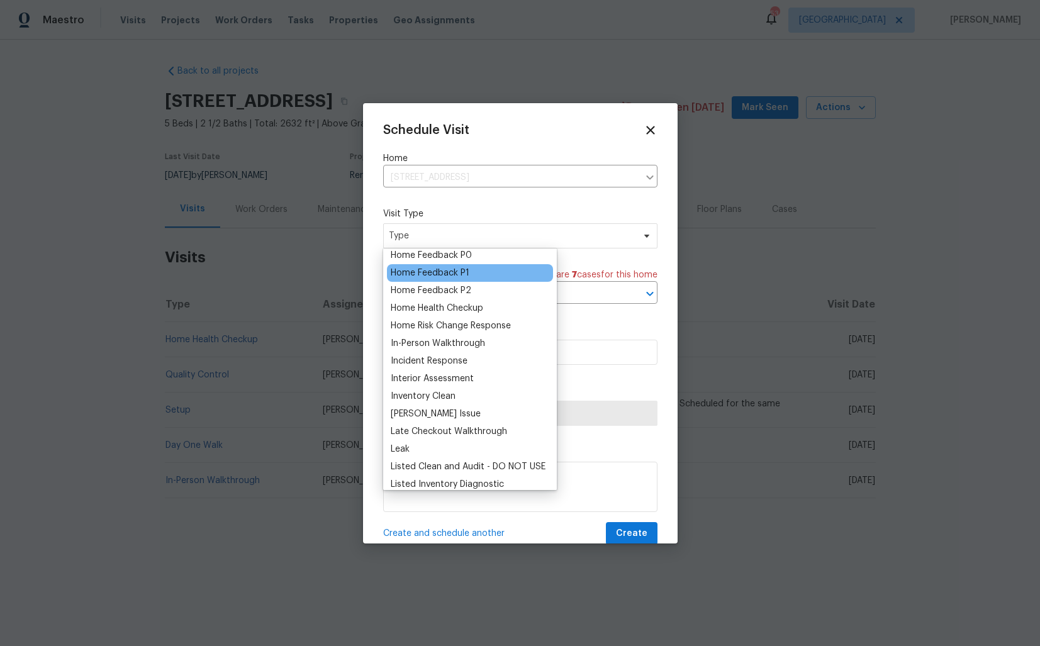
scroll to position [341, 0]
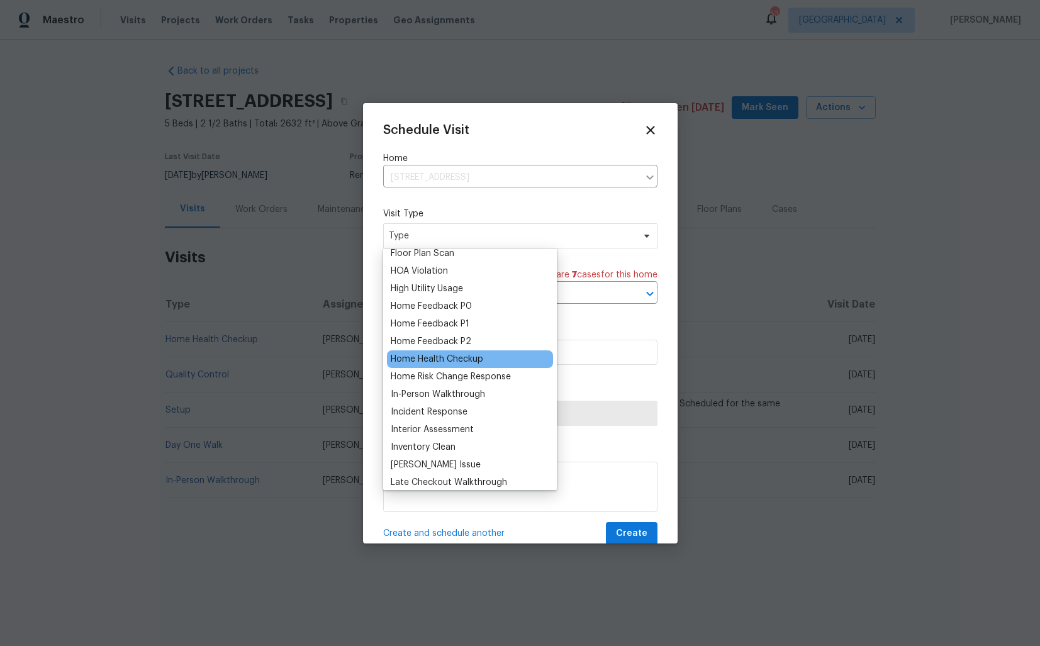
click at [427, 361] on div "Home Health Checkup" at bounding box center [437, 359] width 93 height 13
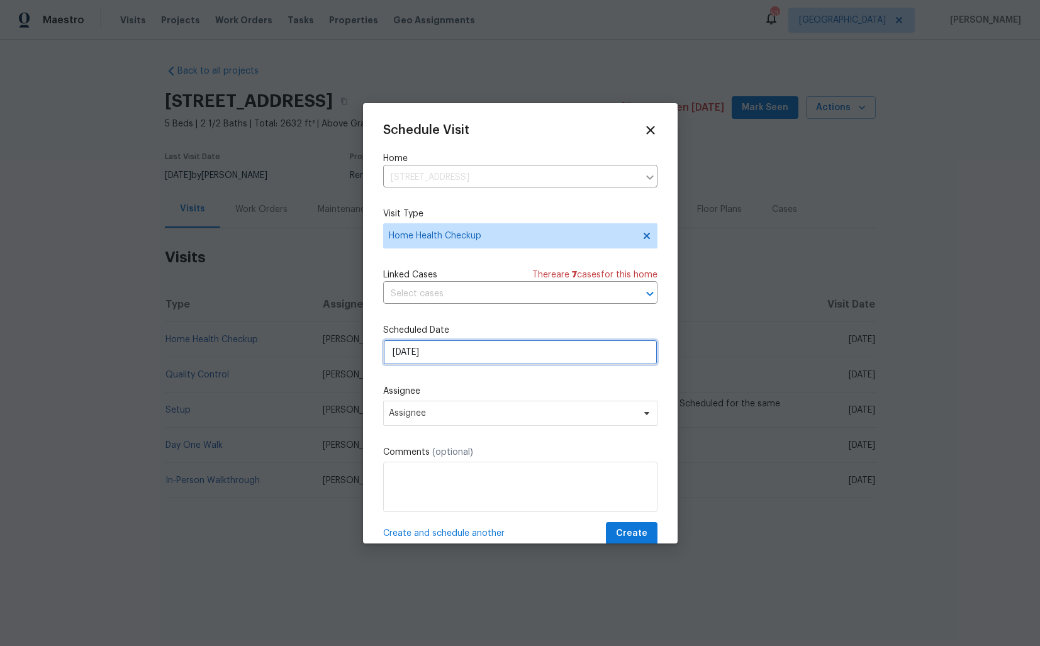
click at [433, 353] on input "17/09/2025" at bounding box center [520, 352] width 274 height 25
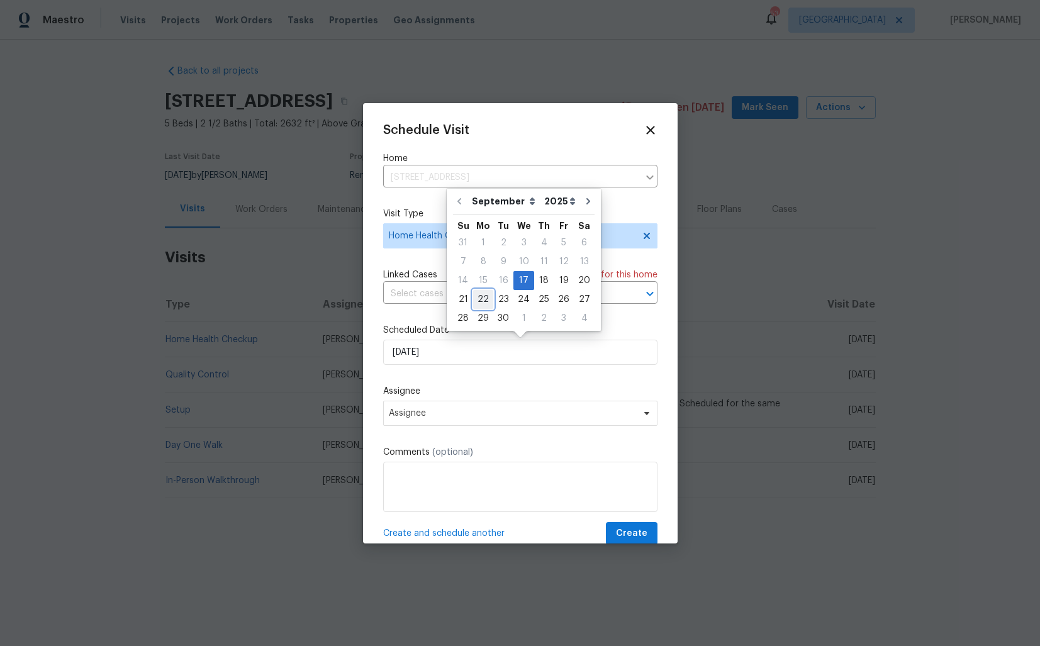
click at [484, 297] on div "22" at bounding box center [483, 300] width 20 height 18
type input "22/09/2025"
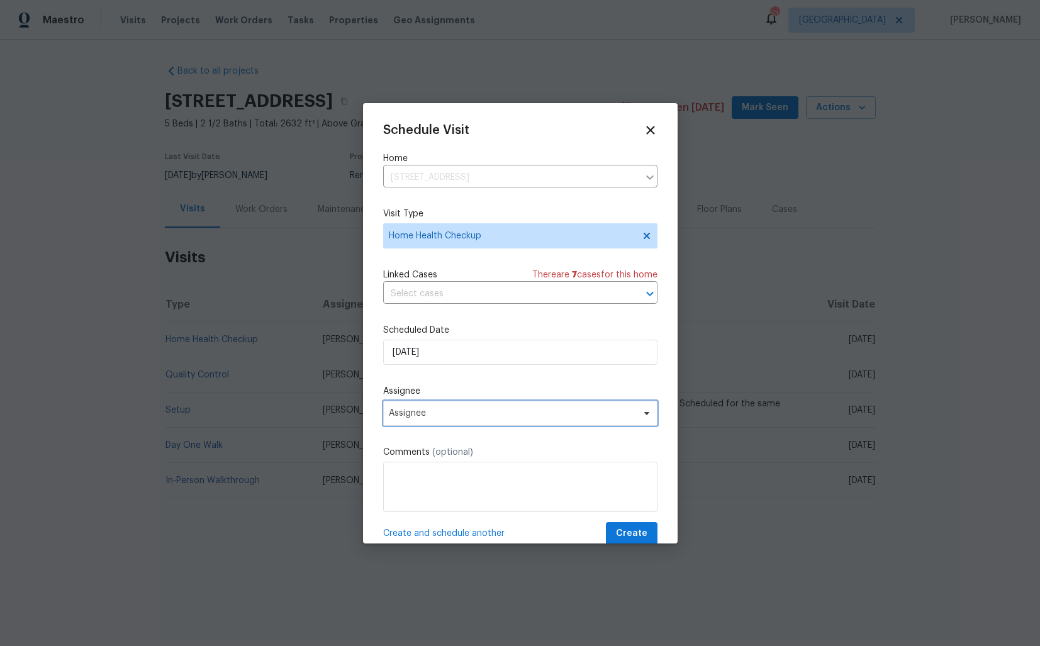
click at [464, 417] on span "Assignee" at bounding box center [512, 413] width 247 height 10
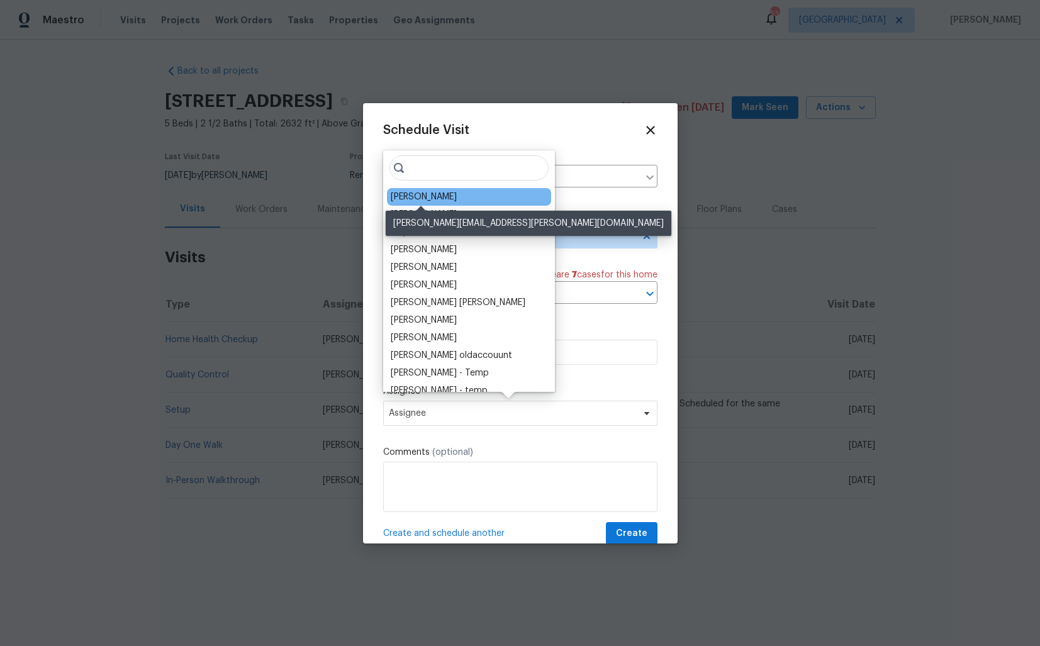
click at [422, 198] on div "Brian Holloway" at bounding box center [424, 197] width 66 height 13
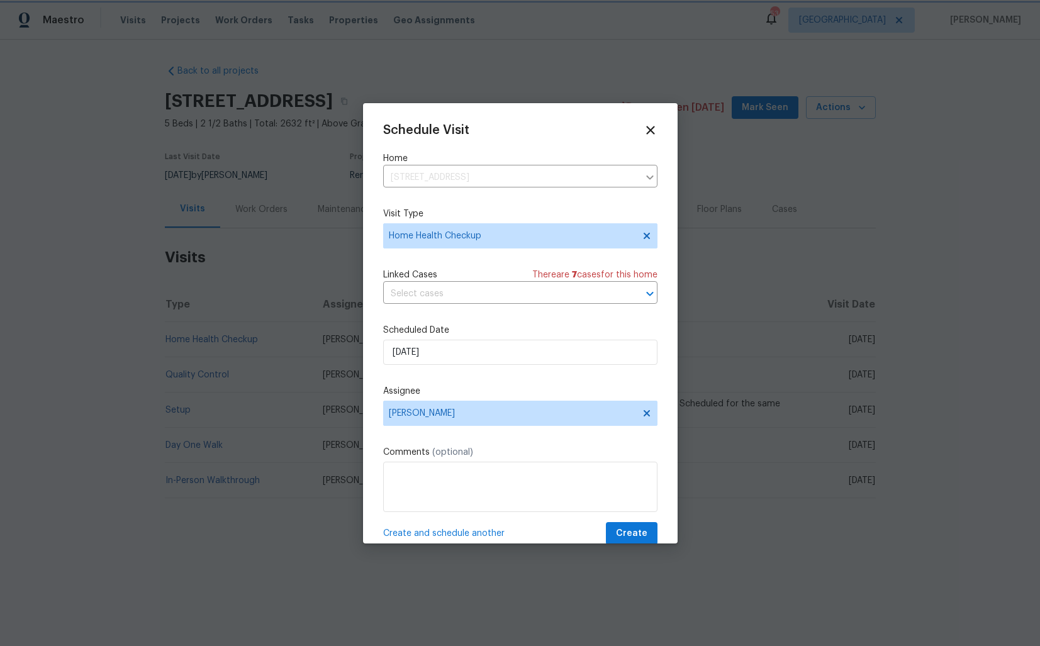
scroll to position [22, 0]
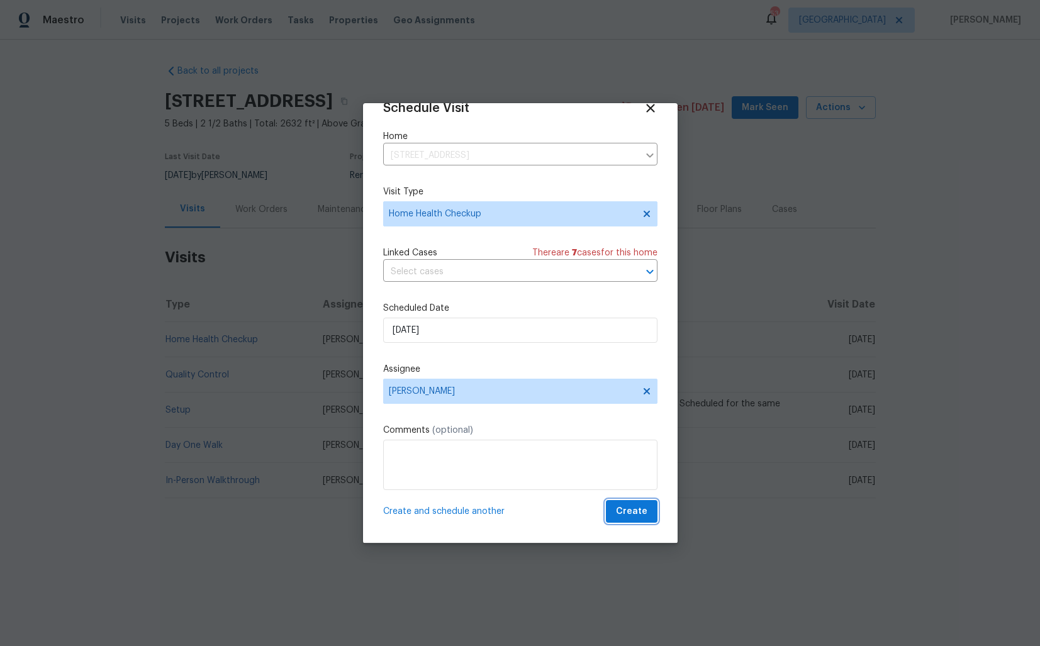
click at [621, 507] on span "Create" at bounding box center [631, 512] width 31 height 16
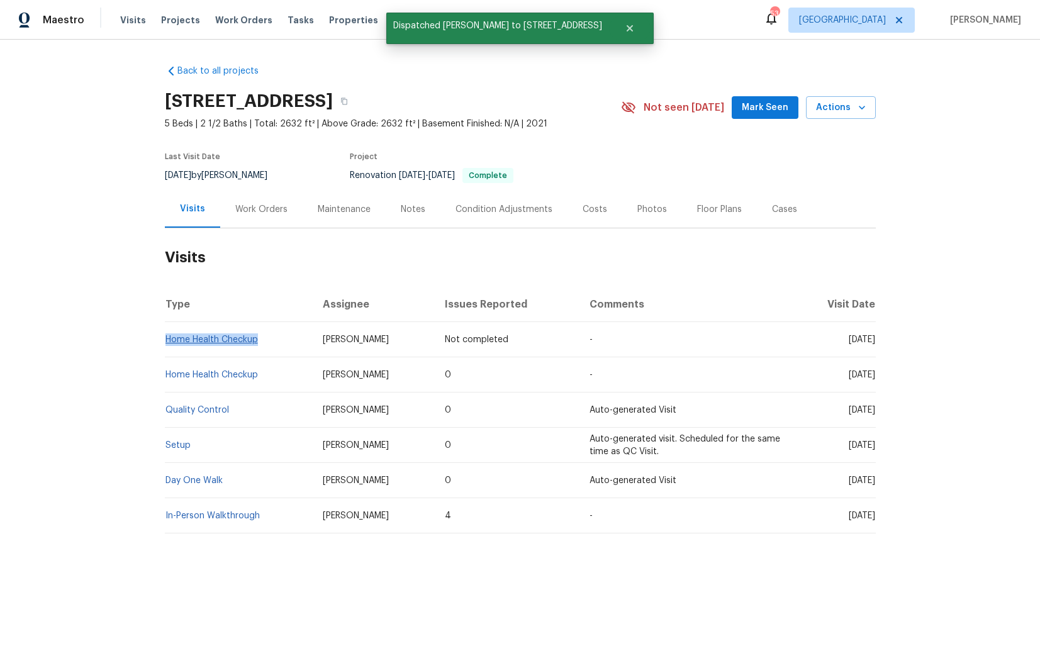
drag, startPoint x: 260, startPoint y: 340, endPoint x: 166, endPoint y: 341, distance: 94.4
click at [166, 341] on td "Home Health Checkup" at bounding box center [239, 339] width 149 height 35
copy link "Home Health Checkup"
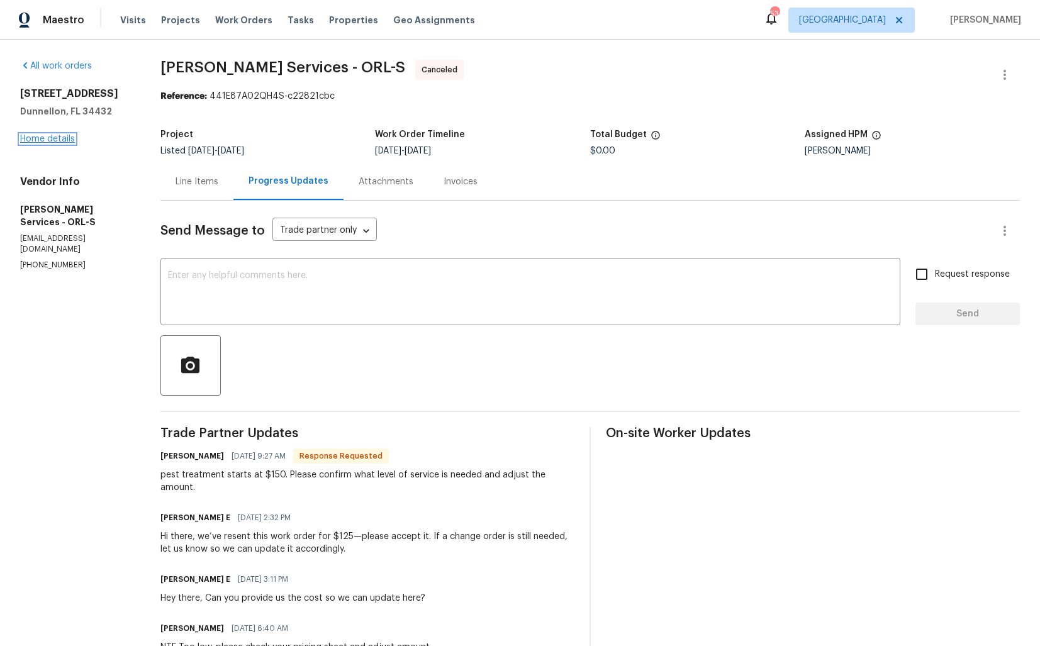
click at [50, 136] on link "Home details" at bounding box center [47, 139] width 55 height 9
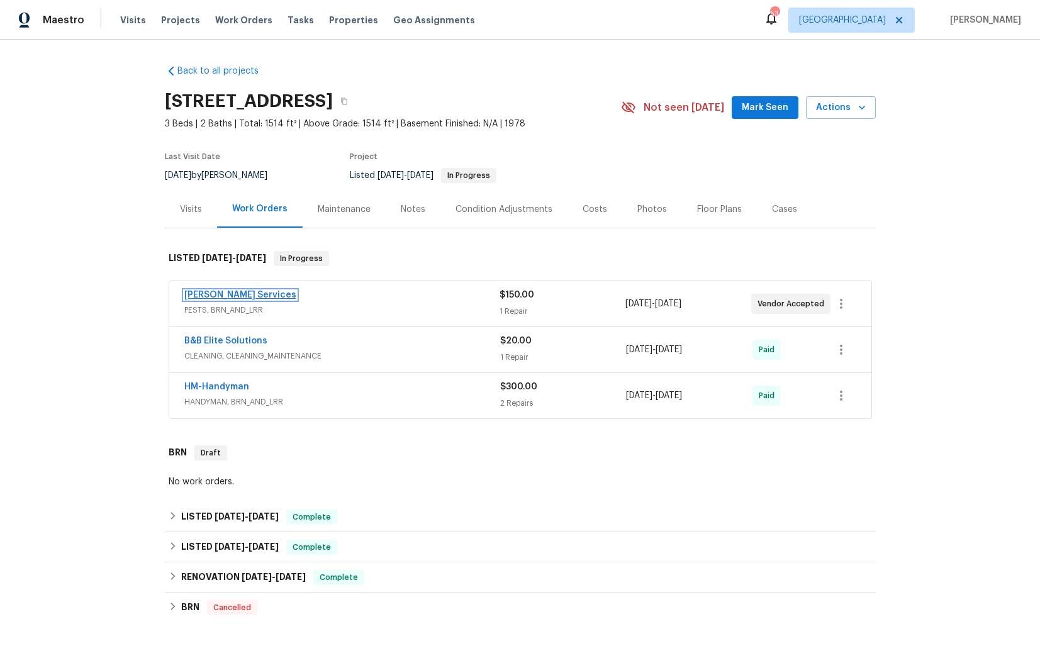
click at [227, 295] on link "[PERSON_NAME] Services" at bounding box center [240, 295] width 112 height 9
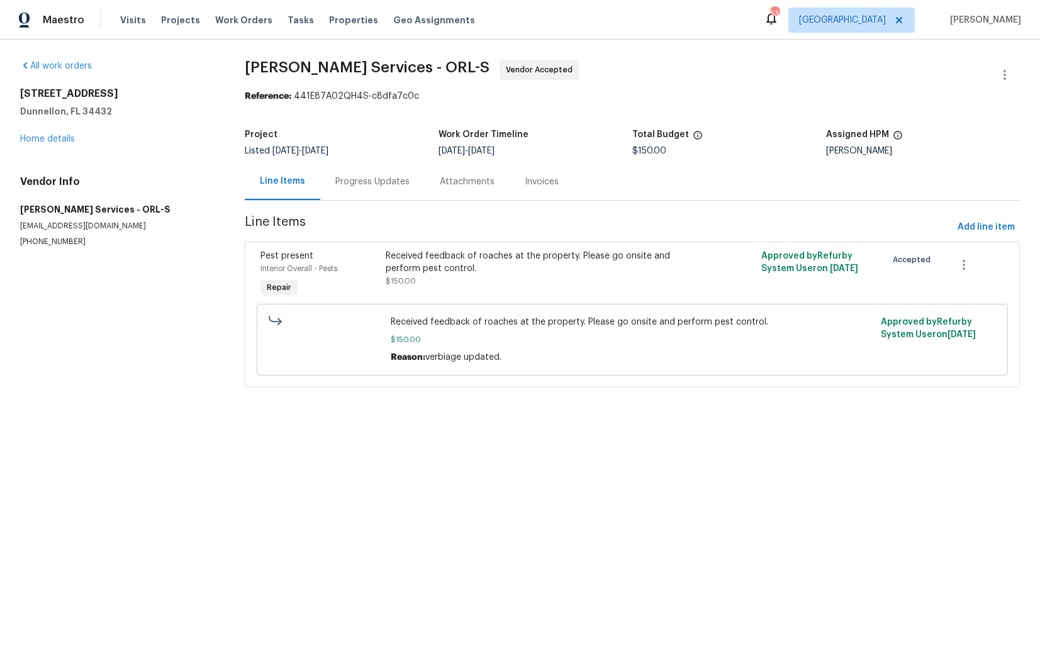
click at [370, 181] on div "Progress Updates" at bounding box center [372, 182] width 74 height 13
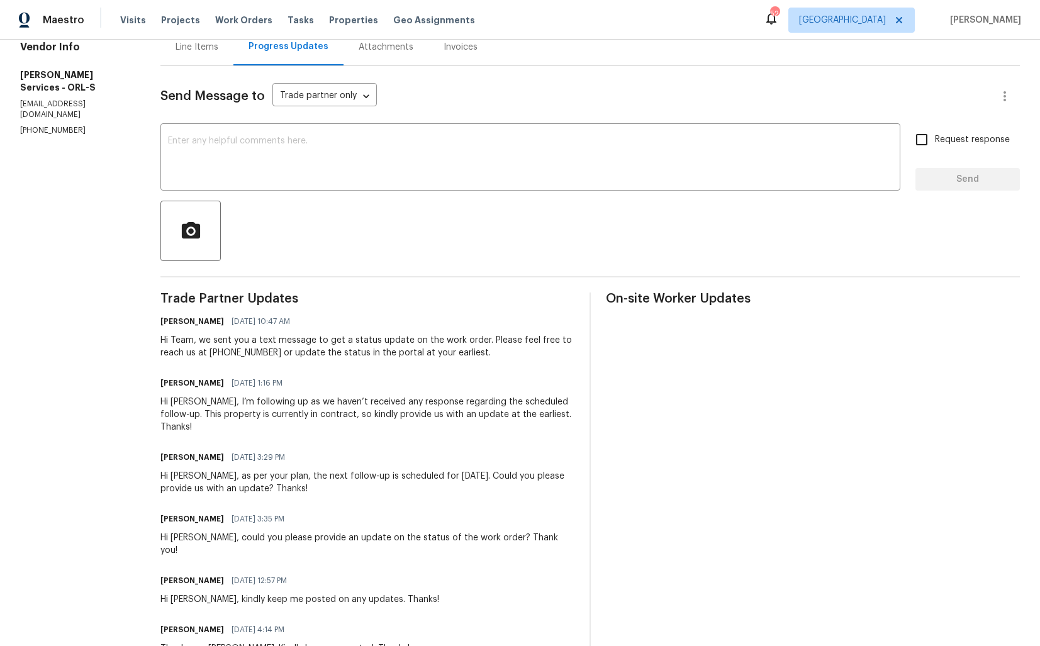
scroll to position [154, 0]
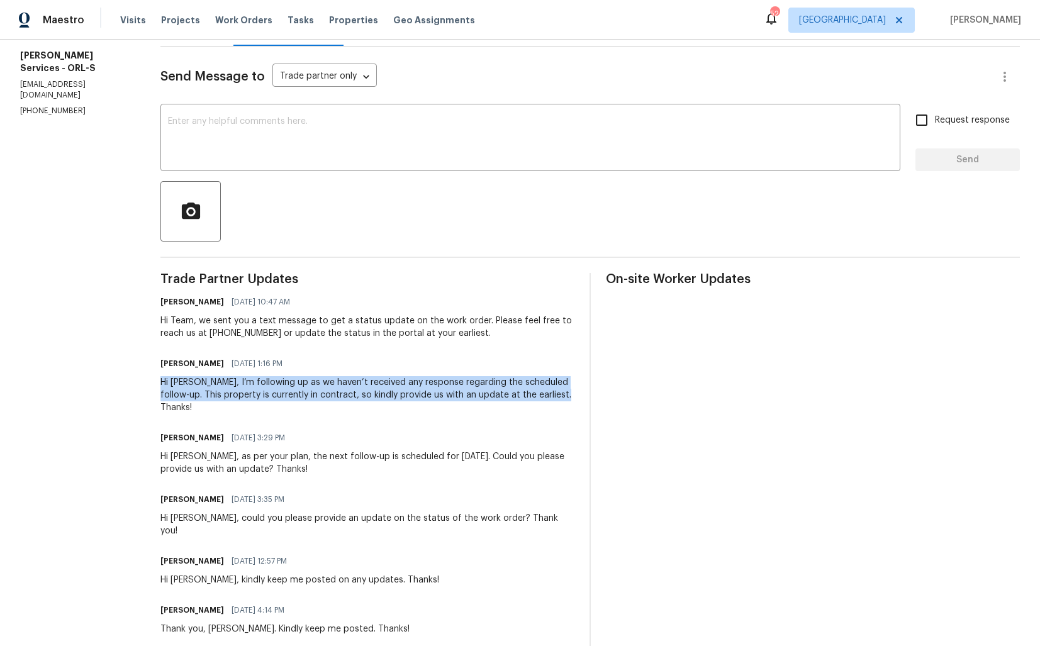
drag, startPoint x: 189, startPoint y: 382, endPoint x: 263, endPoint y: 417, distance: 81.4
click at [252, 396] on div "Hi [PERSON_NAME], I’m following up as we haven’t received any response regardin…" at bounding box center [367, 395] width 414 height 38
drag, startPoint x: 226, startPoint y: 384, endPoint x: 261, endPoint y: 413, distance: 46.0
click at [261, 413] on div "Hi [PERSON_NAME], I’m following up as we haven’t received any response regardin…" at bounding box center [367, 395] width 414 height 38
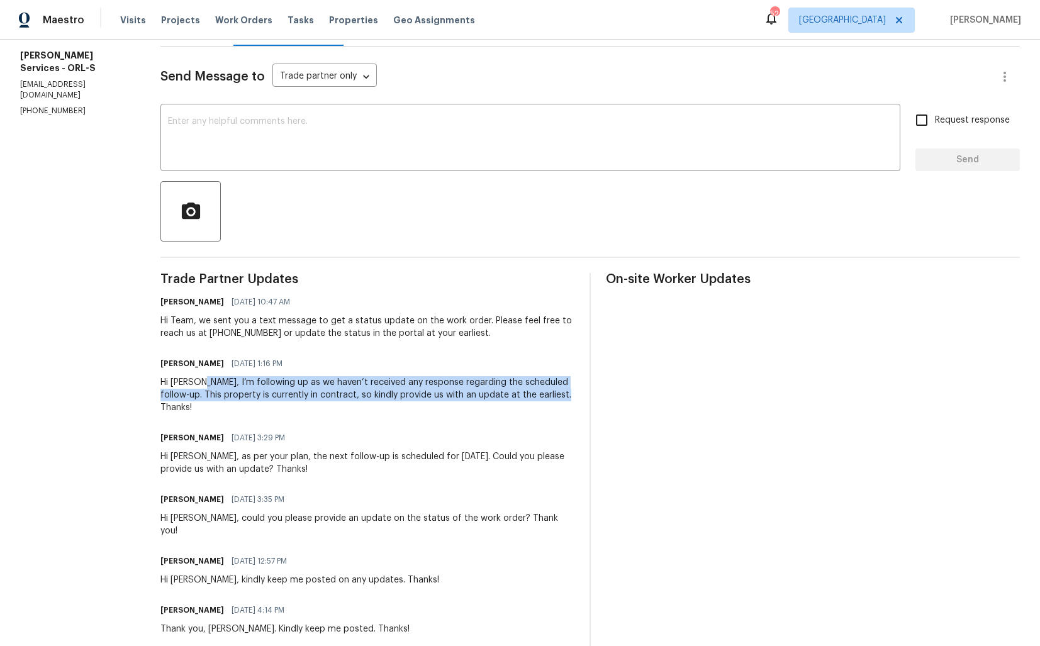
copy div "I’m following up as we haven’t received any response regarding the scheduled fo…"
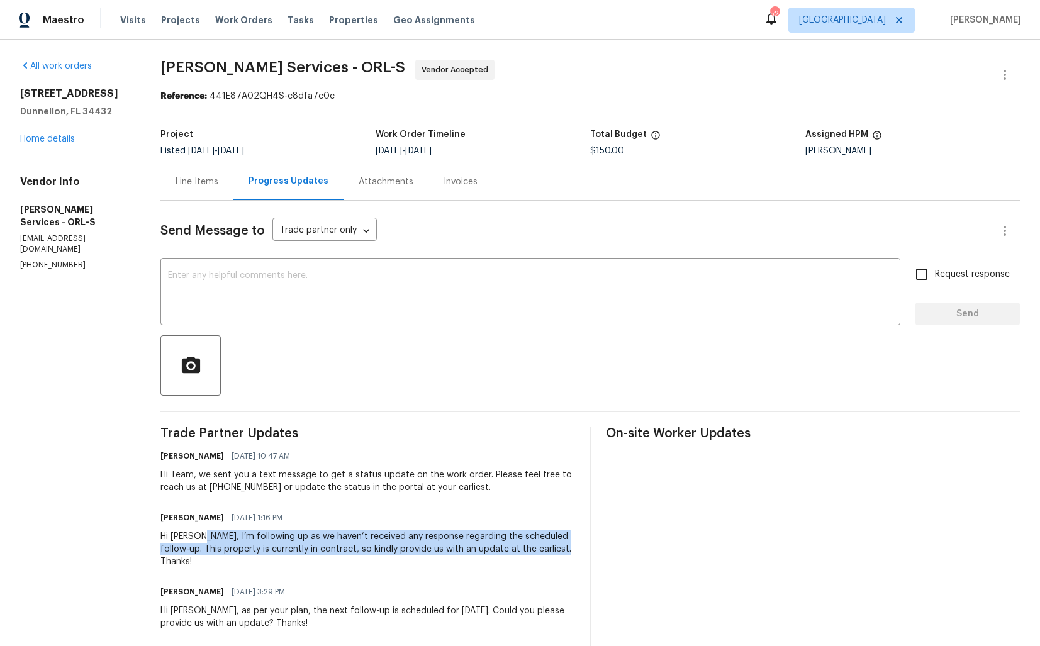
click at [611, 160] on div "Project Listed [DATE] - [DATE] Work Order Timeline [DATE] - [DATE] Total Budget…" at bounding box center [590, 143] width 860 height 40
